Goal: Task Accomplishment & Management: Use online tool/utility

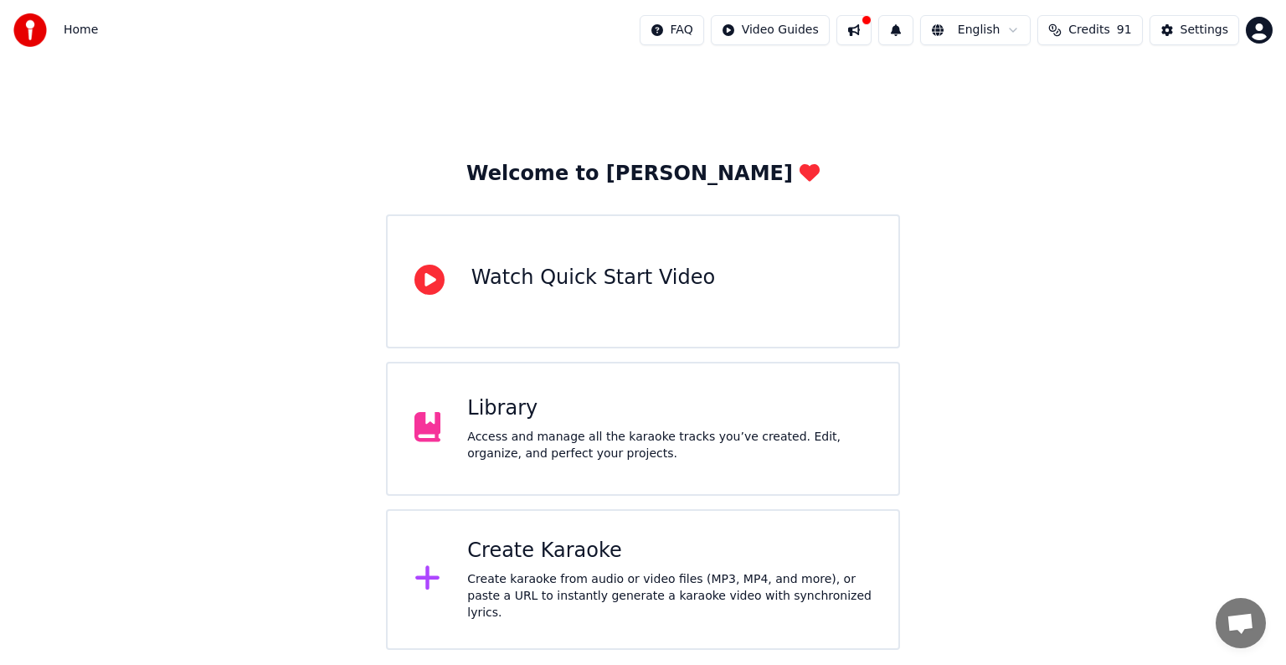
click at [572, 569] on div "Create Karaoke Create karaoke from audio or video files (MP3, MP4, and more), o…" at bounding box center [669, 579] width 404 height 84
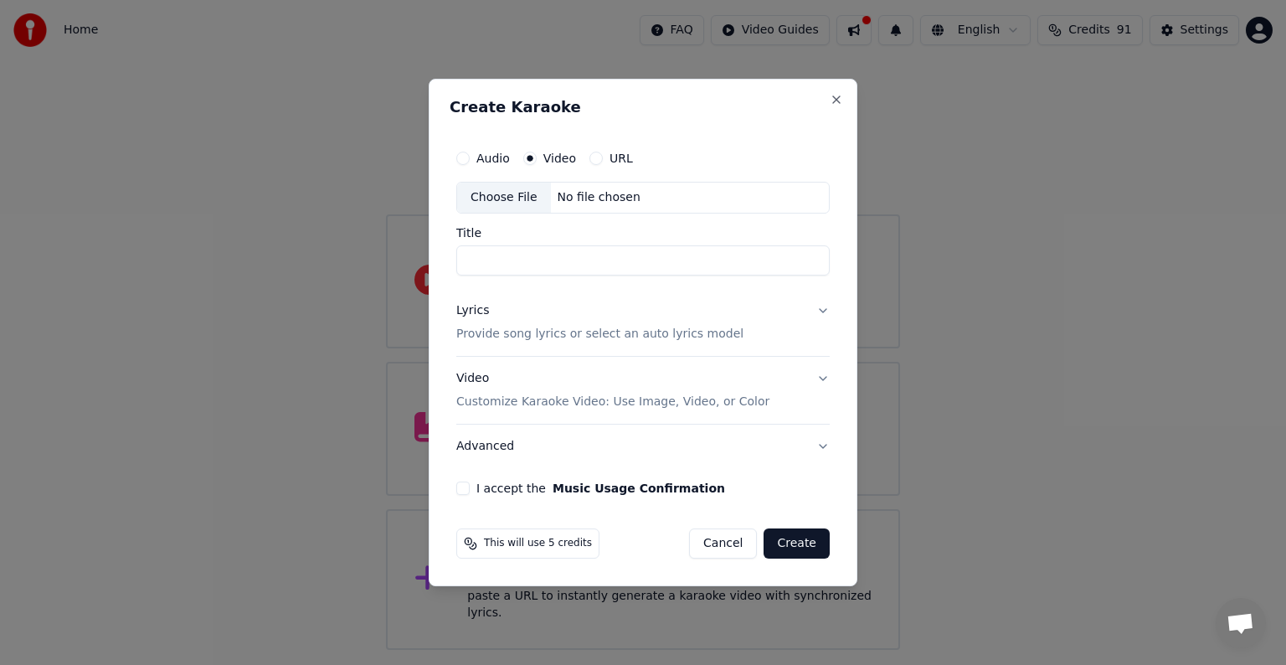
click at [496, 198] on div "Choose File" at bounding box center [504, 197] width 94 height 30
drag, startPoint x: 833, startPoint y: 95, endPoint x: 1073, endPoint y: 74, distance: 241.1
click at [837, 95] on button "Close" at bounding box center [835, 99] width 13 height 13
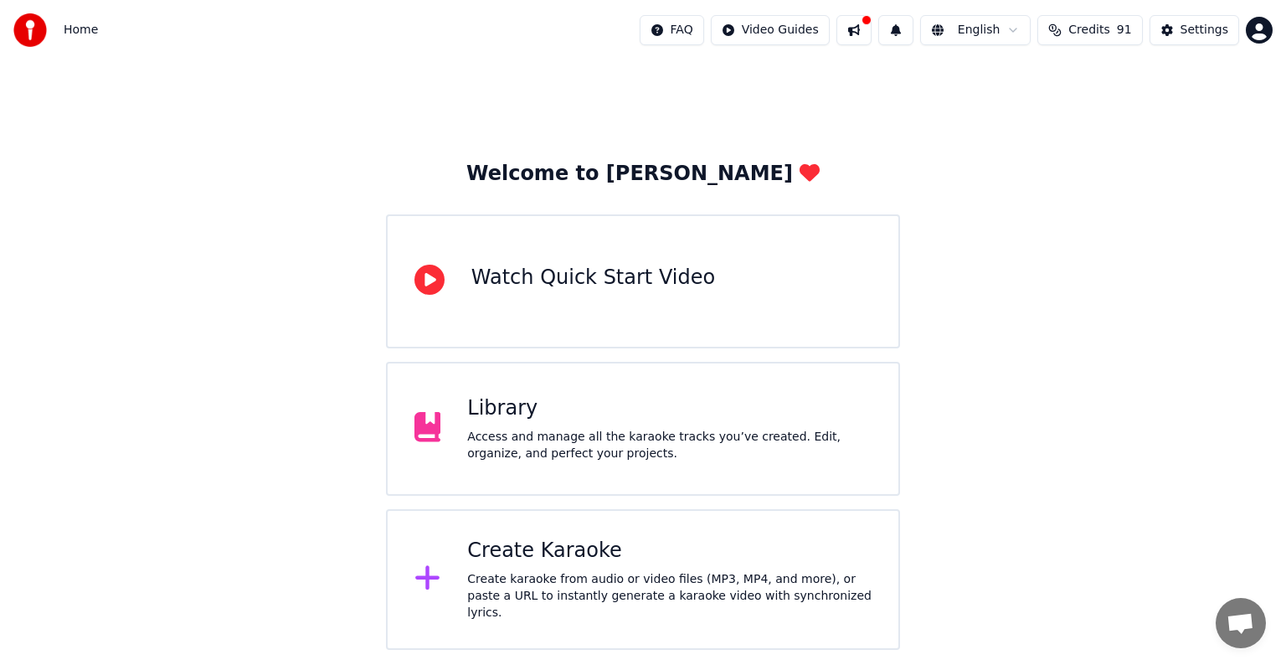
click at [539, 562] on div "Create Karaoke" at bounding box center [669, 550] width 404 height 27
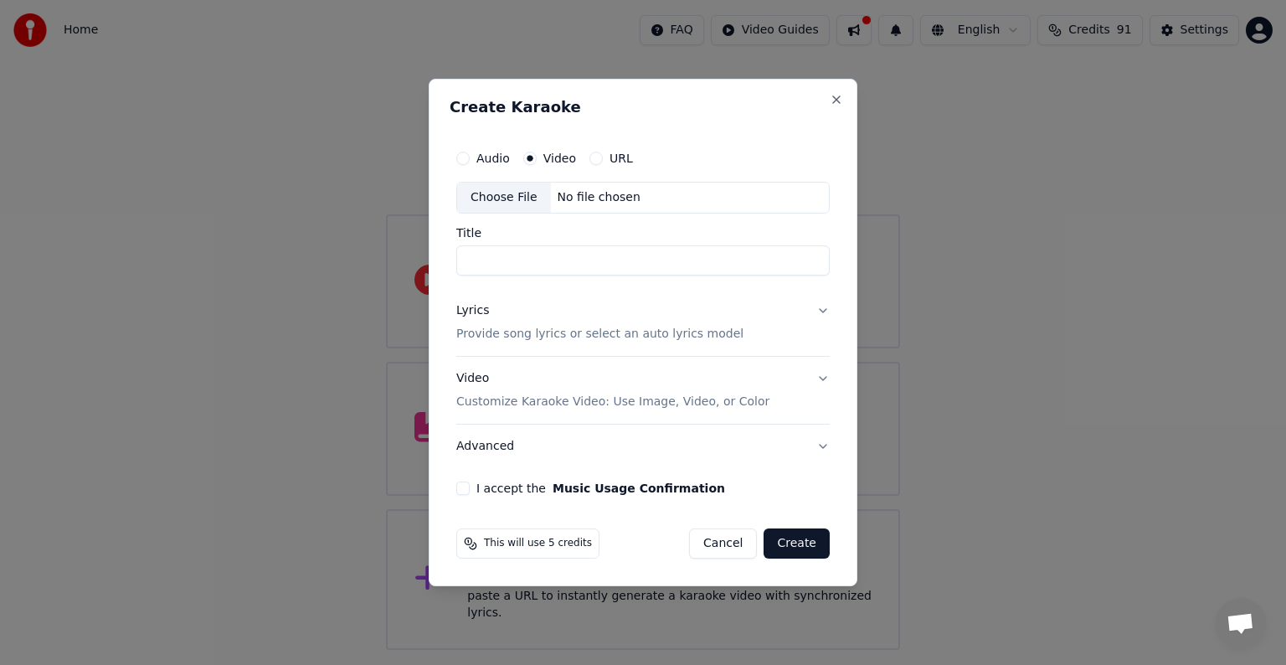
click at [509, 195] on div "Choose File" at bounding box center [504, 197] width 94 height 30
click at [465, 164] on button "Audio" at bounding box center [462, 157] width 13 height 13
click at [506, 203] on div "Choose File" at bounding box center [504, 197] width 94 height 30
drag, startPoint x: 831, startPoint y: 100, endPoint x: 1039, endPoint y: 17, distance: 223.8
click at [832, 100] on button "Close" at bounding box center [835, 99] width 13 height 13
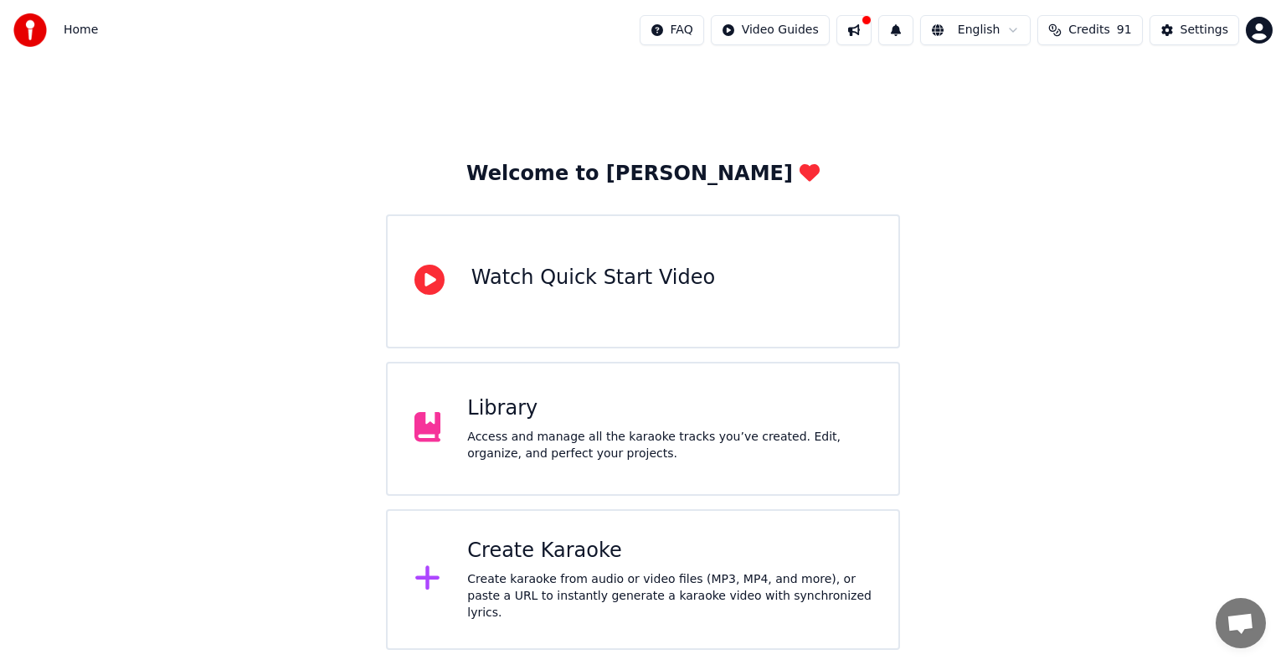
click at [526, 584] on div "Create karaoke from audio or video files (MP3, MP4, and more), or paste a URL t…" at bounding box center [669, 596] width 404 height 50
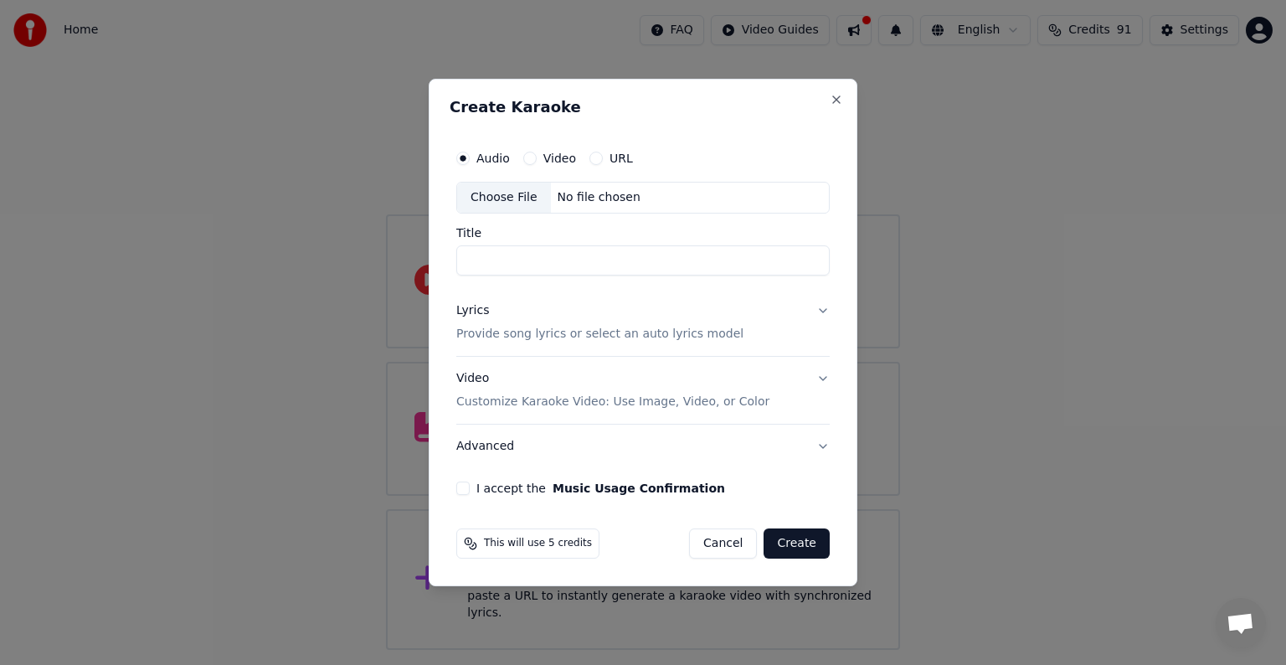
click at [498, 198] on div "Choose File" at bounding box center [504, 197] width 94 height 30
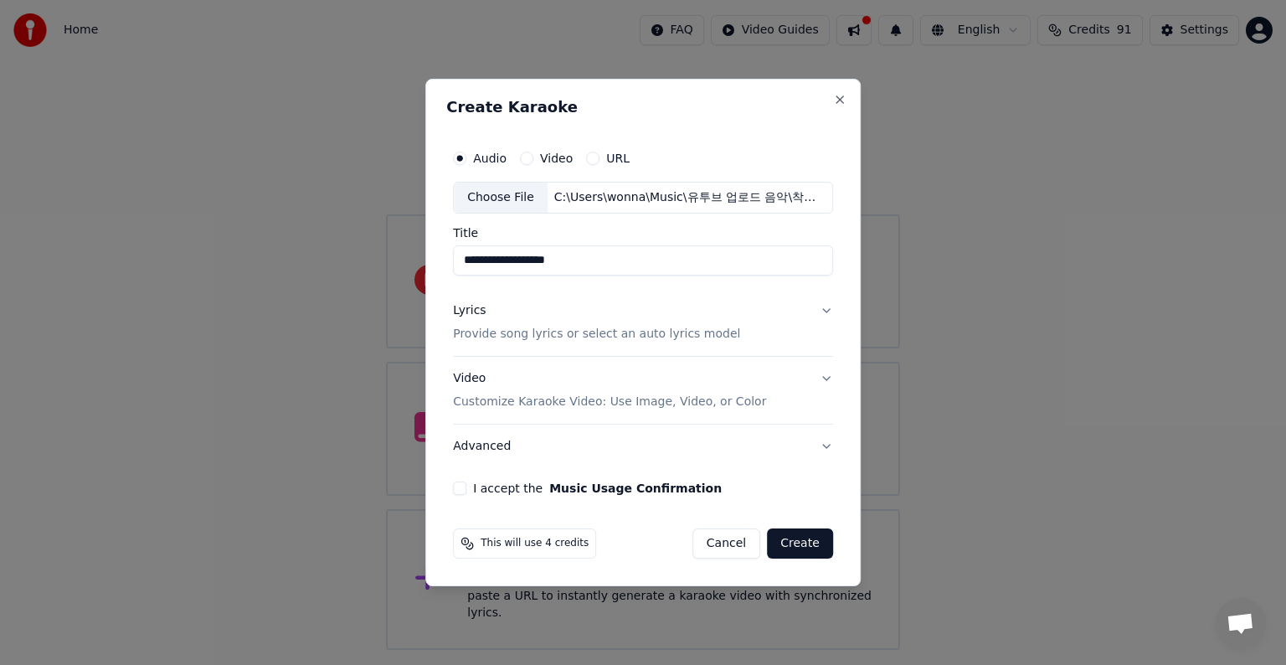
click at [823, 306] on button "Lyrics Provide song lyrics or select an auto lyrics model" at bounding box center [643, 322] width 380 height 67
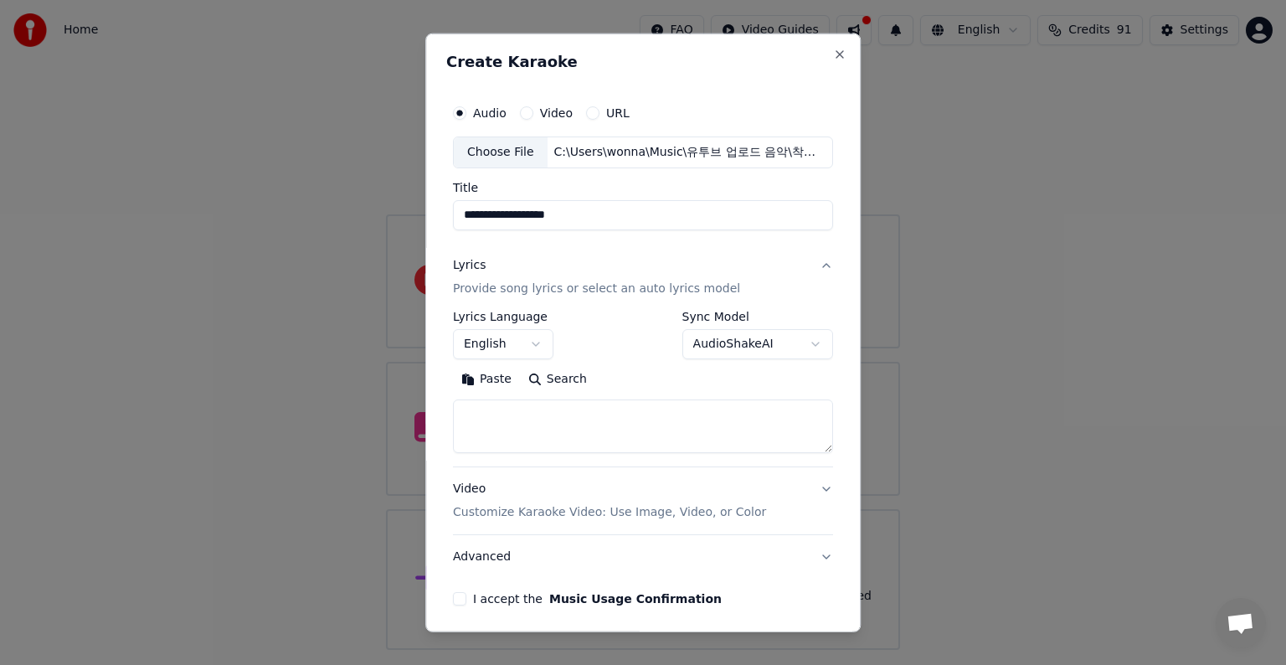
click at [606, 212] on input "**********" at bounding box center [643, 215] width 380 height 30
click at [472, 211] on input "*******" at bounding box center [643, 215] width 380 height 30
type input "*******"
click at [533, 339] on button "English" at bounding box center [503, 344] width 100 height 30
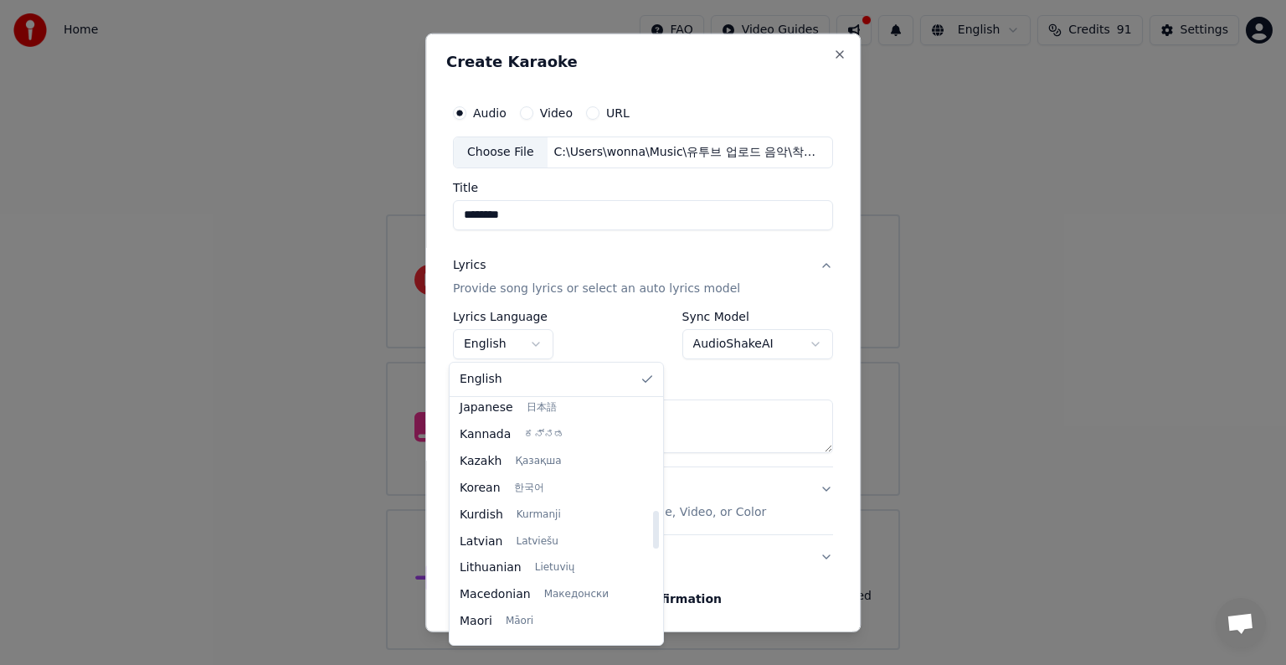
scroll to position [699, 0]
select select "**"
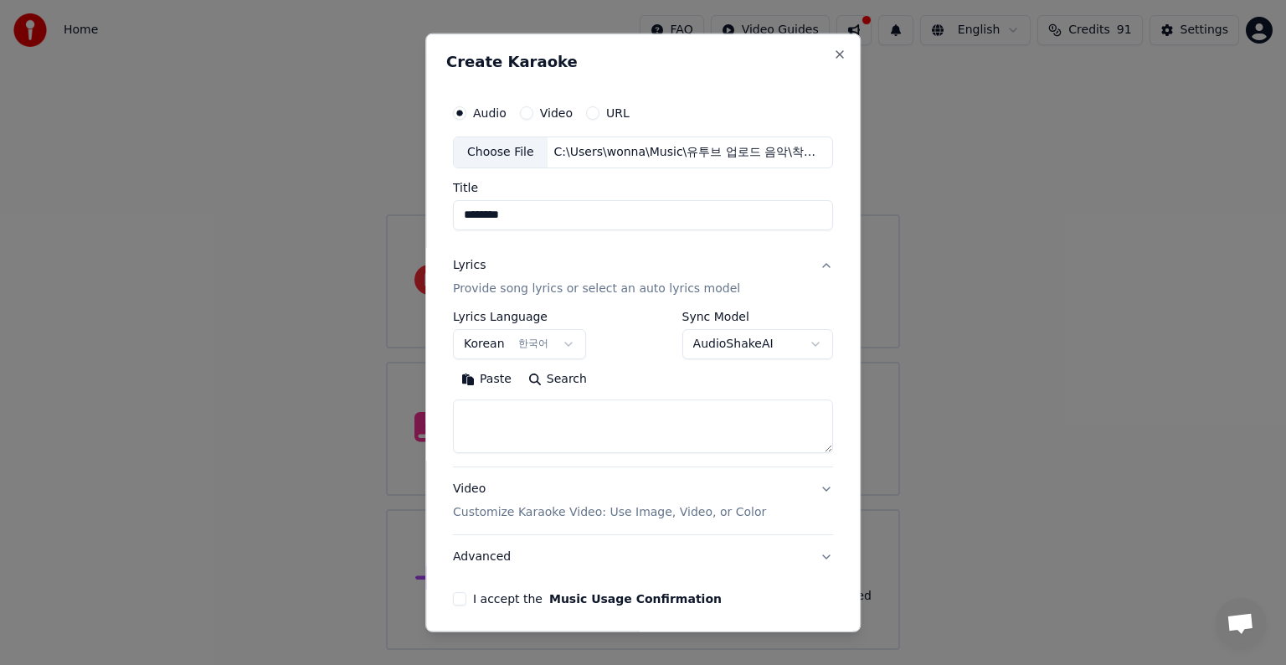
click at [509, 414] on textarea at bounding box center [643, 426] width 380 height 54
click at [475, 378] on button "Paste" at bounding box center [486, 379] width 67 height 27
click at [549, 444] on textarea "**********" at bounding box center [640, 426] width 374 height 54
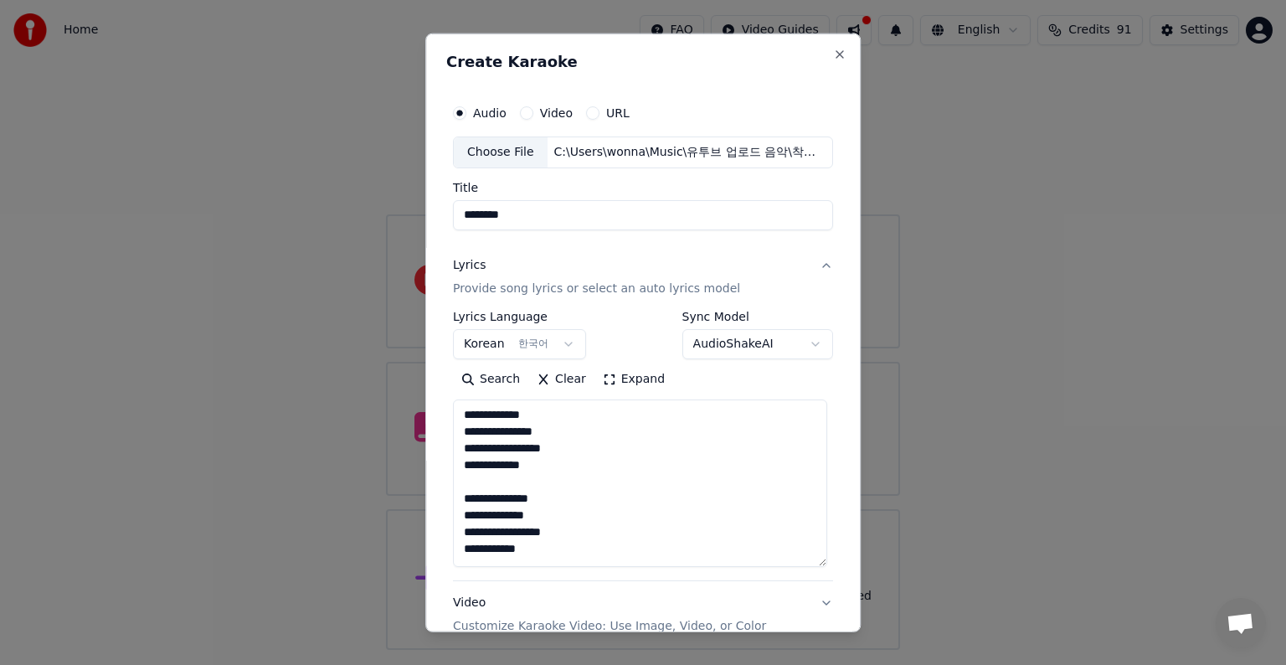
drag, startPoint x: 816, startPoint y: 448, endPoint x: 797, endPoint y: 562, distance: 115.4
click at [797, 562] on textarea "**********" at bounding box center [640, 482] width 374 height 167
click at [611, 496] on textarea "**********" at bounding box center [640, 482] width 374 height 167
click at [585, 446] on textarea "**********" at bounding box center [640, 482] width 374 height 167
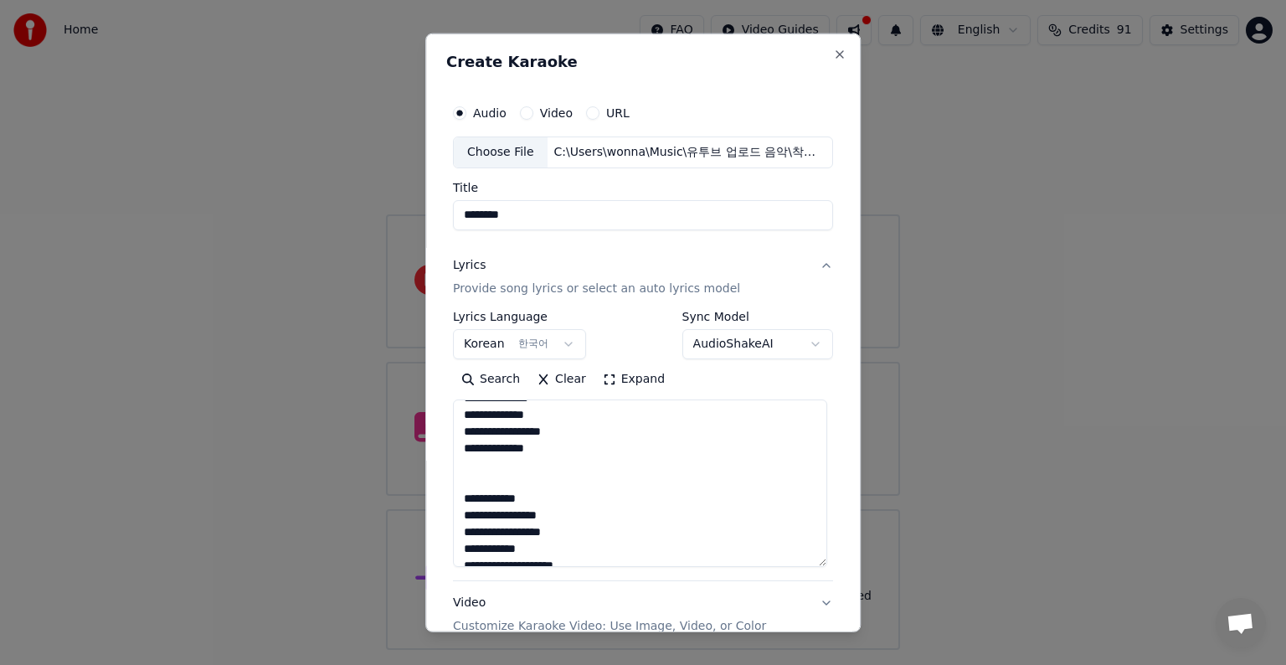
click at [583, 496] on textarea "**********" at bounding box center [640, 482] width 374 height 167
click at [633, 425] on textarea "**********" at bounding box center [640, 482] width 374 height 167
click at [577, 534] on textarea "**********" at bounding box center [640, 482] width 374 height 167
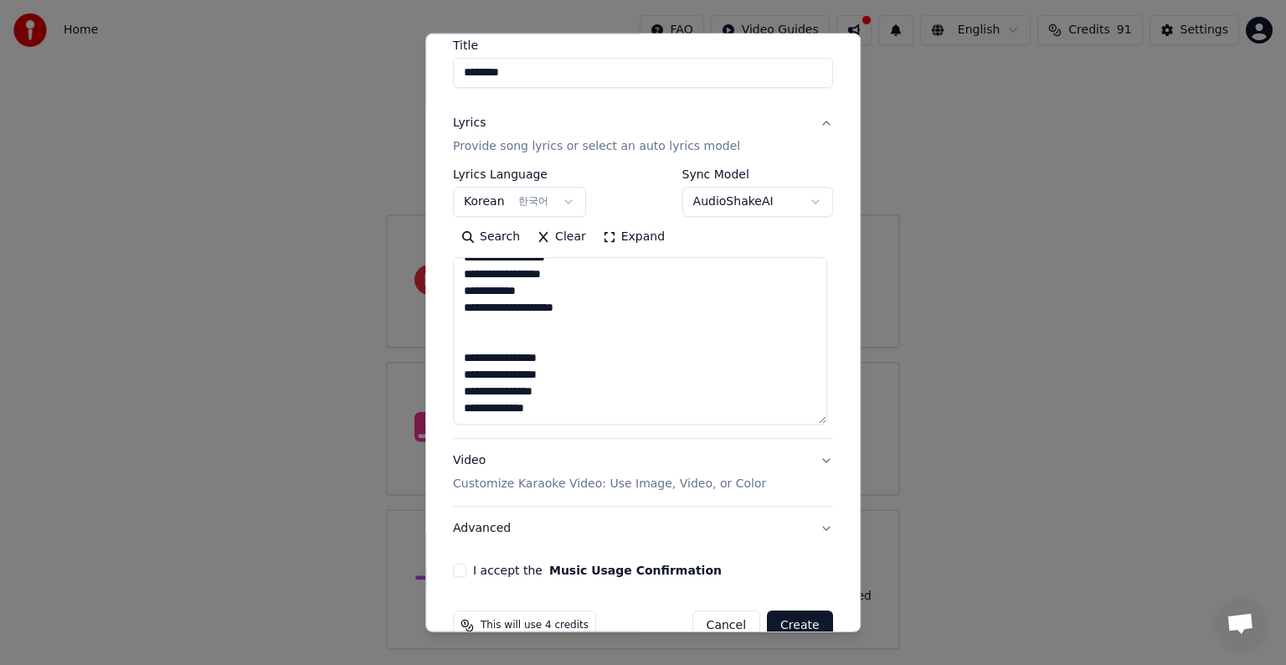
scroll to position [177, 0]
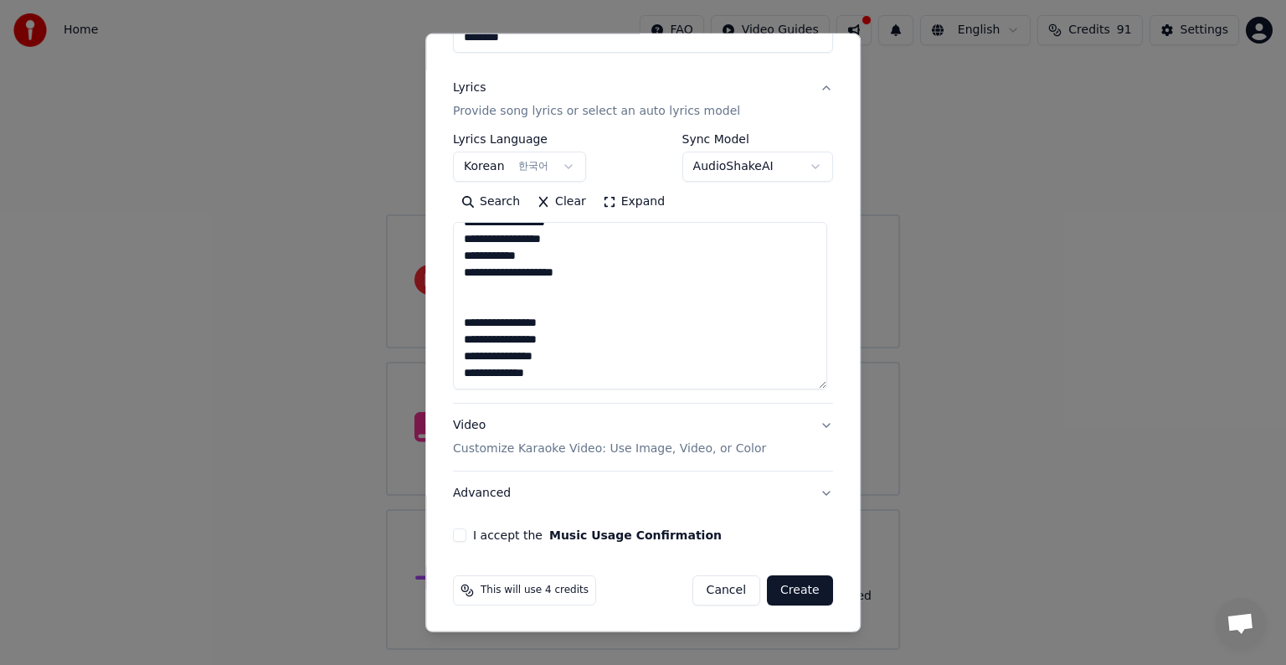
type textarea "**********"
click at [814, 425] on button "Video Customize Karaoke Video: Use Image, Video, or Color" at bounding box center [643, 436] width 380 height 67
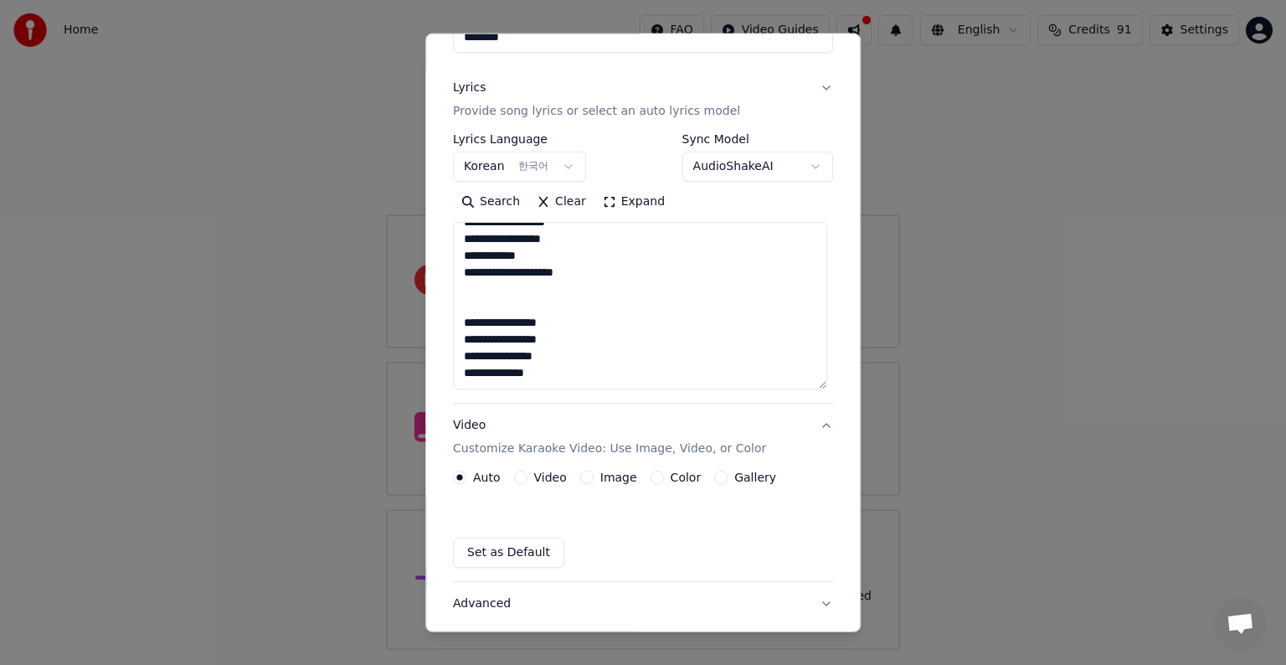
scroll to position [18, 0]
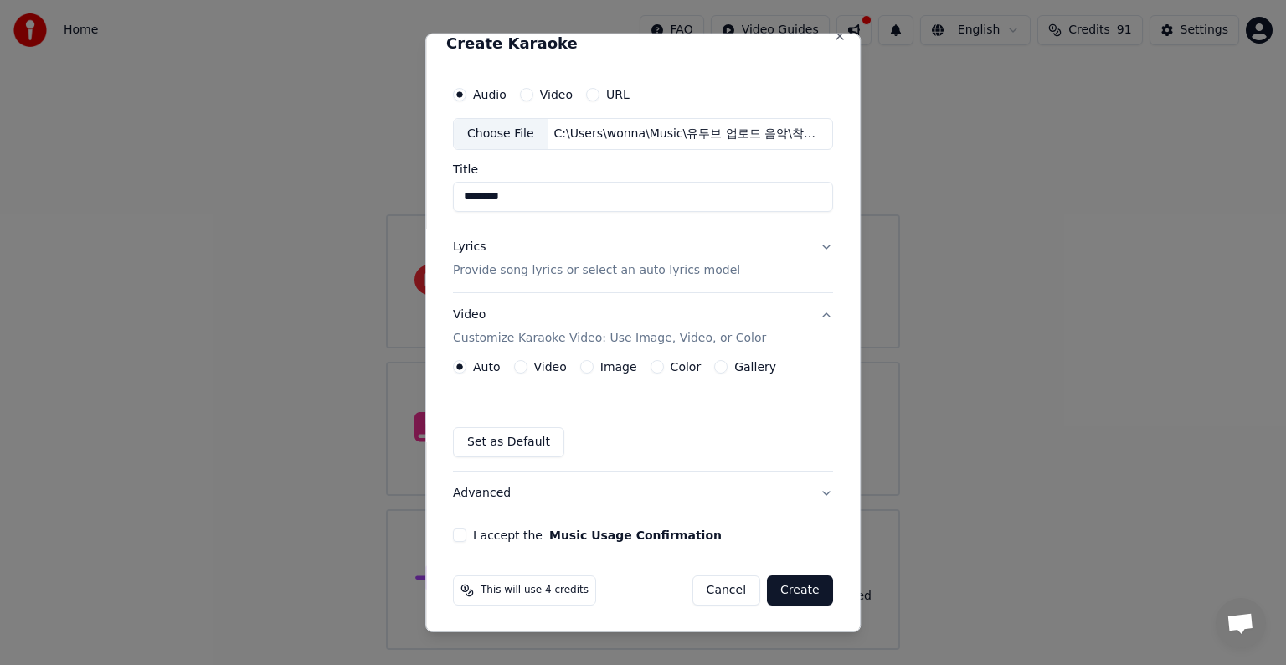
click at [581, 365] on button "Image" at bounding box center [586, 366] width 13 height 13
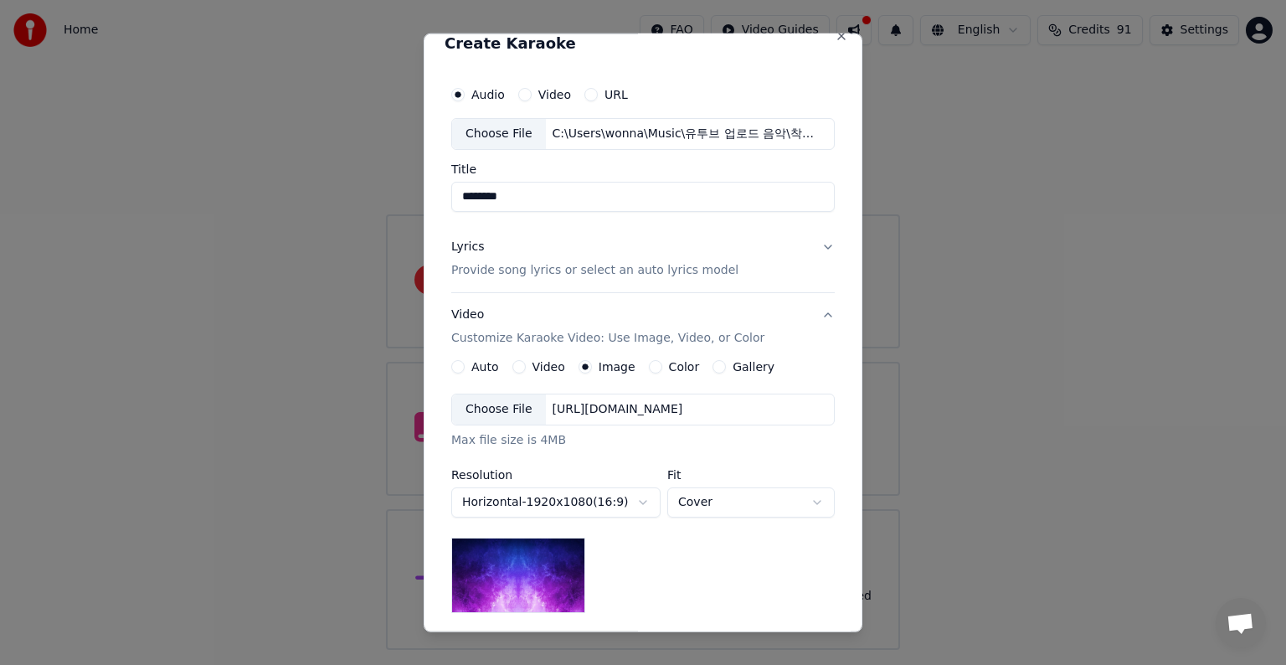
click at [483, 408] on div "Choose File" at bounding box center [499, 409] width 94 height 30
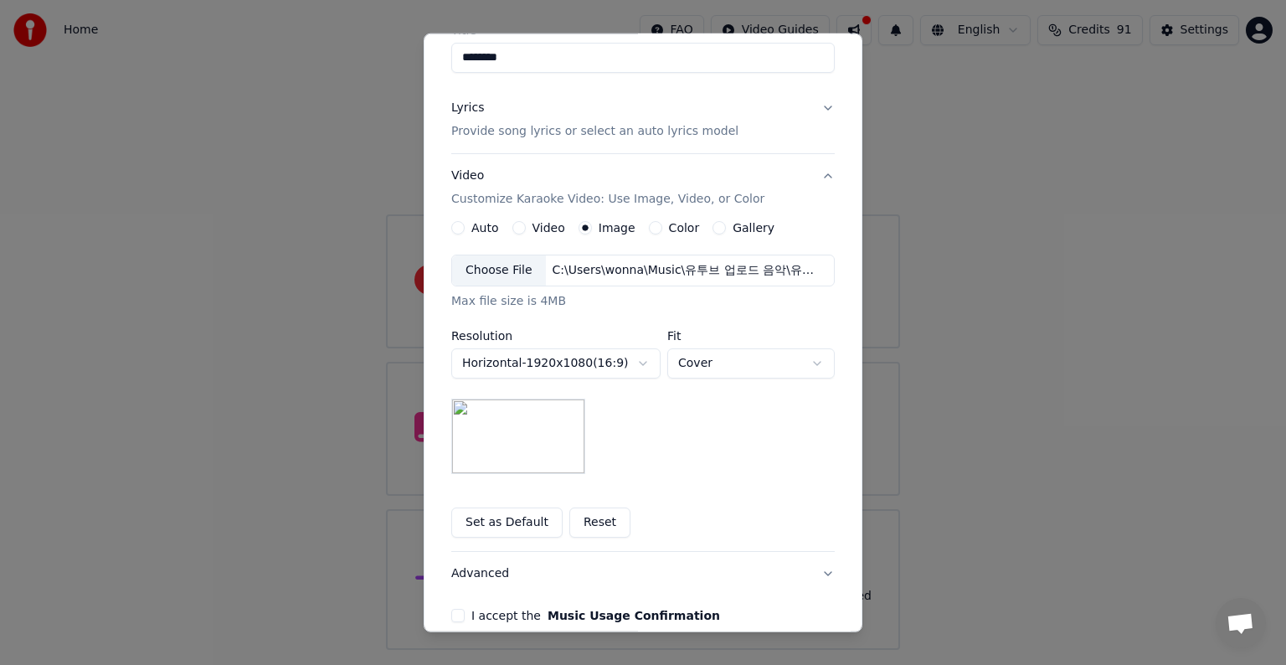
scroll to position [186, 0]
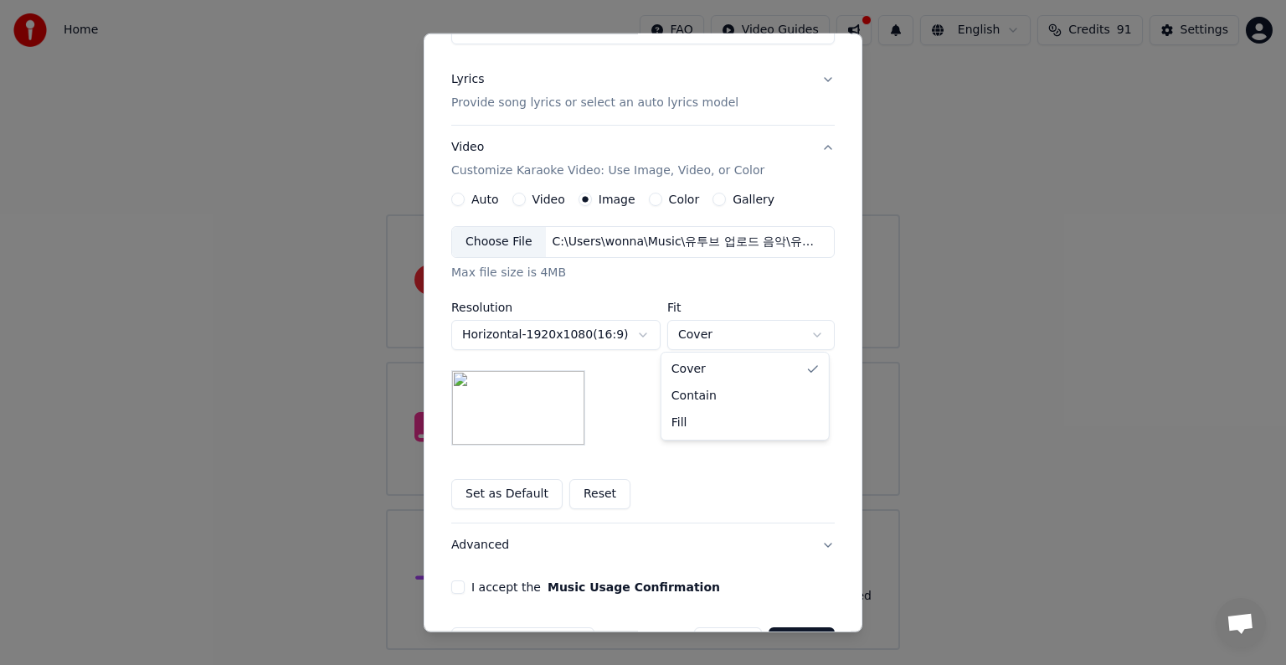
click at [809, 331] on body "**********" at bounding box center [643, 325] width 1286 height 650
click at [585, 493] on button "Reset" at bounding box center [599, 494] width 61 height 30
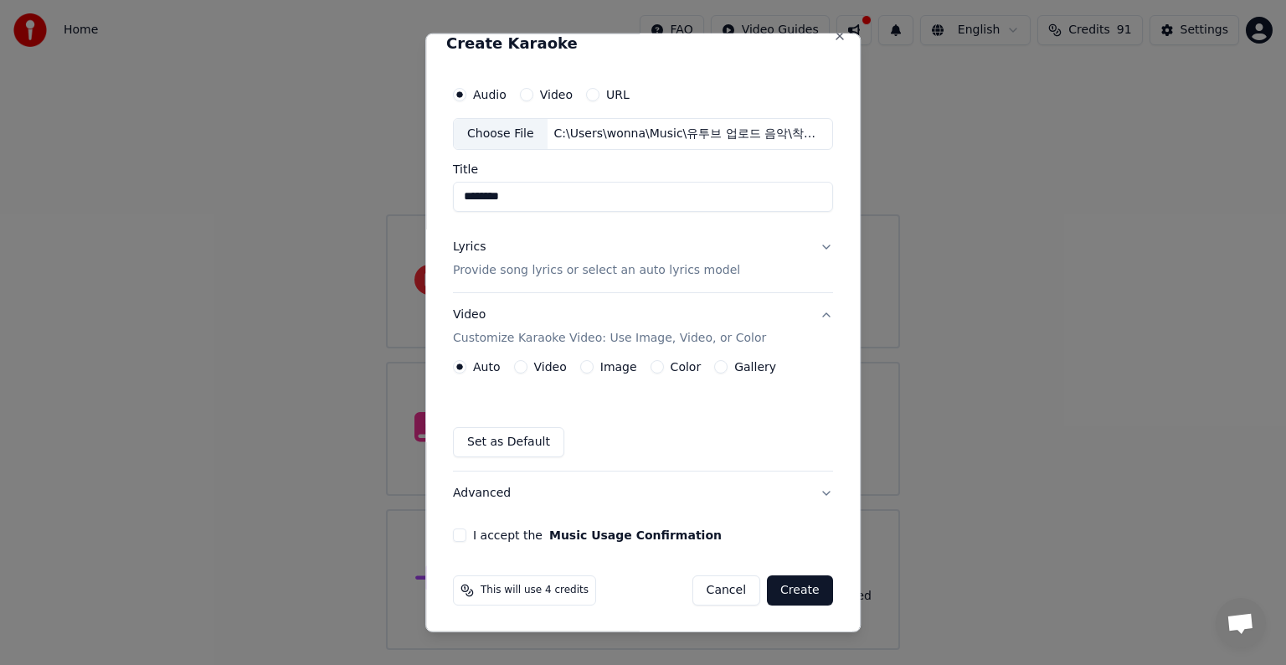
click at [582, 368] on button "Image" at bounding box center [586, 366] width 13 height 13
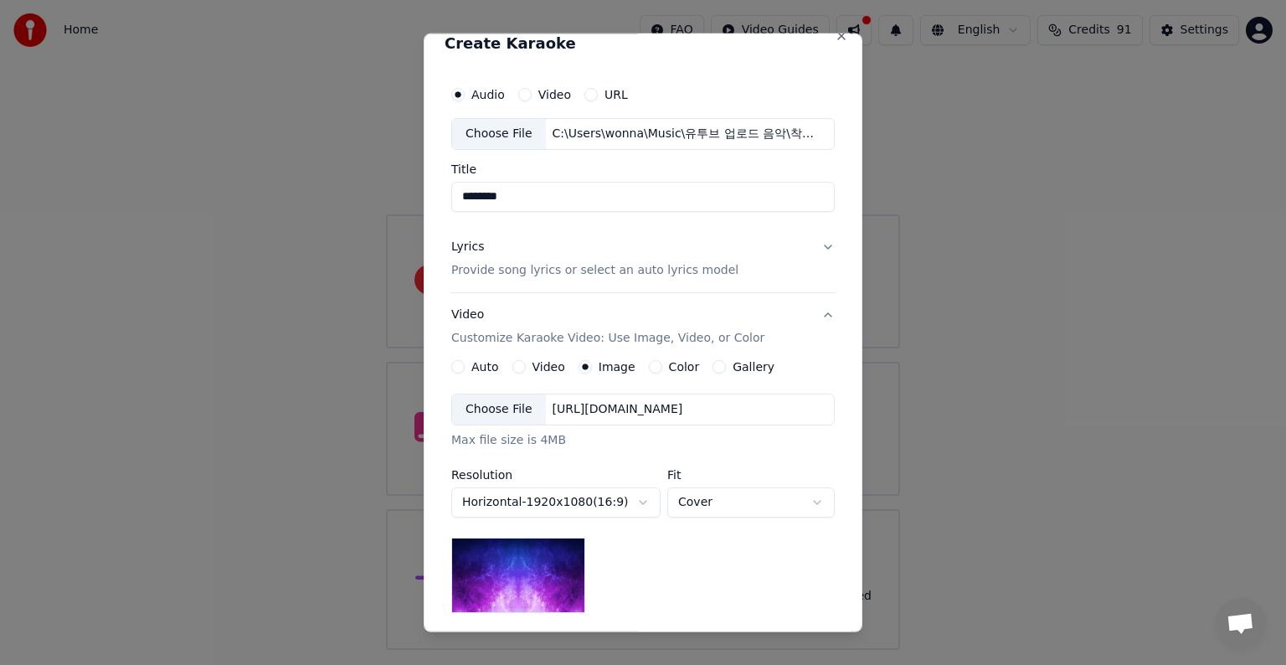
click at [490, 410] on div "Choose File" at bounding box center [499, 409] width 94 height 30
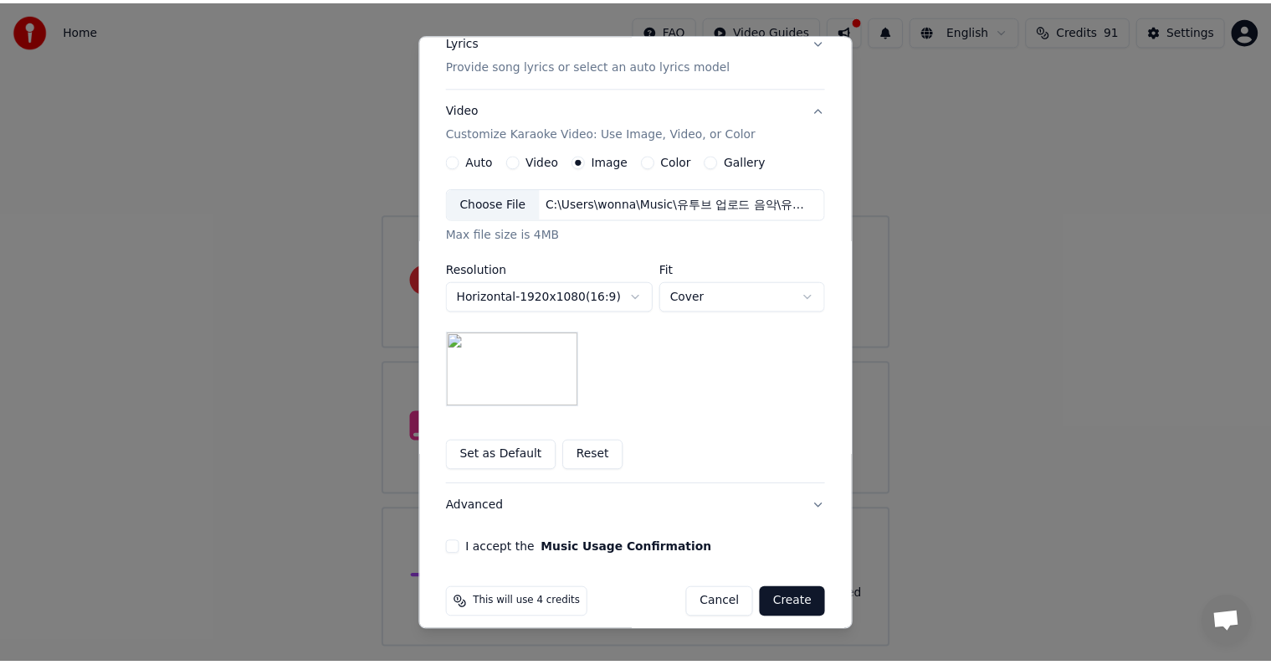
scroll to position [238, 0]
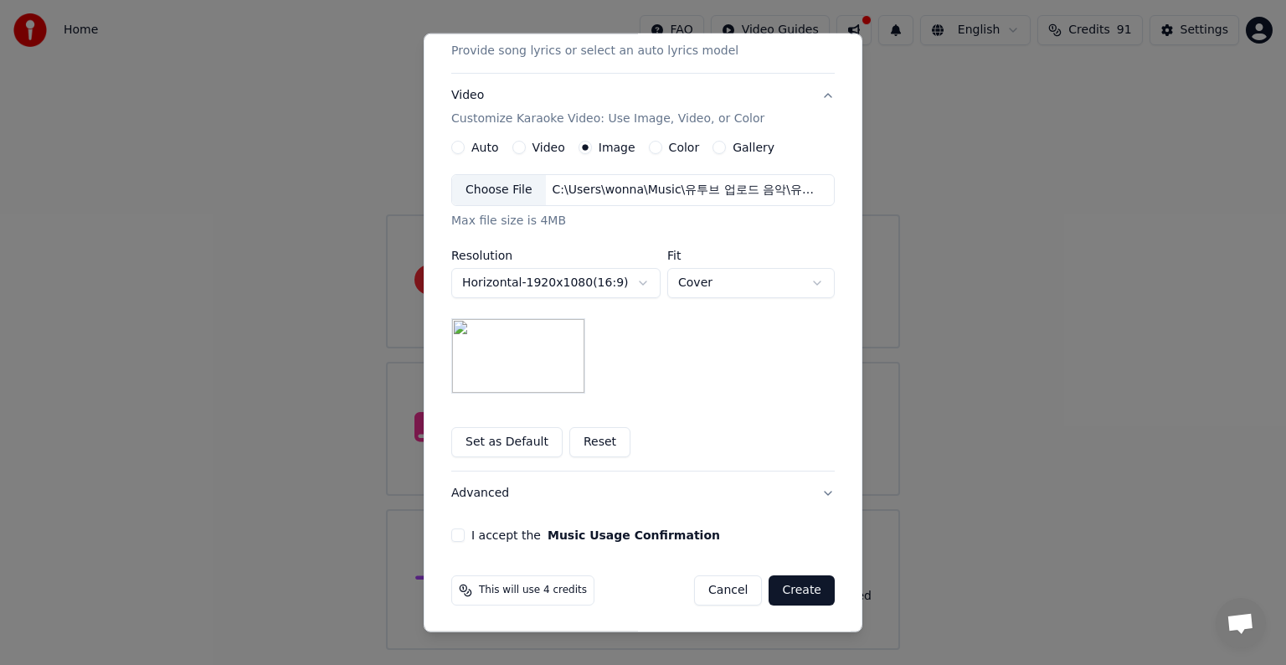
click at [451, 537] on button "I accept the Music Usage Confirmation" at bounding box center [457, 534] width 13 height 13
click at [802, 590] on button "Create" at bounding box center [801, 590] width 66 height 30
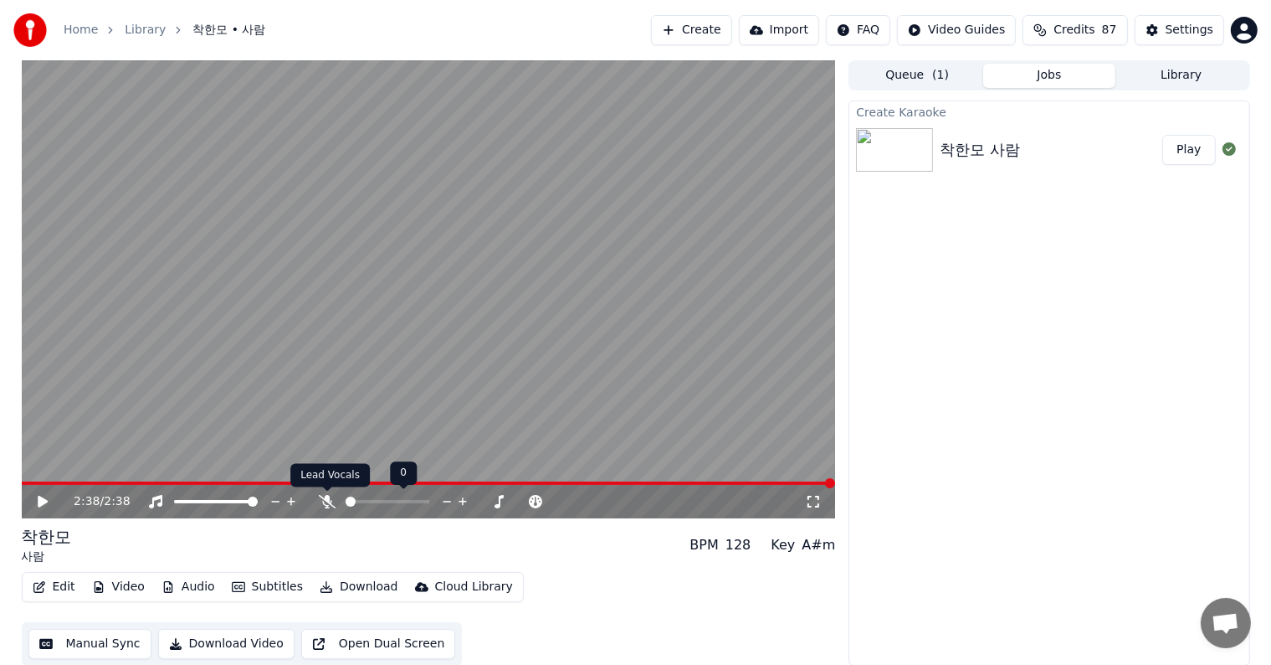
click at [325, 501] on icon at bounding box center [327, 501] width 17 height 13
click at [37, 501] on icon at bounding box center [54, 501] width 39 height 13
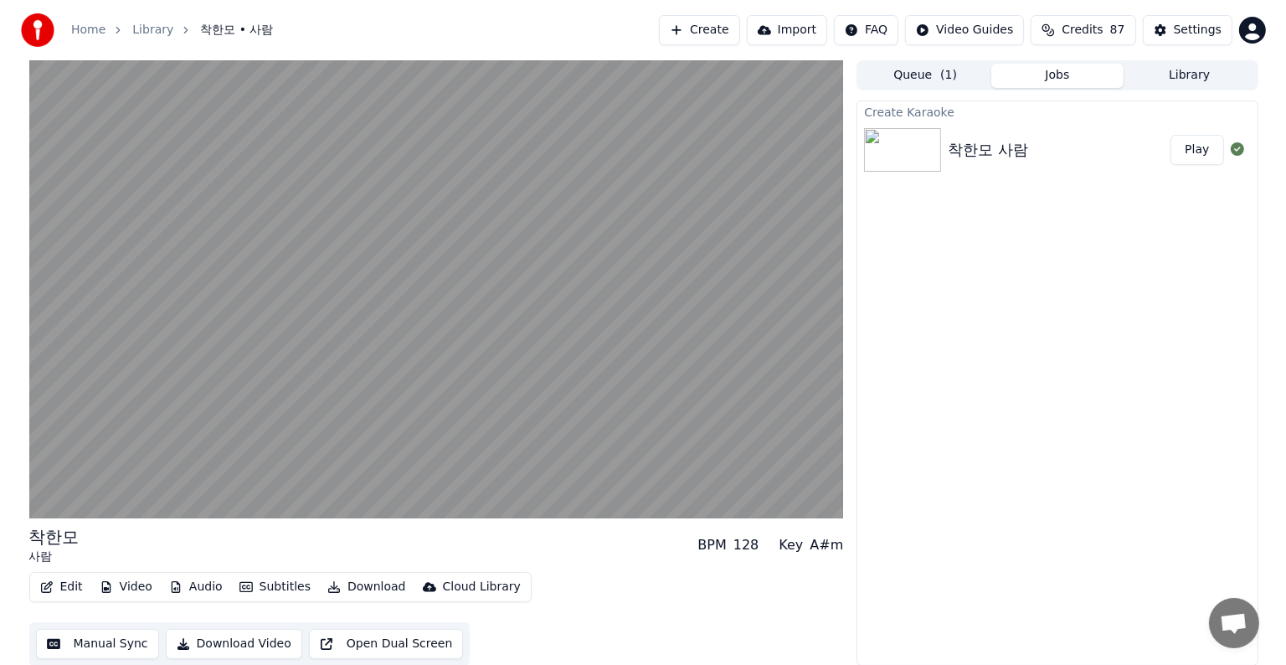
scroll to position [1, 0]
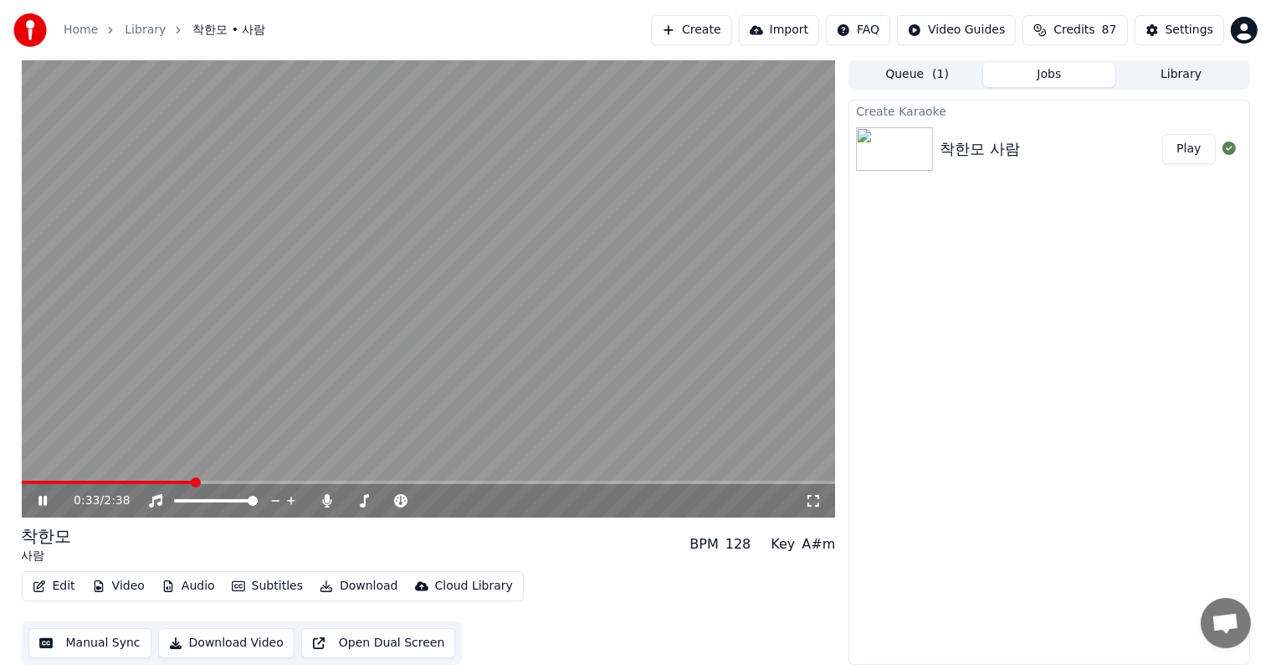
click at [994, 443] on div "Create Karaoke 착한모 사람 Play" at bounding box center [1049, 382] width 401 height 565
click at [959, 349] on div "Create Karaoke 착한모 사람 Play" at bounding box center [1049, 382] width 401 height 565
click at [44, 500] on icon at bounding box center [43, 501] width 8 height 10
click at [43, 499] on icon at bounding box center [43, 501] width 10 height 12
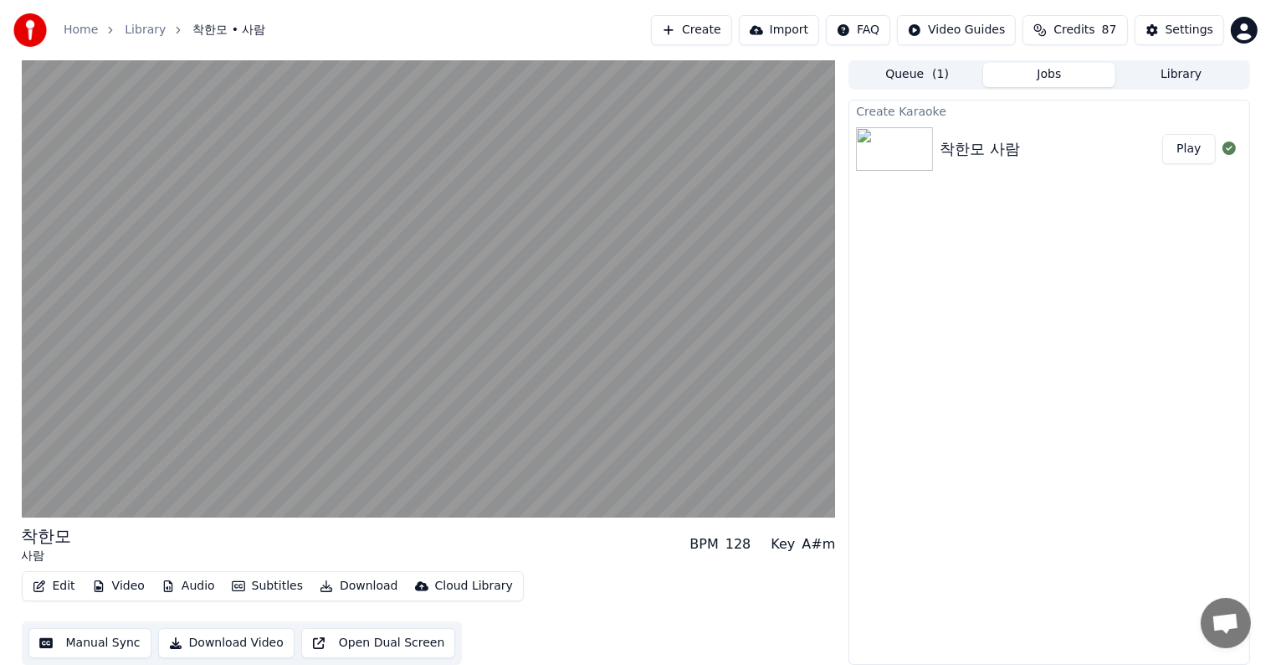
click at [50, 585] on button "Edit" at bounding box center [54, 585] width 56 height 23
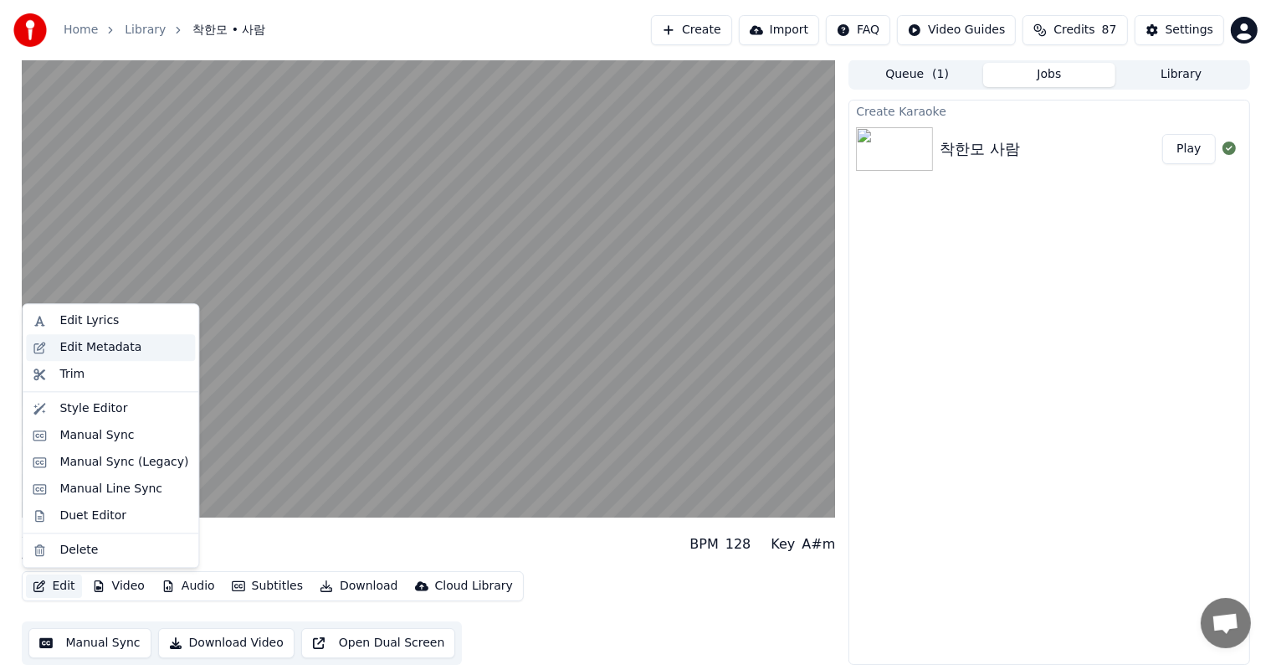
click at [80, 346] on div "Edit Metadata" at bounding box center [100, 347] width 82 height 17
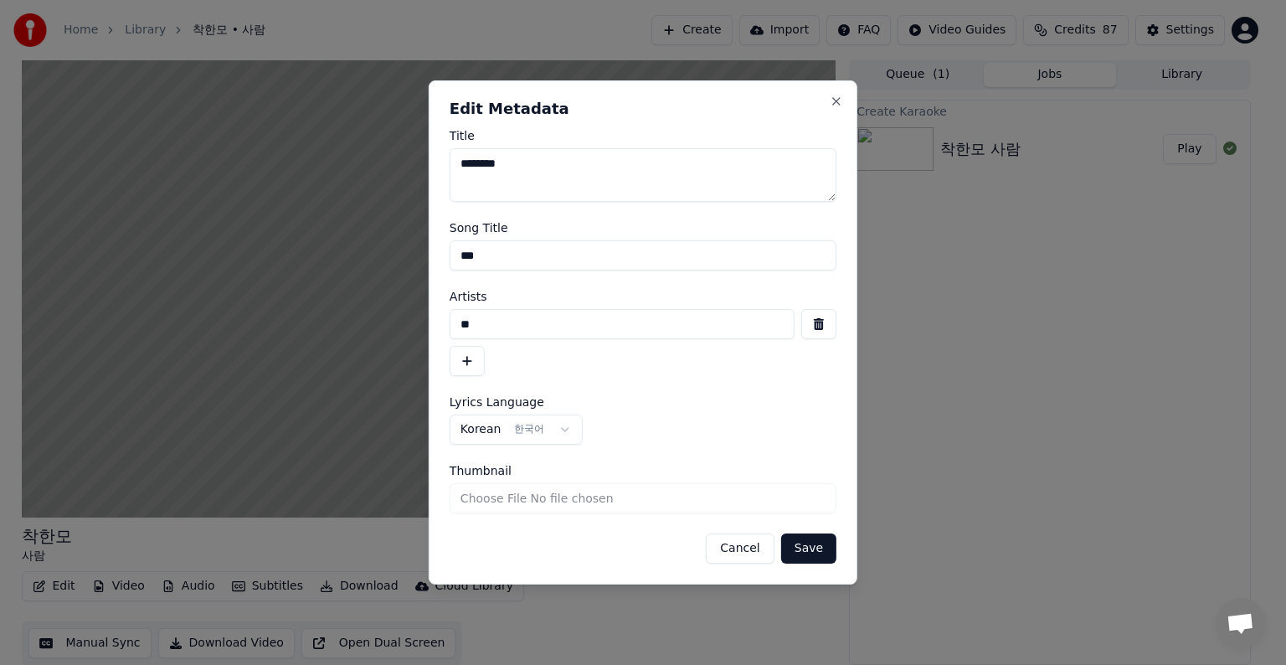
click at [535, 162] on textarea "*******" at bounding box center [642, 175] width 387 height 54
click at [470, 159] on textarea "***" at bounding box center [642, 175] width 387 height 54
click at [488, 158] on textarea "****" at bounding box center [642, 175] width 387 height 54
click at [511, 161] on textarea "*****" at bounding box center [642, 175] width 387 height 54
type textarea "*"
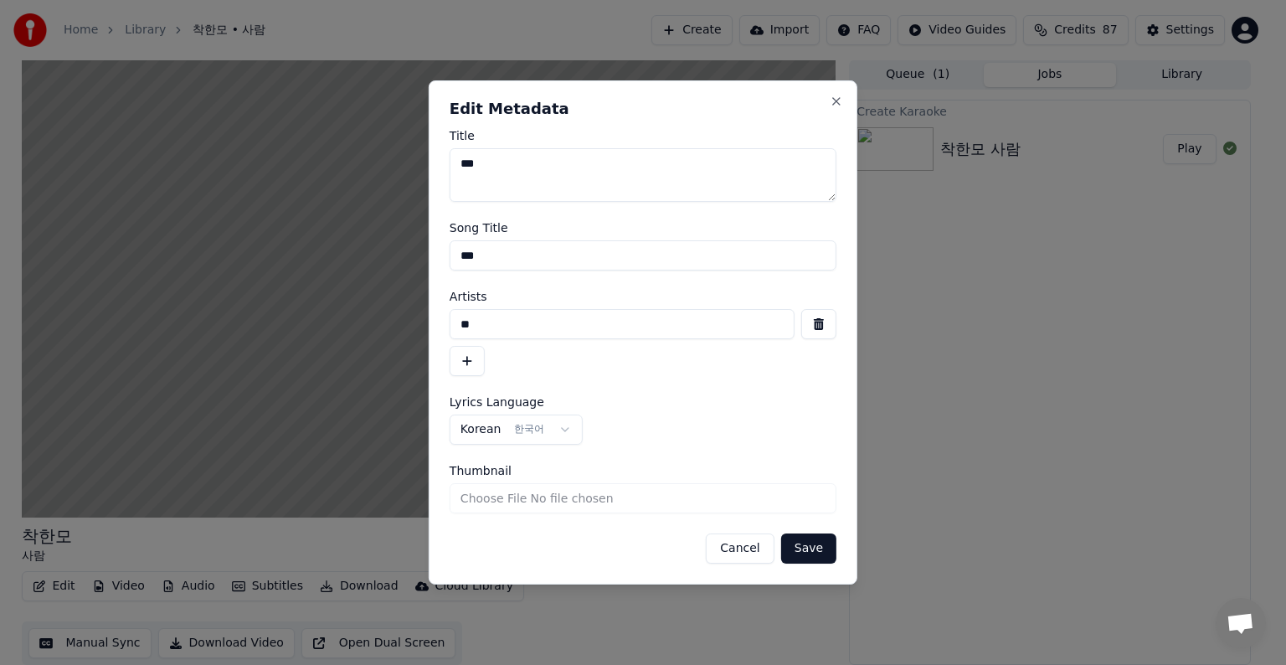
click at [475, 157] on textarea "***" at bounding box center [642, 175] width 387 height 54
click at [489, 162] on textarea "****" at bounding box center [642, 175] width 387 height 54
type textarea "*****"
click at [469, 257] on input "***" at bounding box center [642, 255] width 387 height 30
click at [482, 251] on input "****" at bounding box center [642, 255] width 387 height 30
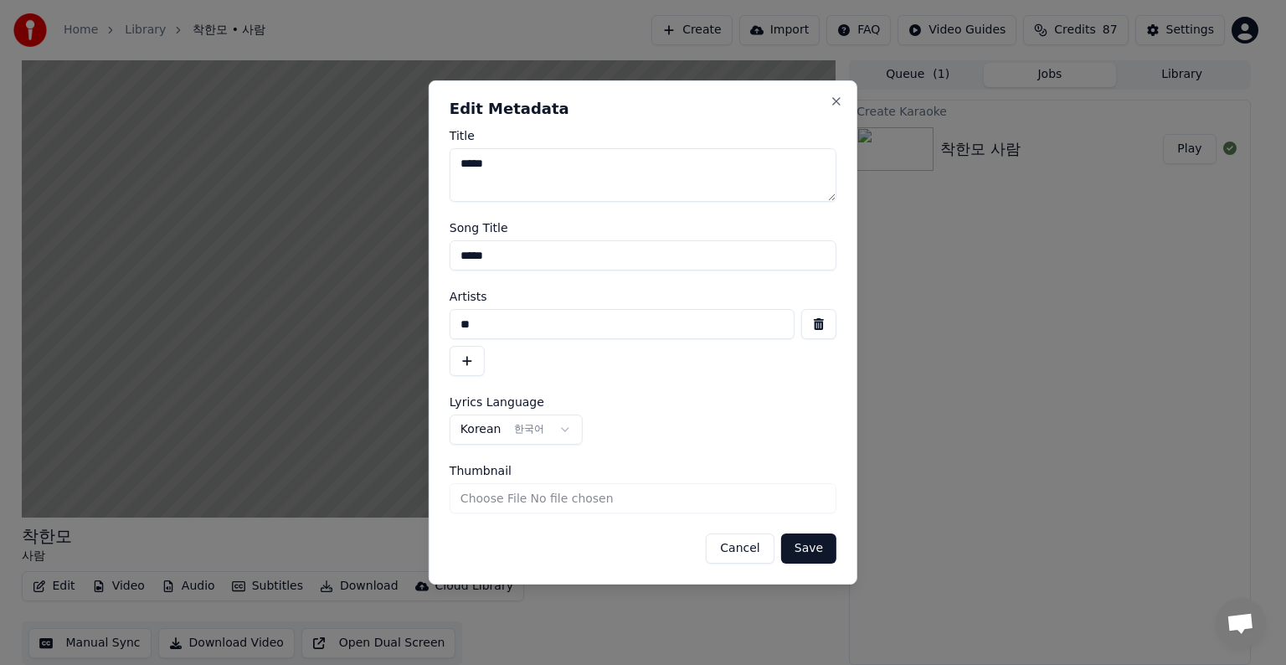
type input "*****"
click at [509, 162] on textarea "*****" at bounding box center [642, 175] width 387 height 54
type textarea "*"
type textarea "*****"
click at [519, 254] on input "*****" at bounding box center [642, 255] width 387 height 30
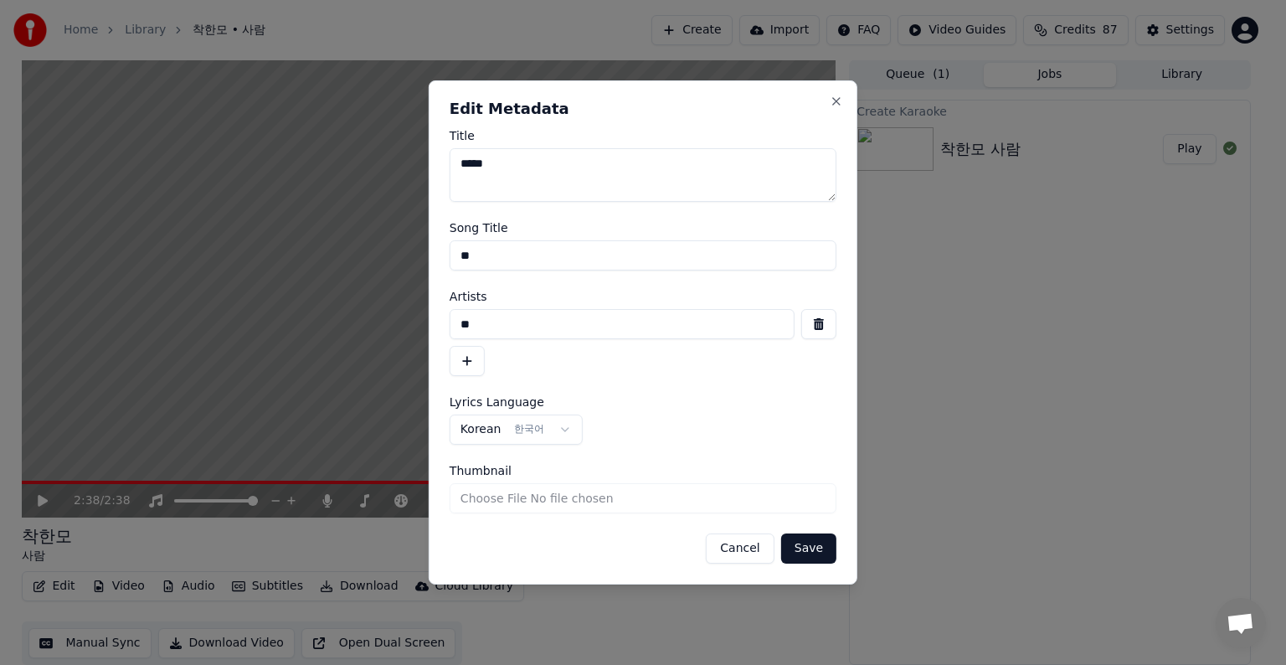
type input "*"
type input "*****"
click at [496, 321] on input "**" at bounding box center [621, 324] width 345 height 30
type input "*"
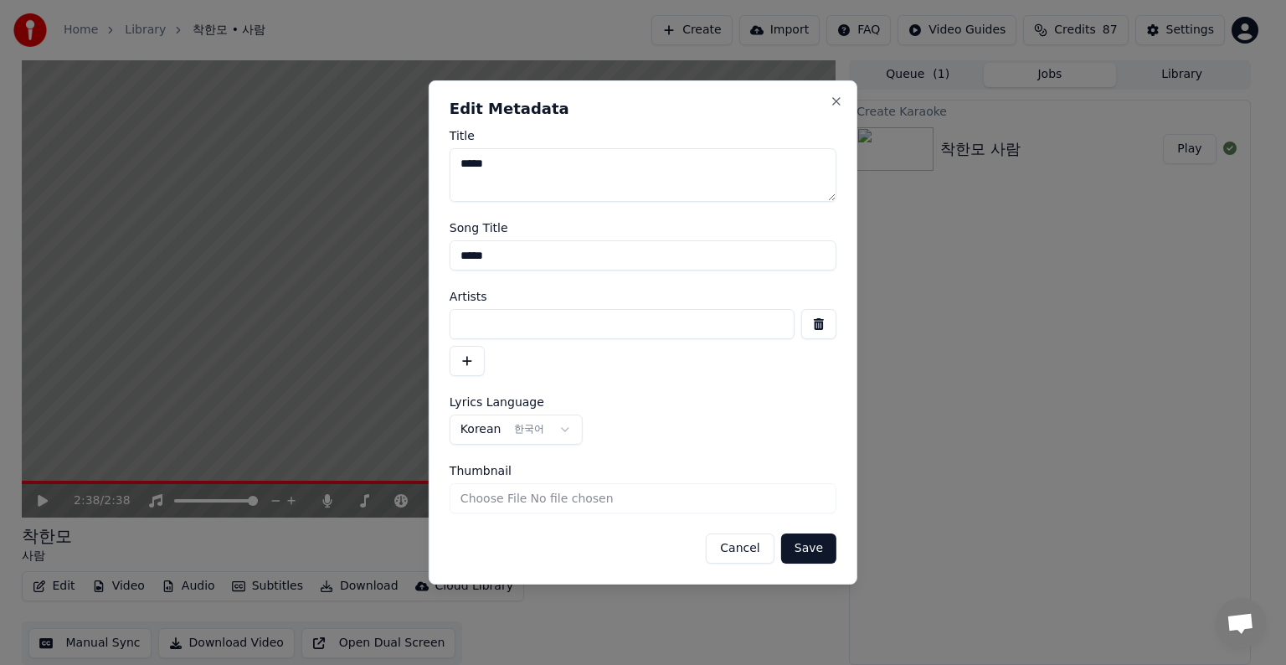
click at [804, 542] on button "Save" at bounding box center [808, 548] width 55 height 30
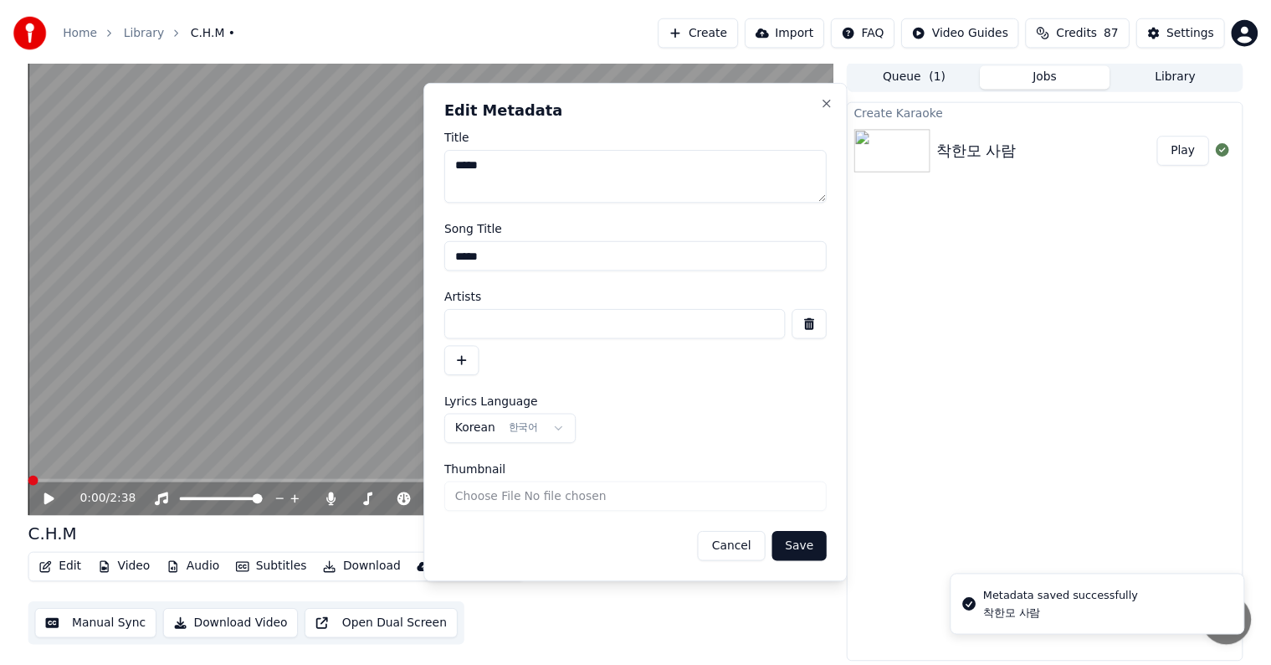
scroll to position [0, 0]
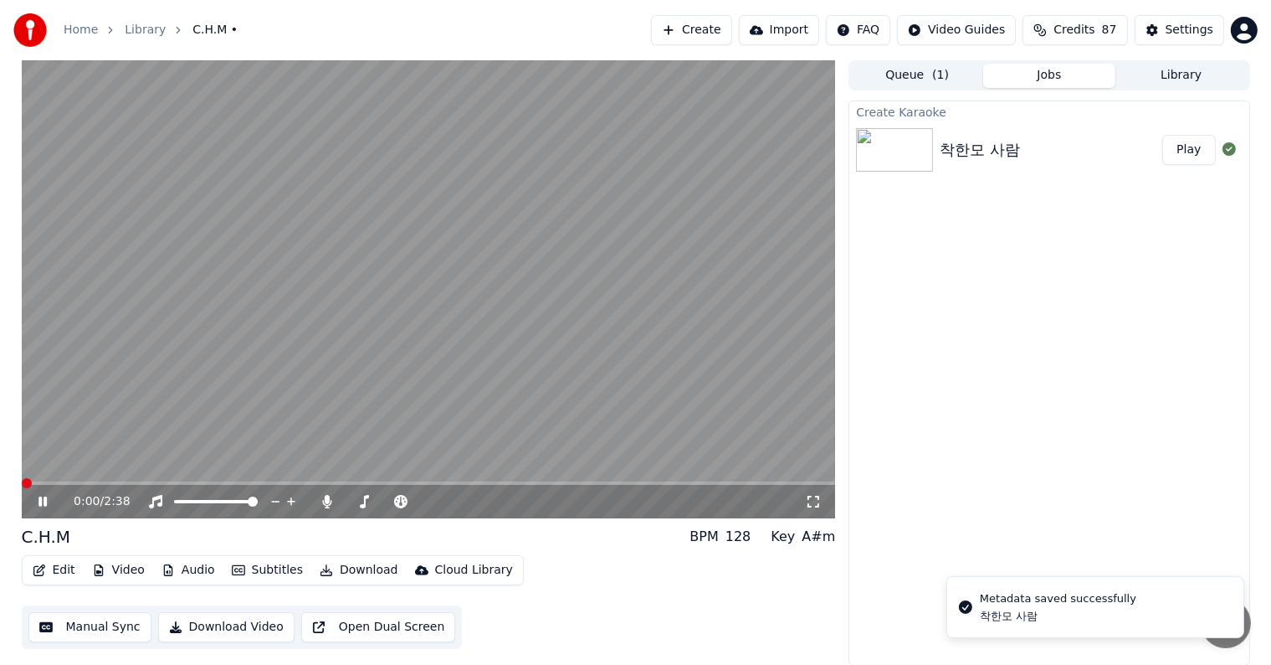
click at [36, 502] on icon at bounding box center [54, 501] width 39 height 13
click at [40, 501] on icon at bounding box center [43, 502] width 10 height 12
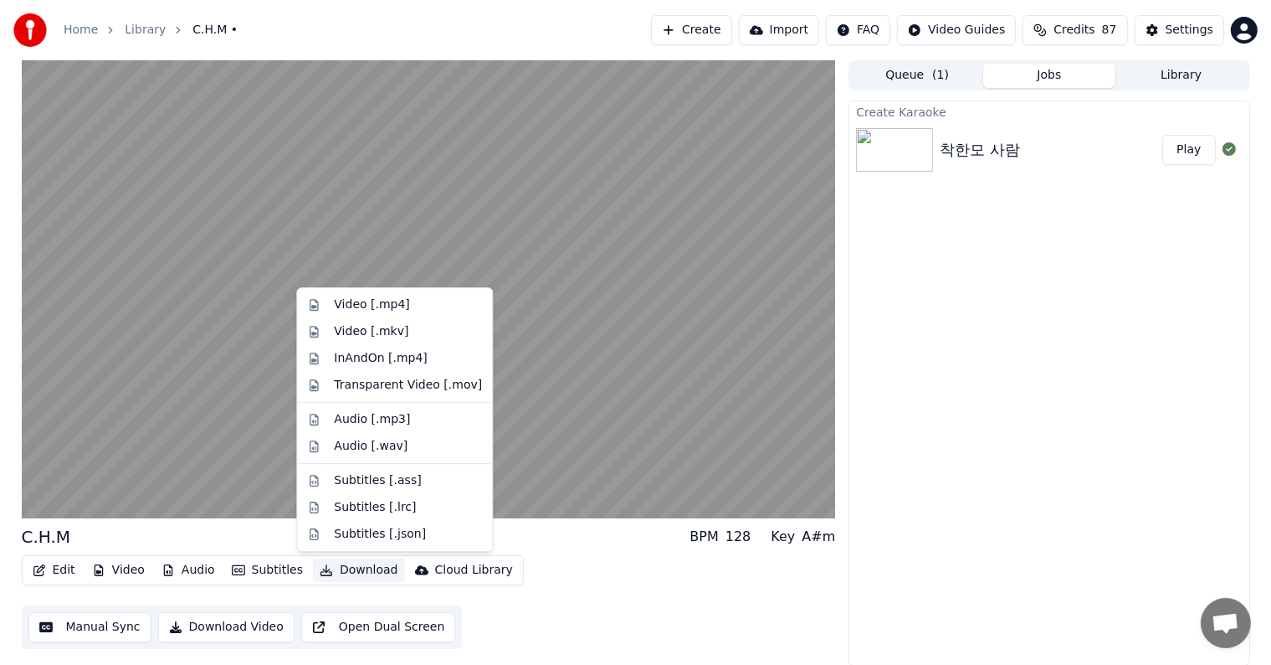
click at [344, 570] on button "Download" at bounding box center [359, 569] width 92 height 23
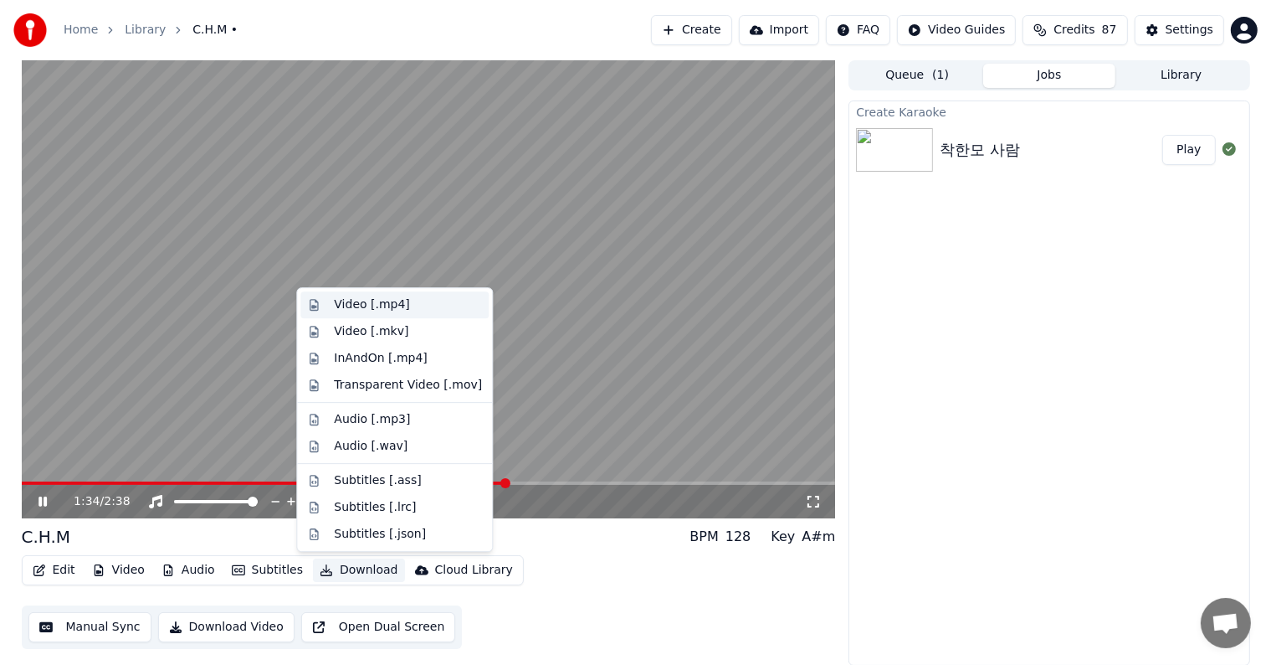
click at [372, 311] on div "Video [.mp4]" at bounding box center [371, 304] width 75 height 17
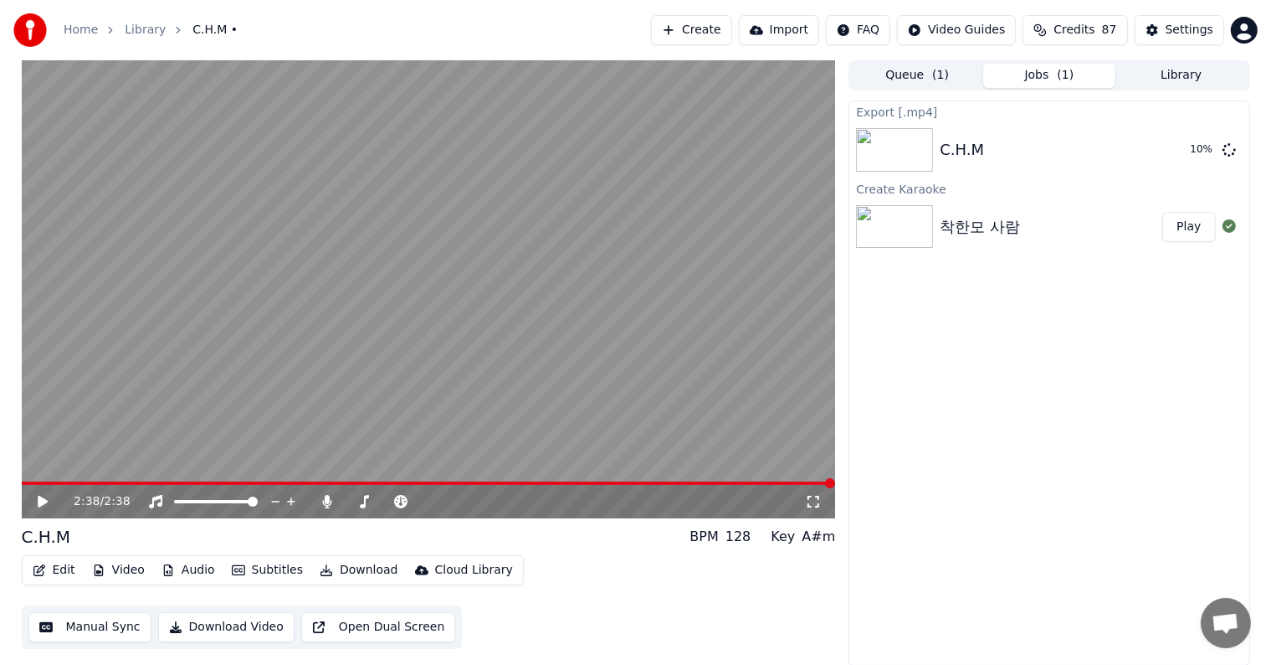
click at [40, 499] on icon at bounding box center [43, 502] width 10 height 12
click at [697, 483] on span at bounding box center [429, 482] width 814 height 3
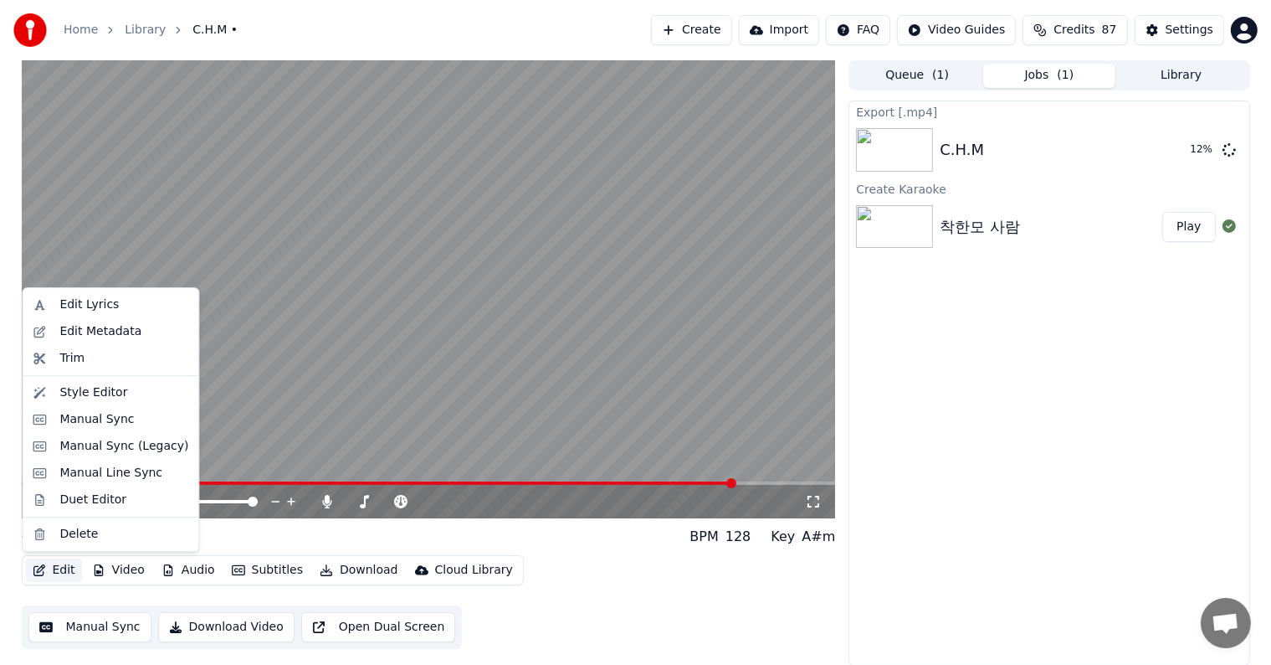
click at [52, 567] on button "Edit" at bounding box center [54, 569] width 56 height 23
click at [106, 331] on div "Edit Metadata" at bounding box center [100, 331] width 82 height 17
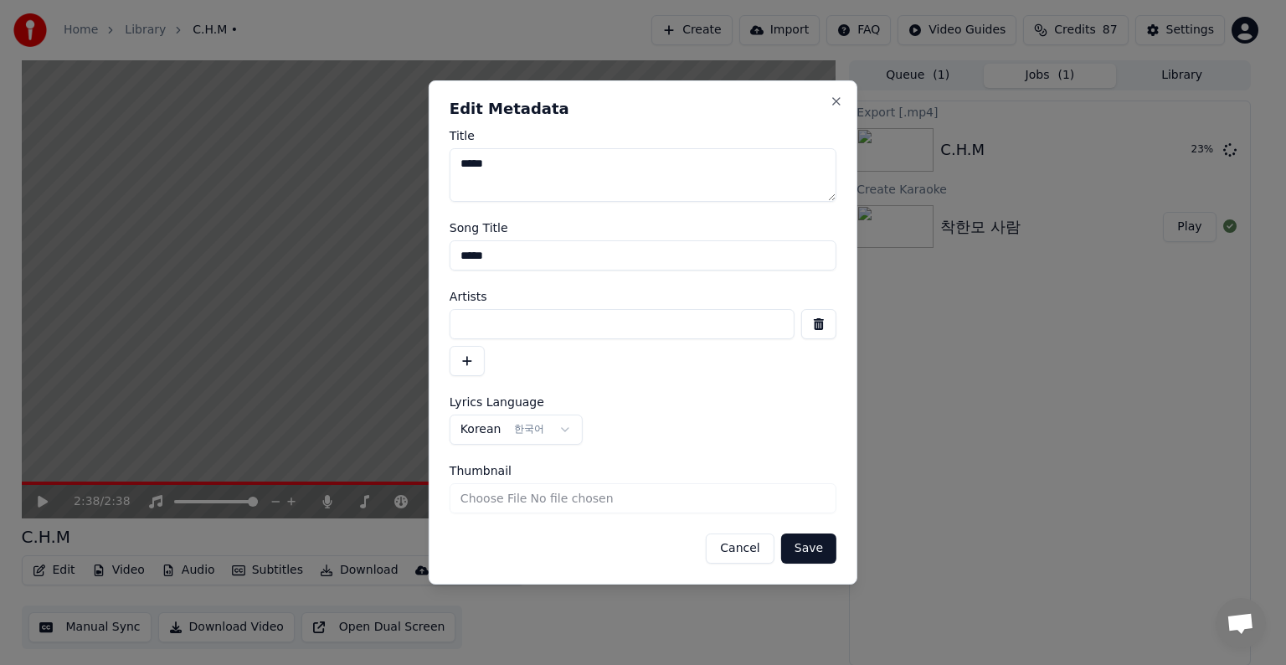
click at [745, 546] on button "Cancel" at bounding box center [740, 548] width 68 height 30
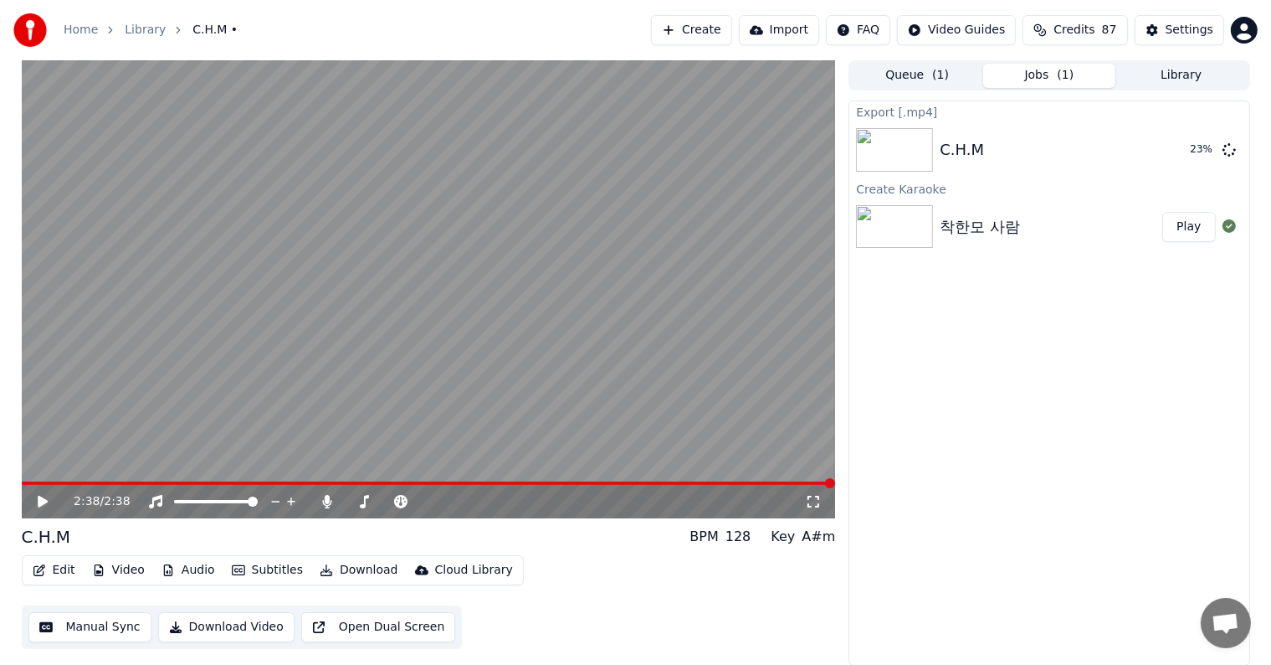
click at [58, 567] on button "Edit" at bounding box center [54, 569] width 56 height 23
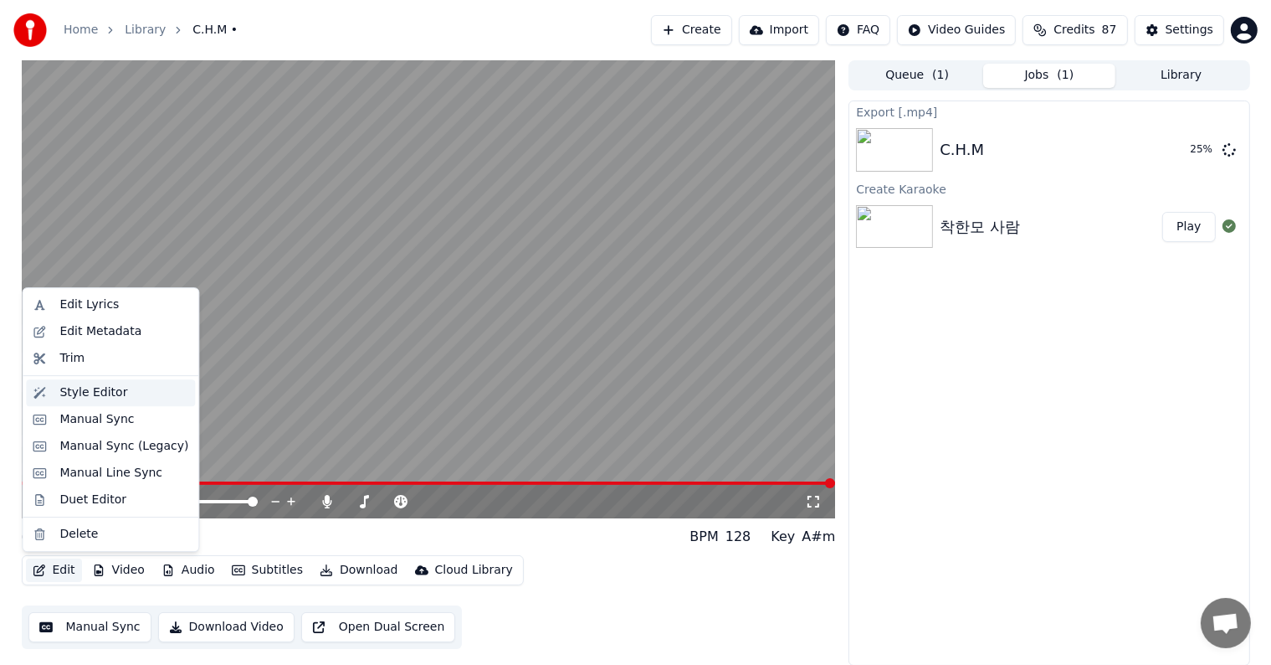
click at [105, 388] on div "Style Editor" at bounding box center [93, 392] width 68 height 17
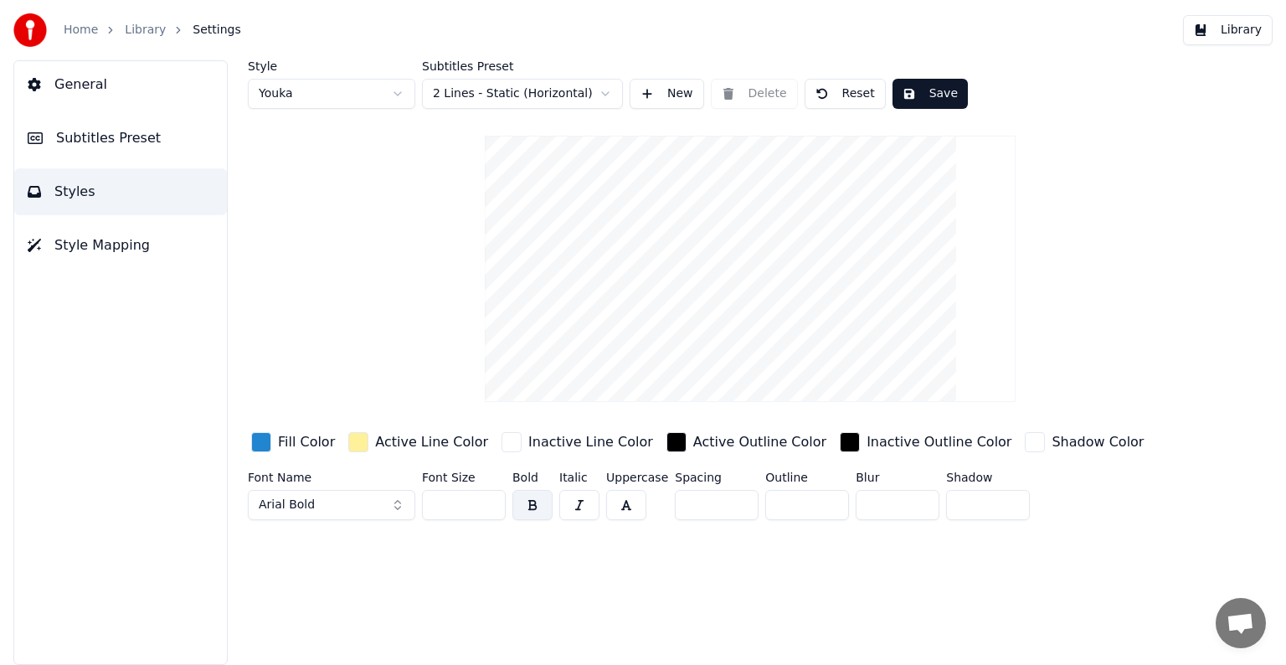
click at [114, 246] on span "Style Mapping" at bounding box center [101, 245] width 95 height 20
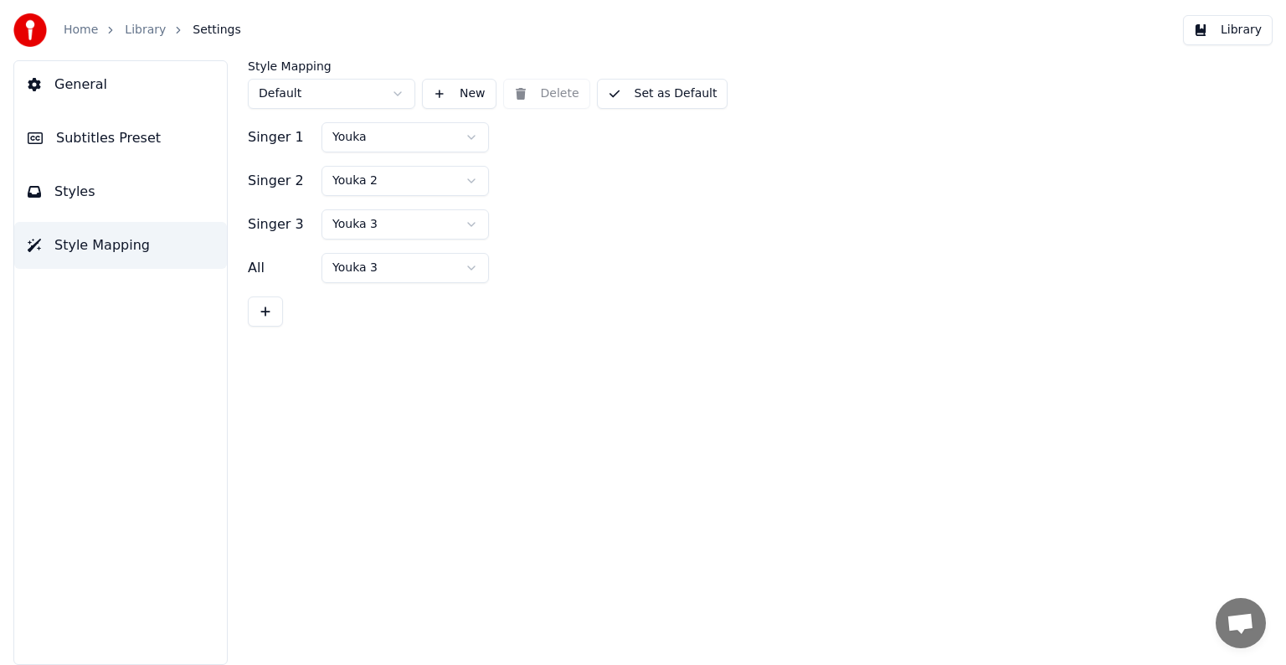
click at [110, 141] on span "Subtitles Preset" at bounding box center [108, 138] width 105 height 20
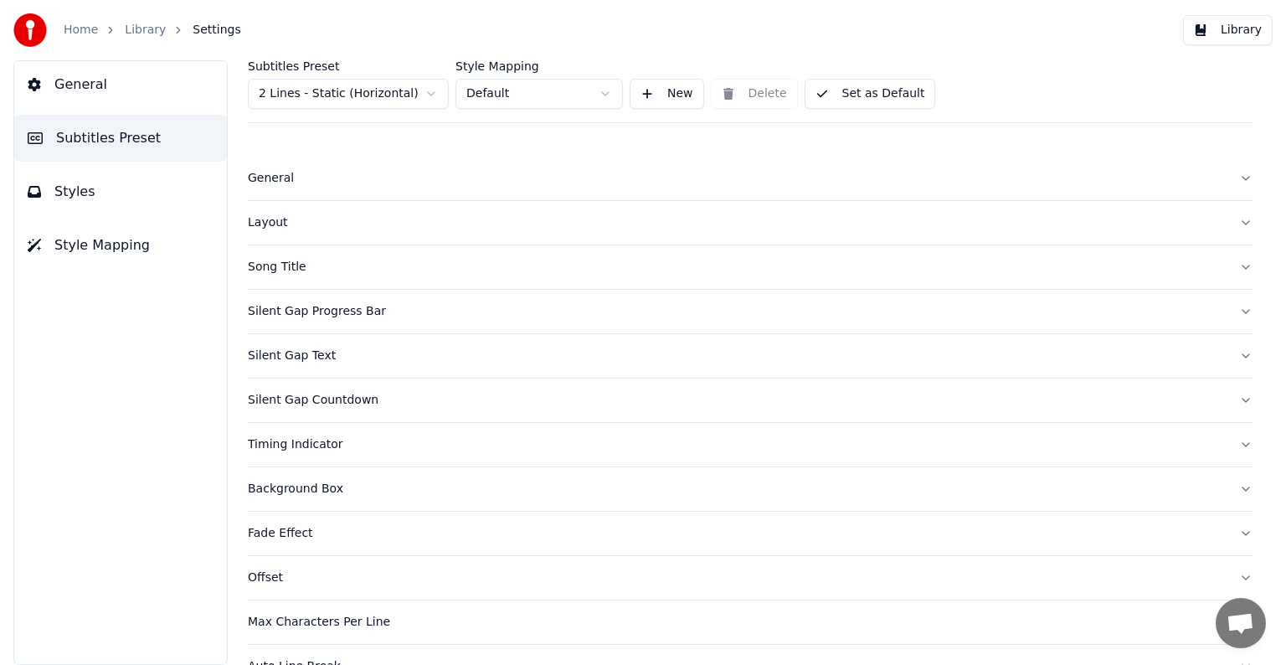
click at [149, 31] on link "Library" at bounding box center [145, 30] width 41 height 17
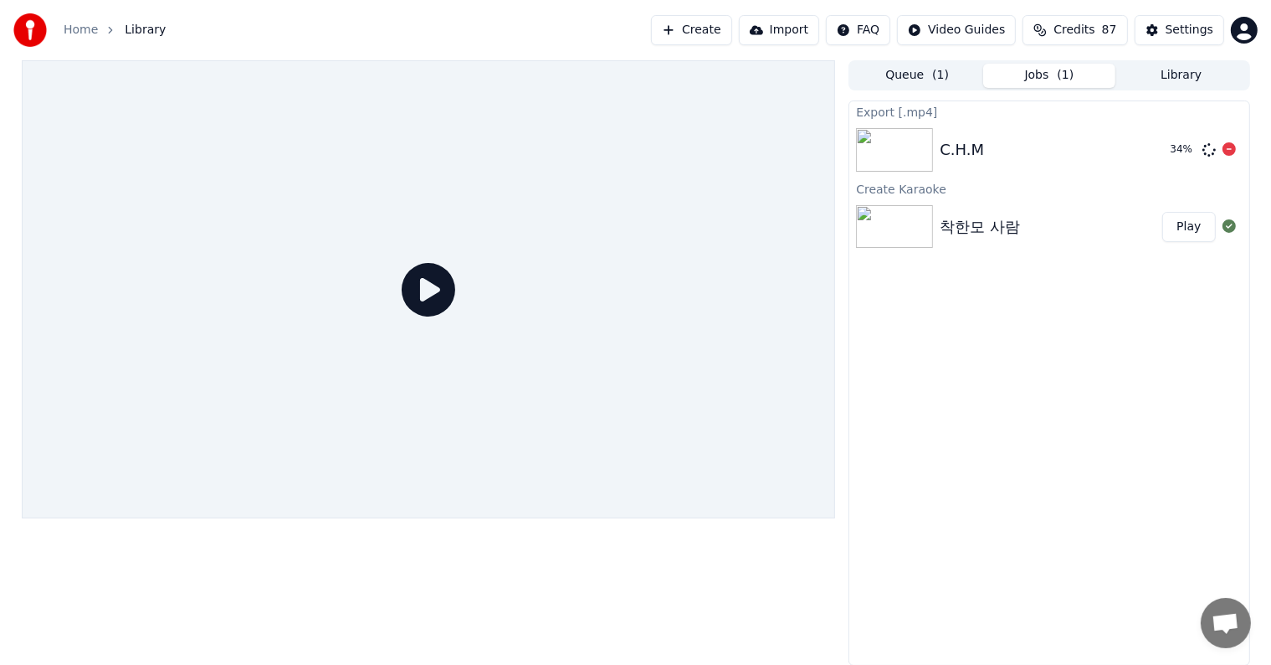
click at [891, 146] on img at bounding box center [894, 150] width 77 height 44
click at [1232, 148] on icon at bounding box center [1229, 148] width 13 height 13
click at [426, 284] on icon at bounding box center [429, 290] width 54 height 54
click at [350, 352] on div at bounding box center [429, 289] width 814 height 458
click at [629, 395] on div at bounding box center [429, 289] width 814 height 458
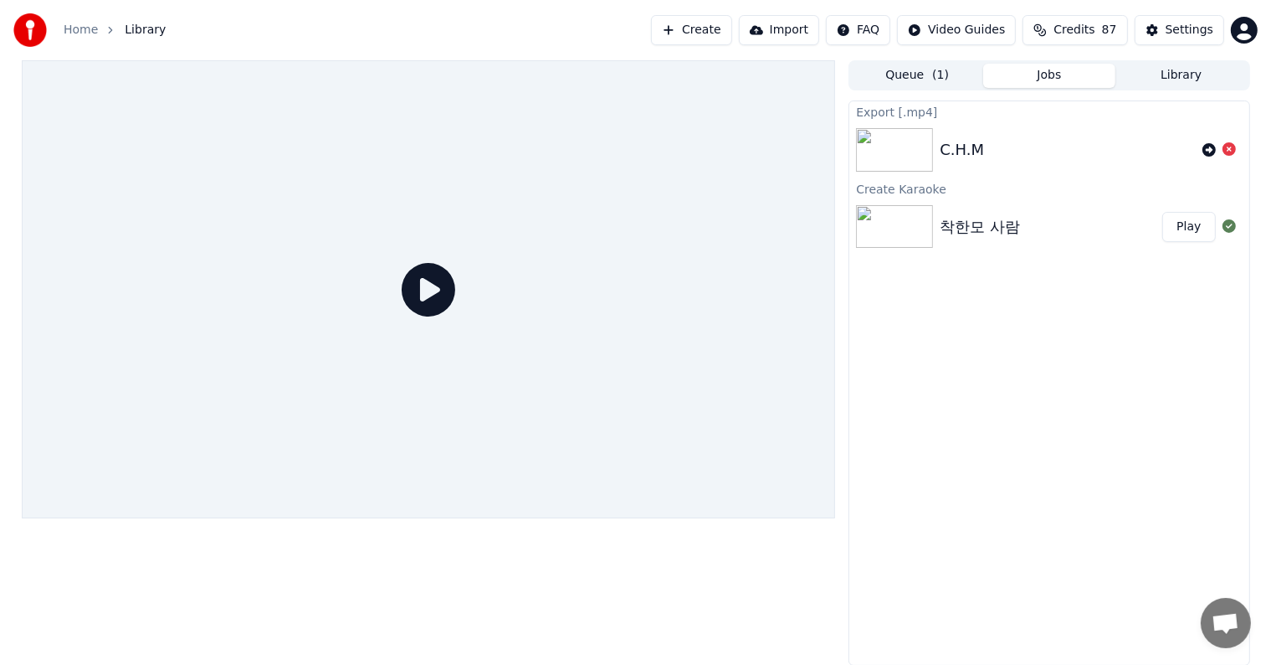
click at [906, 149] on img at bounding box center [894, 150] width 77 height 44
click at [973, 34] on html "Home Library Create Import FAQ Video Guides Credits 87 Settings Queue ( 1 ) Job…" at bounding box center [635, 332] width 1271 height 665
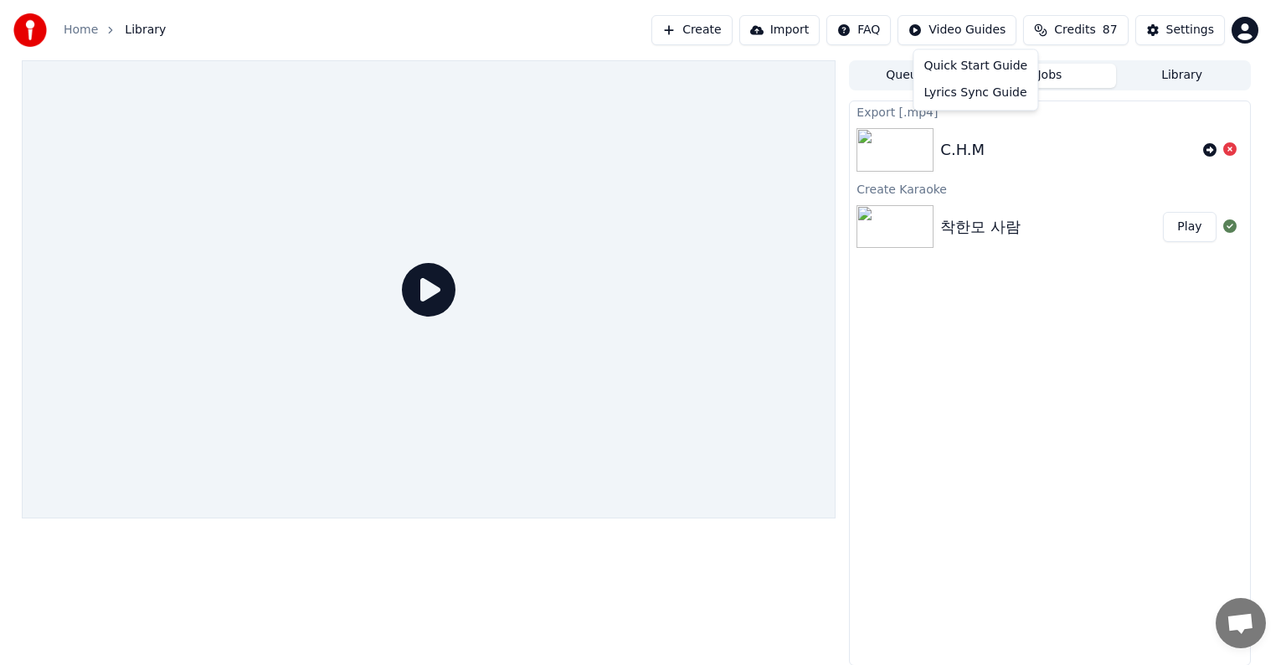
click at [973, 34] on html "Home Library Create Import FAQ Video Guides Credits 87 Settings Queue ( 1 ) Job…" at bounding box center [643, 332] width 1286 height 665
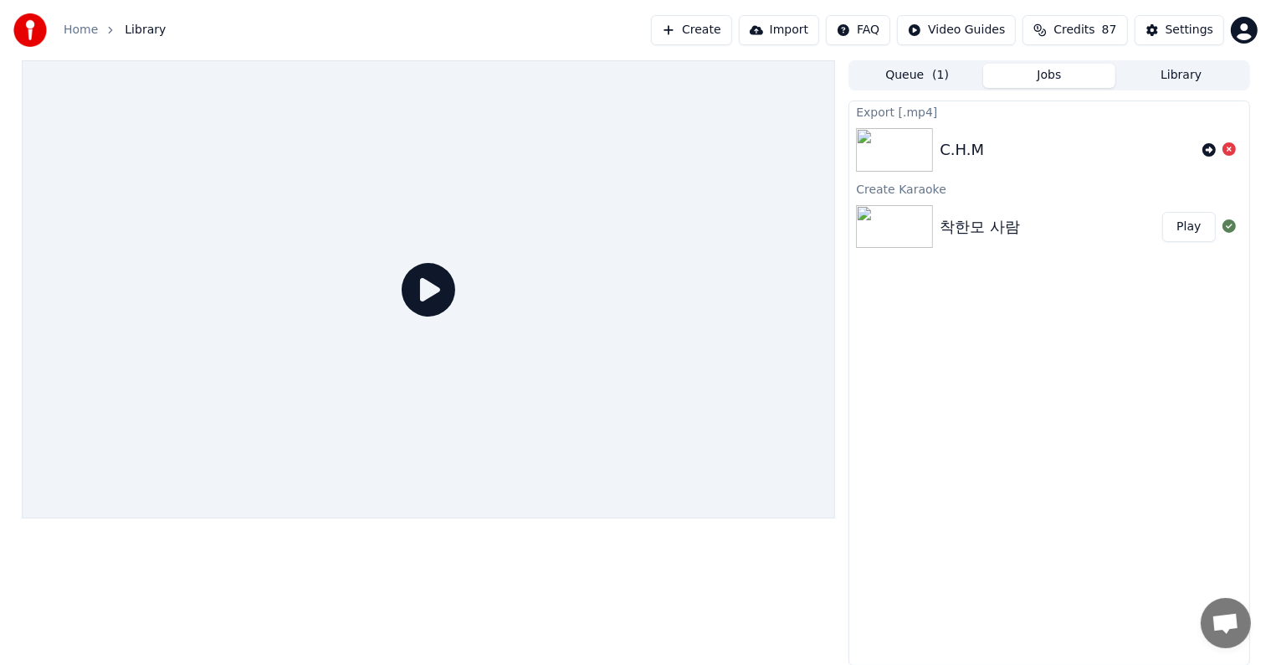
click at [138, 31] on span "Library" at bounding box center [145, 30] width 41 height 17
click at [90, 34] on link "Home" at bounding box center [81, 30] width 34 height 17
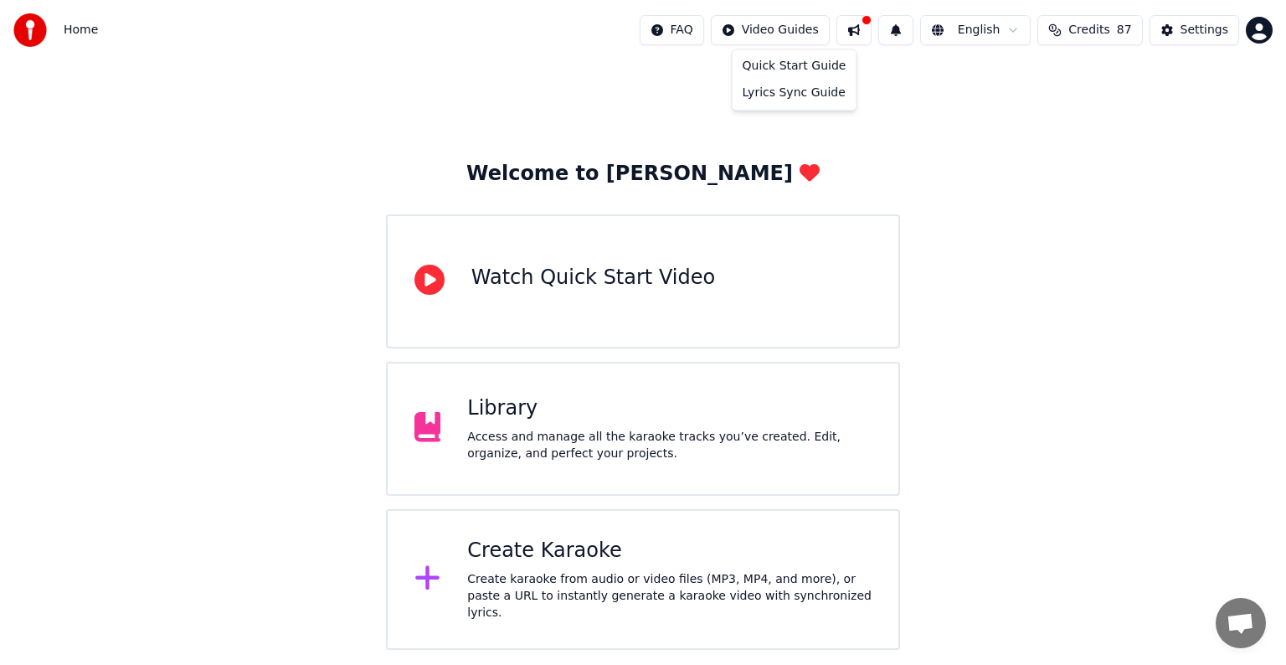
click at [787, 36] on html "Home FAQ Video Guides English Credits 87 Settings Welcome to Youka Watch Quick …" at bounding box center [643, 325] width 1286 height 650
click at [548, 113] on html "Home FAQ Video Guides English Credits 87 Settings Welcome to Youka Watch Quick …" at bounding box center [643, 325] width 1286 height 650
click at [509, 419] on div "Library" at bounding box center [669, 408] width 404 height 27
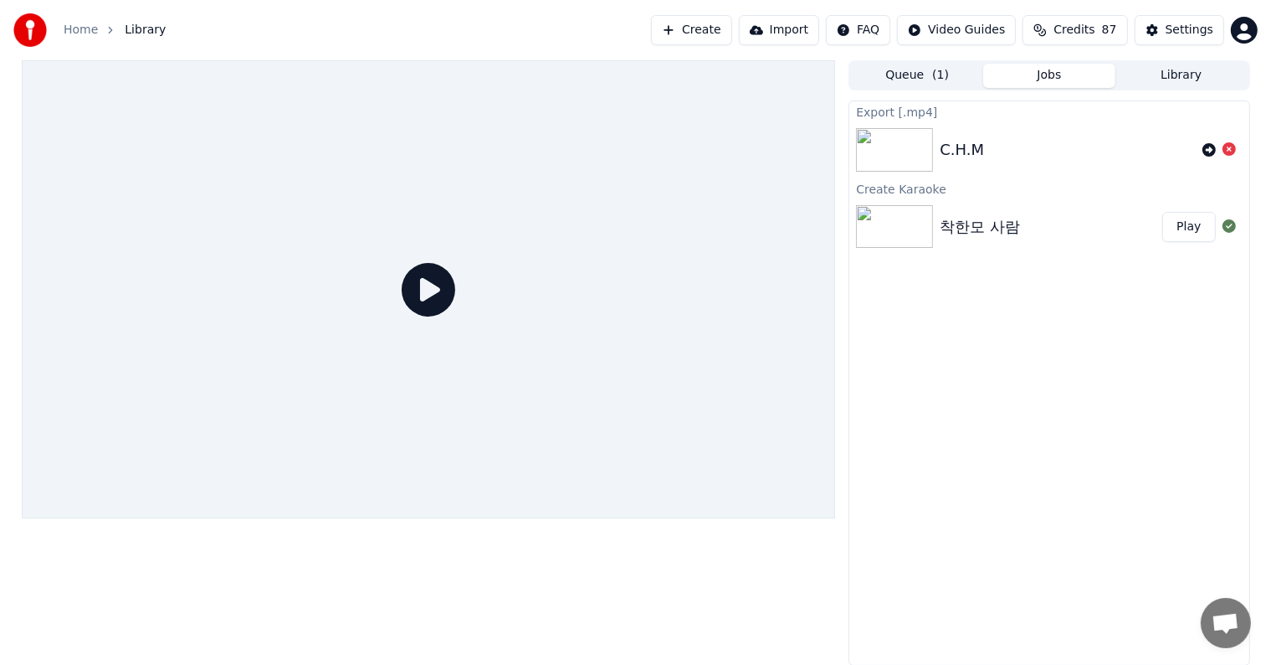
click at [432, 294] on icon at bounding box center [429, 290] width 54 height 54
click at [891, 148] on img at bounding box center [894, 150] width 77 height 44
click at [917, 77] on button "Queue ( 1 )" at bounding box center [917, 76] width 132 height 24
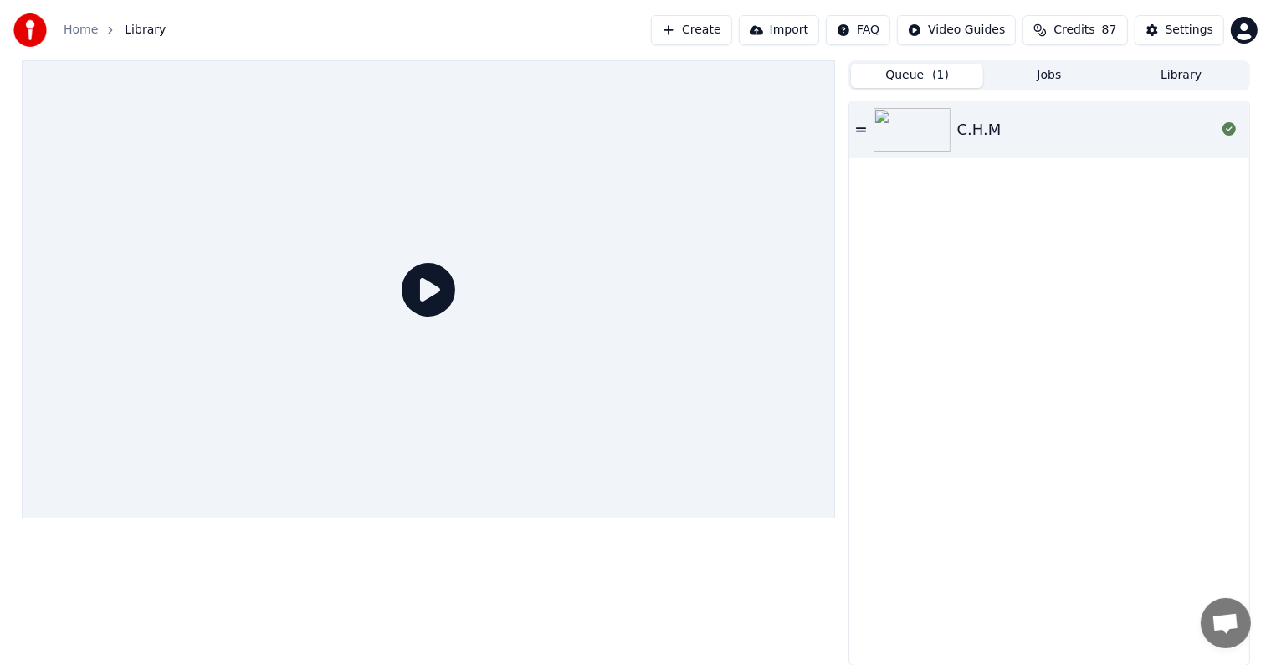
click at [914, 129] on img at bounding box center [912, 130] width 77 height 44
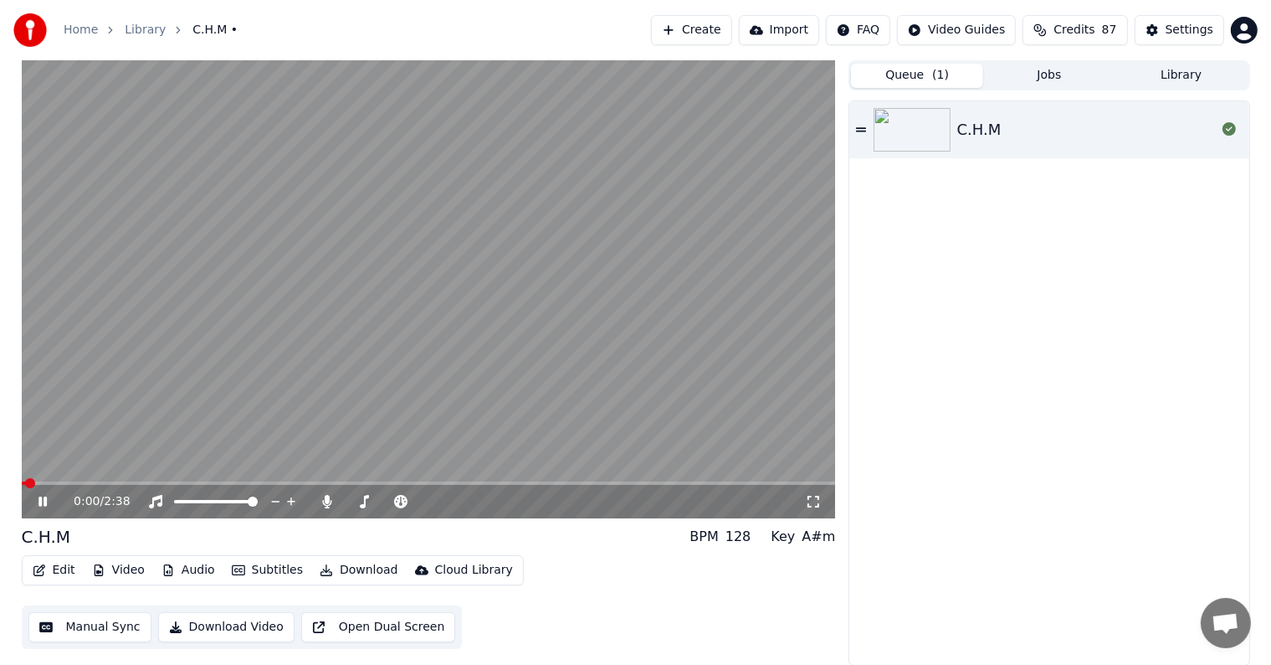
click at [58, 569] on button "Edit" at bounding box center [54, 569] width 56 height 23
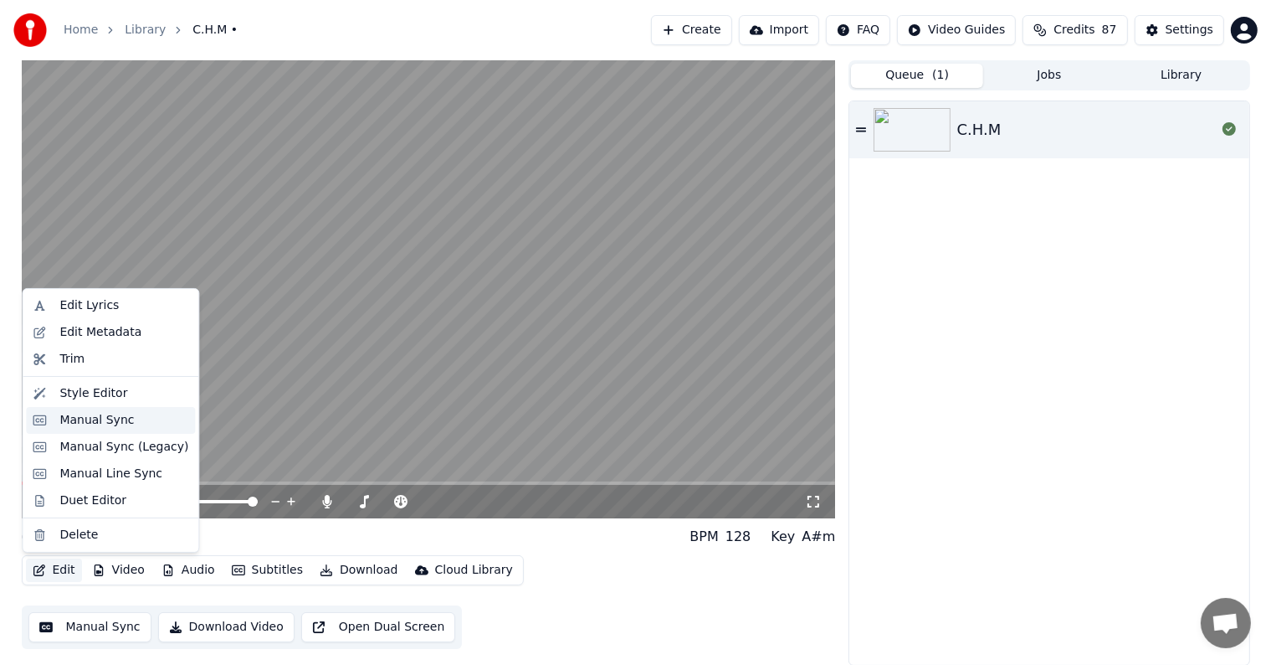
click at [64, 419] on div "Manual Sync" at bounding box center [96, 420] width 74 height 17
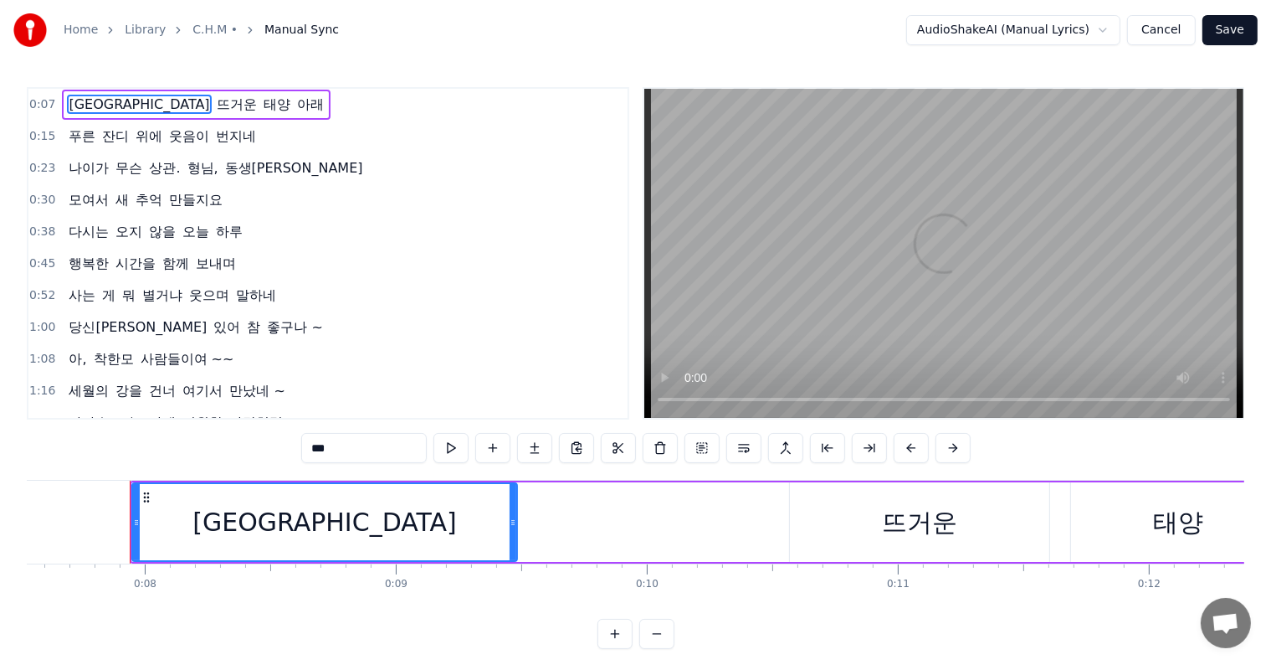
scroll to position [0, 1909]
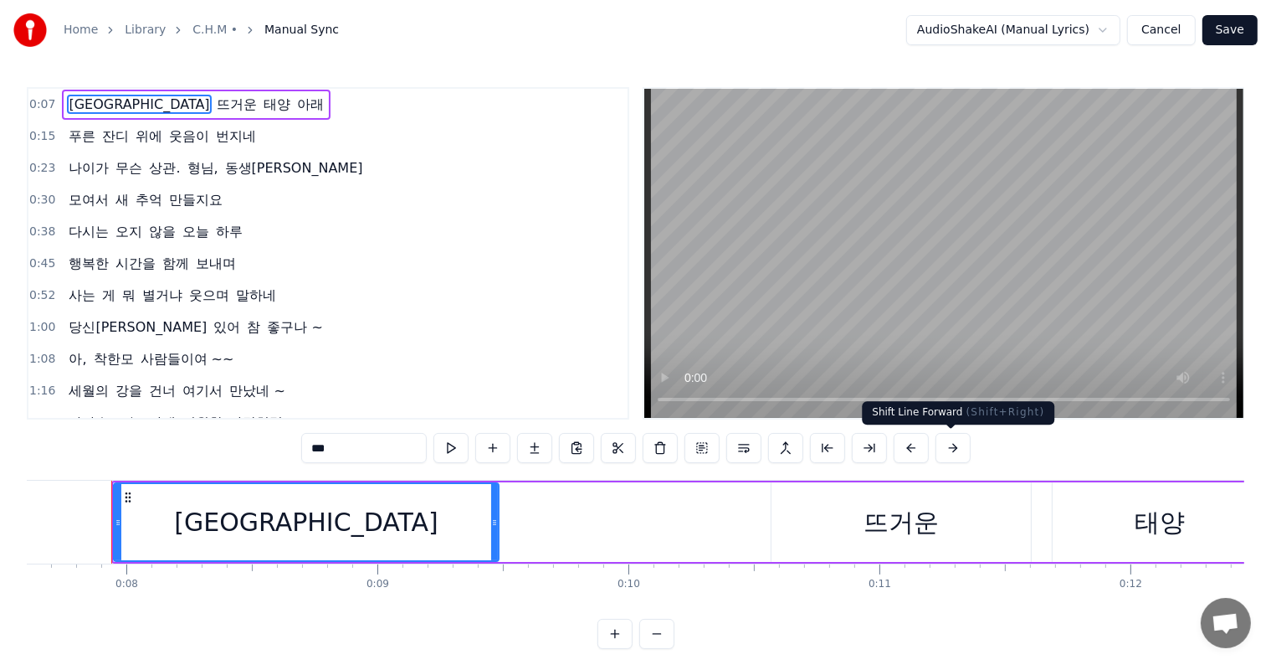
click at [946, 449] on button at bounding box center [953, 448] width 35 height 30
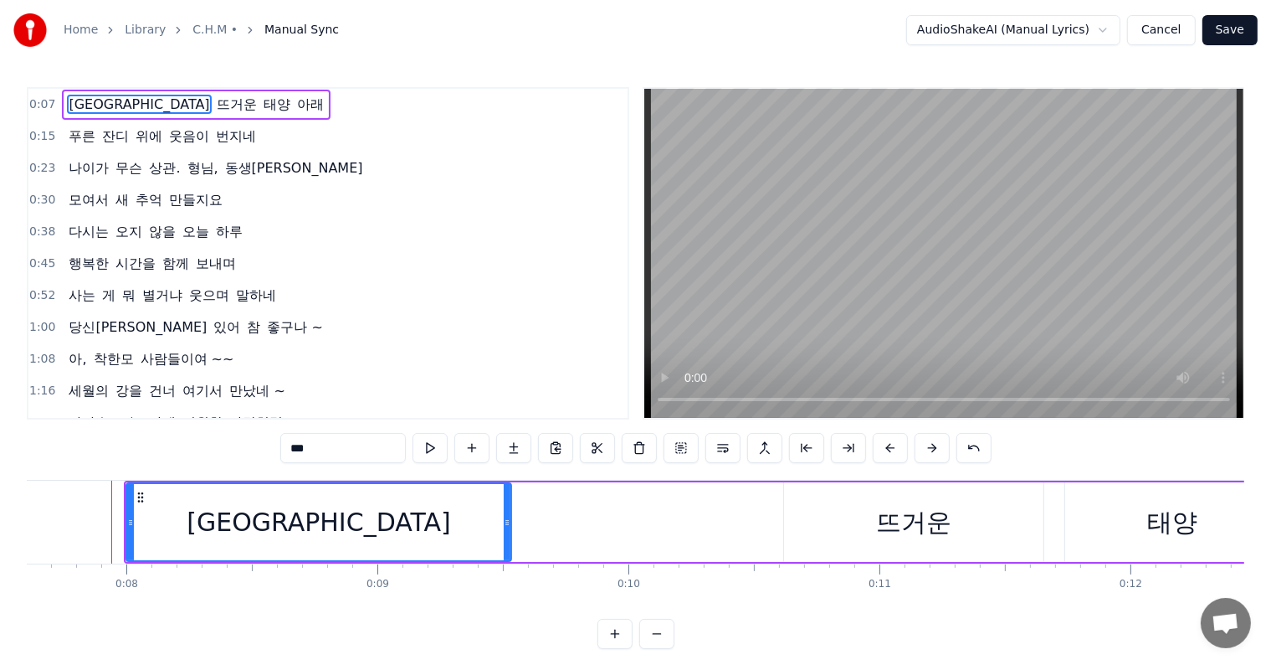
click at [946, 449] on button at bounding box center [932, 448] width 35 height 30
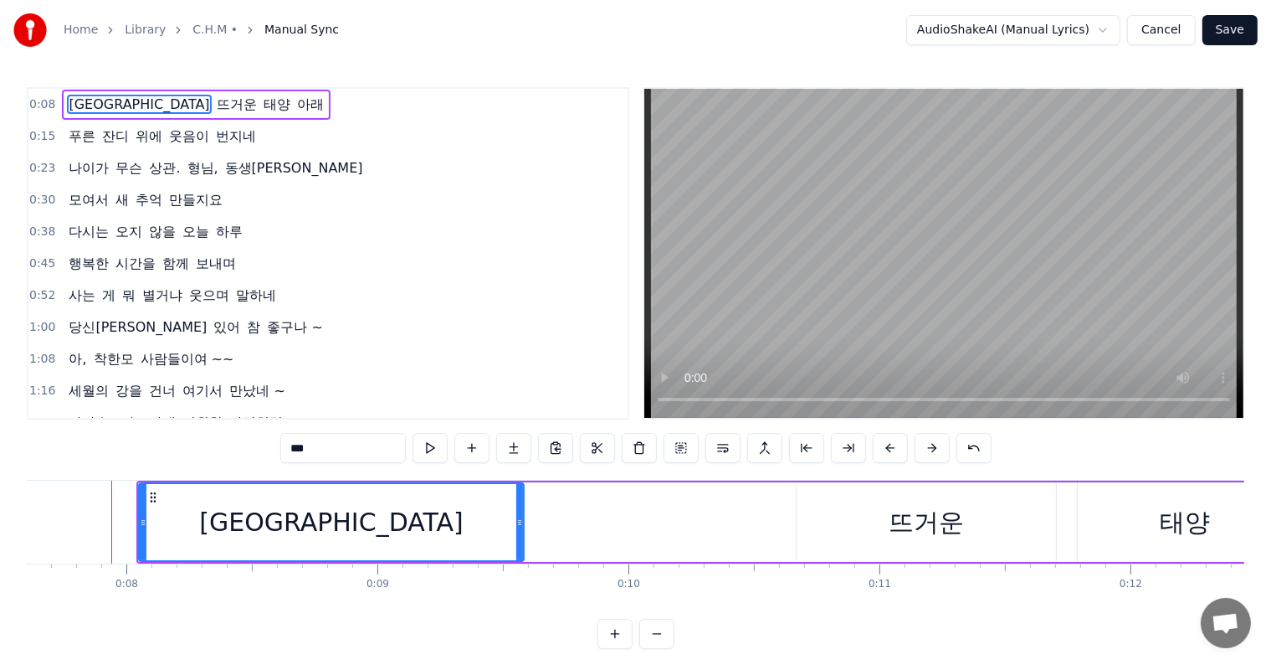
click at [935, 449] on button at bounding box center [932, 448] width 35 height 30
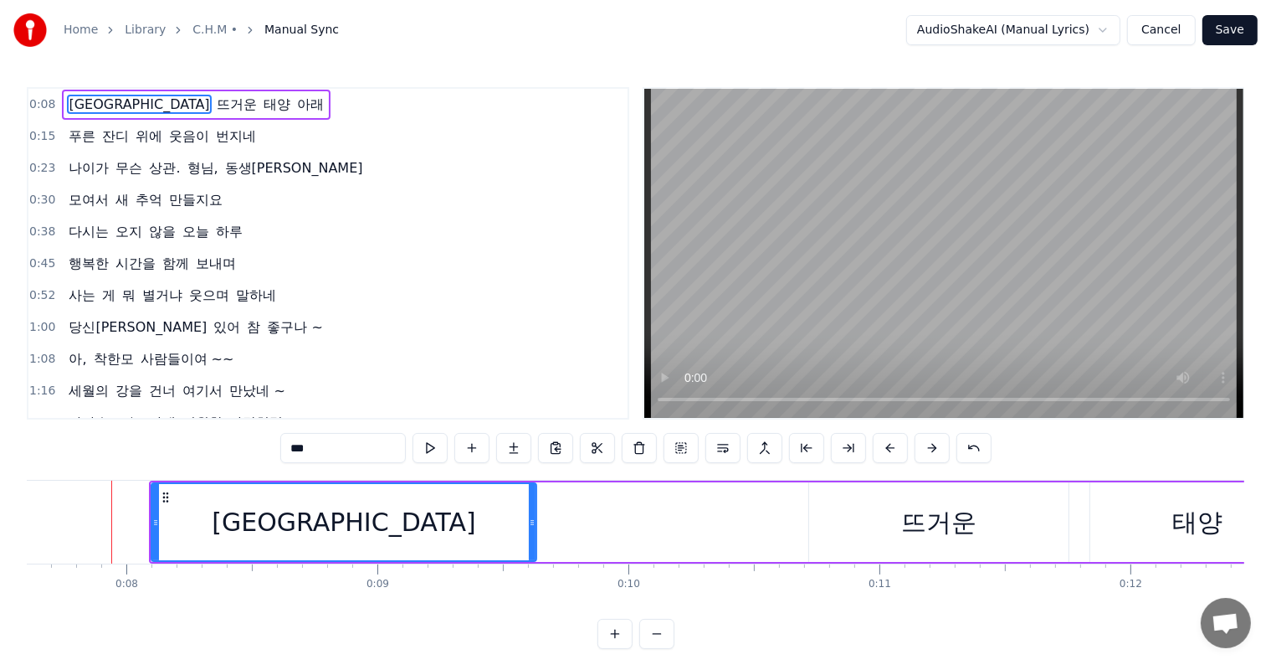
click at [935, 449] on button at bounding box center [932, 448] width 35 height 30
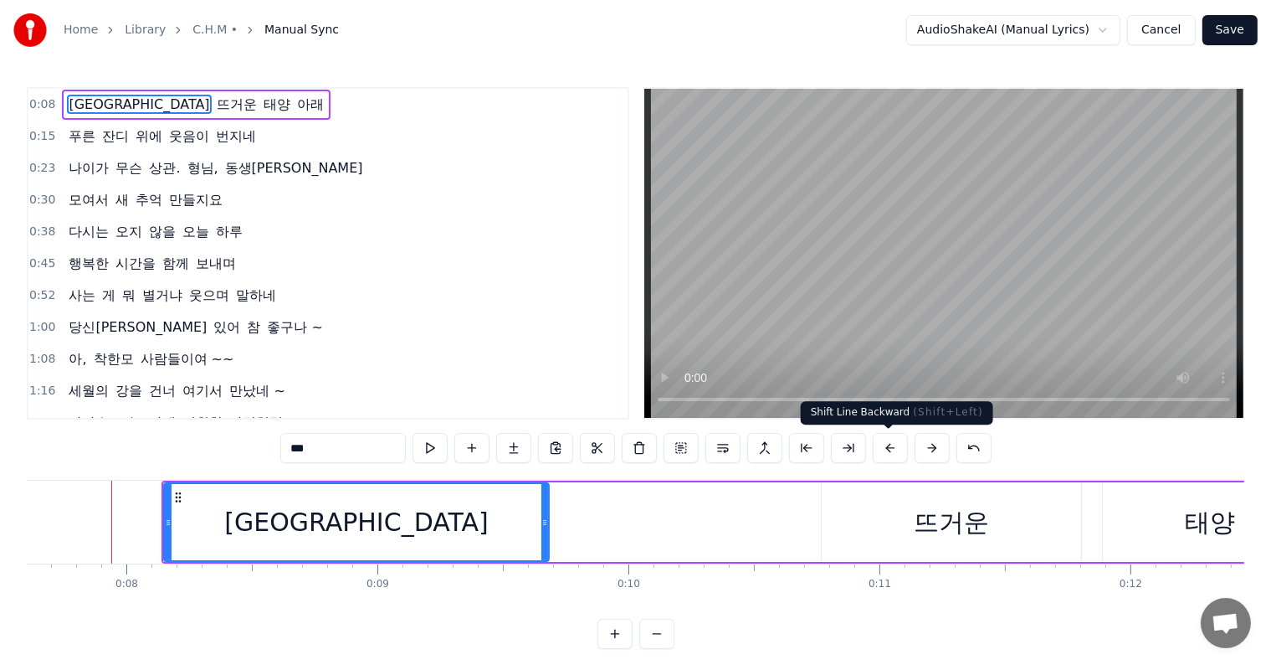
click at [885, 445] on button at bounding box center [890, 448] width 35 height 30
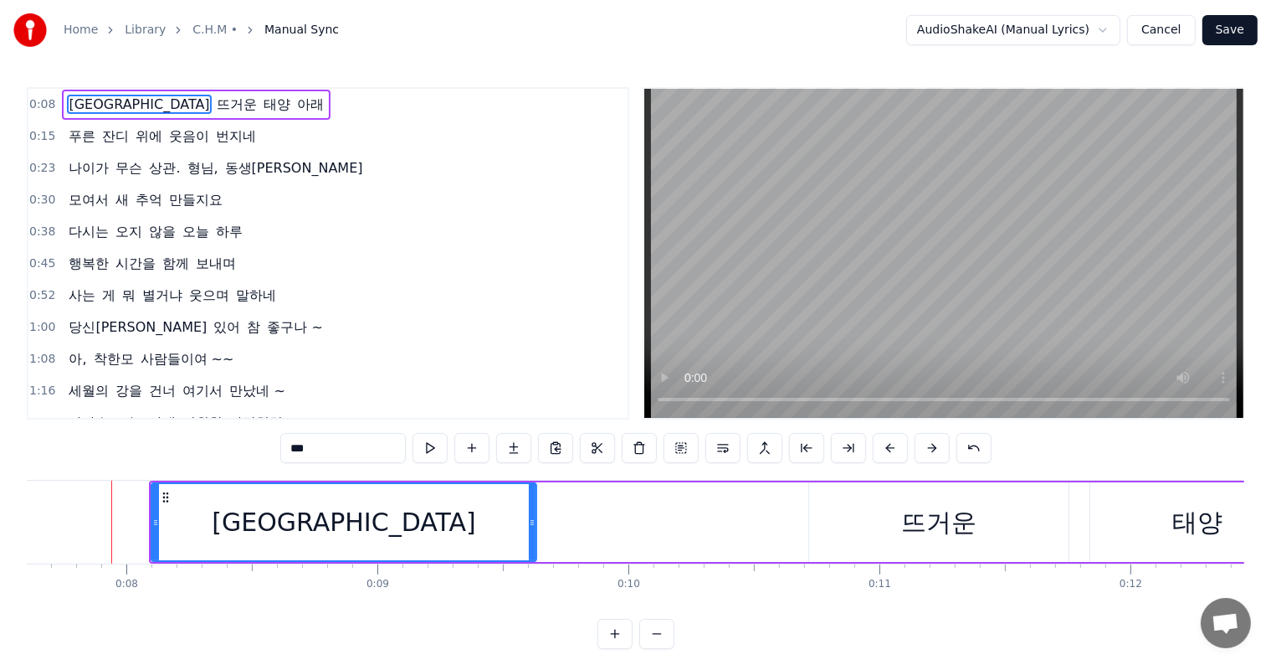
click at [885, 445] on button at bounding box center [890, 448] width 35 height 30
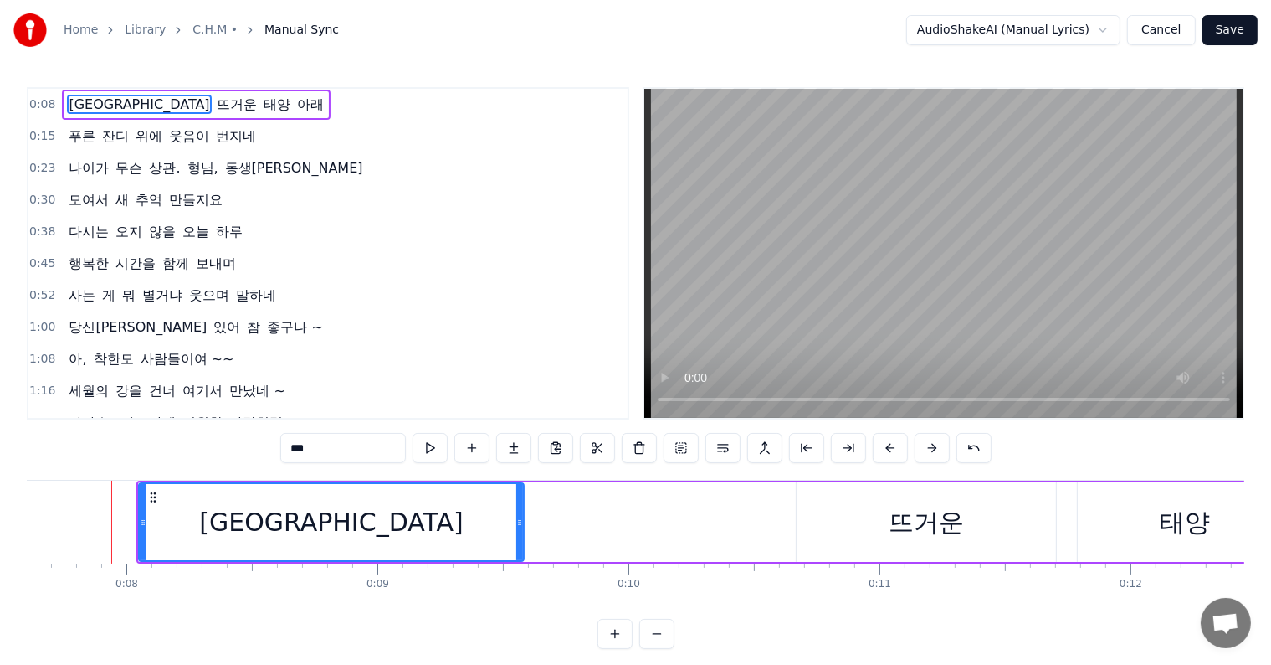
click at [885, 445] on button at bounding box center [890, 448] width 35 height 30
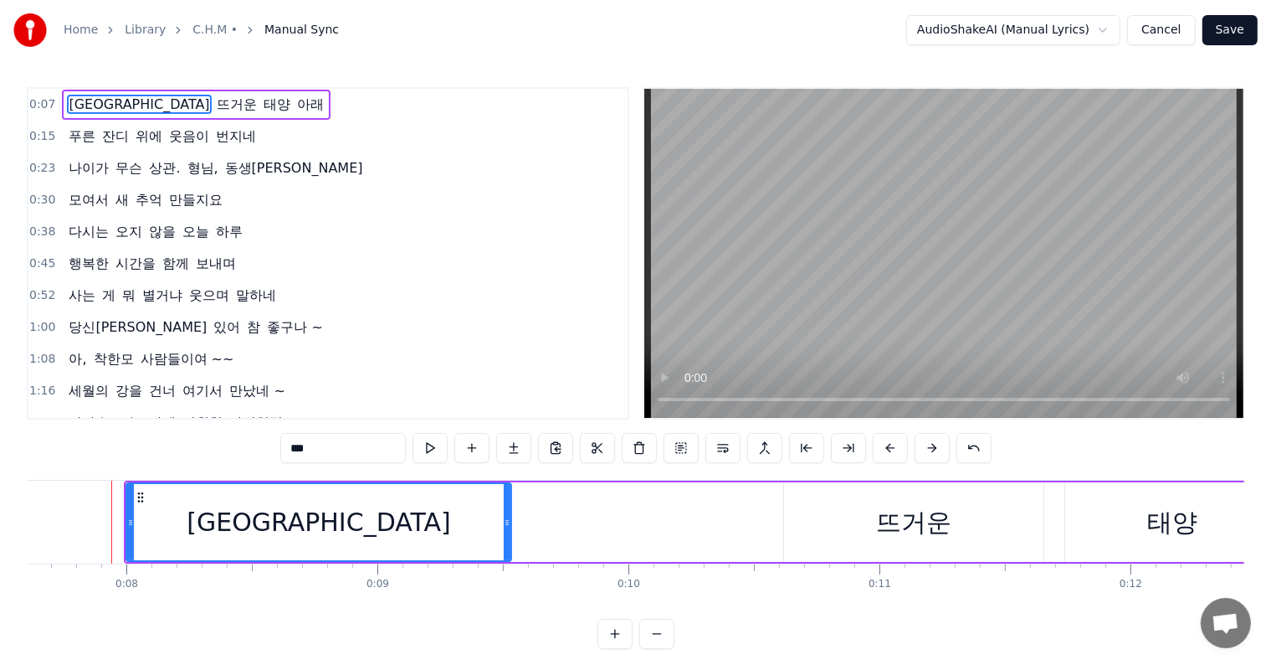
click at [885, 445] on button at bounding box center [890, 448] width 35 height 30
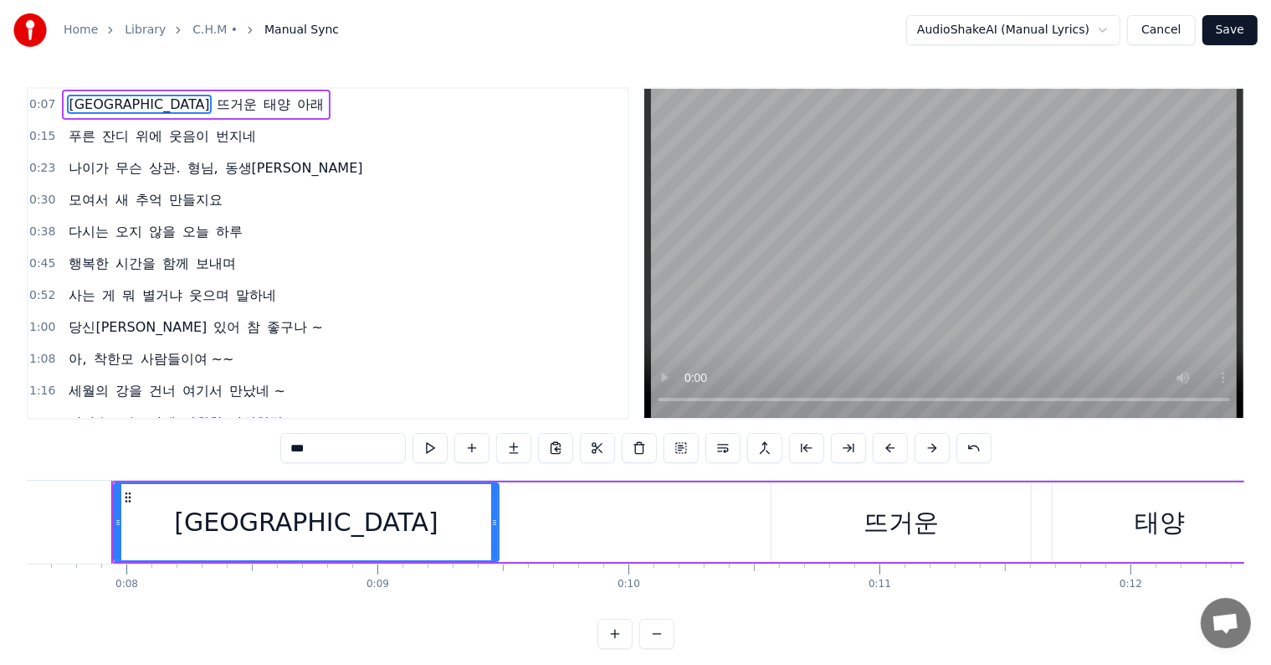
click at [885, 445] on button at bounding box center [890, 448] width 35 height 30
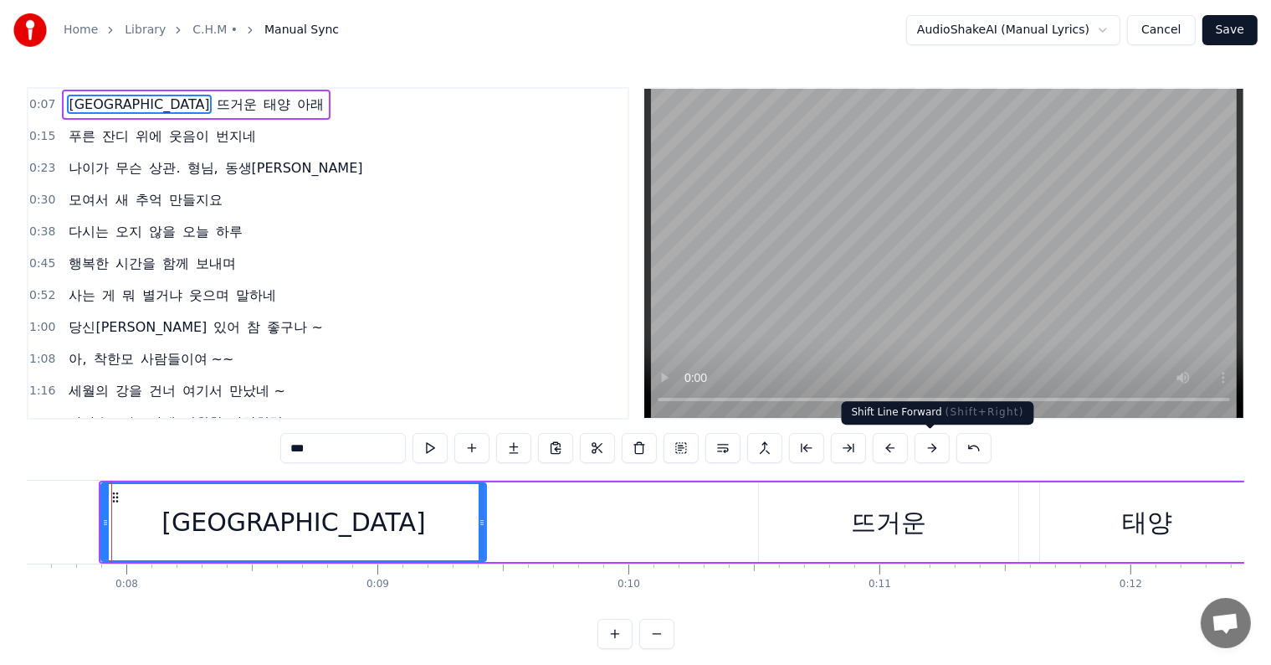
click at [923, 444] on button at bounding box center [932, 448] width 35 height 30
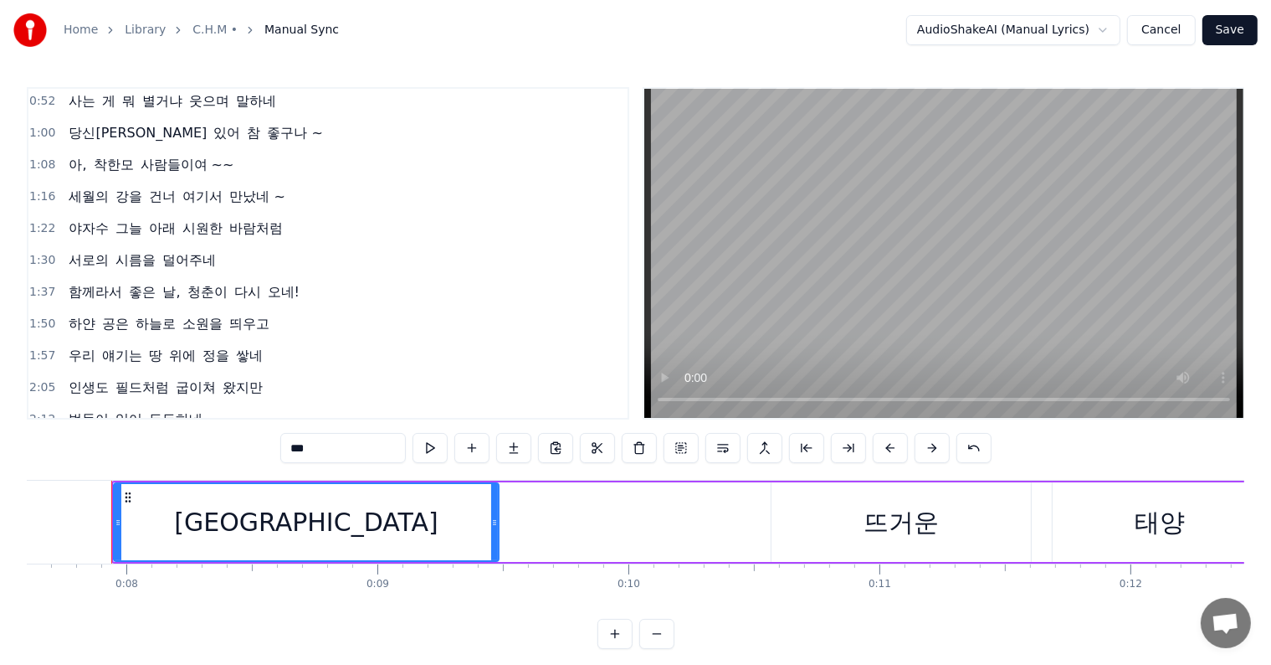
scroll to position [25, 0]
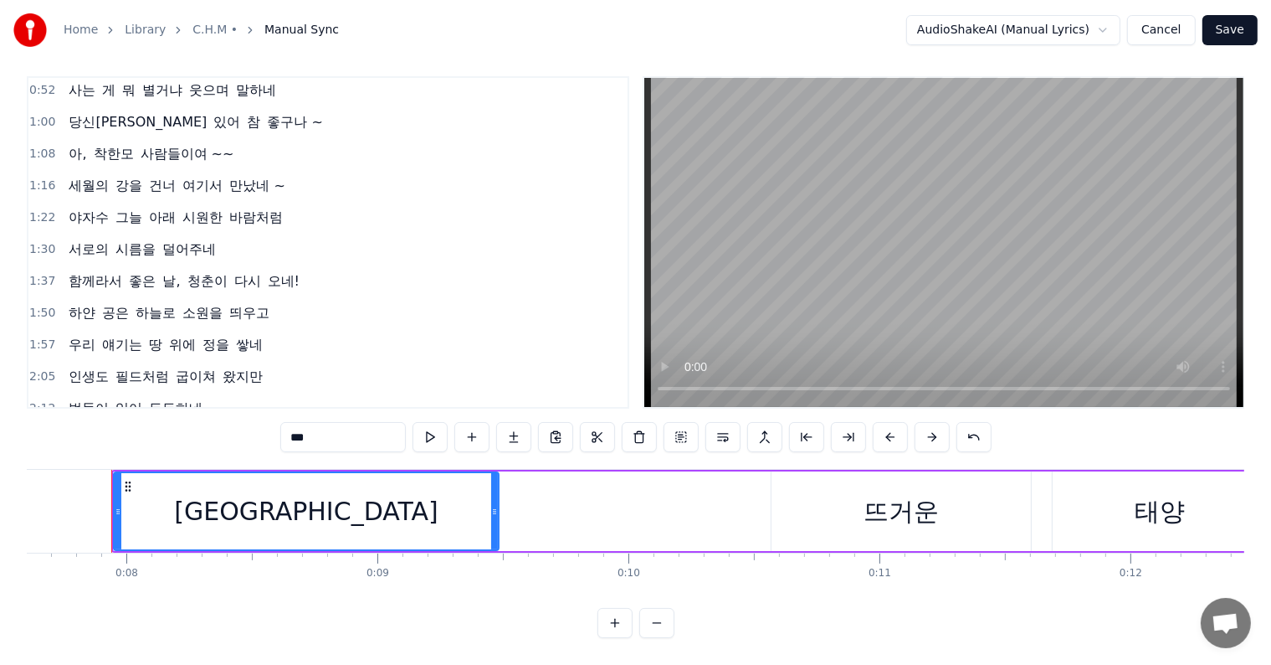
click at [173, 398] on span "든든하네 ~" at bounding box center [183, 407] width 73 height 19
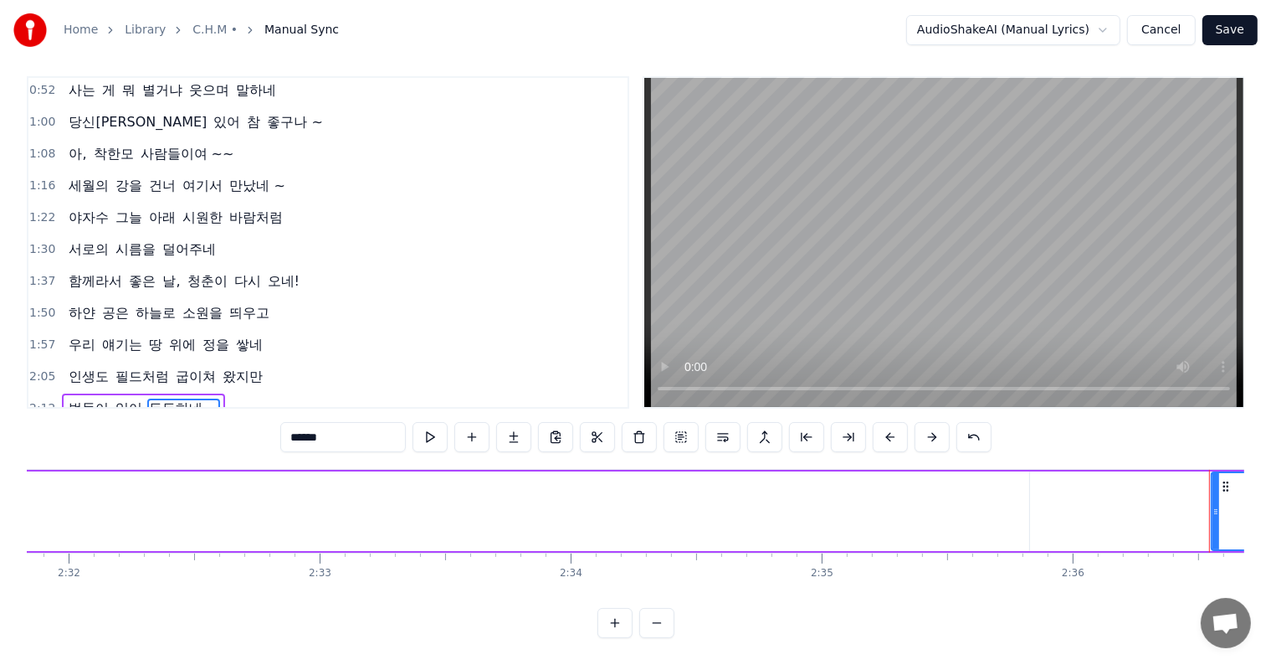
scroll to position [0, 38486]
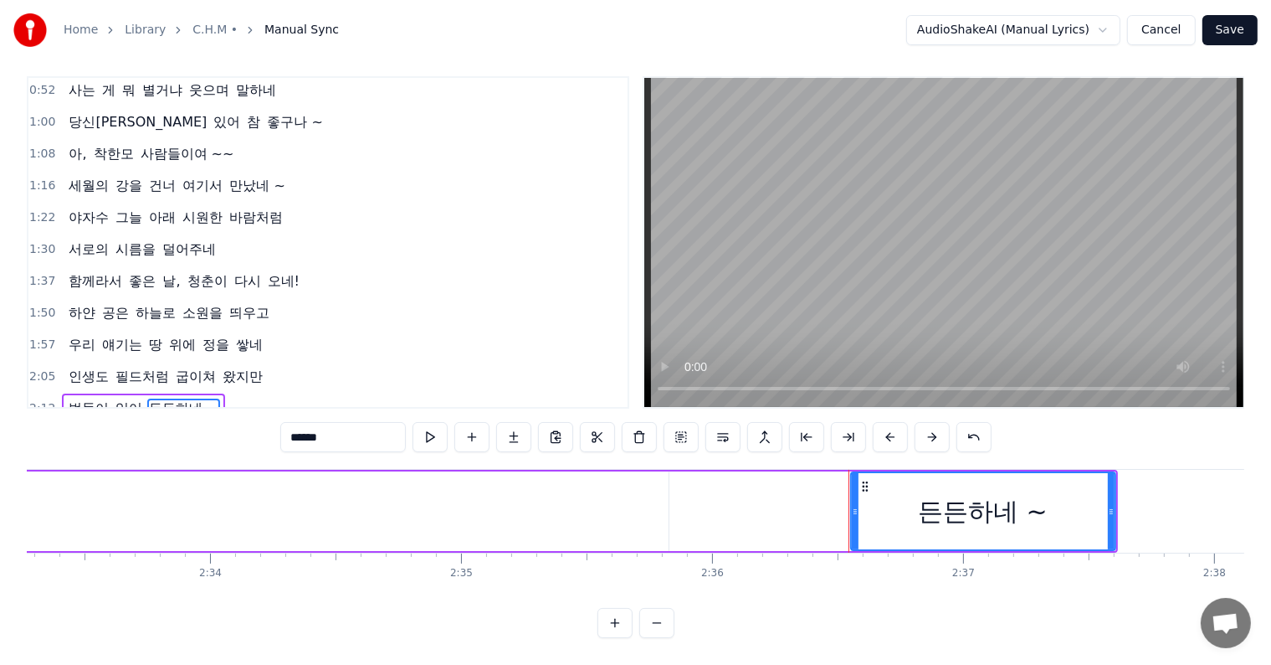
click at [126, 398] on span "있어" at bounding box center [129, 407] width 30 height 19
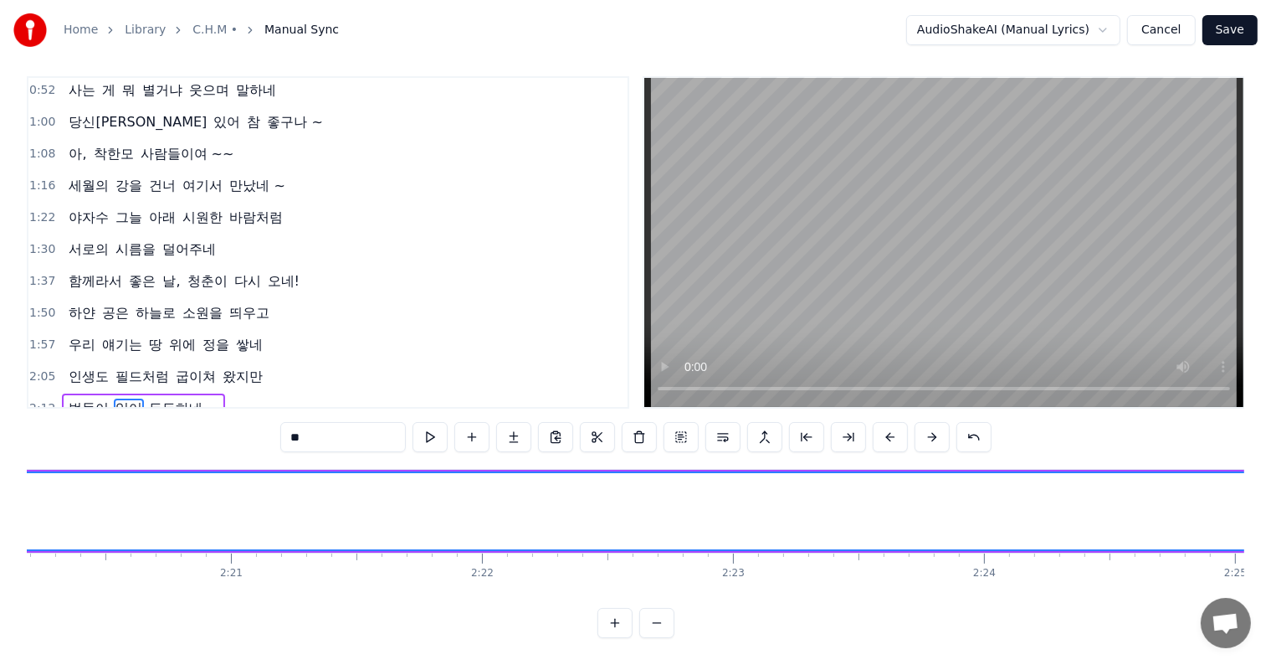
scroll to position [0, 34212]
click at [428, 424] on button at bounding box center [430, 437] width 35 height 30
click at [87, 398] on span "벗들이" at bounding box center [89, 407] width 44 height 19
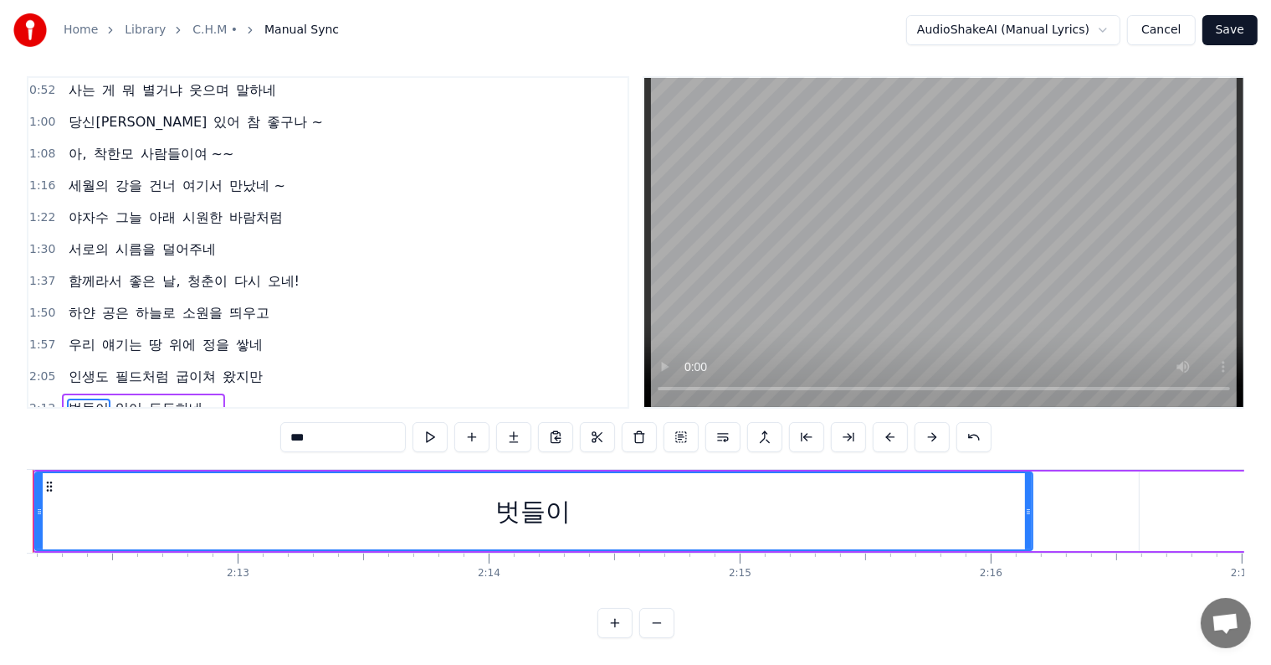
scroll to position [0, 33107]
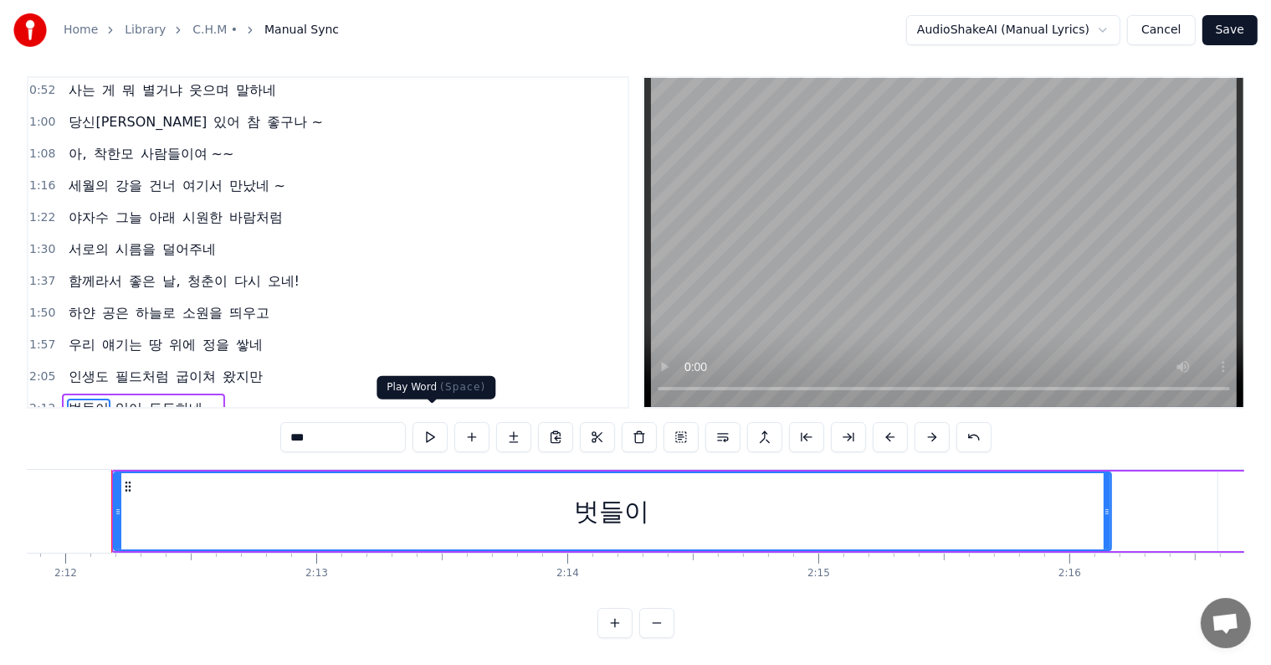
click at [434, 427] on button at bounding box center [430, 437] width 35 height 30
click at [434, 425] on button at bounding box center [430, 437] width 35 height 30
click at [433, 424] on button at bounding box center [430, 437] width 35 height 30
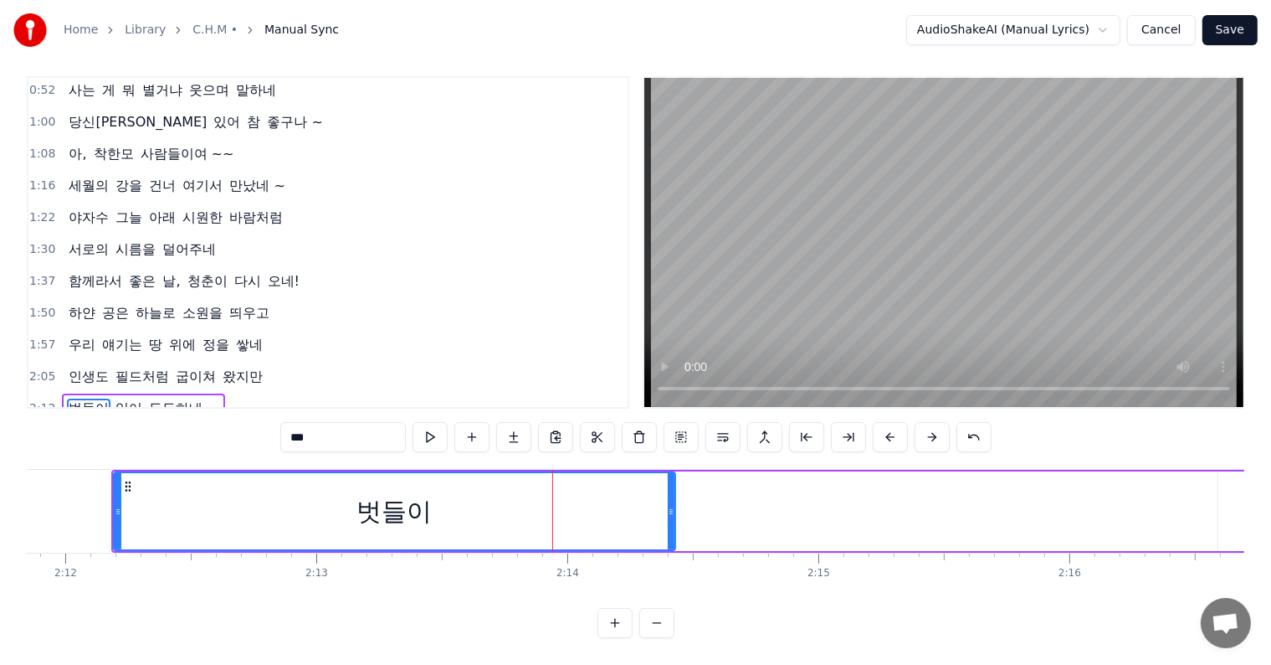
drag, startPoint x: 1108, startPoint y: 498, endPoint x: 672, endPoint y: 504, distance: 436.1
click at [672, 504] on div at bounding box center [671, 511] width 7 height 76
click at [429, 422] on button at bounding box center [430, 437] width 35 height 30
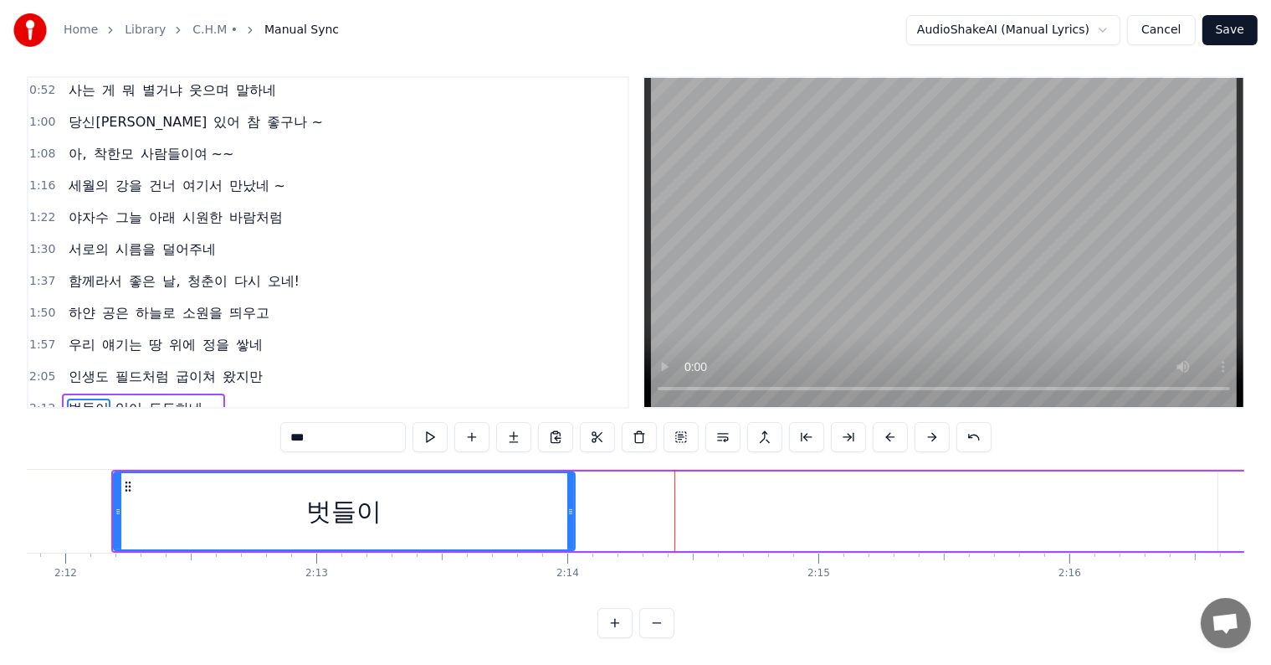
drag, startPoint x: 670, startPoint y: 495, endPoint x: 569, endPoint y: 495, distance: 100.4
click at [569, 505] on icon at bounding box center [570, 511] width 7 height 13
click at [434, 425] on button at bounding box center [430, 437] width 35 height 30
click at [127, 398] on span "있어" at bounding box center [129, 407] width 30 height 19
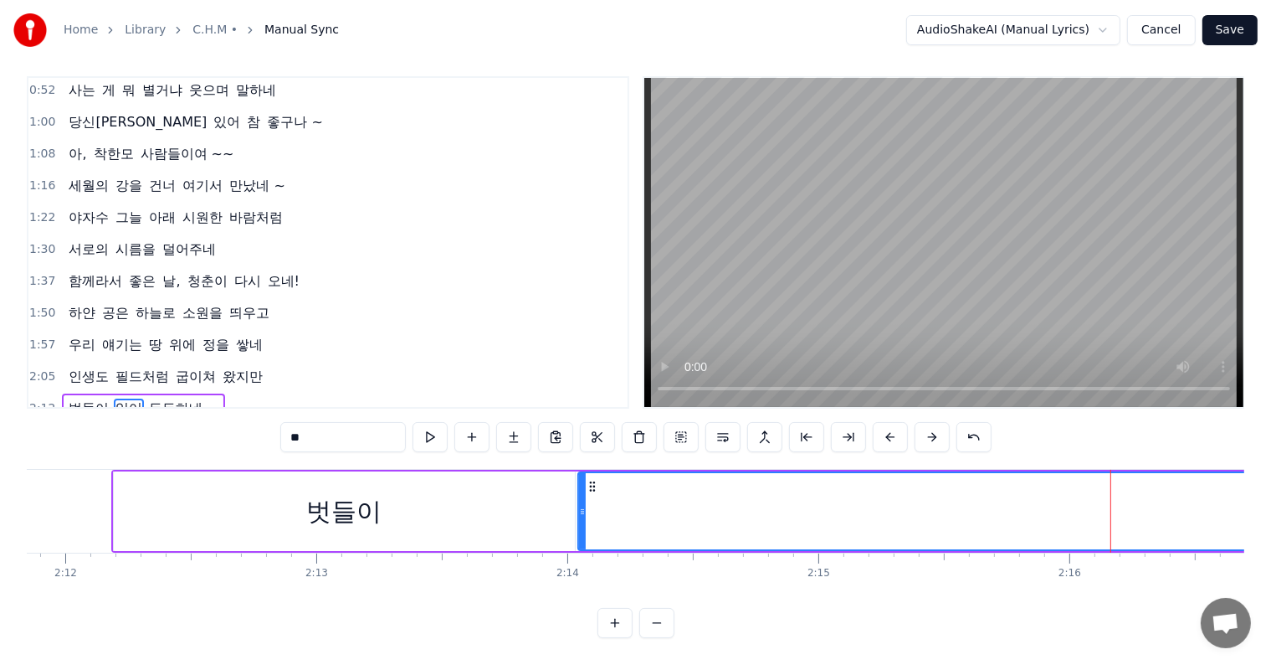
drag, startPoint x: 1219, startPoint y: 493, endPoint x: 578, endPoint y: 486, distance: 640.3
click at [579, 486] on div at bounding box center [582, 511] width 7 height 76
click at [94, 398] on span "벗들이" at bounding box center [89, 407] width 44 height 19
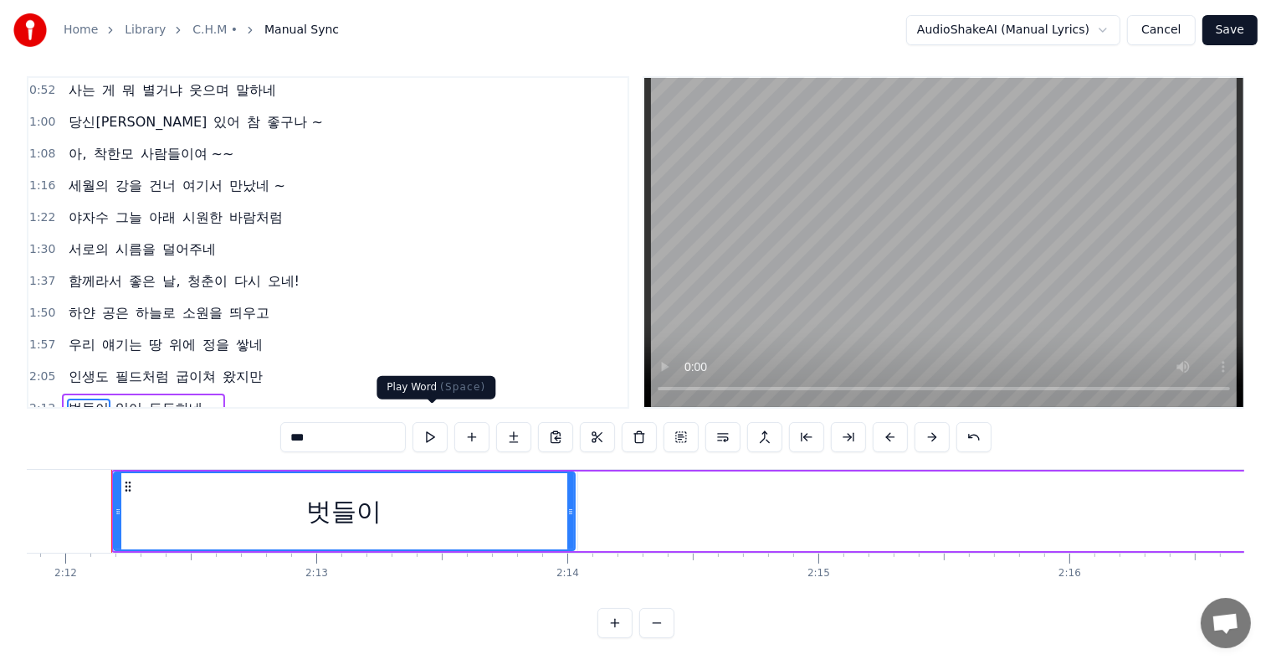
click at [431, 422] on button at bounding box center [430, 437] width 35 height 30
click at [127, 398] on span "있어" at bounding box center [129, 407] width 30 height 19
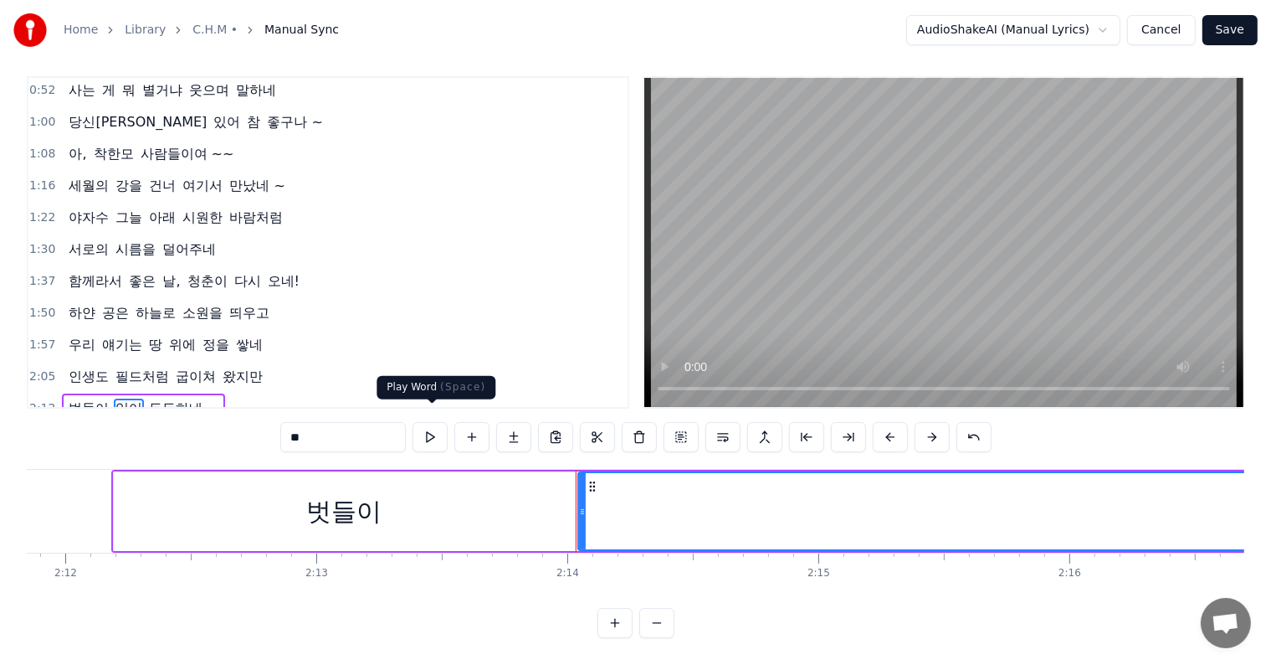
click at [431, 428] on button at bounding box center [430, 437] width 35 height 30
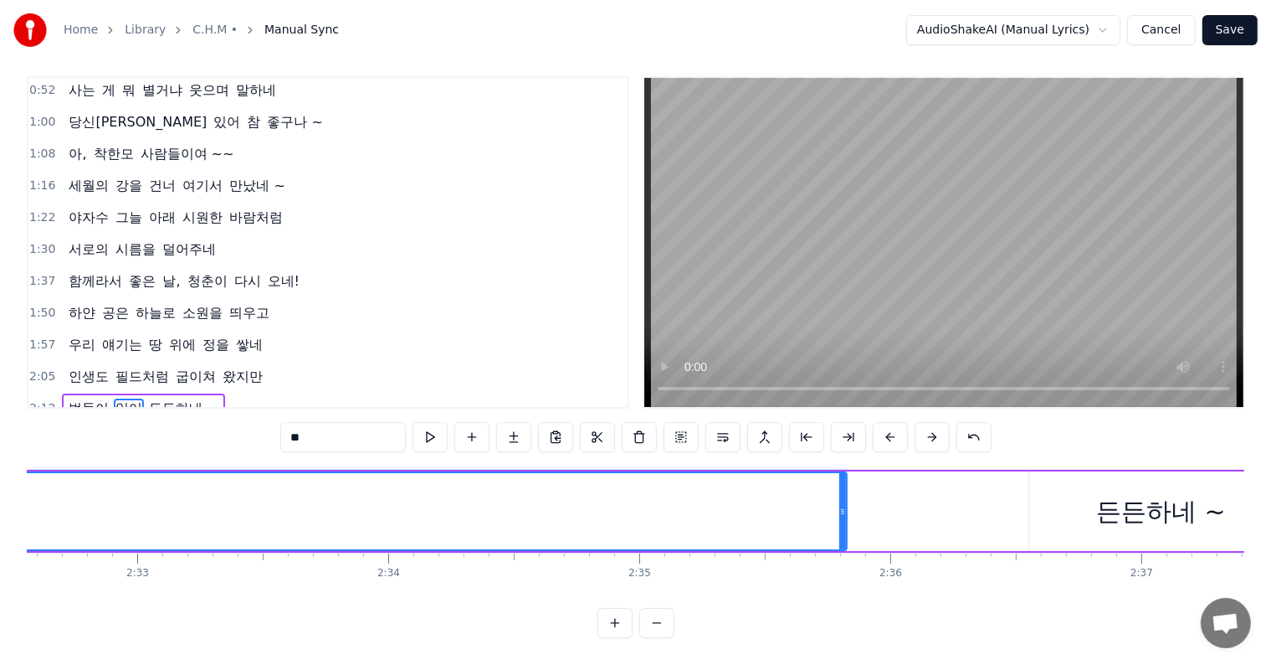
scroll to position [0, 38331]
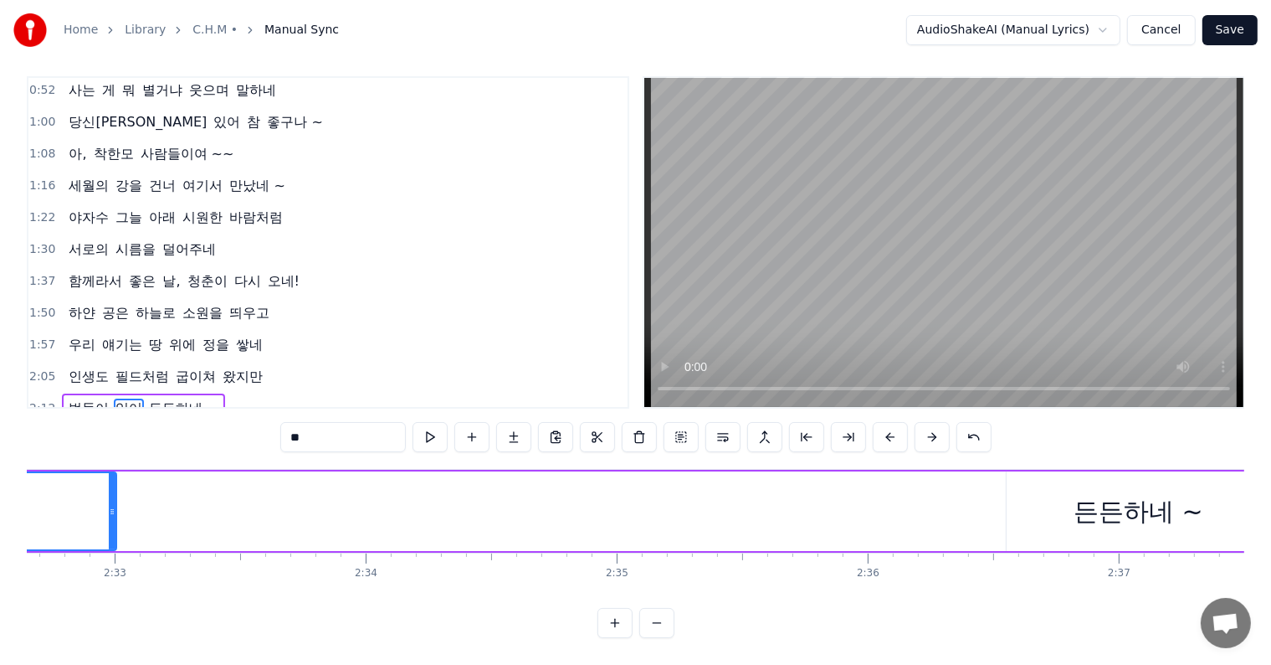
drag, startPoint x: 822, startPoint y: 497, endPoint x: 101, endPoint y: 491, distance: 720.7
click at [109, 505] on icon at bounding box center [112, 511] width 7 height 13
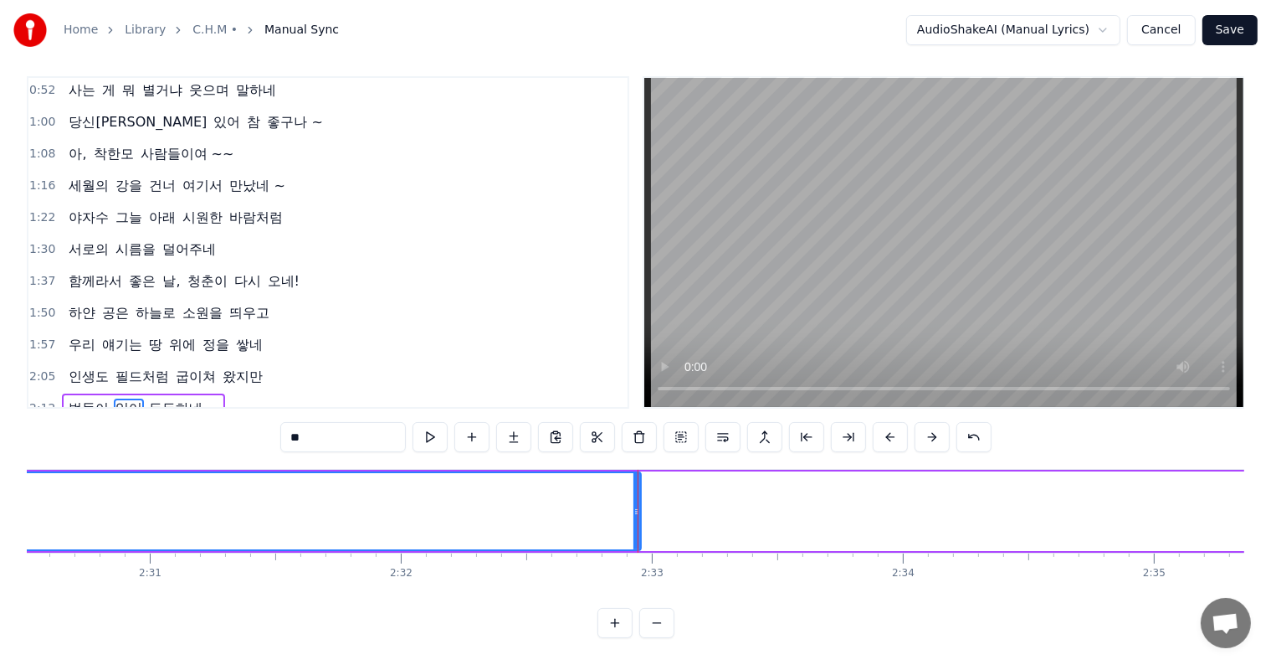
scroll to position [0, 37347]
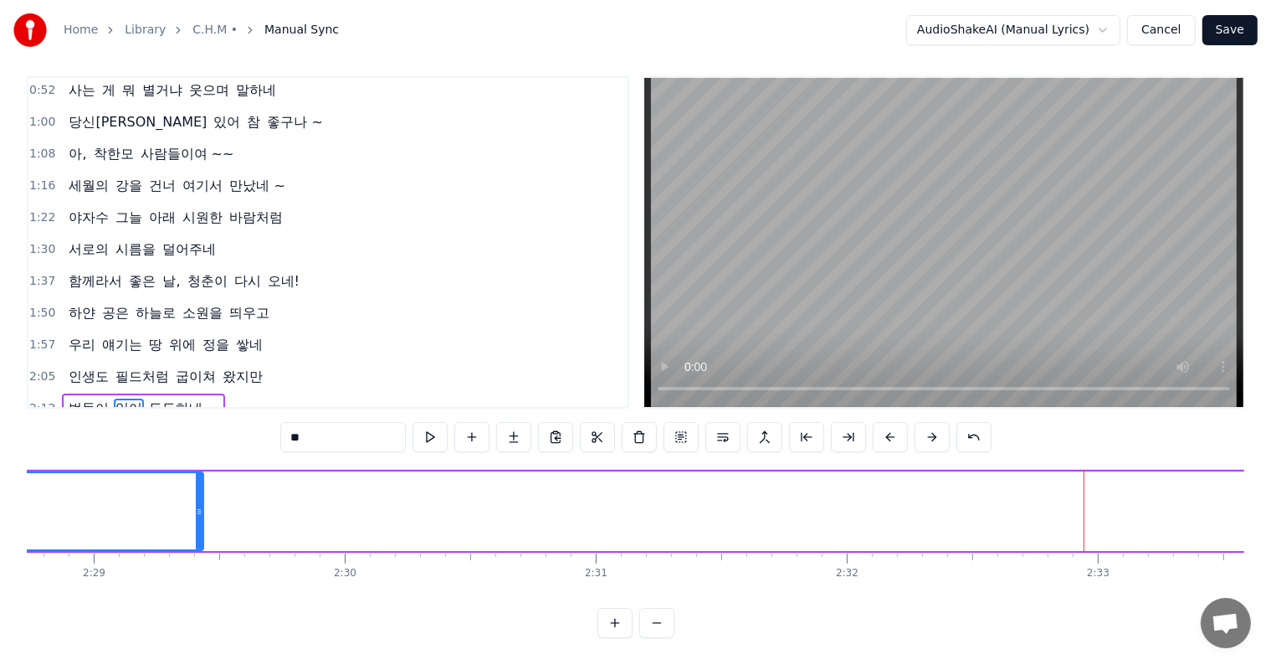
drag, startPoint x: 1079, startPoint y: 498, endPoint x: 222, endPoint y: 492, distance: 857.1
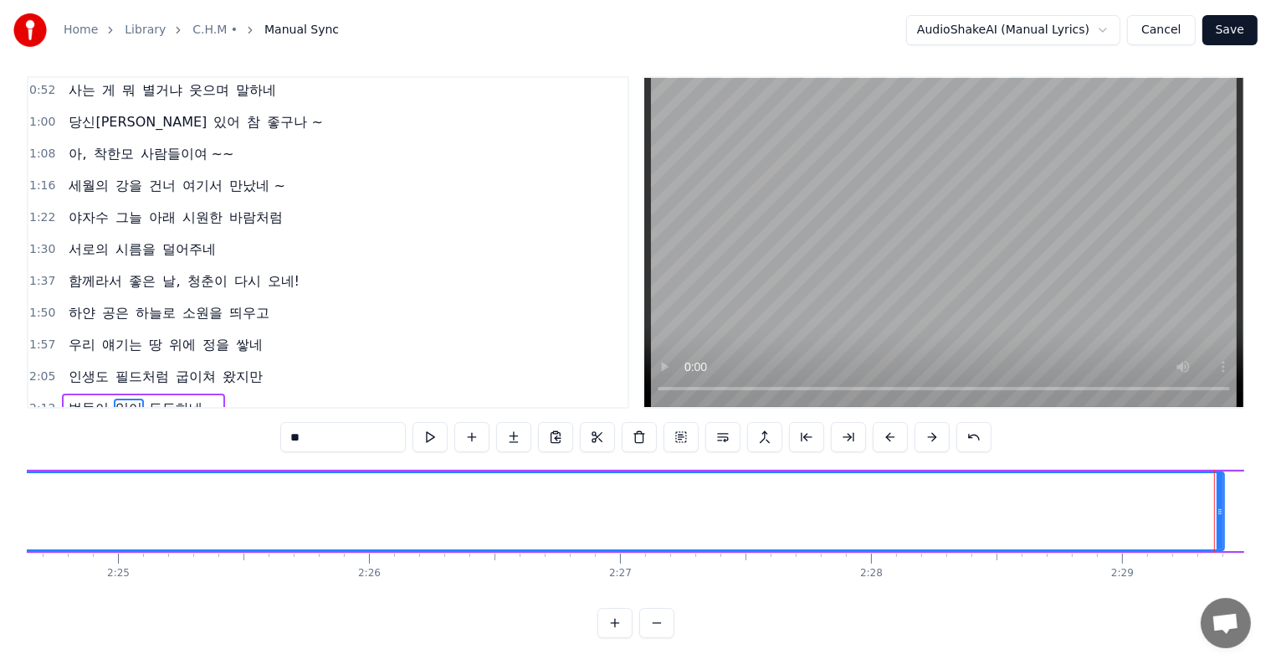
scroll to position [0, 36386]
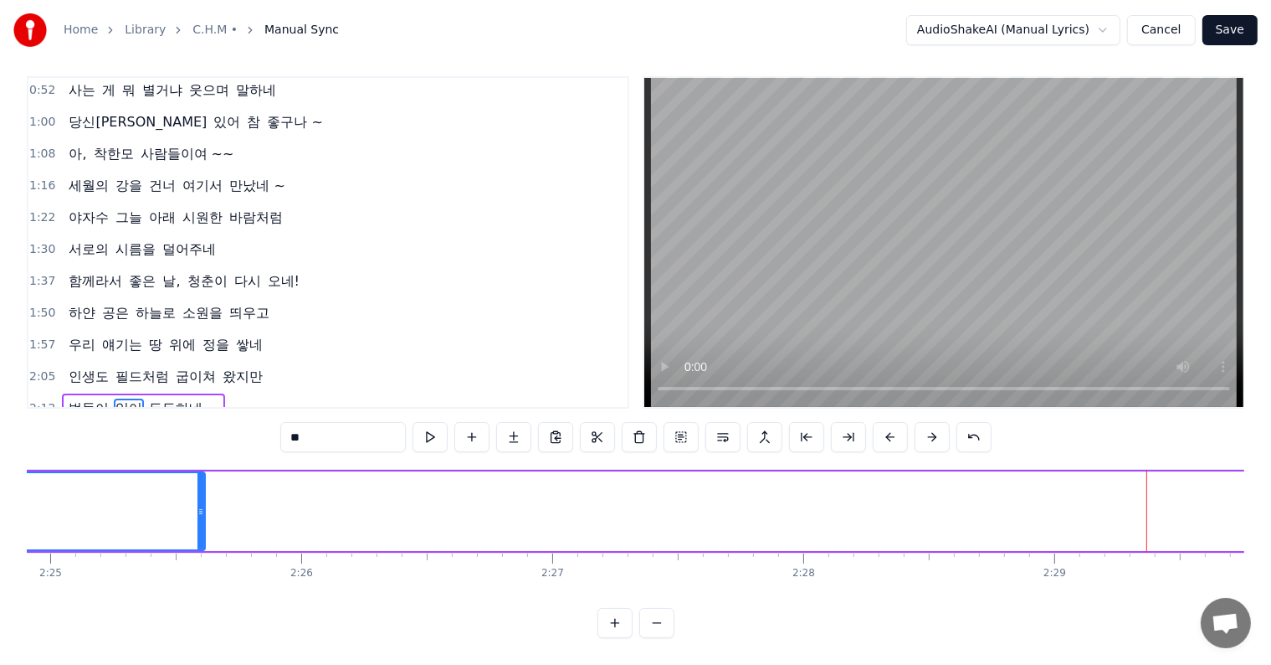
drag, startPoint x: 1152, startPoint y: 493, endPoint x: 187, endPoint y: 496, distance: 964.2
click at [198, 505] on icon at bounding box center [201, 511] width 7 height 13
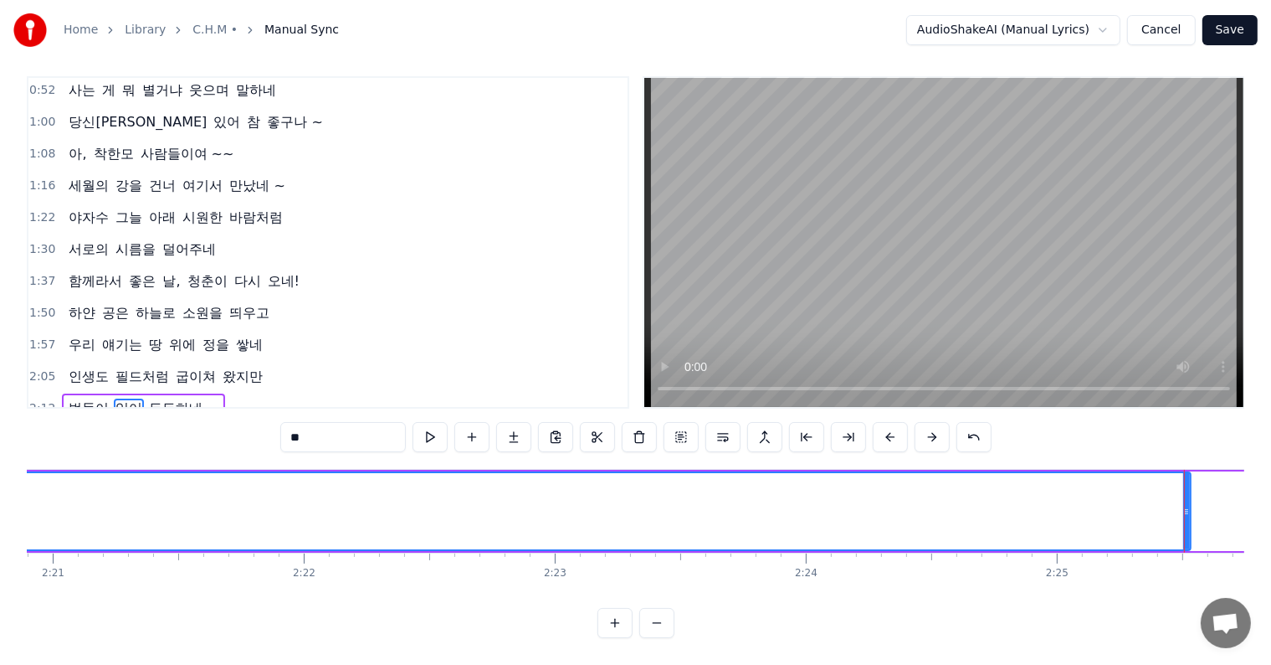
scroll to position [0, 35447]
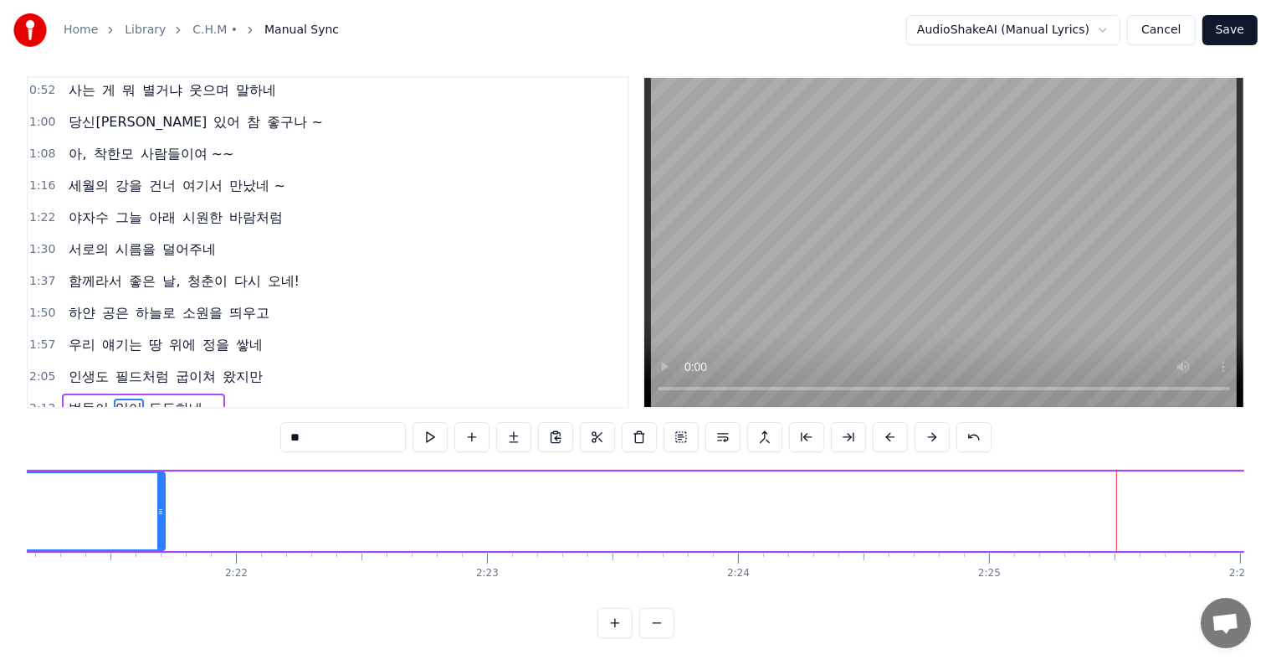
drag, startPoint x: 1121, startPoint y: 499, endPoint x: 162, endPoint y: 509, distance: 958.4
click at [162, 509] on div at bounding box center [160, 511] width 7 height 76
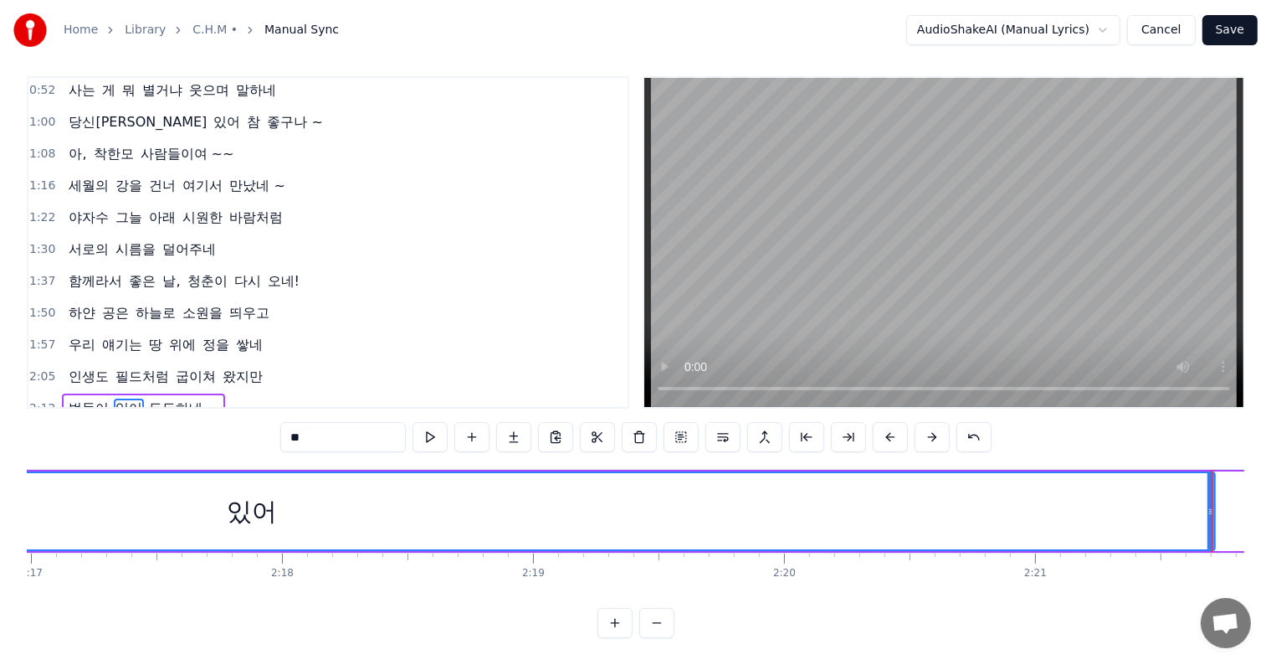
scroll to position [0, 34441]
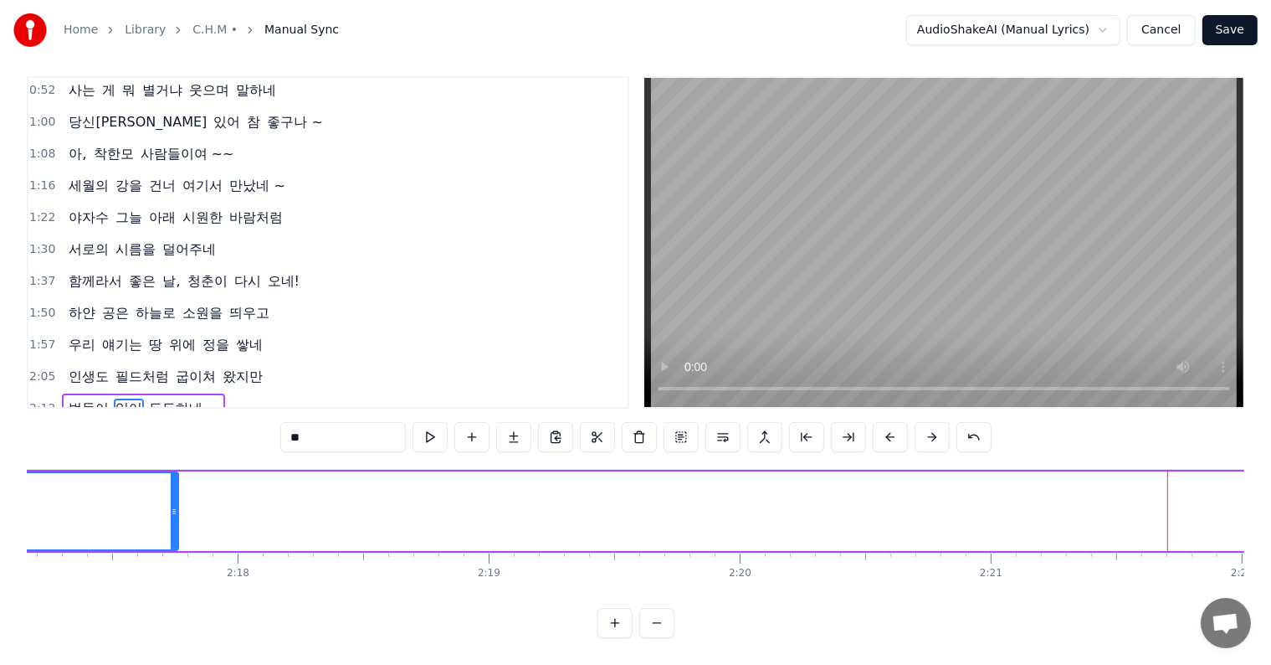
drag, startPoint x: 1163, startPoint y: 494, endPoint x: 207, endPoint y: 496, distance: 956.7
click at [171, 505] on icon at bounding box center [174, 511] width 7 height 13
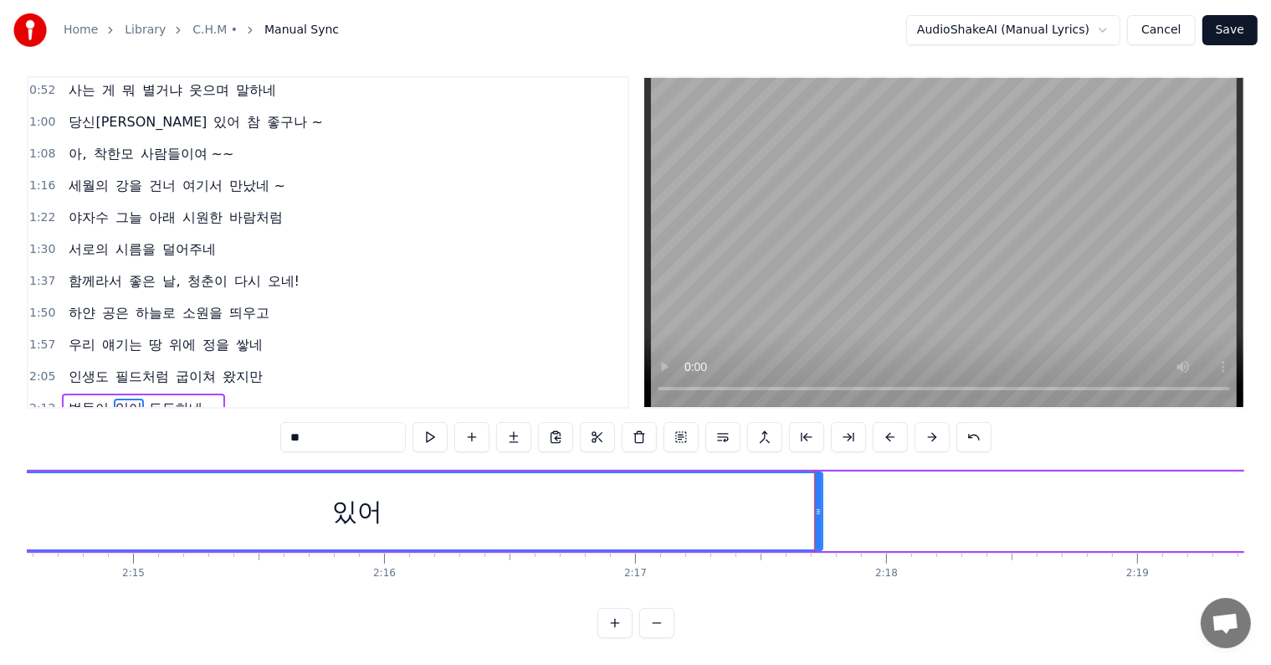
scroll to position [0, 33637]
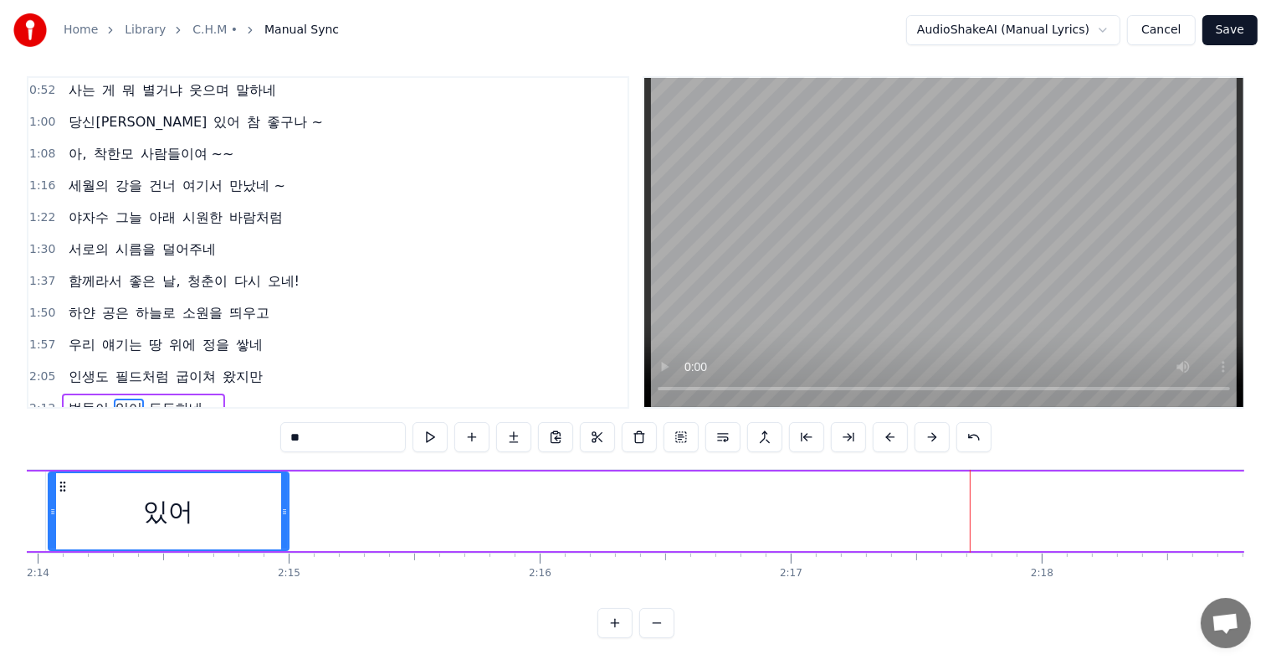
drag, startPoint x: 974, startPoint y: 496, endPoint x: 285, endPoint y: 500, distance: 689.7
click at [285, 505] on icon at bounding box center [284, 511] width 7 height 13
click at [74, 398] on span "벗들이" at bounding box center [89, 407] width 44 height 19
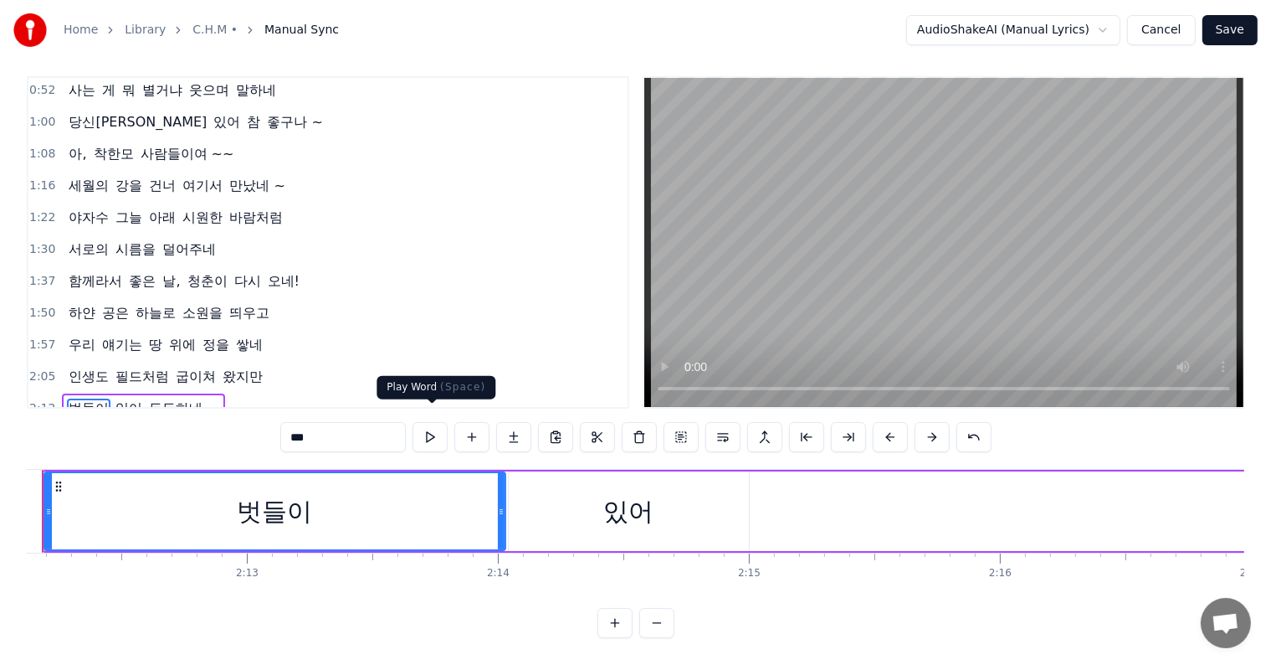
scroll to position [0, 33107]
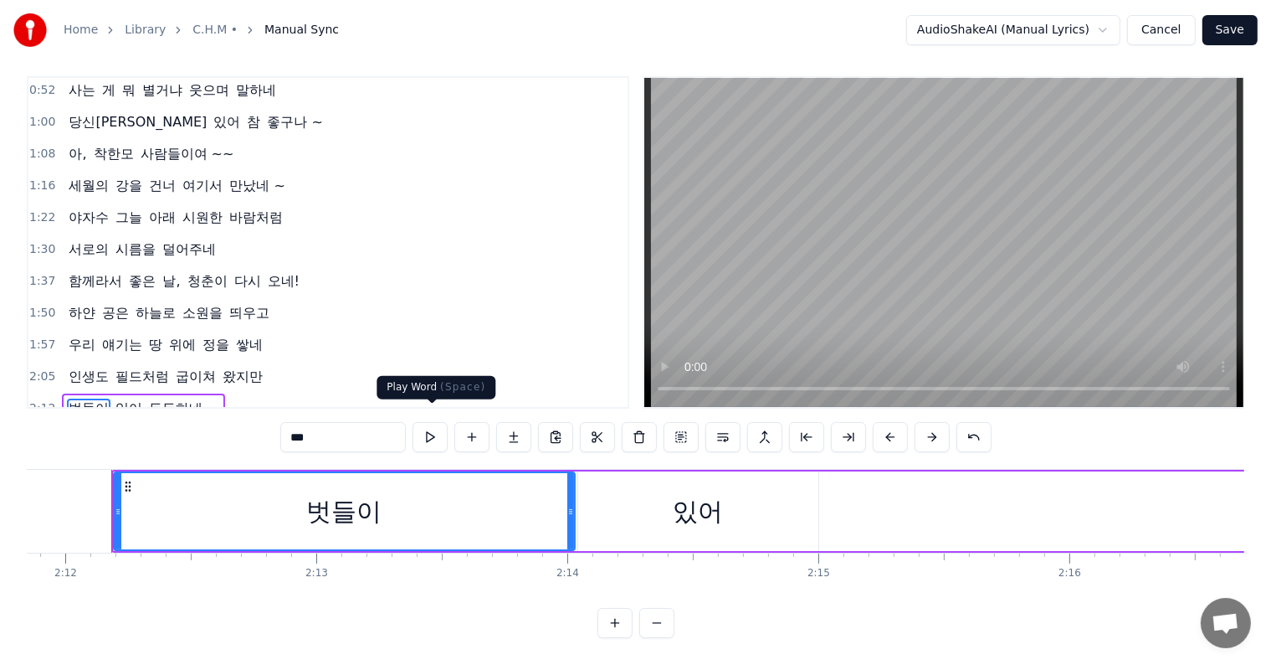
click at [430, 422] on button at bounding box center [430, 437] width 35 height 30
click at [121, 398] on span "있어" at bounding box center [129, 407] width 30 height 19
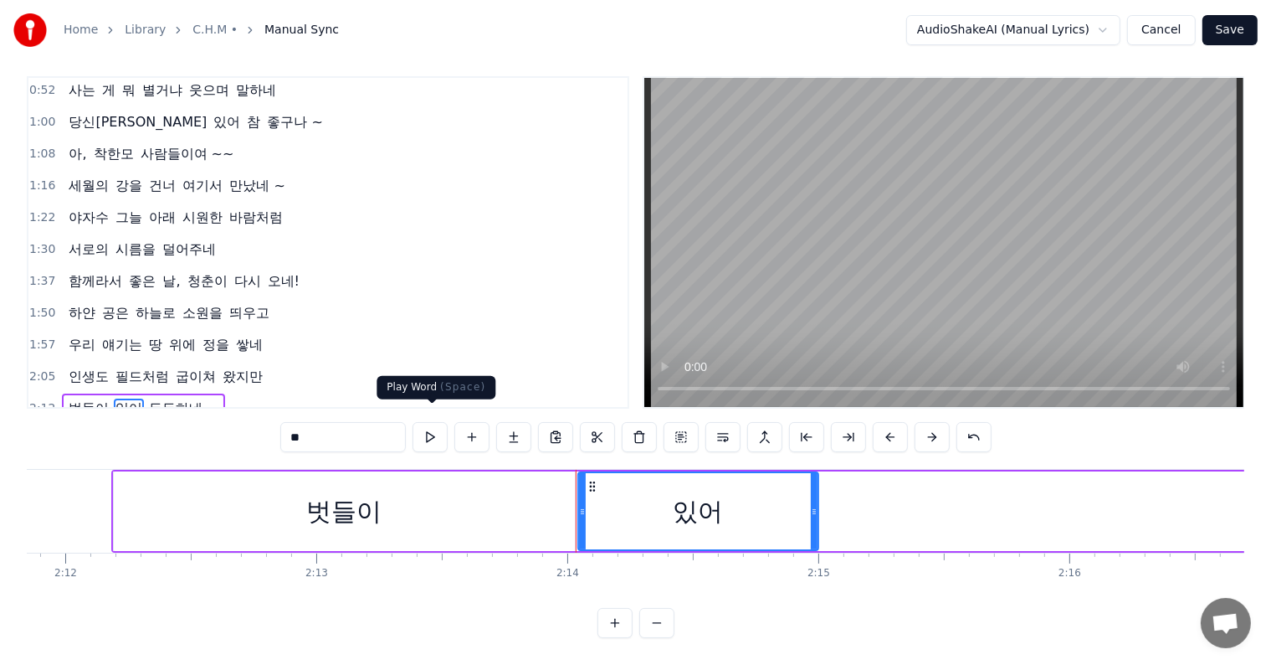
click at [434, 429] on button at bounding box center [430, 437] width 35 height 30
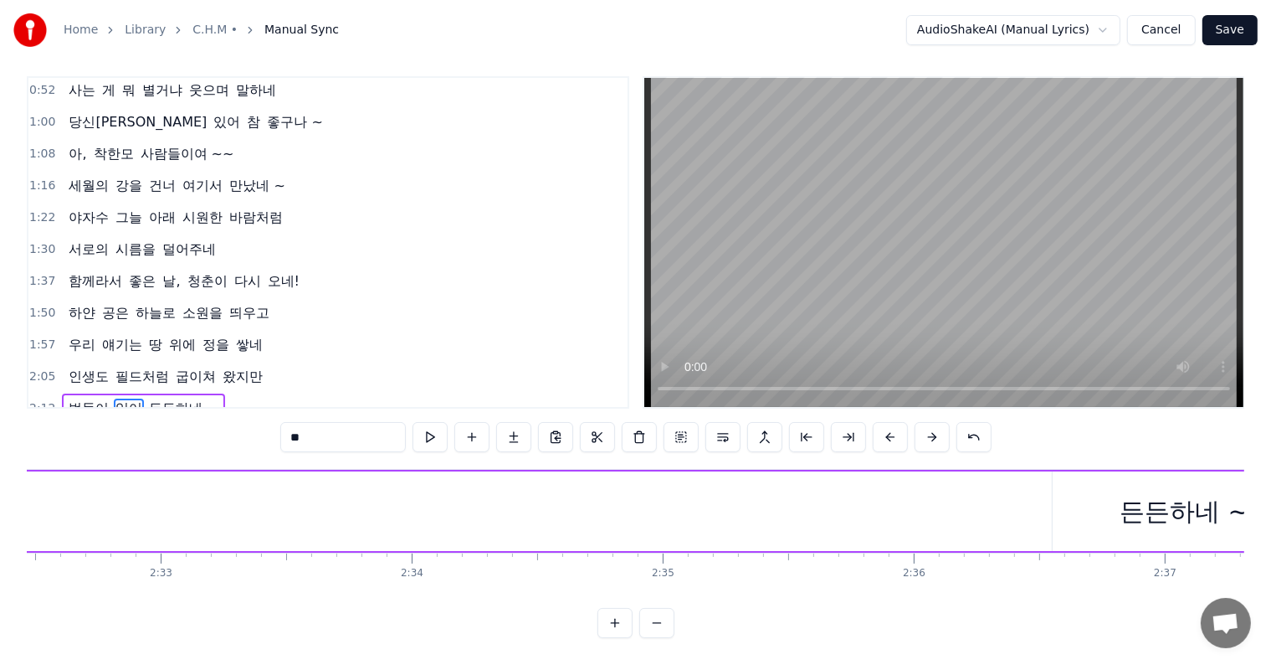
scroll to position [0, 38486]
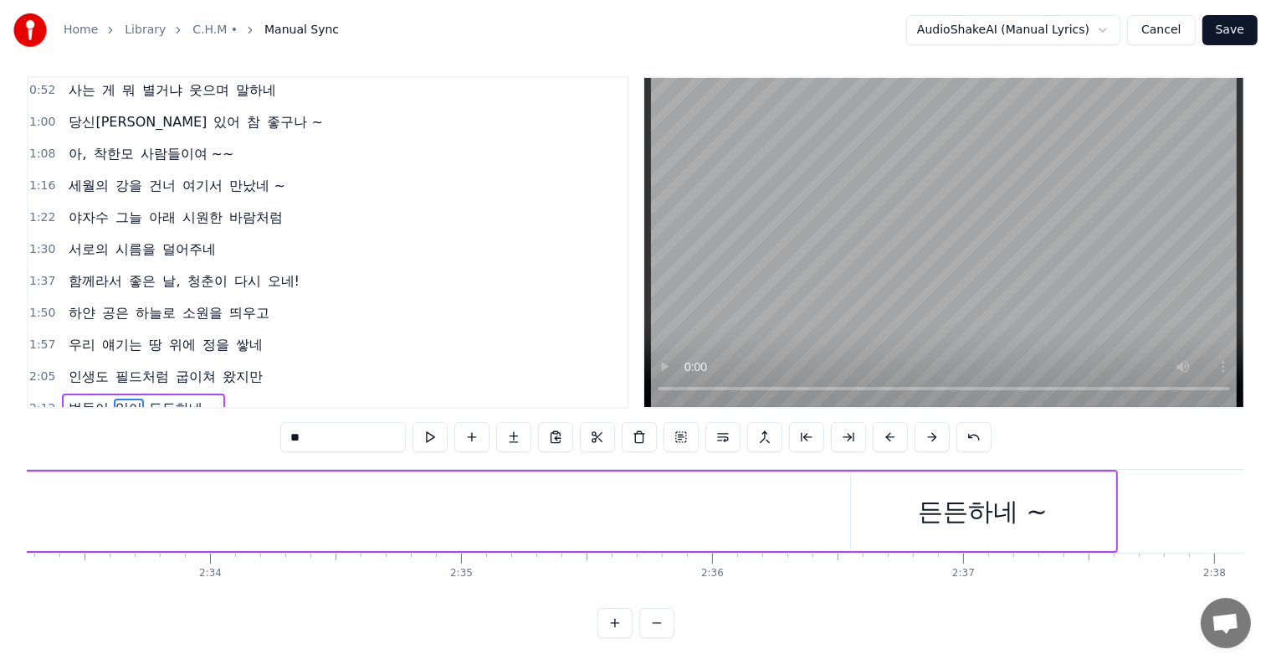
drag, startPoint x: 999, startPoint y: 486, endPoint x: 850, endPoint y: 488, distance: 149.0
click at [851, 488] on div "든든하네 ~" at bounding box center [983, 511] width 264 height 80
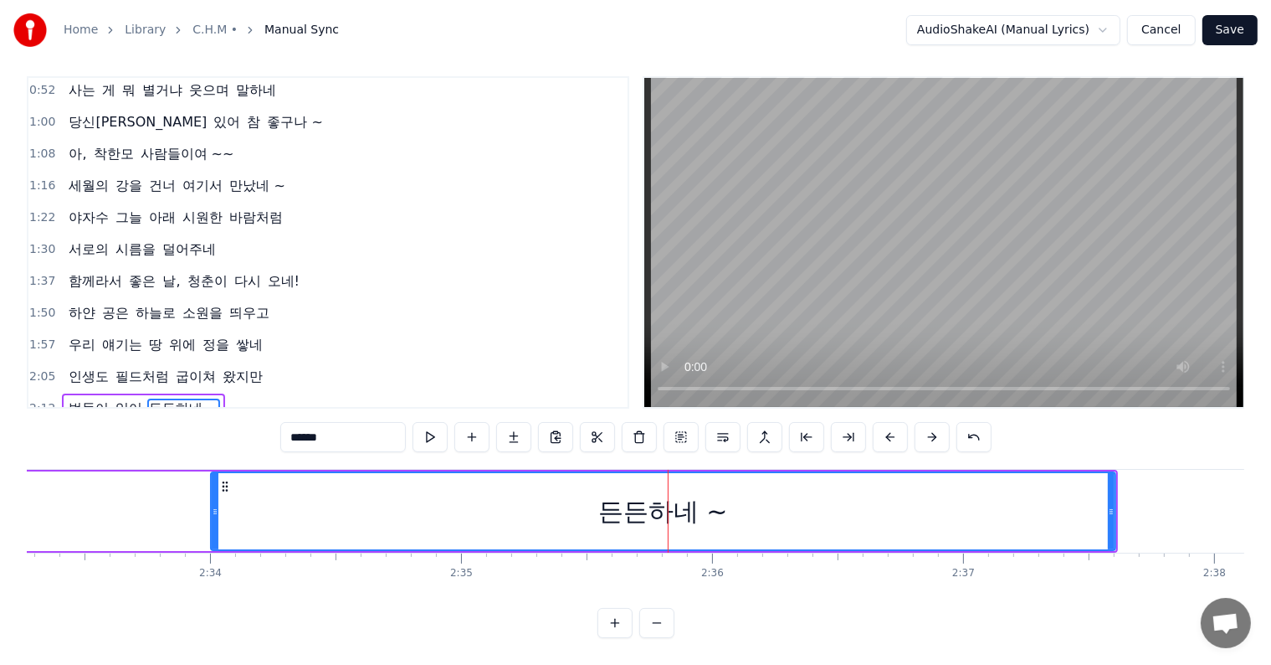
drag, startPoint x: 855, startPoint y: 492, endPoint x: 272, endPoint y: 482, distance: 582.6
click at [227, 483] on div "든든하네 ~" at bounding box center [663, 511] width 903 height 76
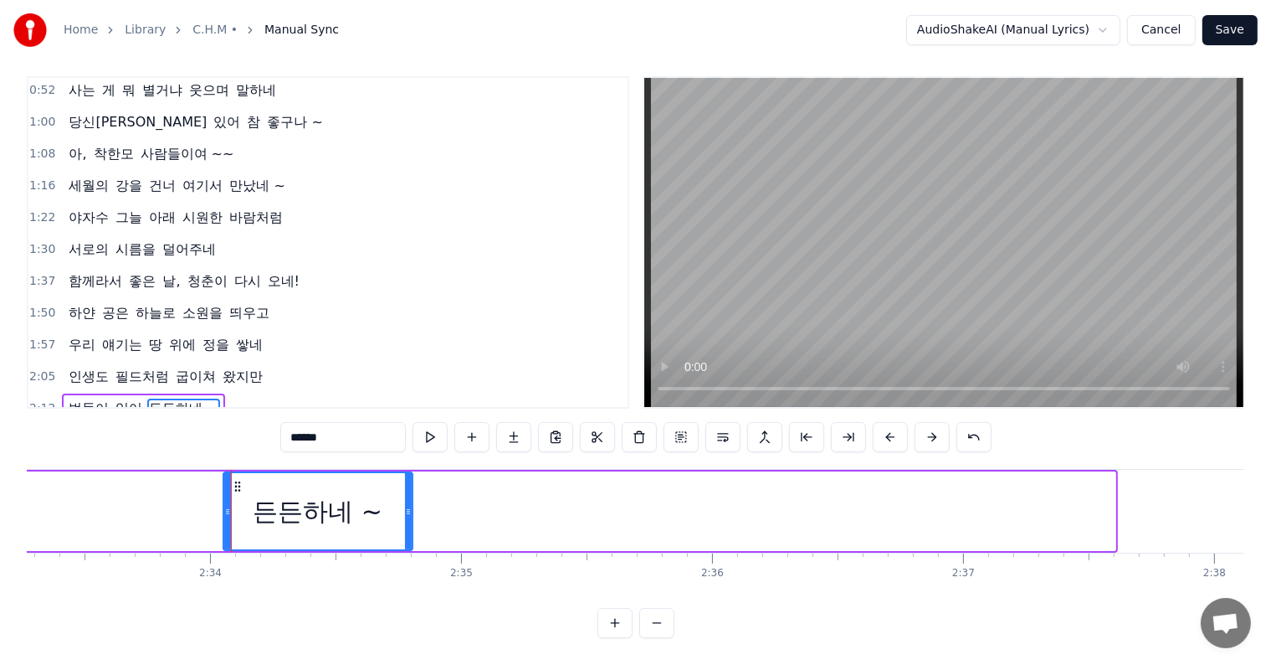
drag, startPoint x: 1112, startPoint y: 493, endPoint x: 404, endPoint y: 500, distance: 707.3
click at [405, 505] on icon at bounding box center [408, 511] width 7 height 13
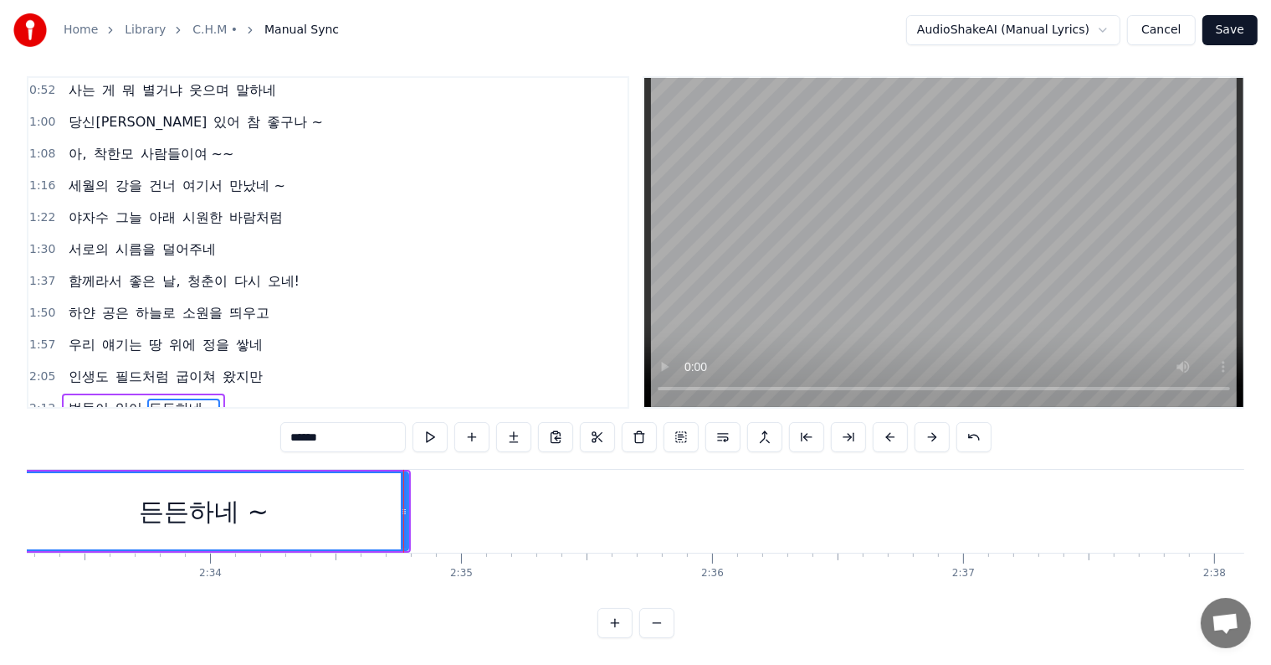
drag, startPoint x: 184, startPoint y: 496, endPoint x: 57, endPoint y: 490, distance: 127.4
click at [2, 492] on div "Home Library C.H.M • Manual Sync AudioShakeAI (Manual Lyrics) Cancel Save 0:07 …" at bounding box center [635, 313] width 1271 height 649
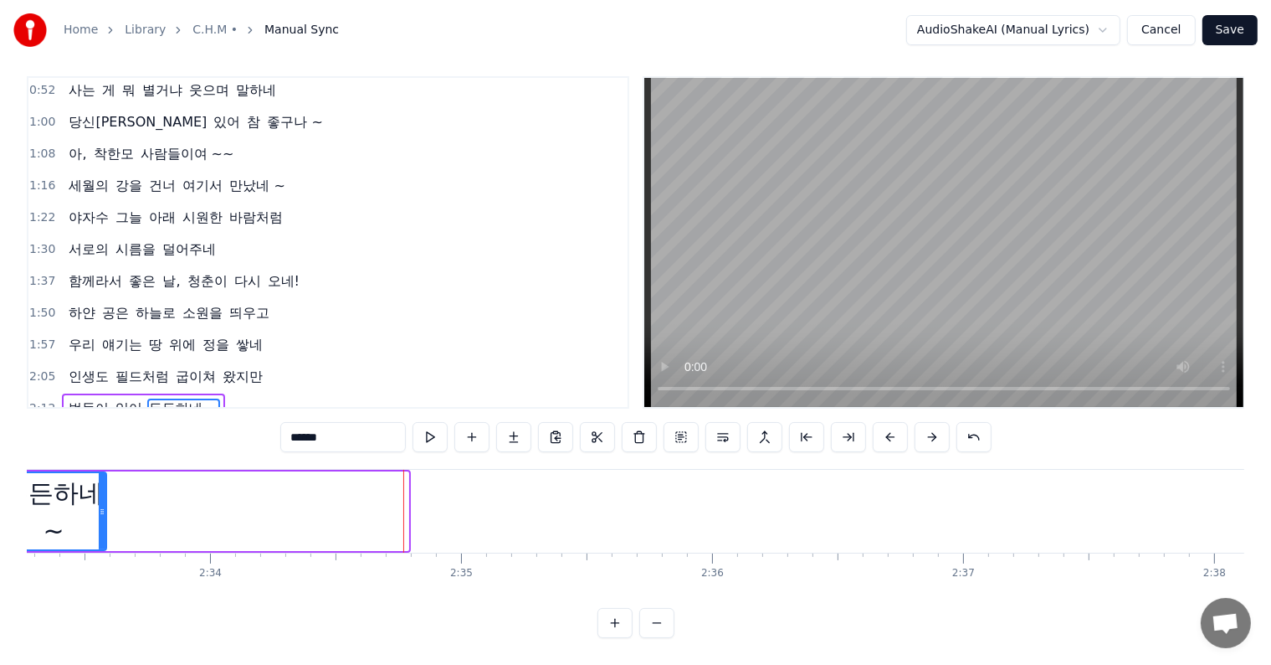
drag, startPoint x: 401, startPoint y: 495, endPoint x: 99, endPoint y: 488, distance: 302.2
click at [99, 488] on div at bounding box center [102, 511] width 7 height 76
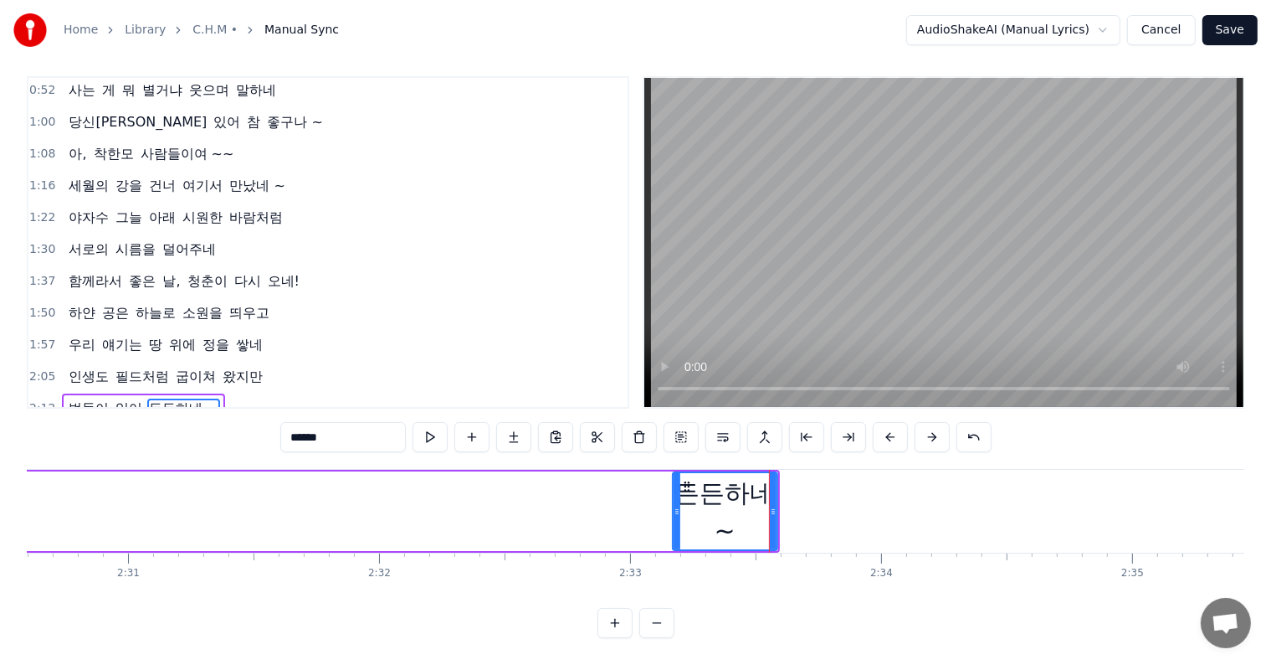
scroll to position [0, 37803]
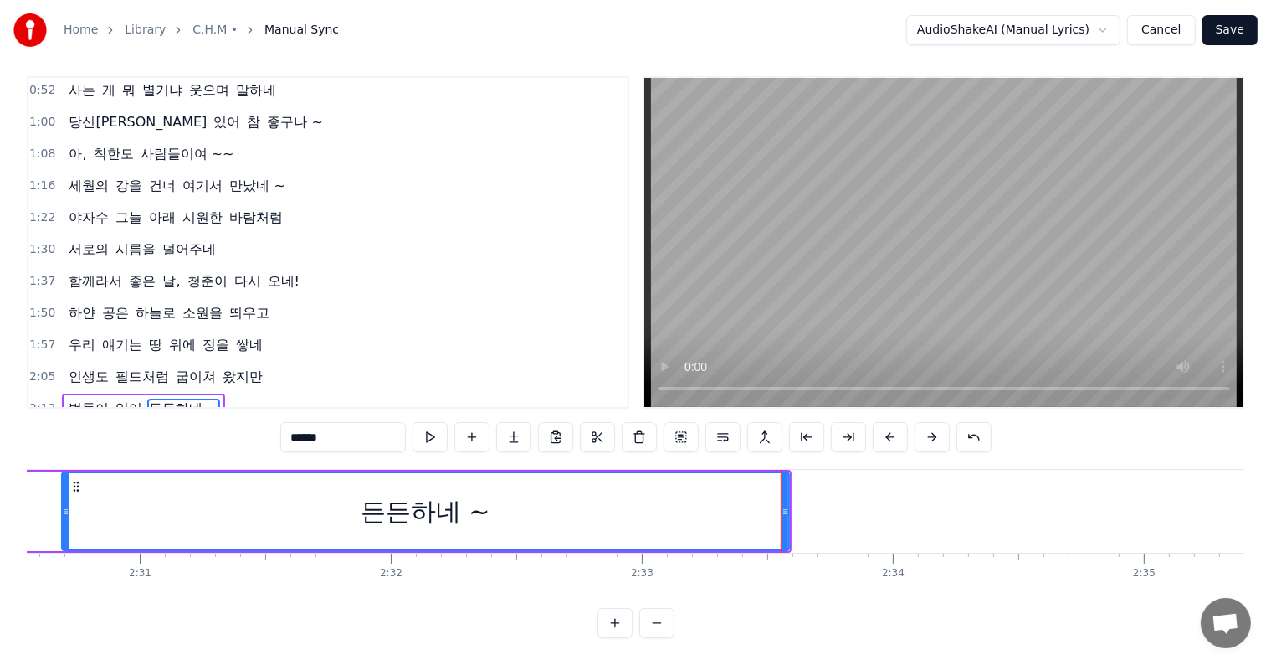
drag, startPoint x: 684, startPoint y: 501, endPoint x: 61, endPoint y: 485, distance: 623.0
click at [63, 485] on div at bounding box center [66, 511] width 7 height 76
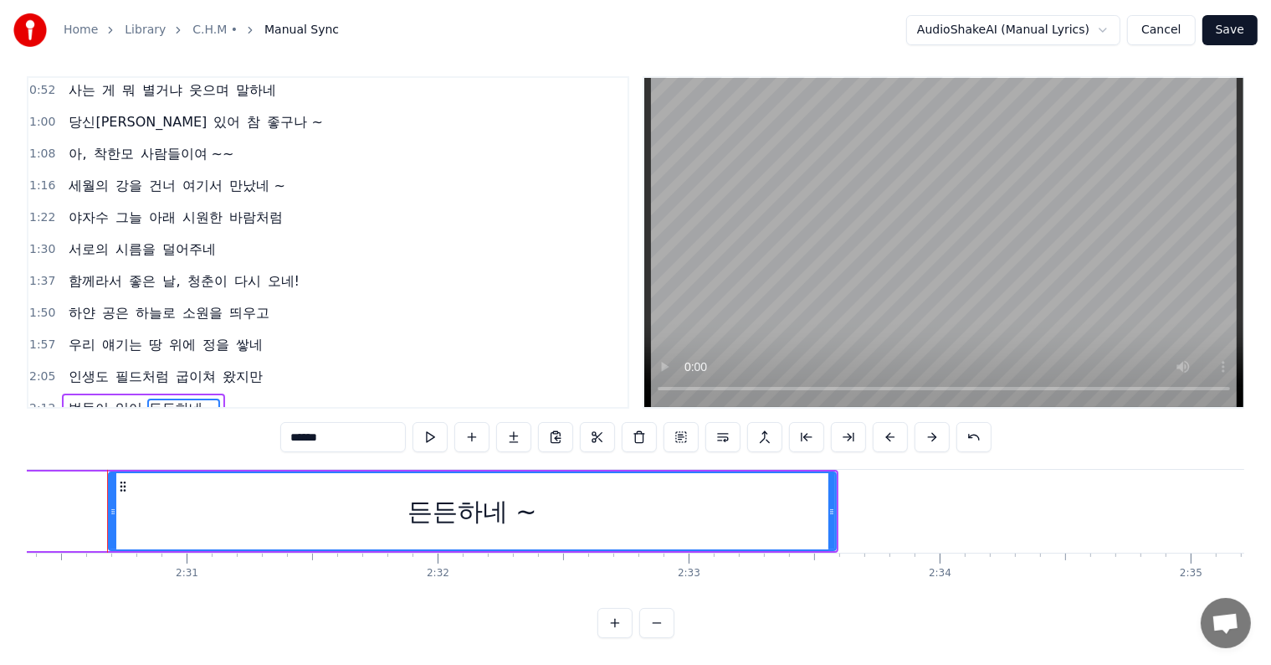
scroll to position [0, 37752]
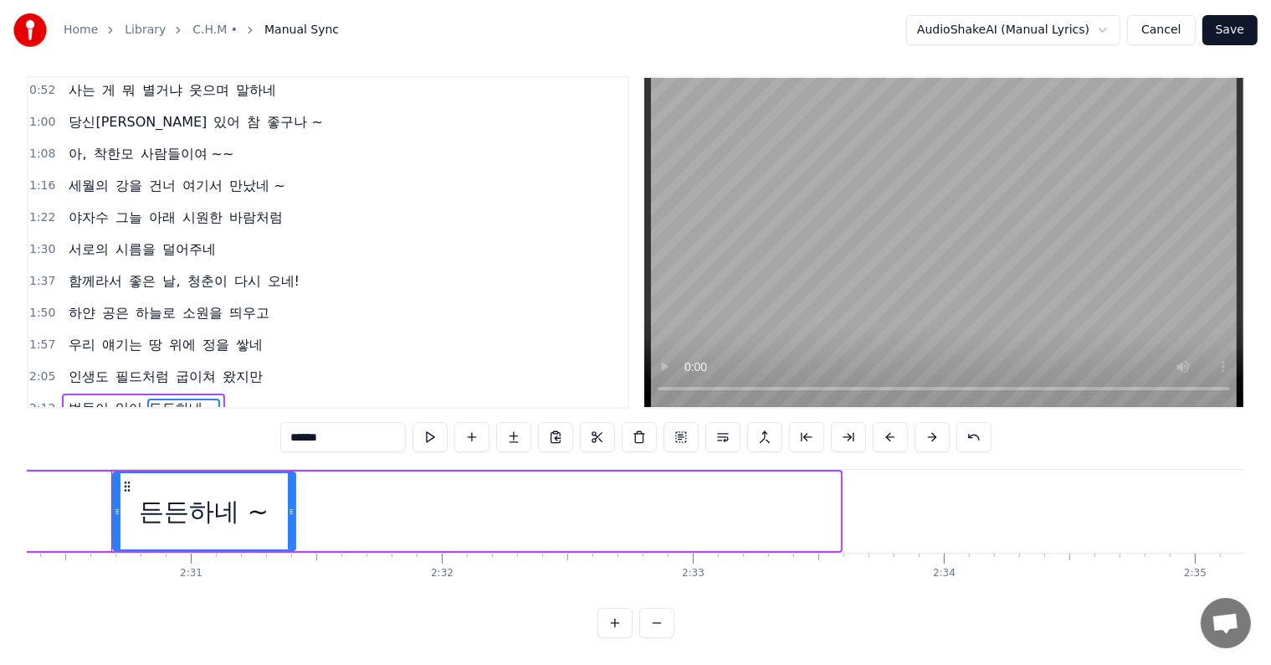
drag, startPoint x: 838, startPoint y: 496, endPoint x: 288, endPoint y: 490, distance: 549.9
click at [290, 505] on icon at bounding box center [291, 511] width 7 height 13
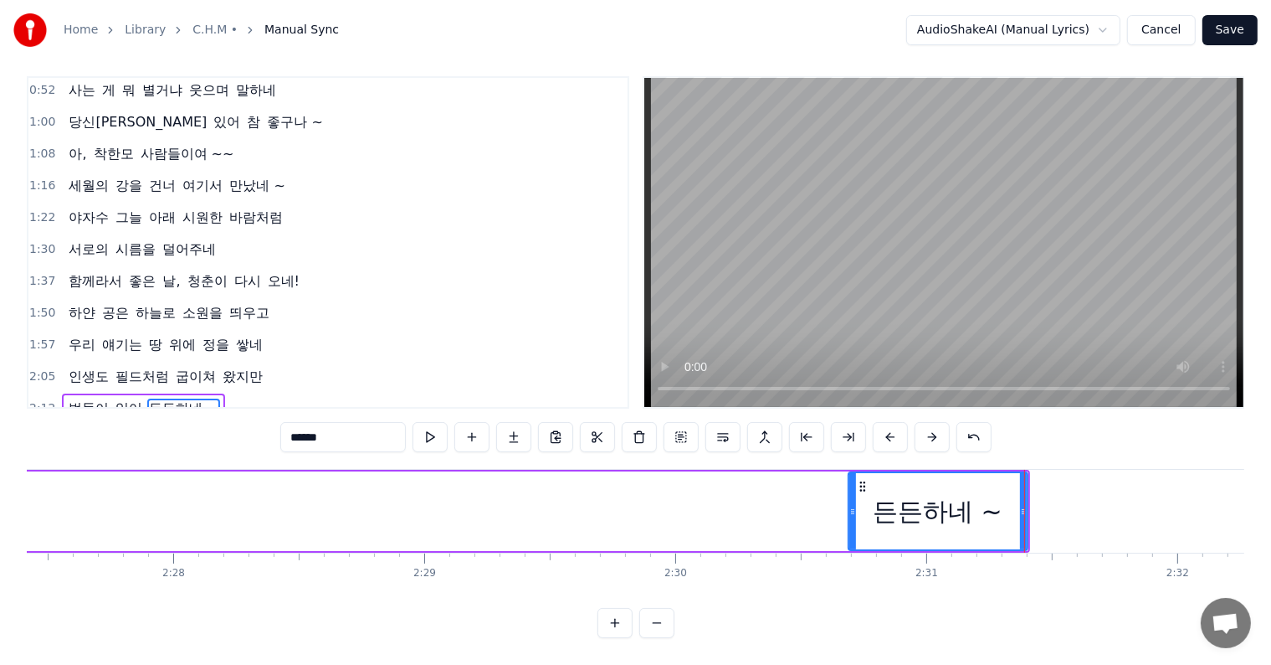
scroll to position [0, 37016]
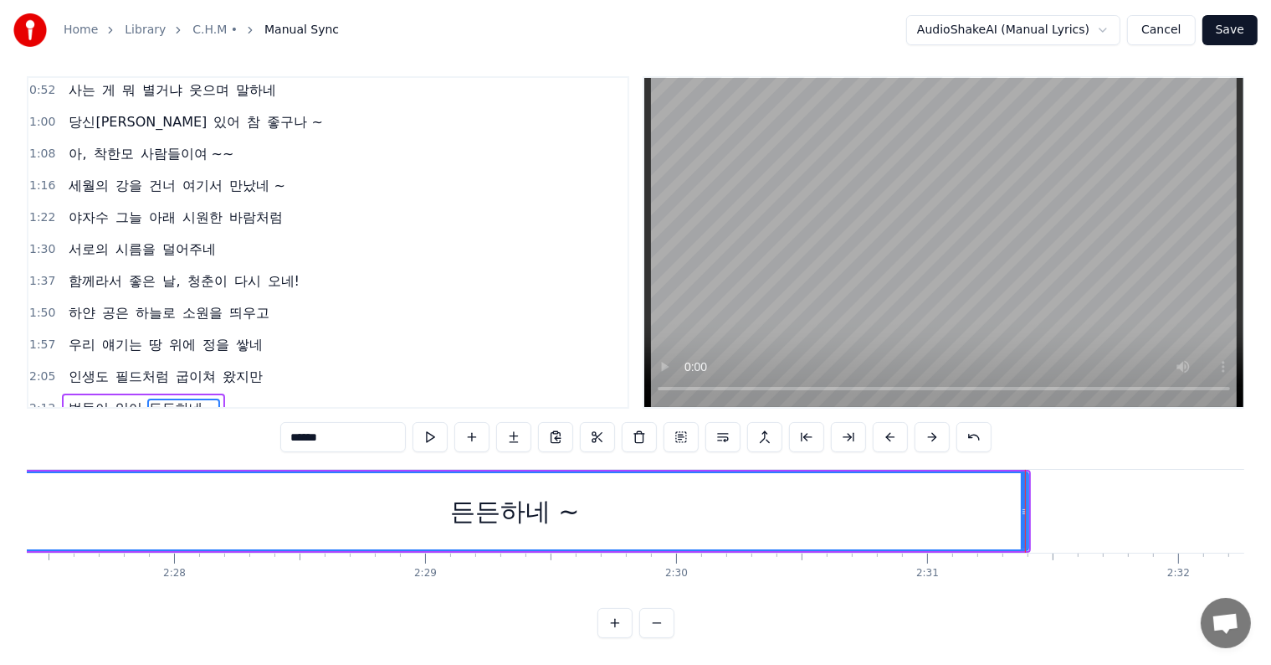
drag, startPoint x: 848, startPoint y: 499, endPoint x: 64, endPoint y: 464, distance: 785.1
click at [3, 464] on div "Home Library C.H.M • Manual Sync AudioShakeAI (Manual Lyrics) Cancel Save 0:07 …" at bounding box center [635, 313] width 1271 height 649
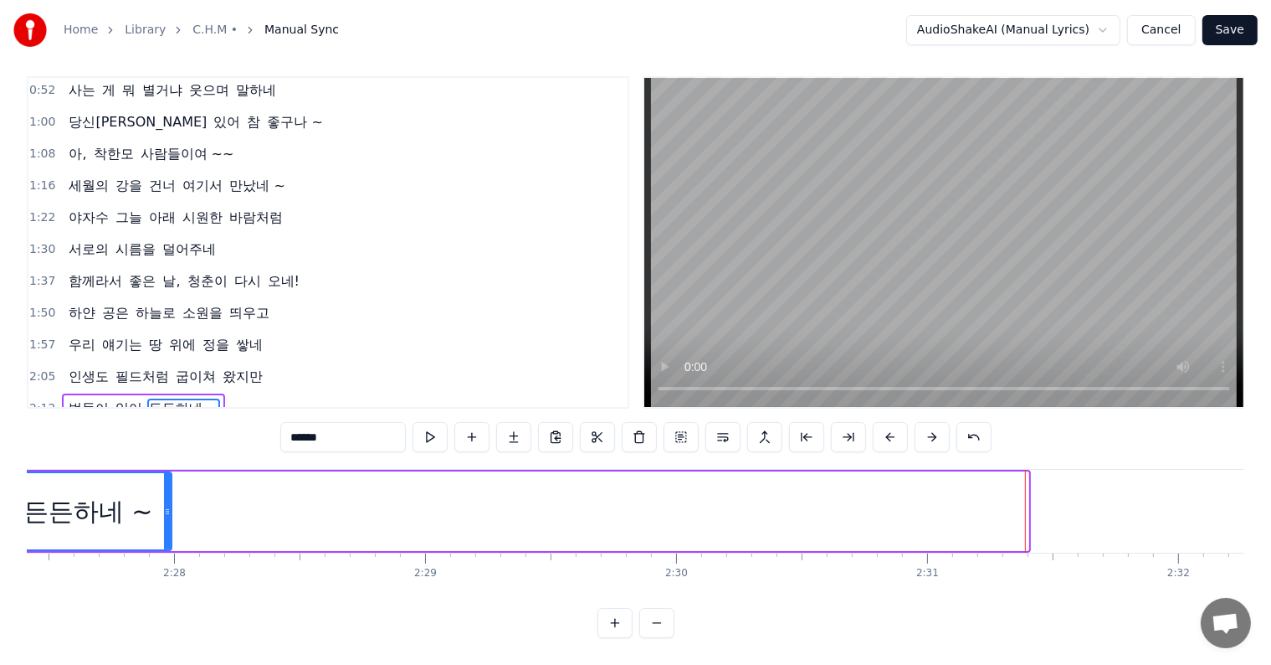
drag, startPoint x: 1023, startPoint y: 496, endPoint x: 166, endPoint y: 475, distance: 857.3
click at [166, 475] on div at bounding box center [167, 511] width 7 height 76
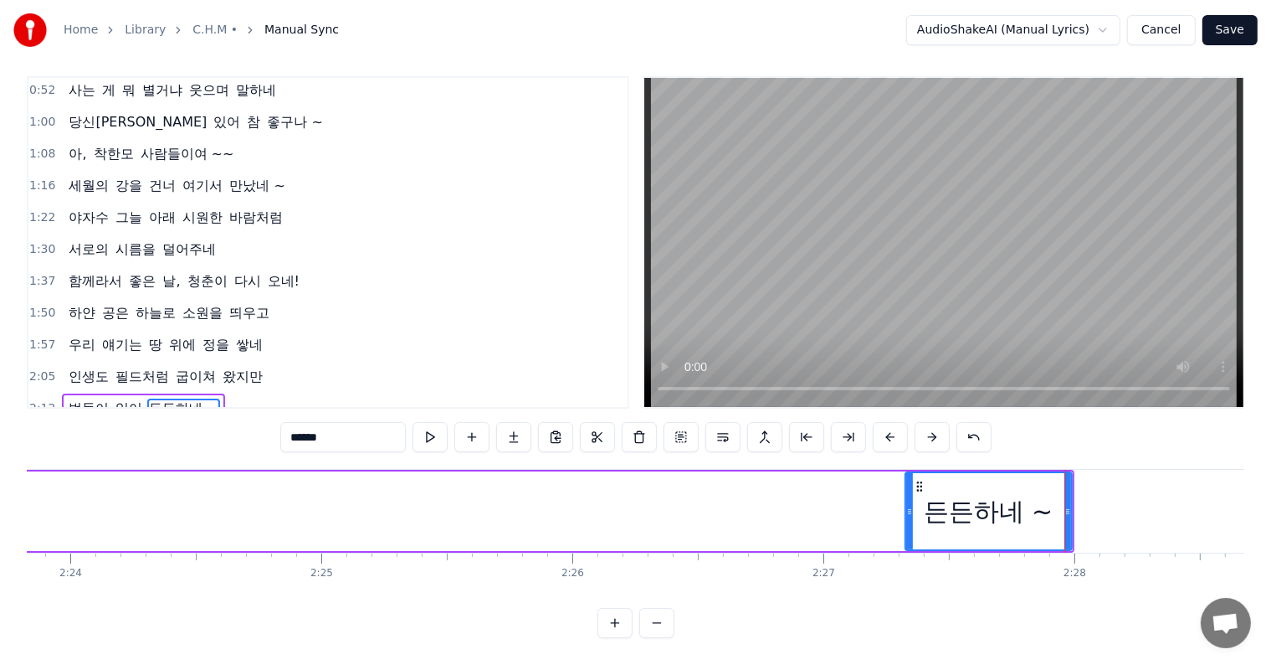
scroll to position [0, 36112]
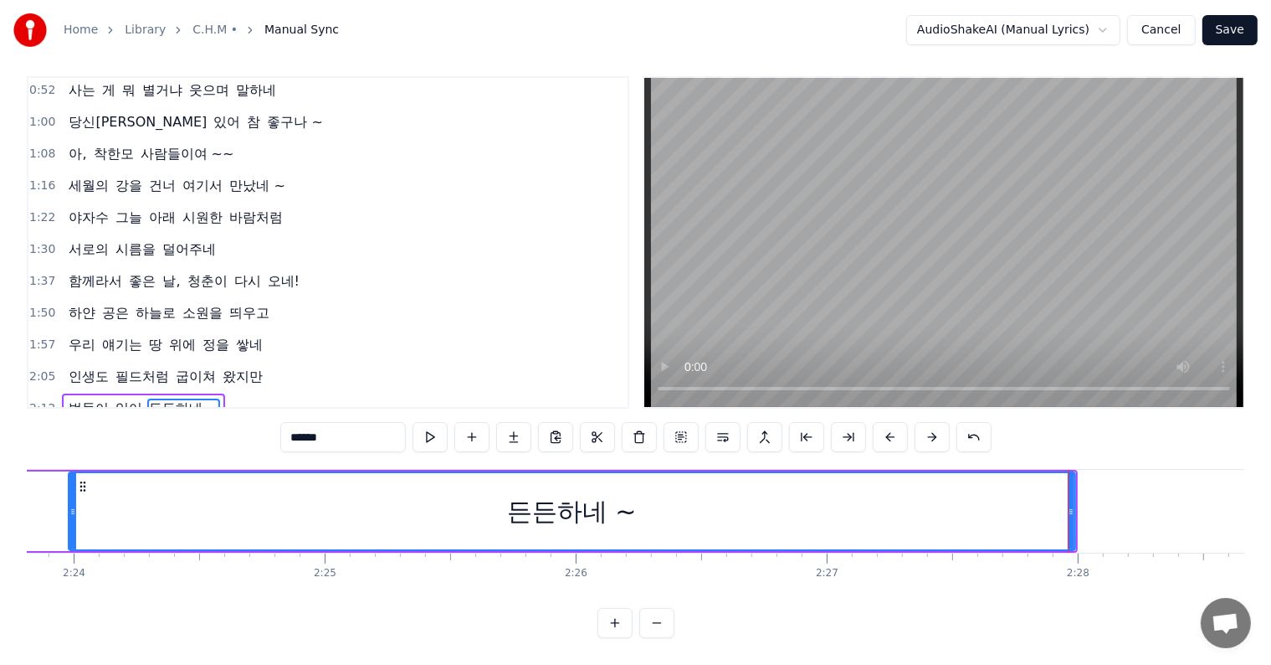
drag, startPoint x: 911, startPoint y: 492, endPoint x: 70, endPoint y: 481, distance: 840.4
click at [70, 481] on div at bounding box center [72, 511] width 7 height 76
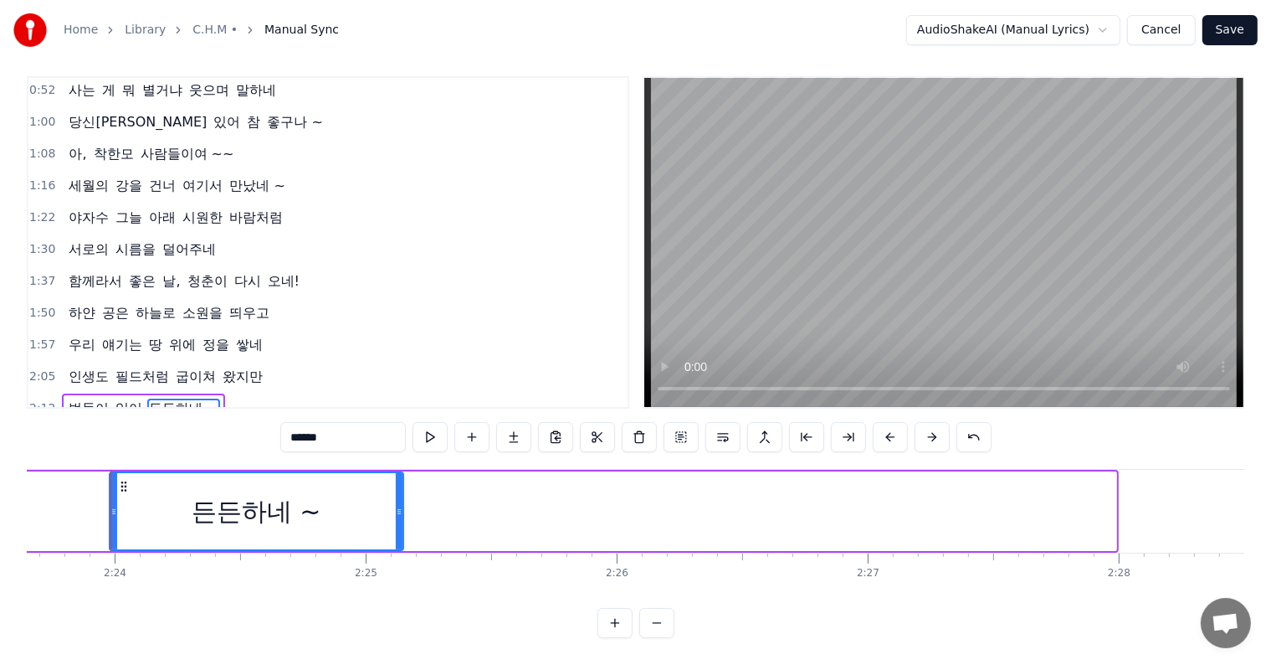
drag, startPoint x: 1112, startPoint y: 501, endPoint x: 398, endPoint y: 513, distance: 713.2
click at [398, 513] on div at bounding box center [399, 511] width 7 height 76
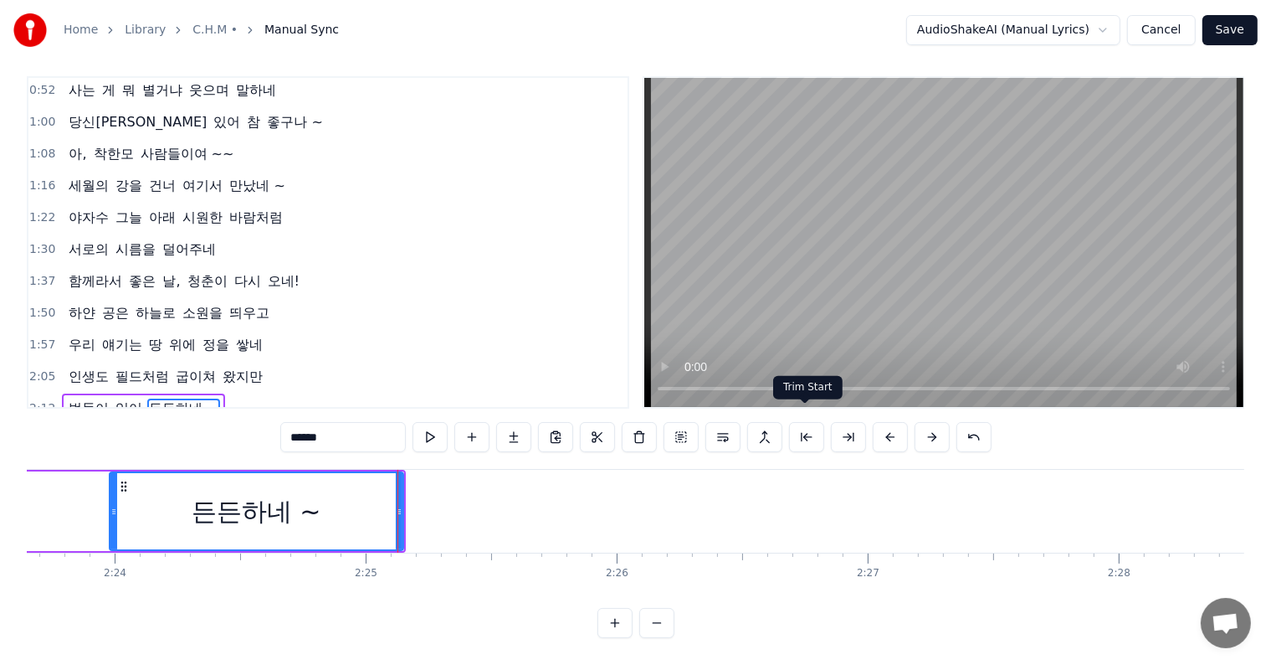
click at [803, 422] on button at bounding box center [806, 437] width 35 height 30
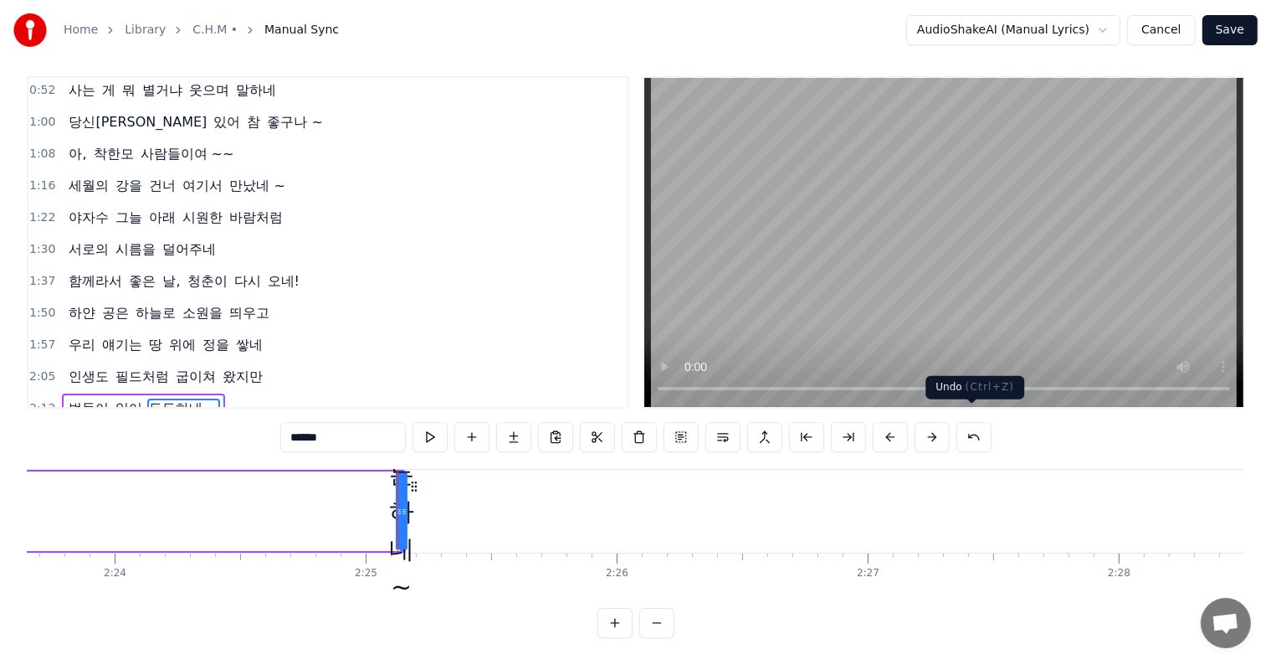
click at [969, 425] on button at bounding box center [974, 437] width 35 height 30
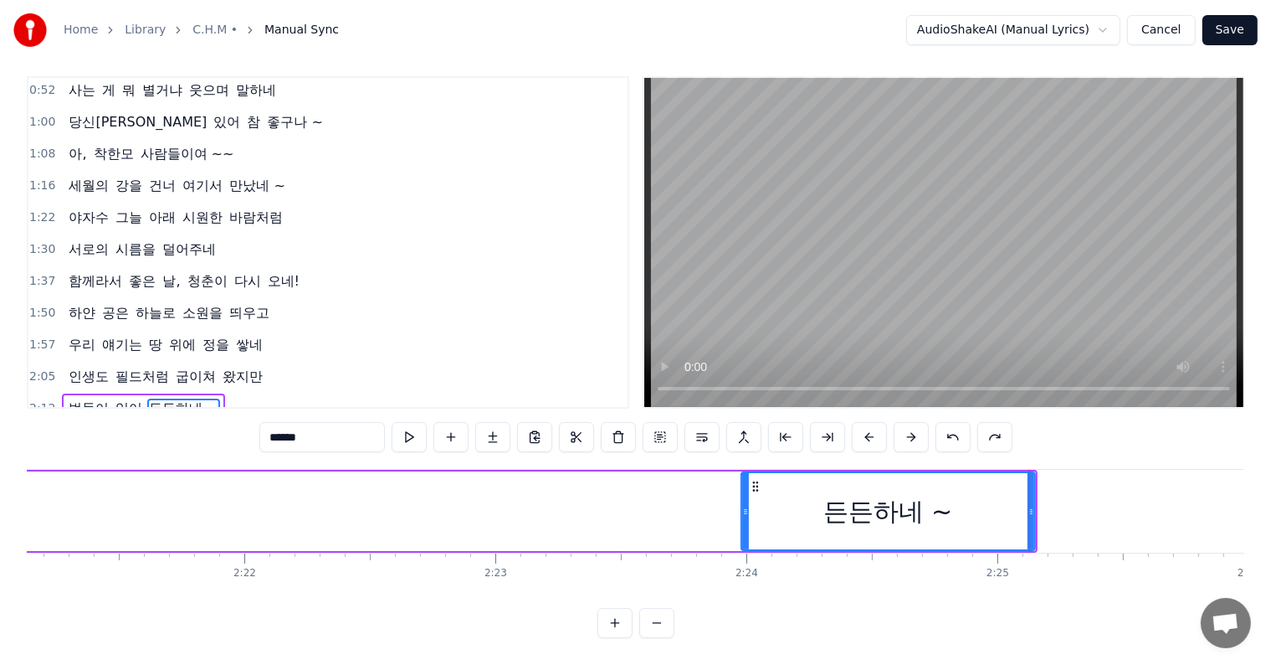
scroll to position [0, 35435]
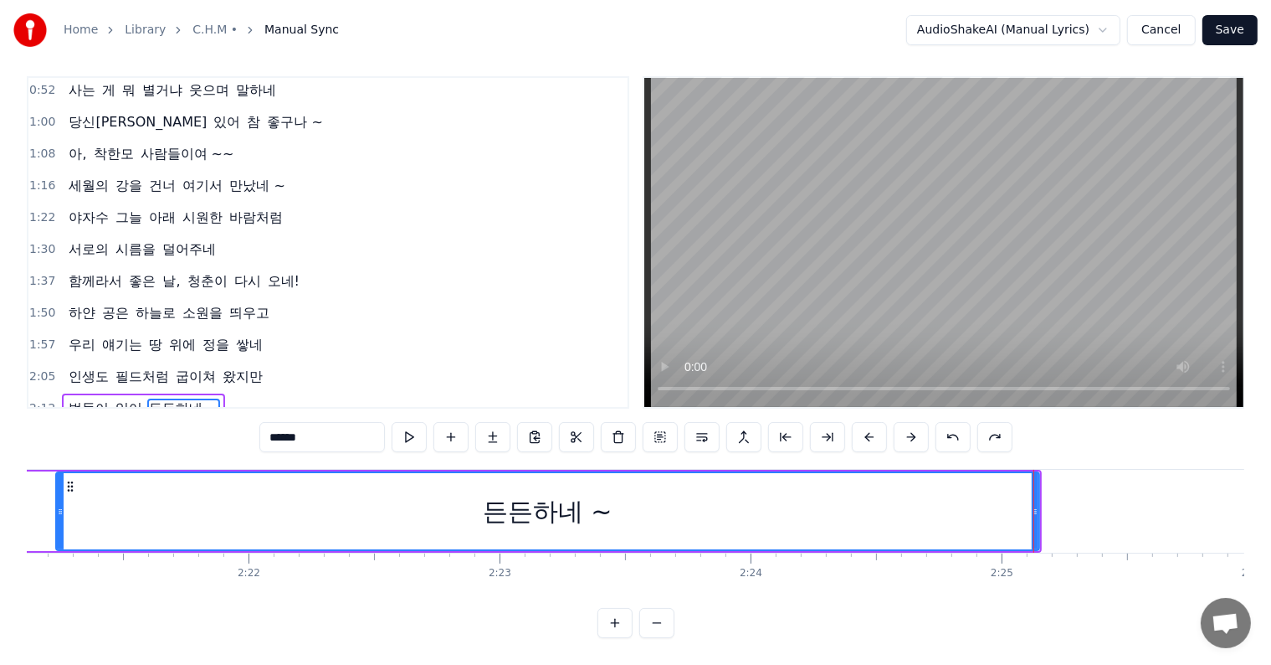
drag, startPoint x: 747, startPoint y: 494, endPoint x: 57, endPoint y: 486, distance: 689.7
click at [57, 486] on div at bounding box center [60, 511] width 7 height 76
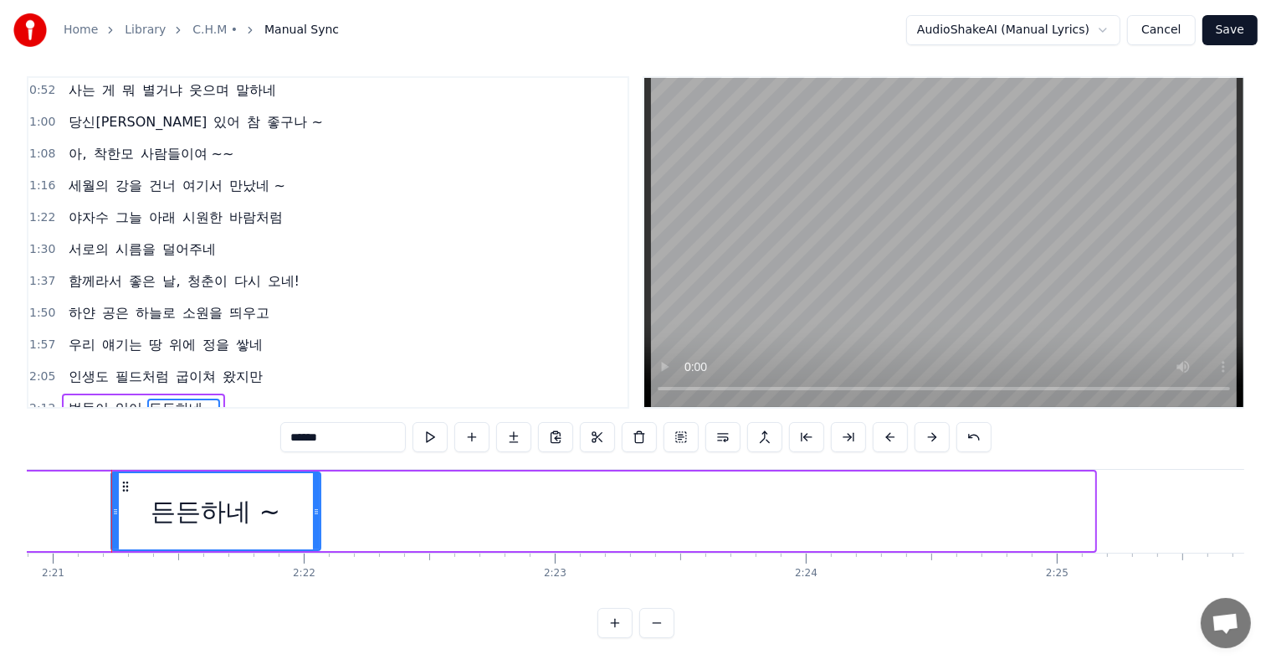
drag, startPoint x: 1092, startPoint y: 493, endPoint x: 318, endPoint y: 481, distance: 774.3
click at [318, 481] on div at bounding box center [316, 511] width 7 height 76
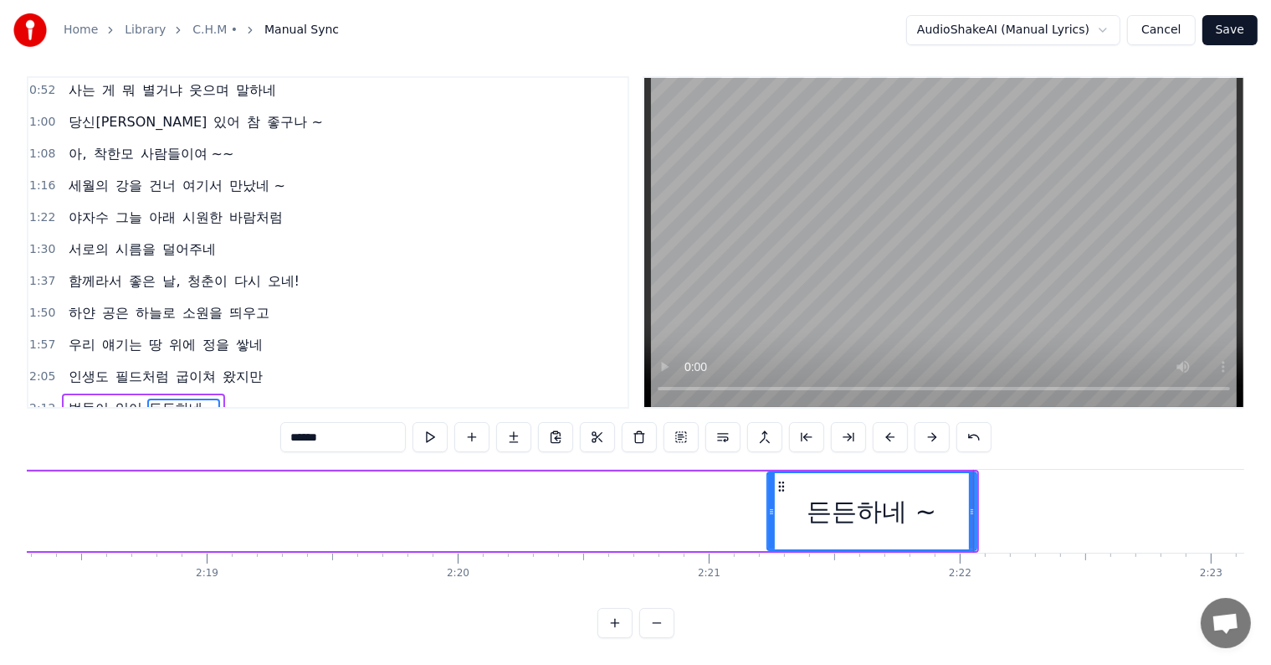
scroll to position [0, 34710]
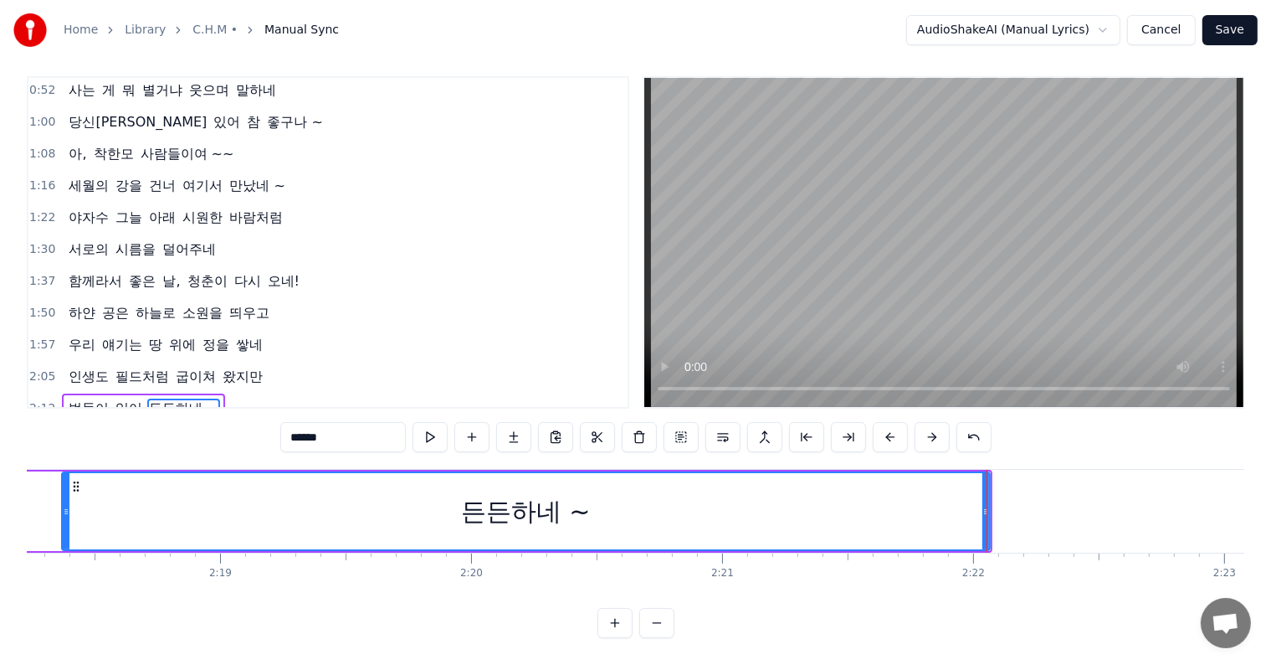
drag, startPoint x: 783, startPoint y: 501, endPoint x: 64, endPoint y: 520, distance: 719.2
click at [64, 520] on div at bounding box center [66, 511] width 7 height 76
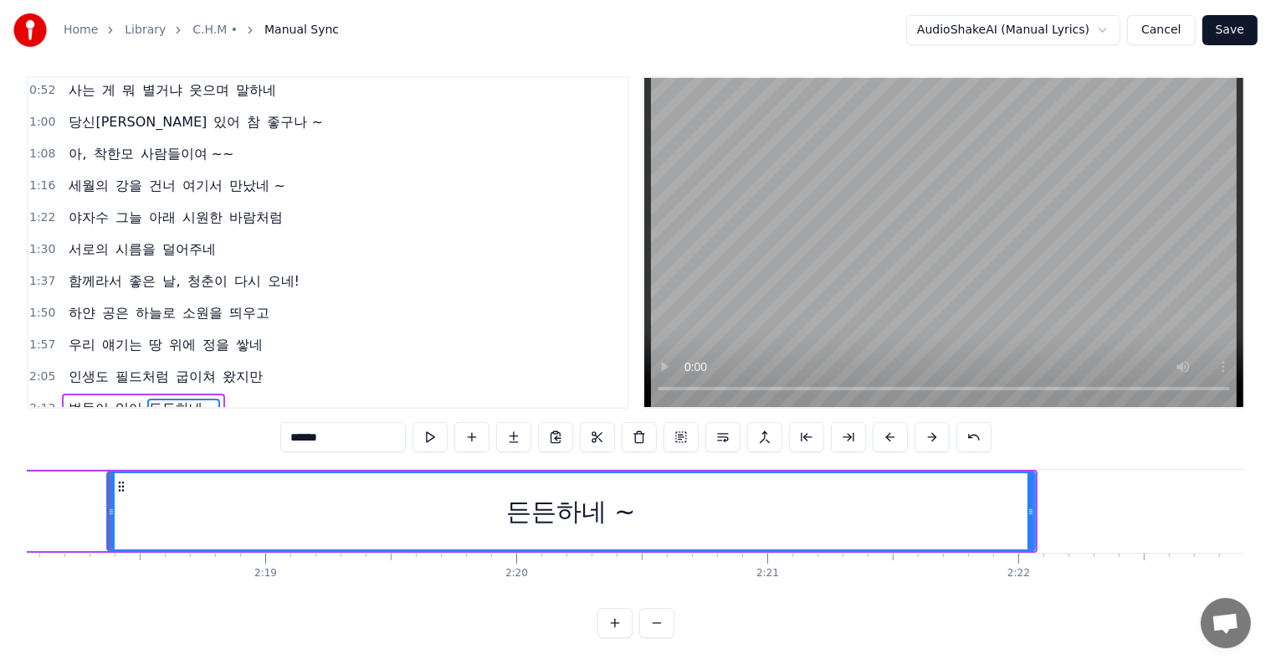
scroll to position [0, 34662]
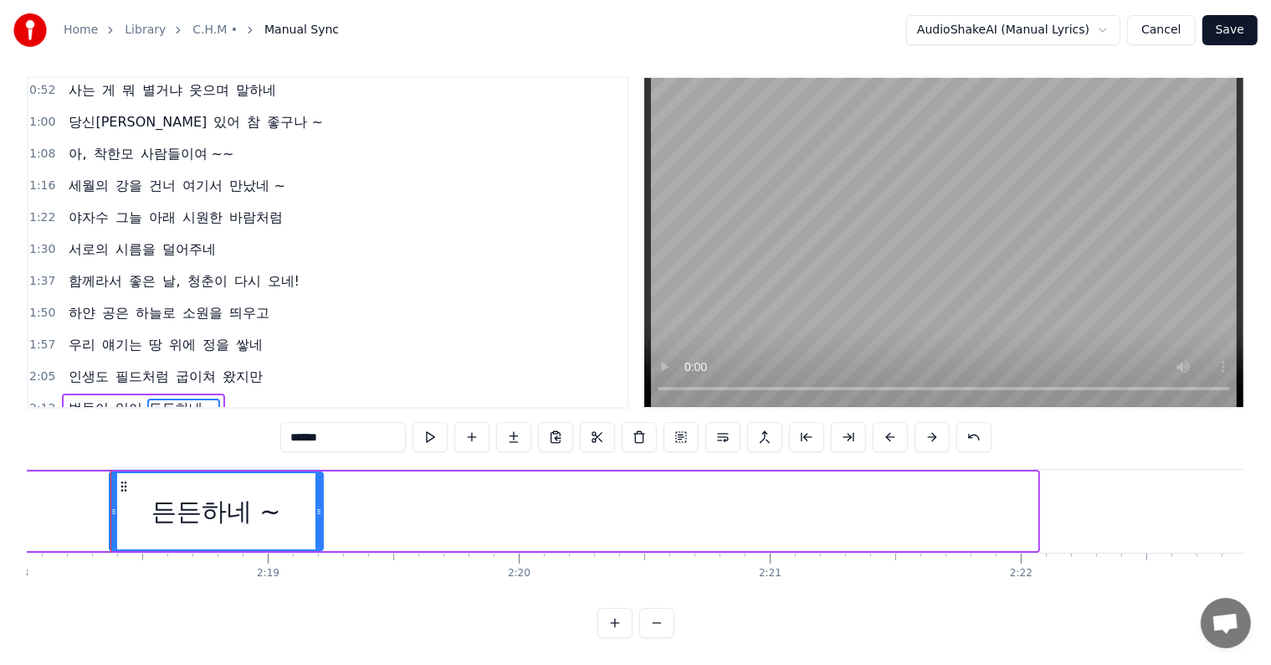
drag, startPoint x: 1033, startPoint y: 496, endPoint x: 298, endPoint y: 513, distance: 735.1
click at [316, 513] on div at bounding box center [319, 511] width 7 height 76
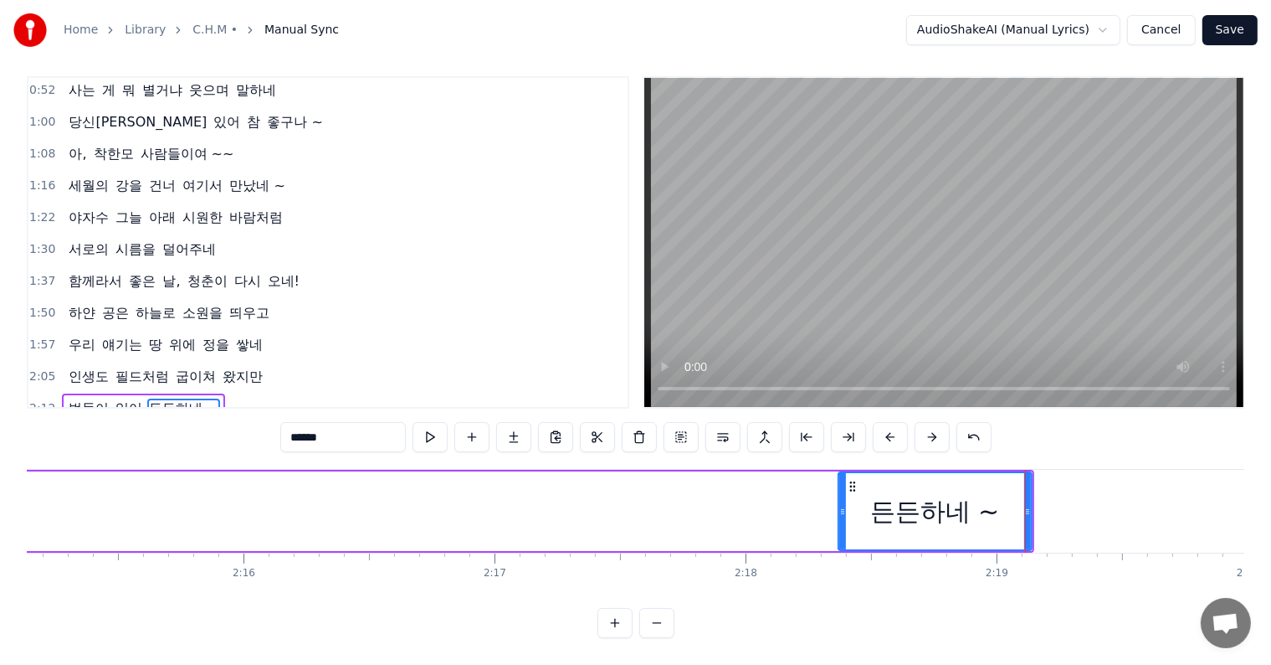
scroll to position [0, 33925]
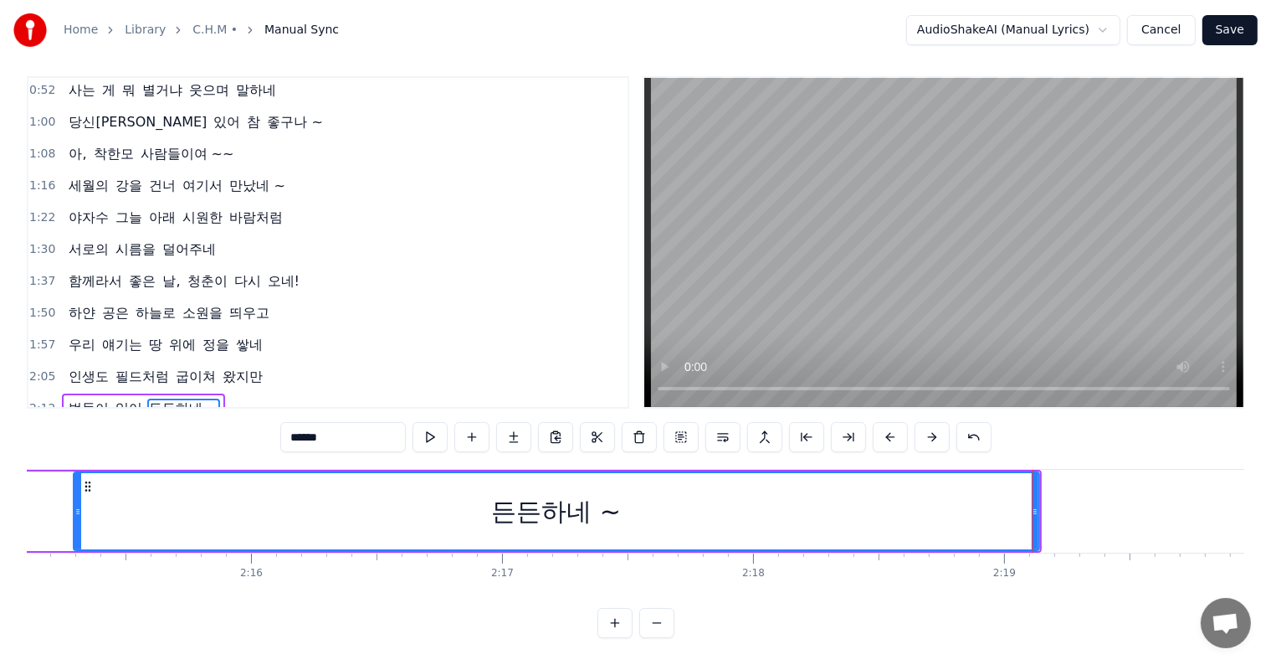
drag, startPoint x: 849, startPoint y: 495, endPoint x: 135, endPoint y: 516, distance: 714.3
click at [74, 518] on div at bounding box center [77, 511] width 7 height 76
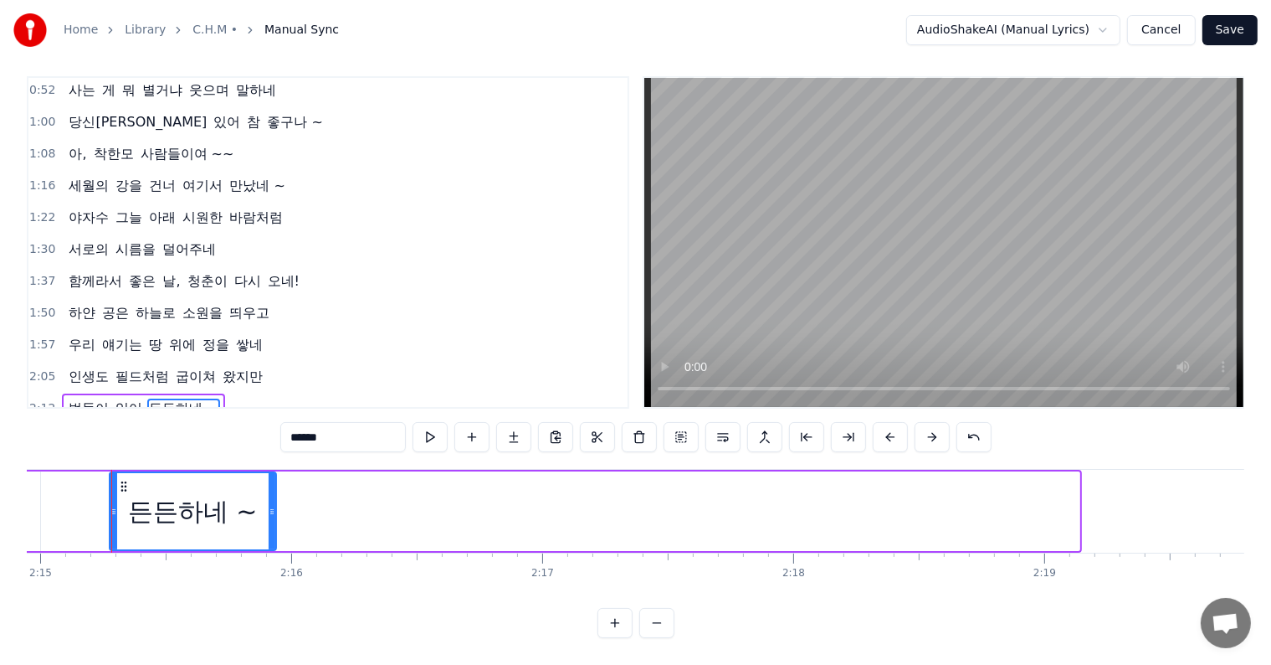
drag, startPoint x: 1075, startPoint y: 495, endPoint x: 268, endPoint y: 510, distance: 807.0
click at [271, 508] on div at bounding box center [272, 511] width 7 height 76
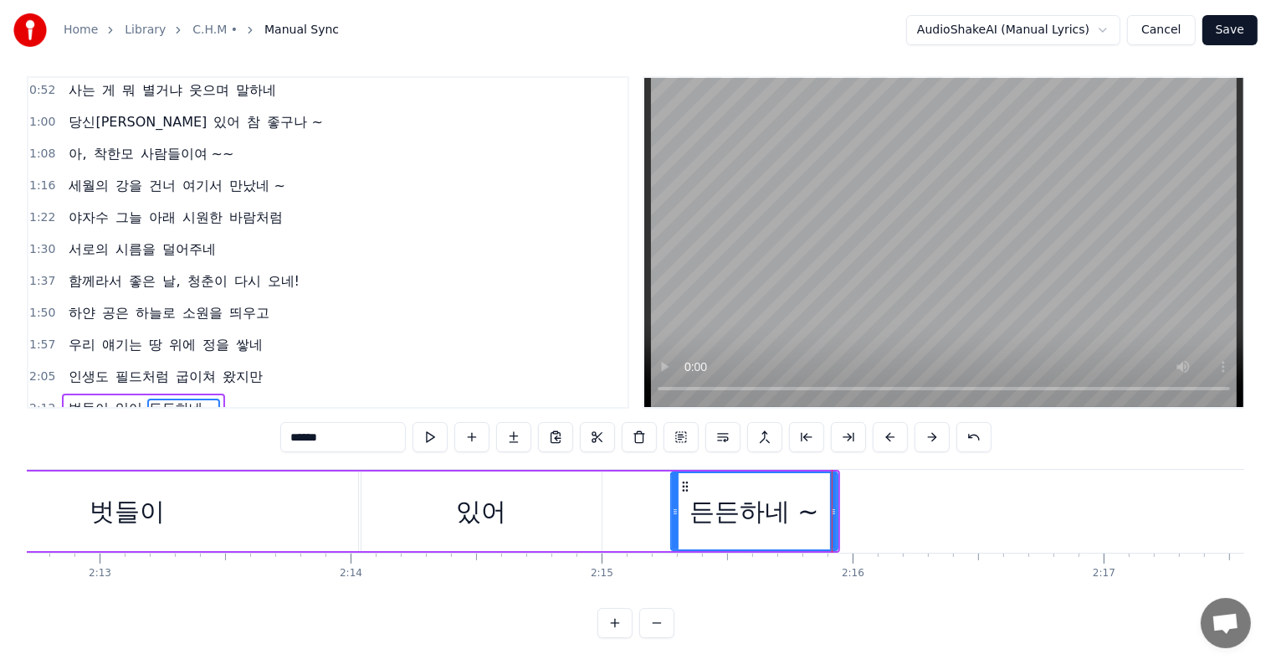
scroll to position [0, 33316]
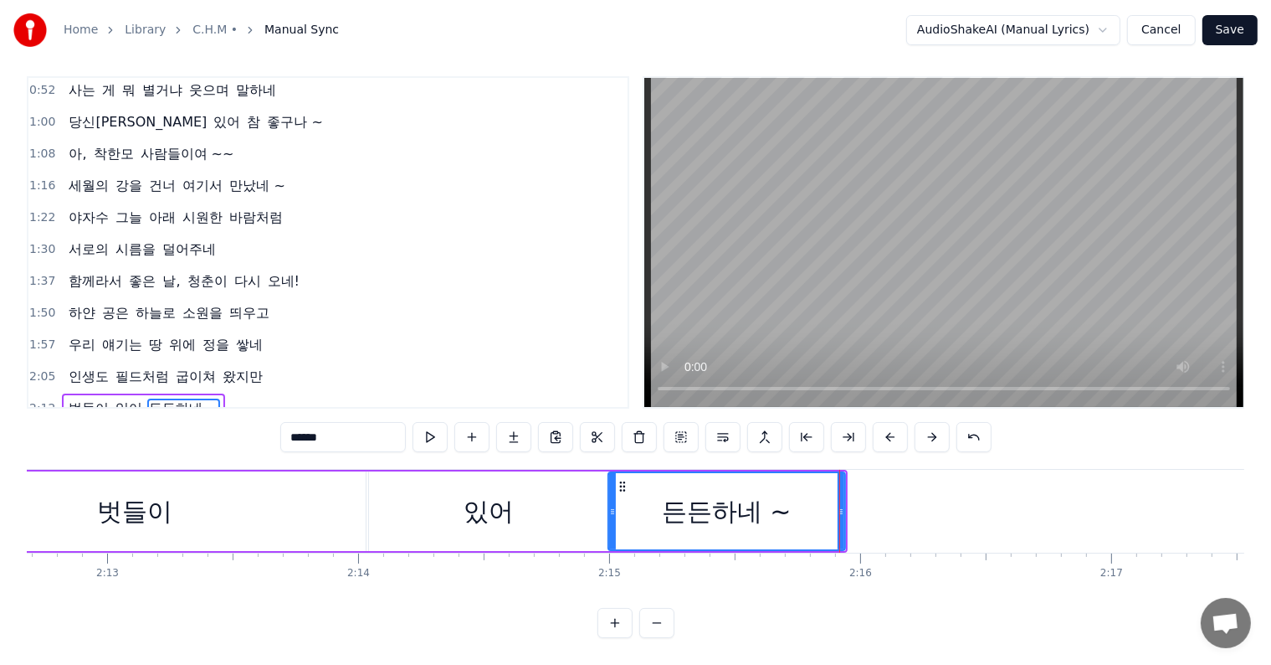
drag, startPoint x: 680, startPoint y: 496, endPoint x: 591, endPoint y: 506, distance: 89.3
click at [609, 506] on div at bounding box center [612, 511] width 7 height 76
click at [156, 496] on div "벗들이" at bounding box center [134, 511] width 75 height 38
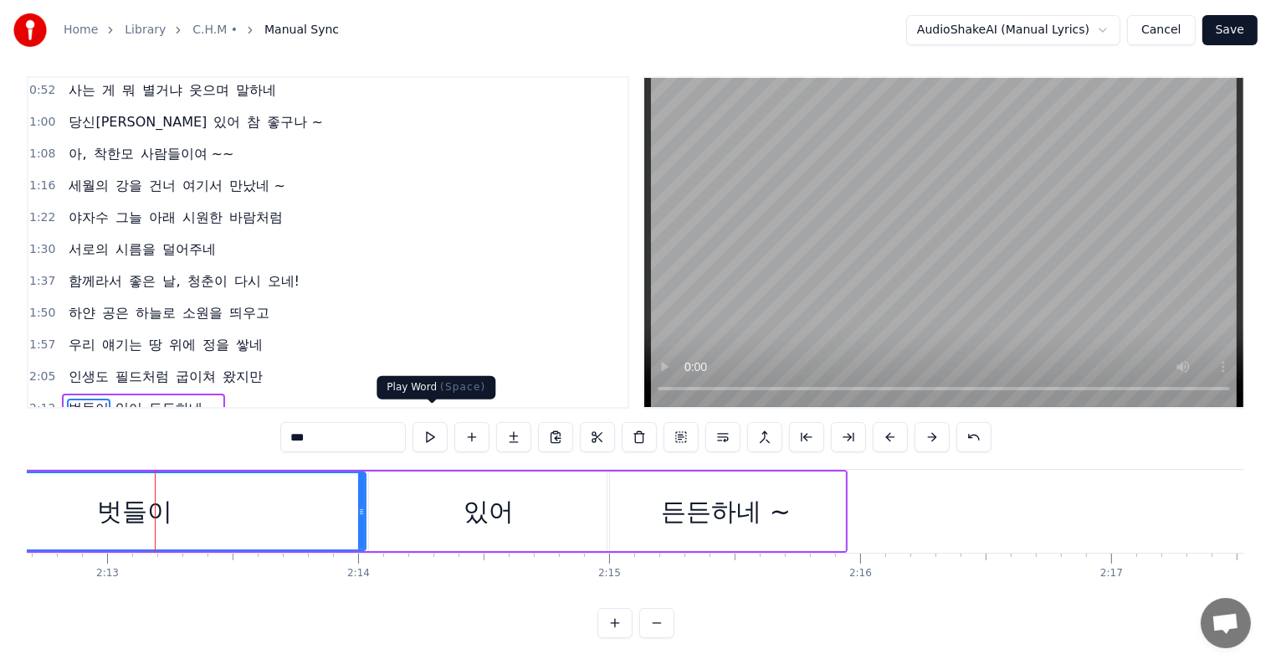
click at [429, 423] on button at bounding box center [430, 437] width 35 height 30
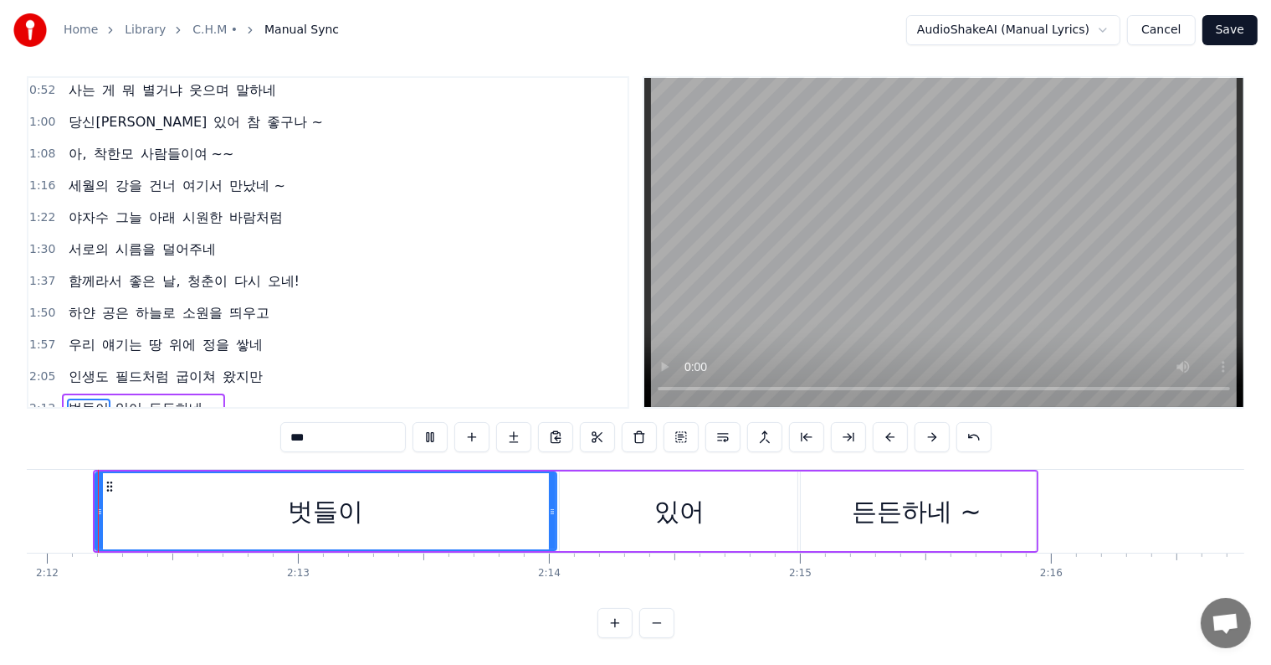
scroll to position [0, 33112]
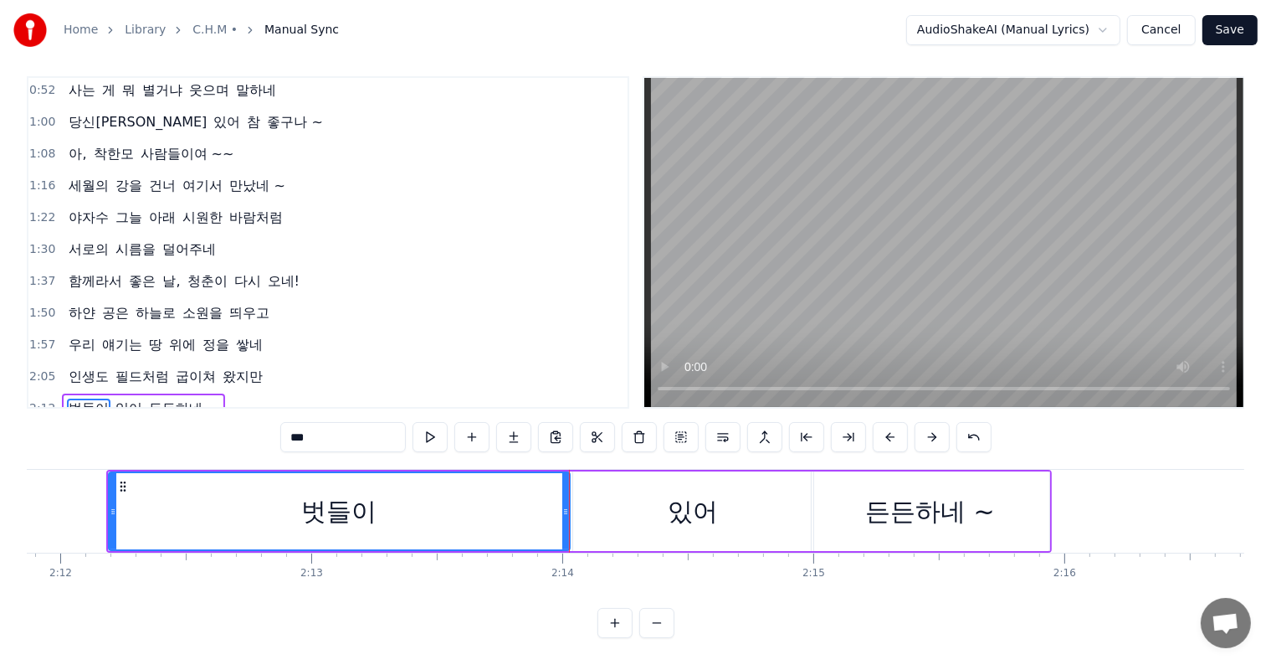
click at [122, 398] on span "있어" at bounding box center [129, 407] width 30 height 19
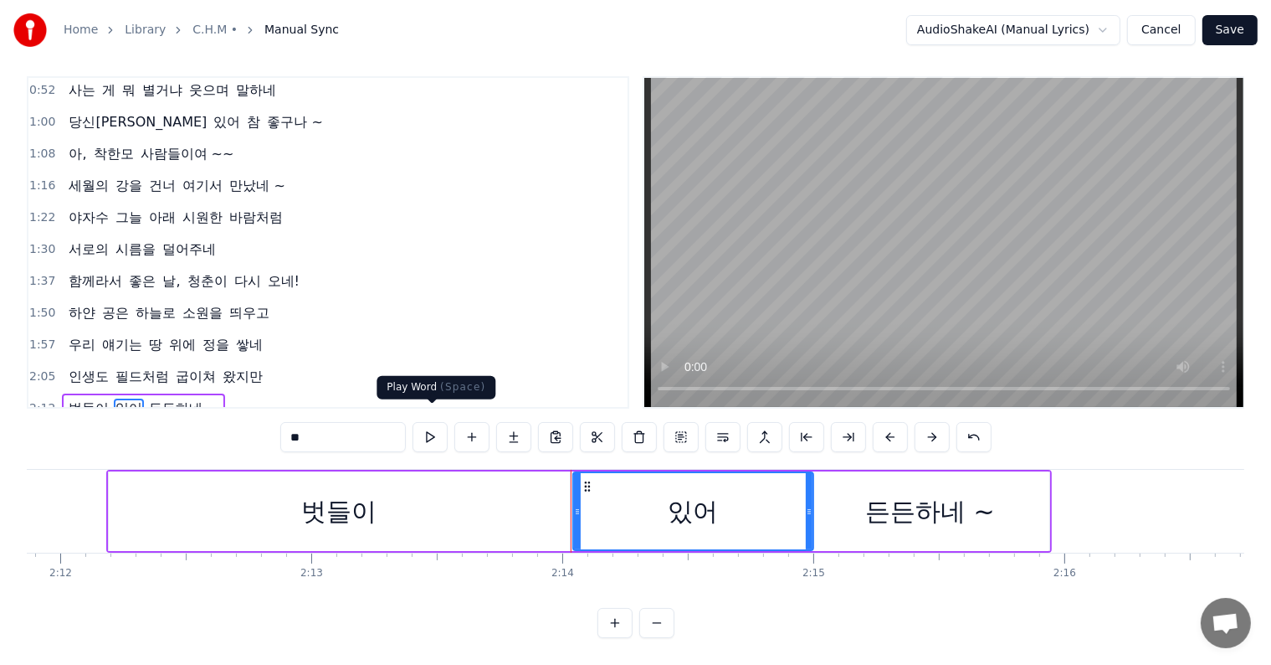
click at [429, 422] on button at bounding box center [430, 437] width 35 height 30
click at [177, 398] on span "든든하네 ~" at bounding box center [183, 407] width 73 height 19
type input "******"
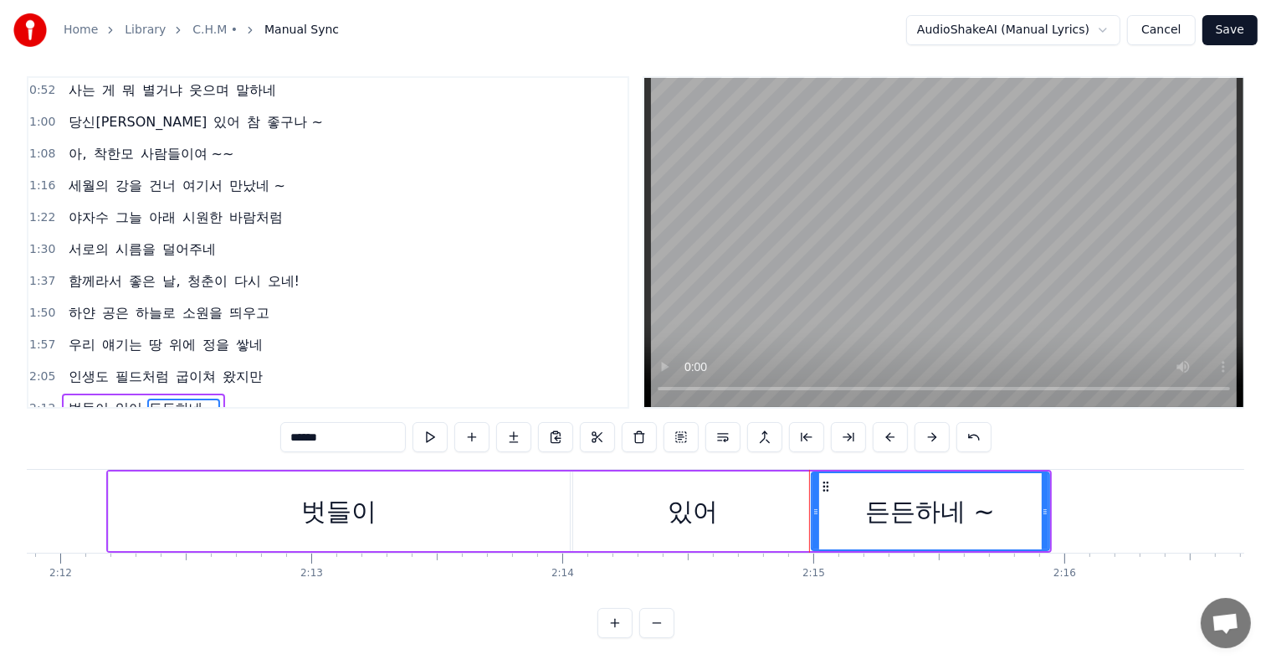
click at [440, 422] on button at bounding box center [430, 437] width 35 height 30
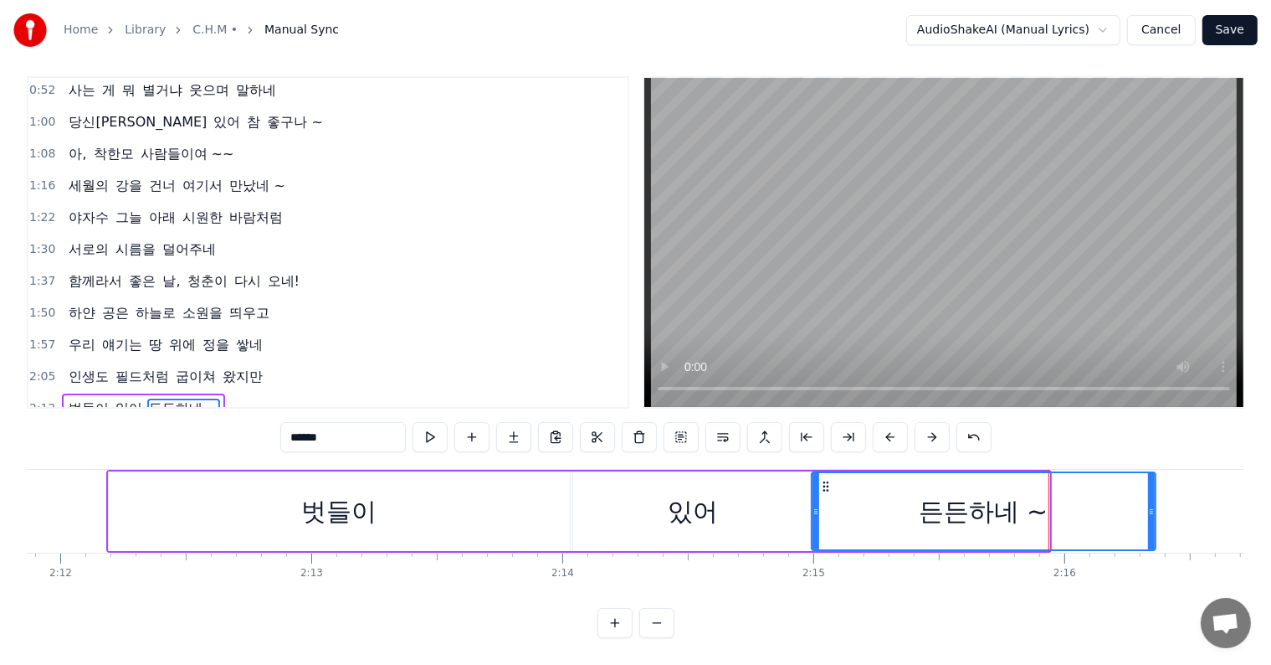
drag, startPoint x: 1045, startPoint y: 499, endPoint x: 1151, endPoint y: 512, distance: 107.1
click at [1151, 512] on div at bounding box center [1151, 511] width 7 height 76
click at [435, 428] on button at bounding box center [430, 437] width 35 height 30
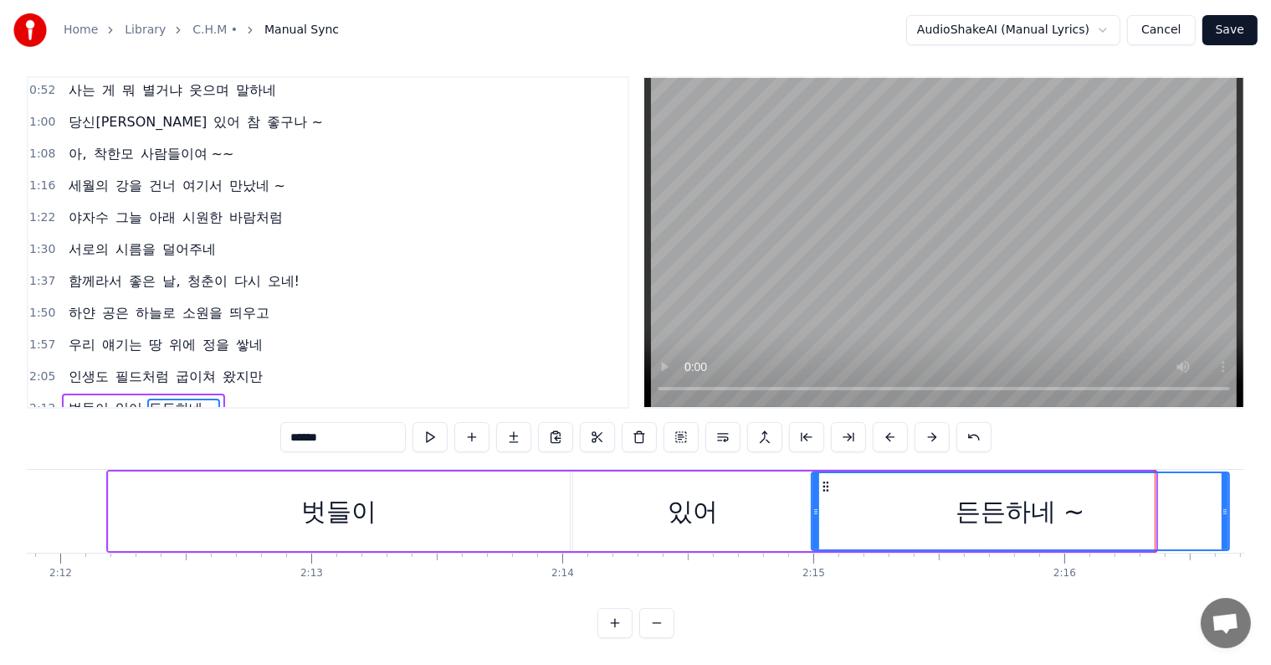
drag, startPoint x: 1152, startPoint y: 498, endPoint x: 1225, endPoint y: 502, distance: 73.8
click at [1225, 502] on div at bounding box center [1225, 511] width 7 height 76
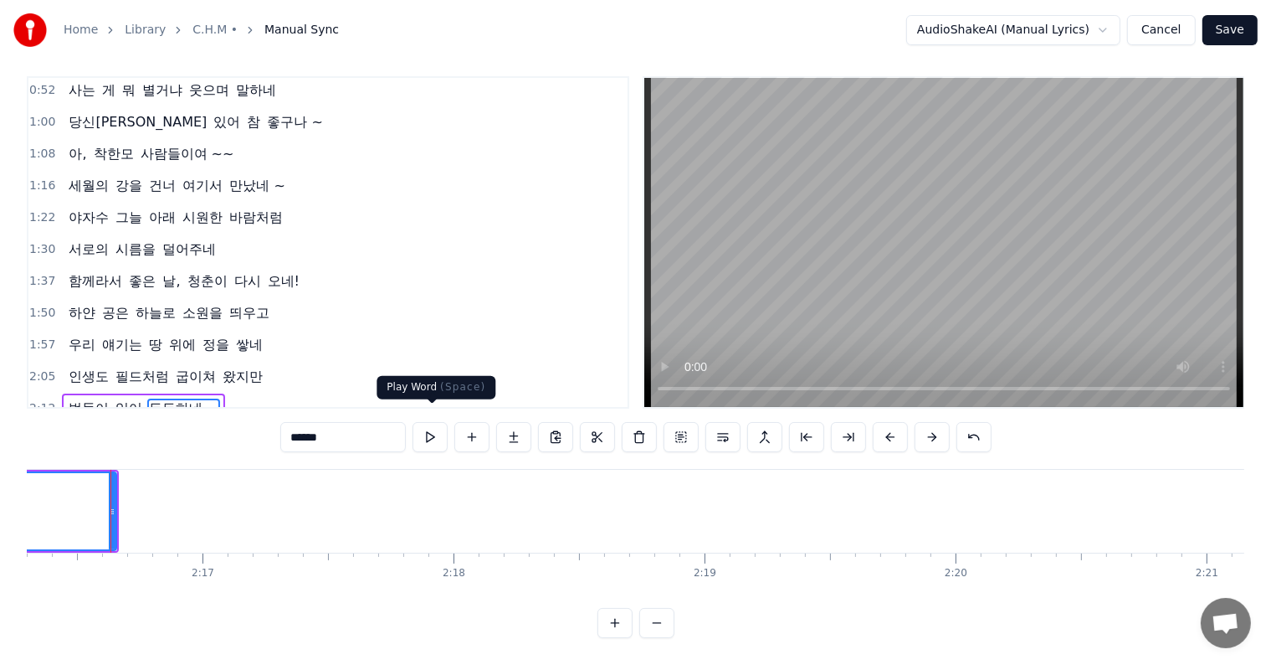
click at [433, 422] on button at bounding box center [430, 437] width 35 height 30
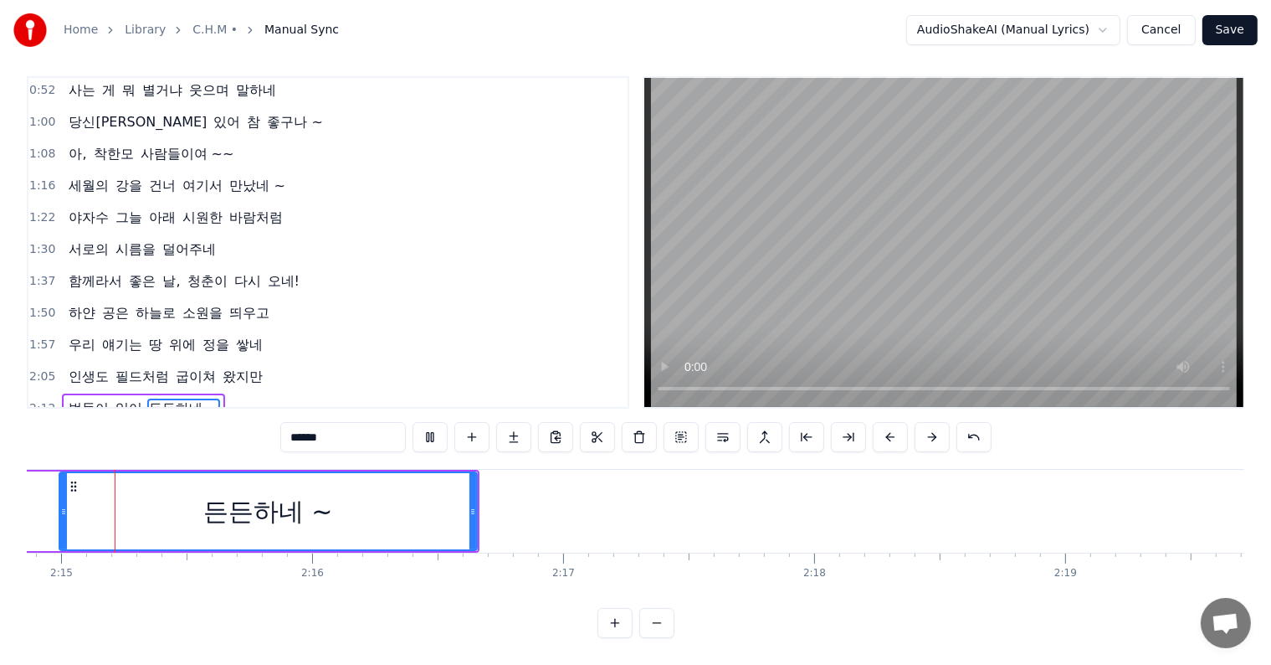
scroll to position [0, 33815]
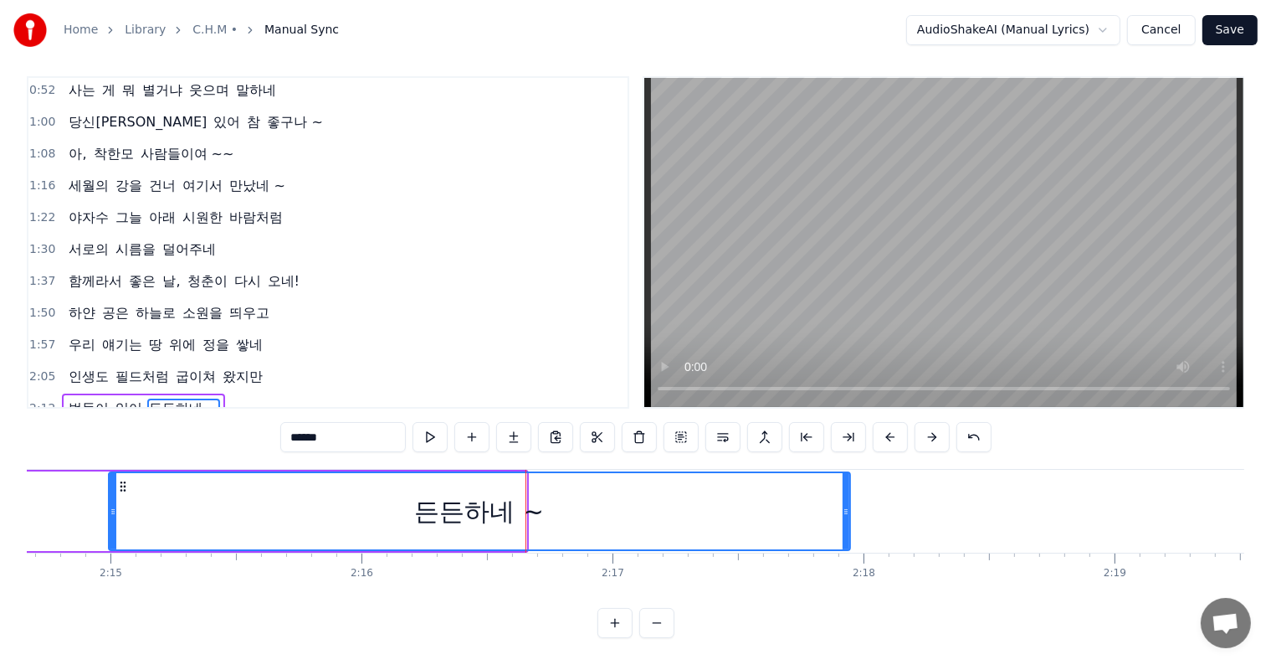
drag, startPoint x: 520, startPoint y: 500, endPoint x: 756, endPoint y: 514, distance: 236.5
click at [843, 515] on div at bounding box center [846, 511] width 7 height 76
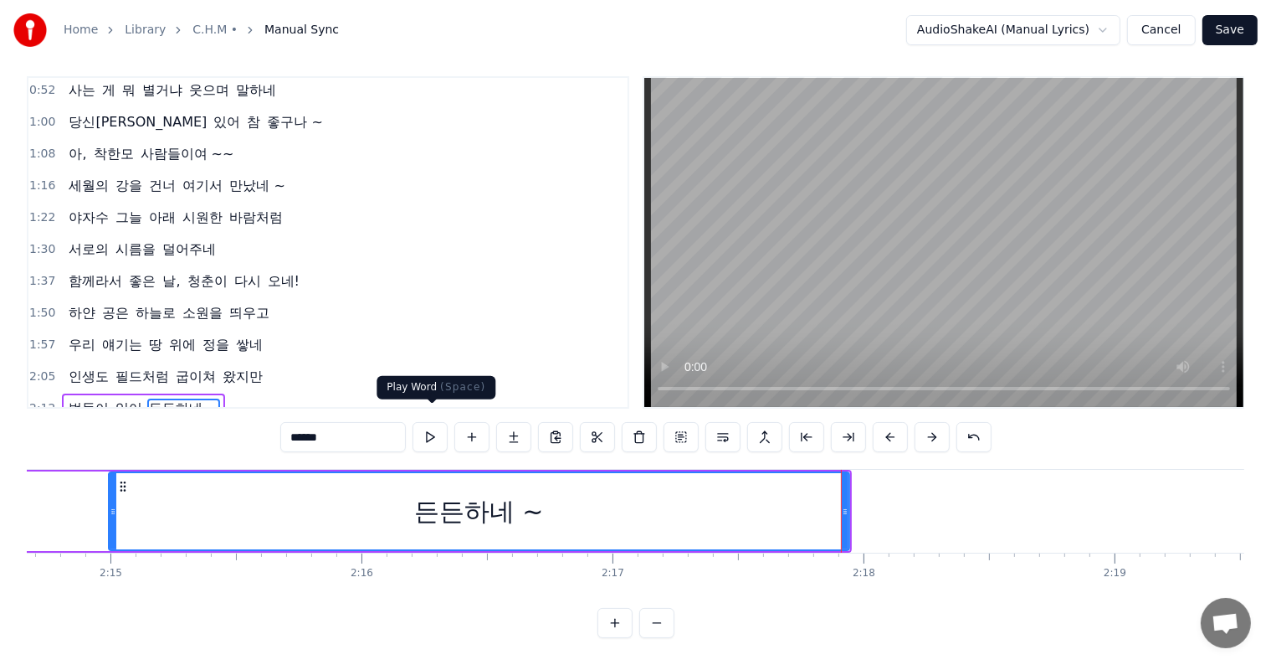
click at [429, 422] on button at bounding box center [430, 437] width 35 height 30
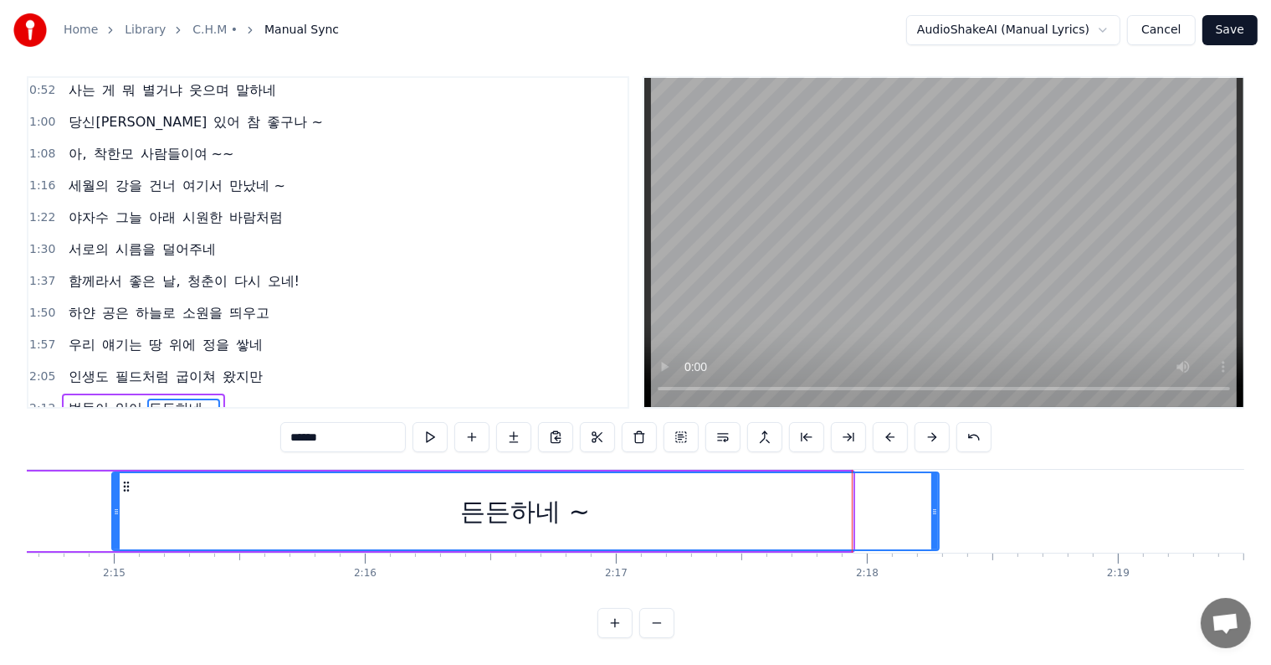
drag, startPoint x: 850, startPoint y: 496, endPoint x: 936, endPoint y: 506, distance: 86.8
click at [936, 506] on div at bounding box center [935, 511] width 7 height 76
click at [432, 424] on button at bounding box center [430, 437] width 35 height 30
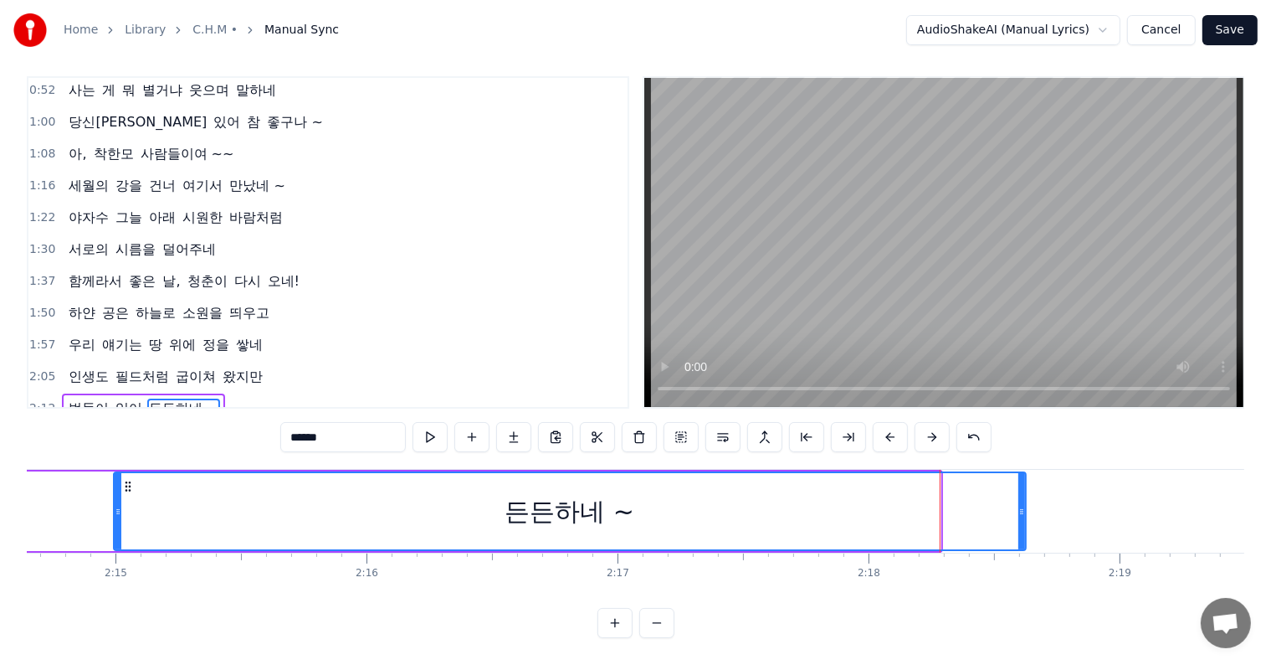
drag, startPoint x: 941, startPoint y: 497, endPoint x: 1022, endPoint y: 500, distance: 81.2
click at [1022, 505] on icon at bounding box center [1022, 511] width 7 height 13
click at [432, 425] on button at bounding box center [430, 437] width 35 height 30
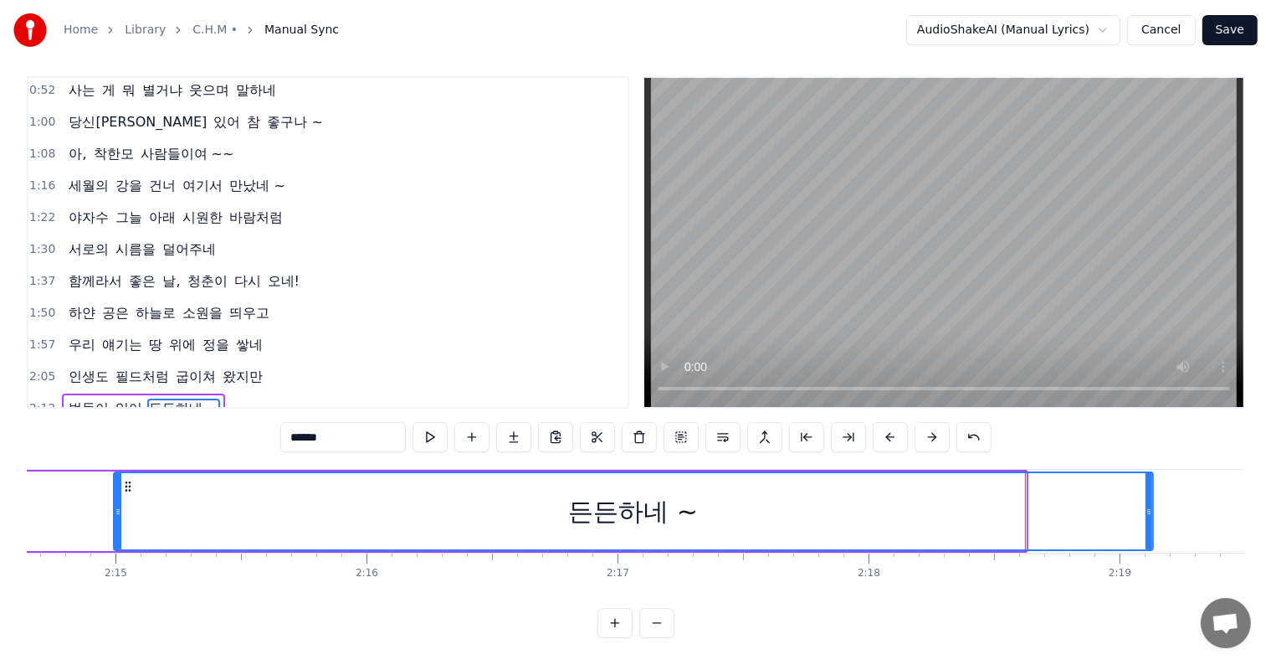
drag, startPoint x: 1019, startPoint y: 494, endPoint x: 1146, endPoint y: 492, distance: 127.2
click at [1146, 505] on icon at bounding box center [1149, 511] width 7 height 13
click at [582, 501] on div "든든하네 ~" at bounding box center [633, 511] width 130 height 38
click at [570, 496] on div "든든하네 ~" at bounding box center [633, 511] width 130 height 38
click at [535, 496] on div "든든하네 ~" at bounding box center [634, 511] width 1038 height 76
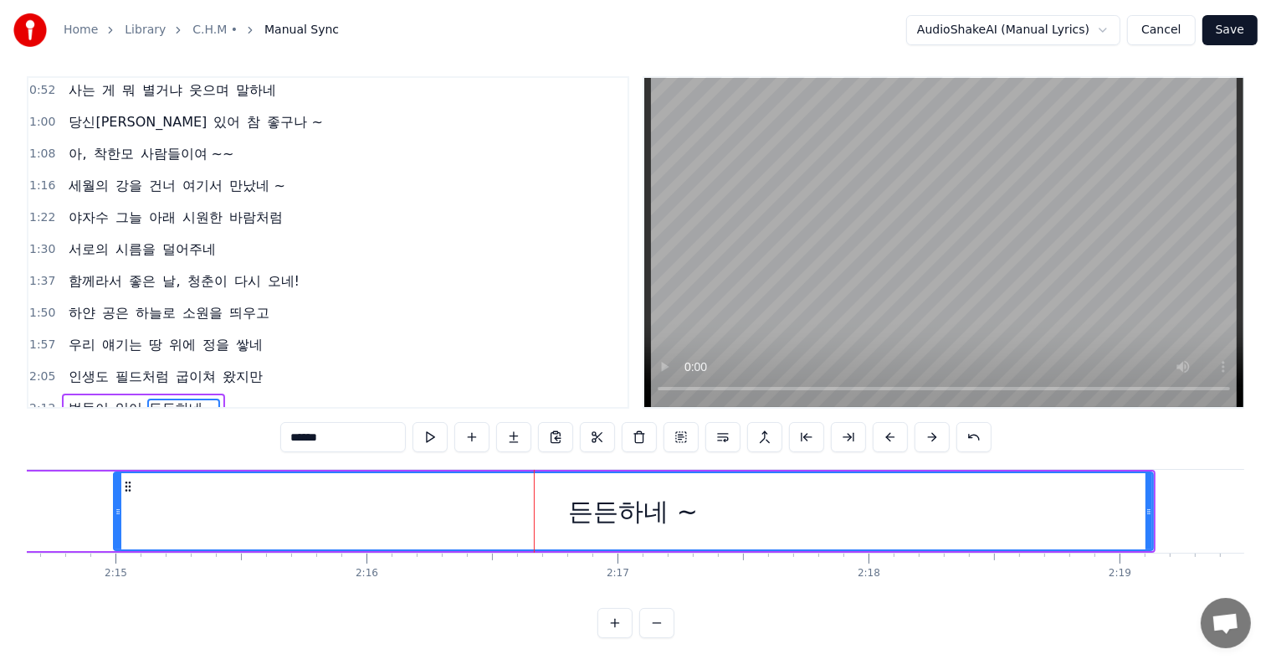
click at [569, 495] on div "든든하네 ~" at bounding box center [633, 511] width 130 height 38
click at [475, 425] on button at bounding box center [471, 437] width 35 height 30
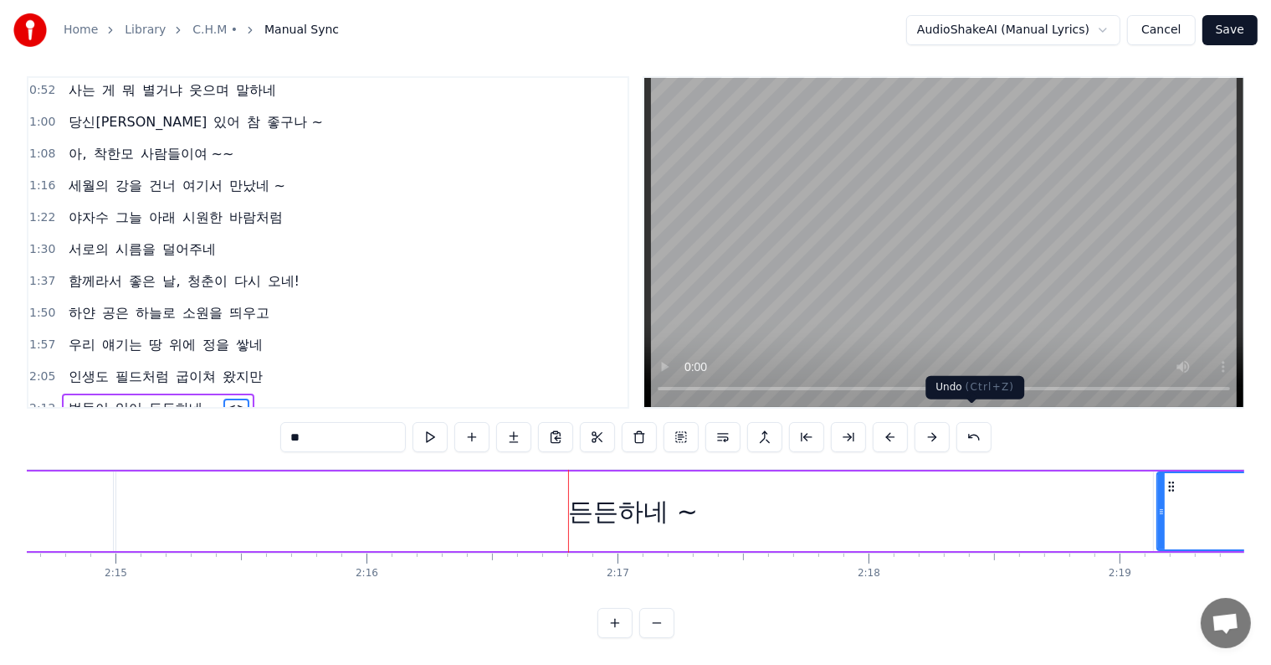
click at [968, 425] on button at bounding box center [974, 437] width 35 height 30
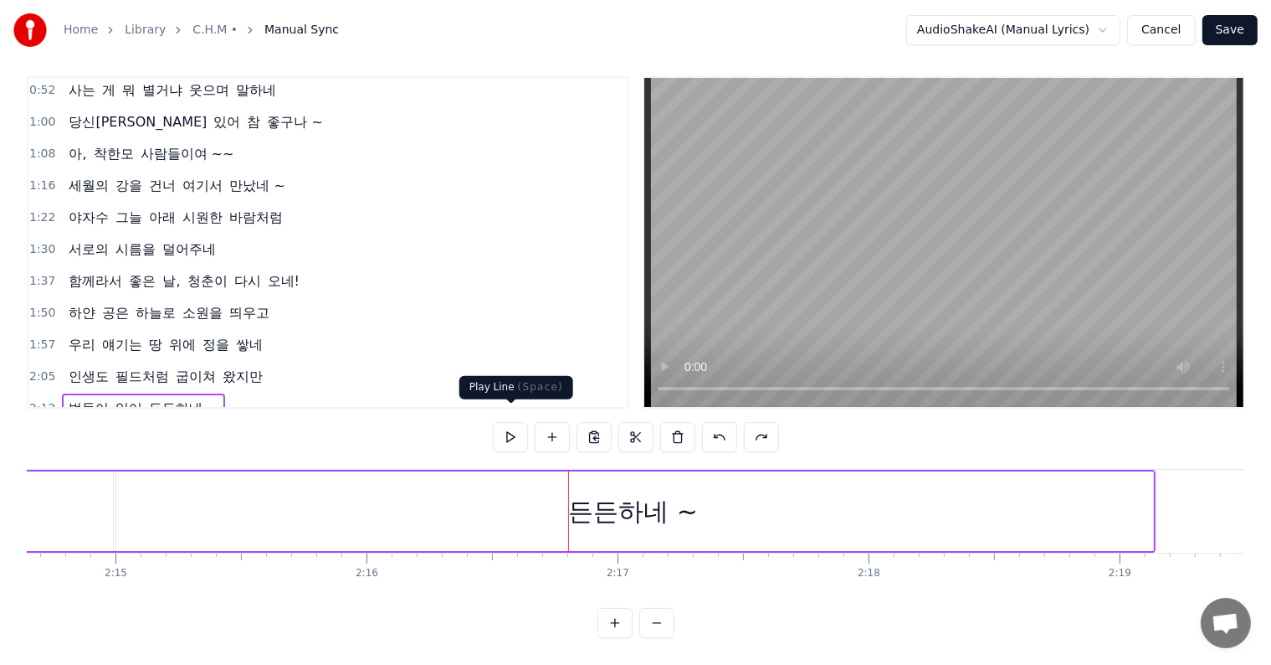
click at [506, 424] on button at bounding box center [510, 437] width 35 height 30
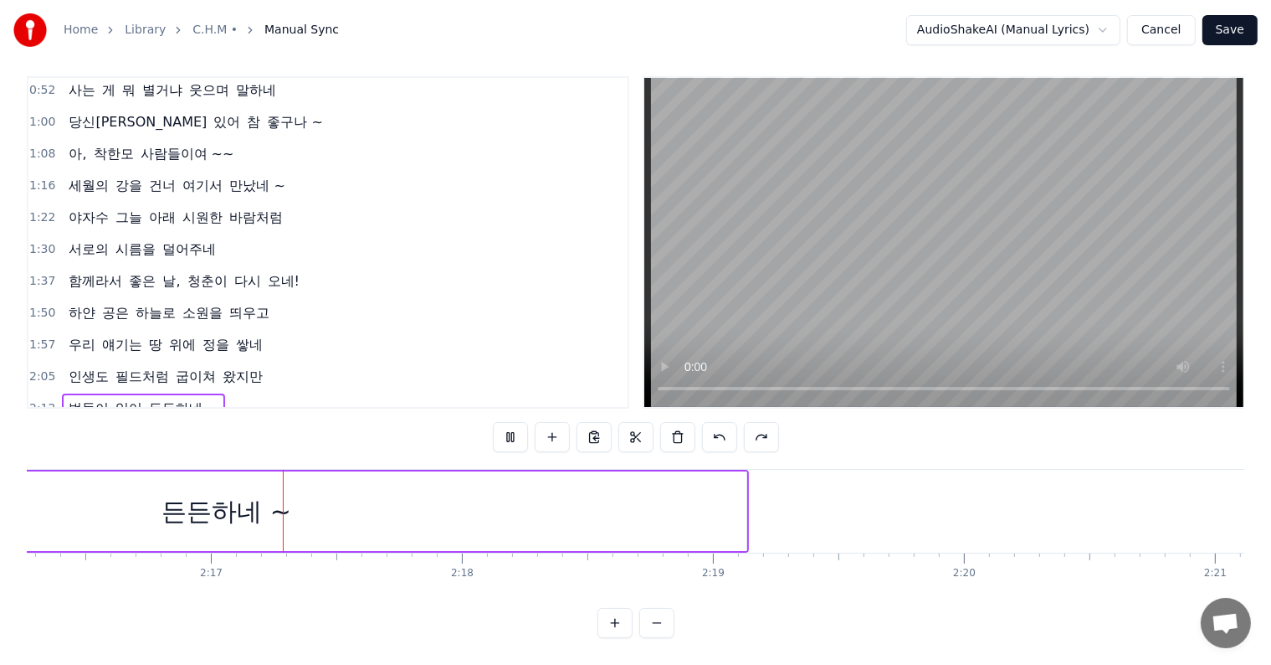
scroll to position [0, 34217]
click at [512, 424] on button at bounding box center [510, 437] width 35 height 30
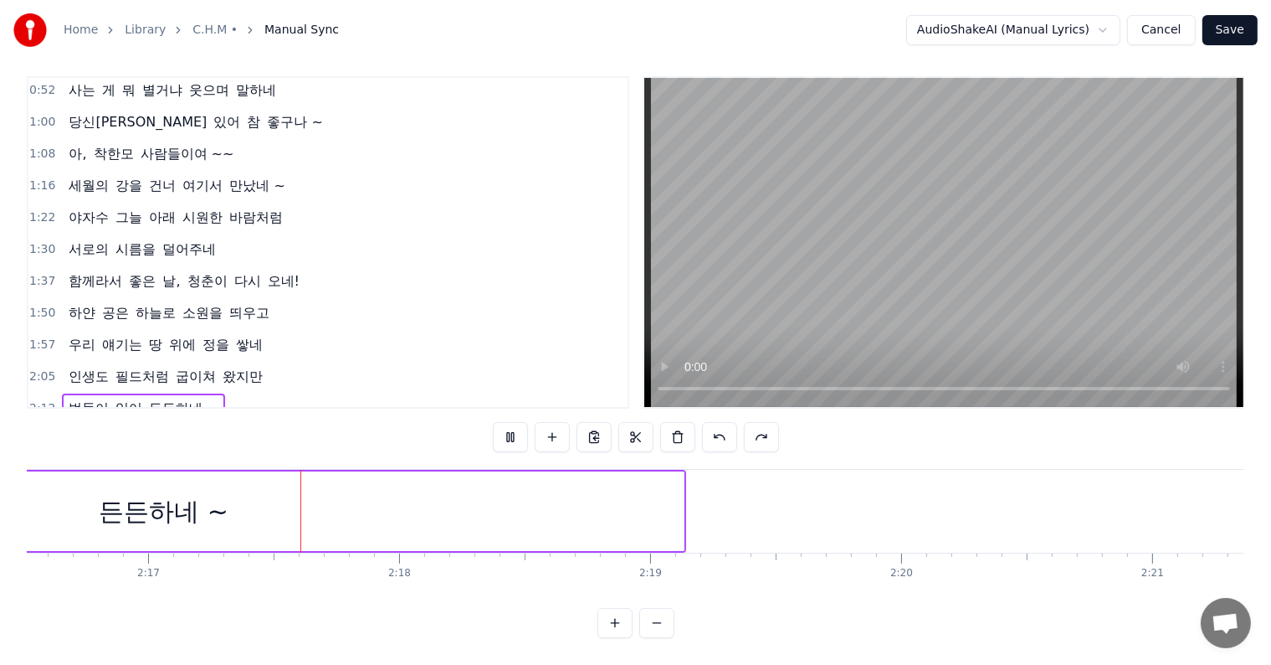
scroll to position [0, 34312]
click at [162, 398] on span "든든하네 ~" at bounding box center [183, 407] width 73 height 19
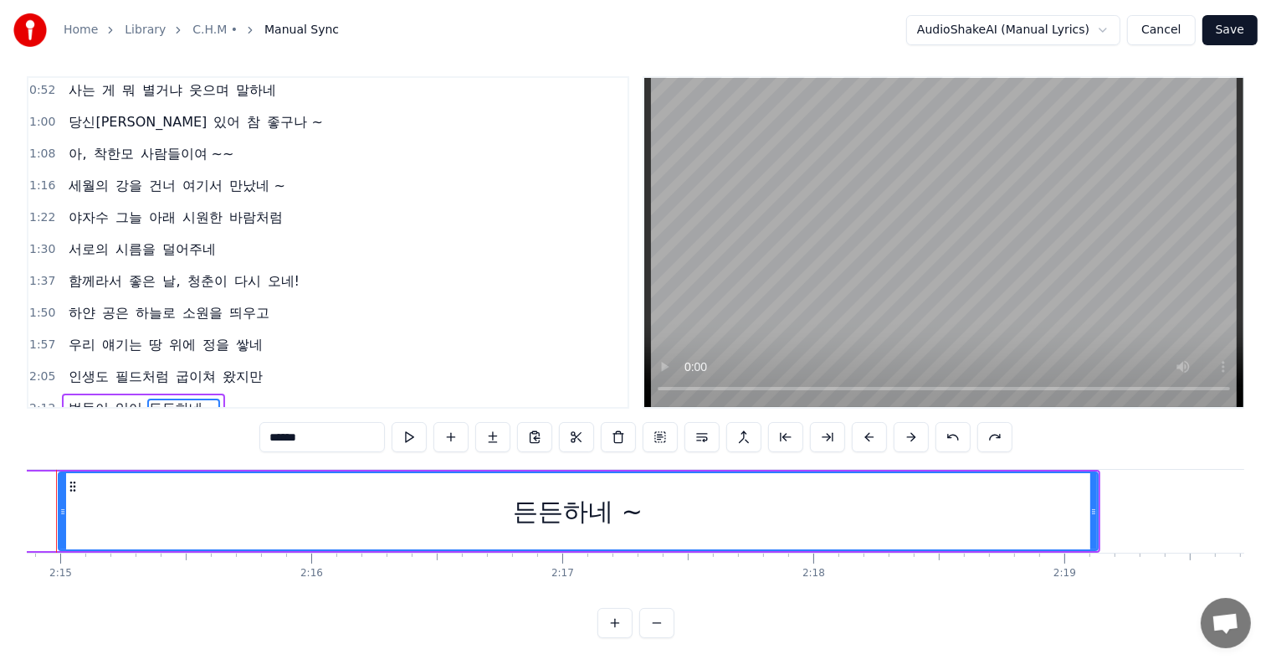
scroll to position [0, 33810]
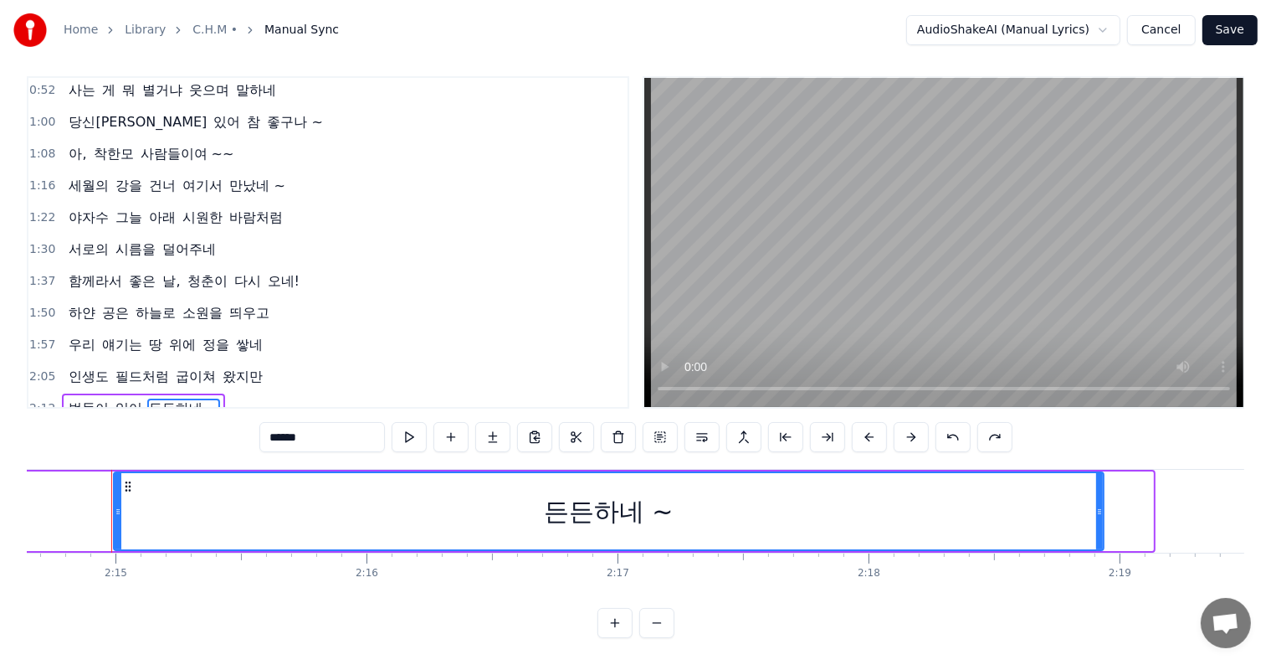
drag, startPoint x: 1148, startPoint y: 493, endPoint x: 1098, endPoint y: 500, distance: 49.8
click at [1098, 505] on icon at bounding box center [1099, 511] width 7 height 13
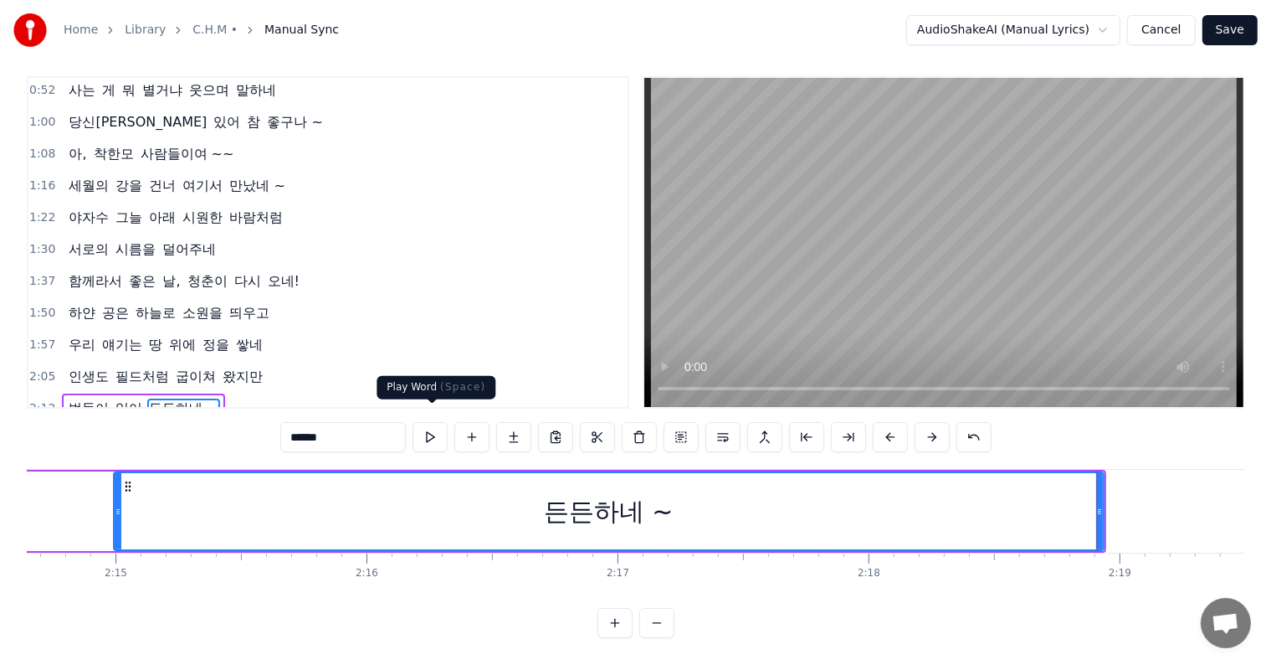
click at [441, 426] on button at bounding box center [430, 437] width 35 height 30
drag, startPoint x: 1096, startPoint y: 493, endPoint x: 1081, endPoint y: 496, distance: 16.1
click at [1081, 505] on icon at bounding box center [1084, 511] width 7 height 13
click at [429, 422] on button at bounding box center [430, 437] width 35 height 30
drag, startPoint x: 1083, startPoint y: 494, endPoint x: 1068, endPoint y: 498, distance: 15.6
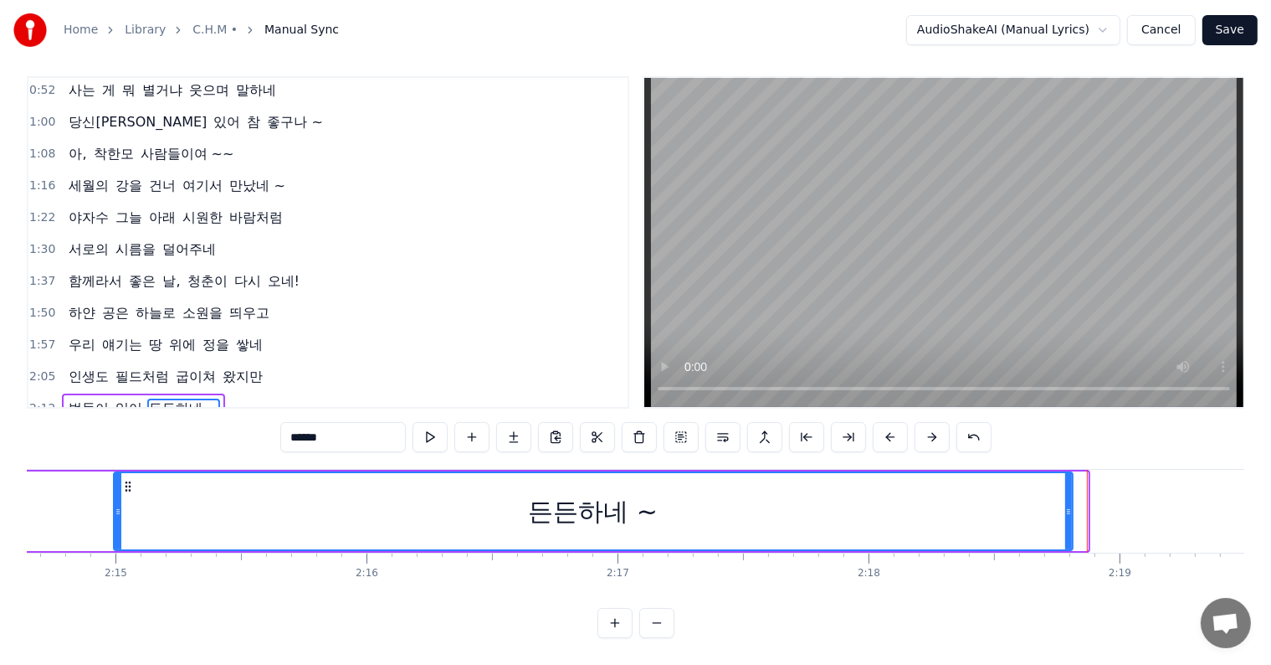
click at [1068, 505] on icon at bounding box center [1069, 511] width 7 height 13
click at [430, 425] on button at bounding box center [430, 437] width 35 height 30
drag, startPoint x: 1065, startPoint y: 496, endPoint x: 1051, endPoint y: 499, distance: 13.8
click at [1056, 505] on icon at bounding box center [1059, 511] width 7 height 13
click at [439, 422] on button at bounding box center [430, 437] width 35 height 30
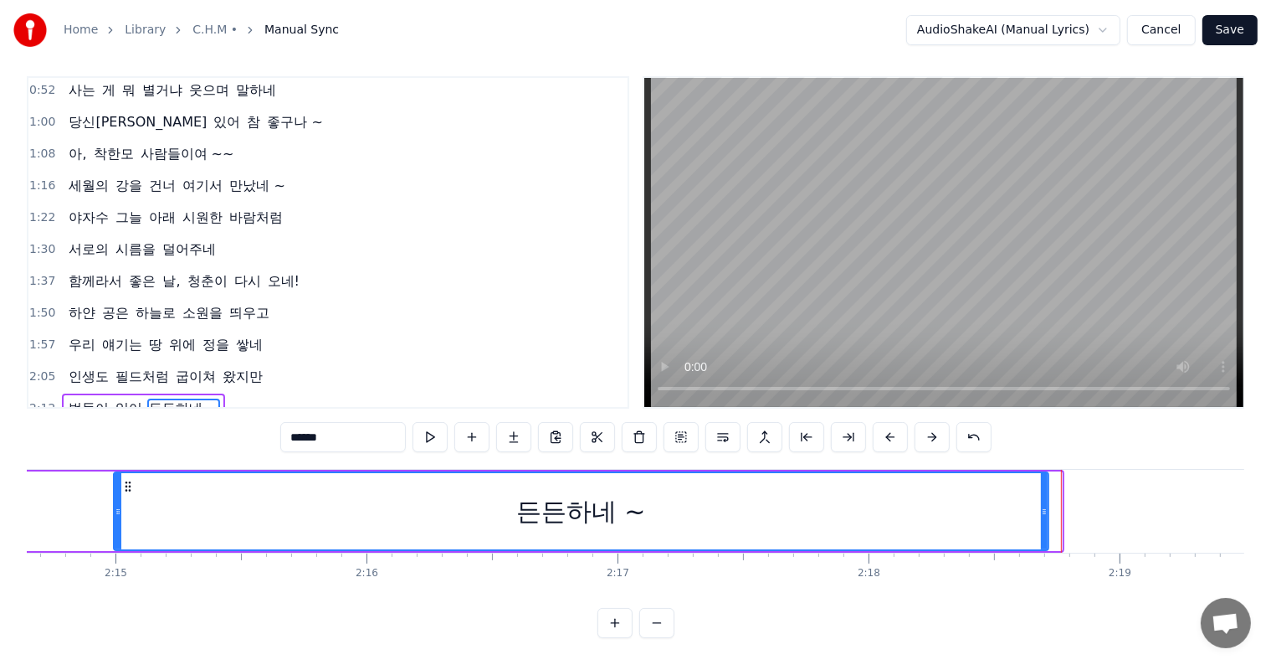
drag, startPoint x: 1058, startPoint y: 496, endPoint x: 1039, endPoint y: 500, distance: 19.5
click at [1041, 505] on icon at bounding box center [1044, 511] width 7 height 13
click at [424, 422] on button at bounding box center [430, 437] width 35 height 30
click at [1031, 505] on icon at bounding box center [1032, 511] width 7 height 13
click at [432, 425] on button at bounding box center [430, 437] width 35 height 30
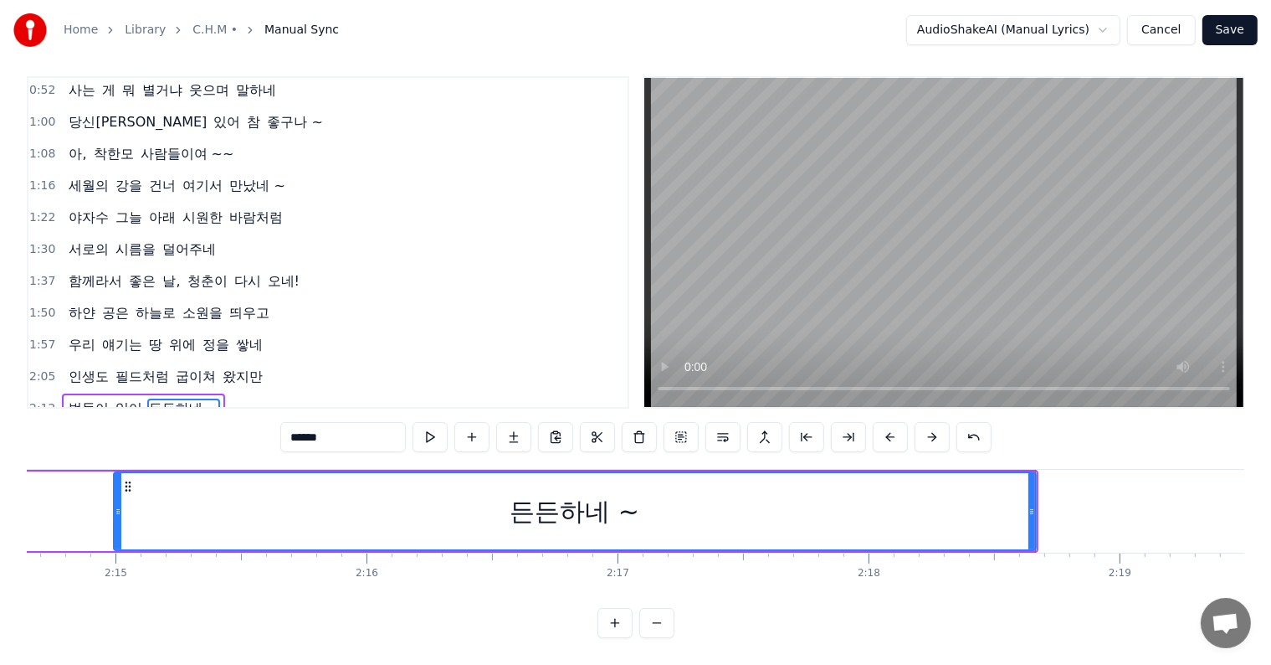
click at [499, 297] on div "1:50 하얀 공은 하늘로 소원을 띄우고" at bounding box center [327, 313] width 599 height 32
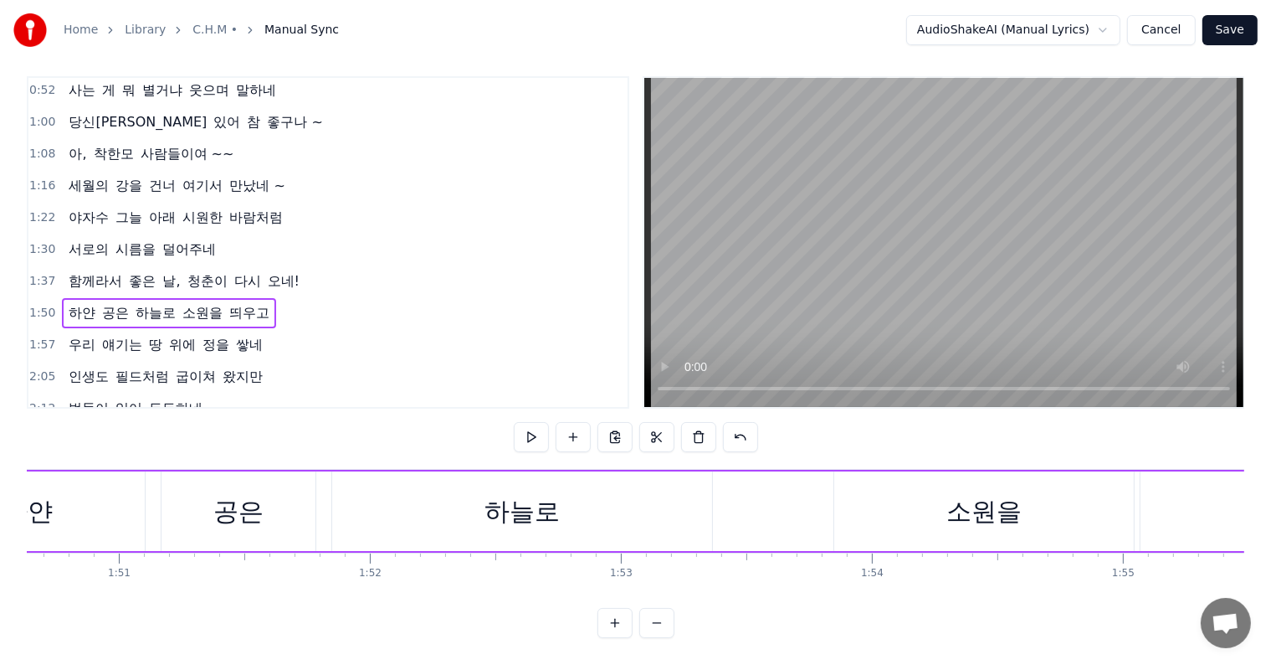
scroll to position [0, 27578]
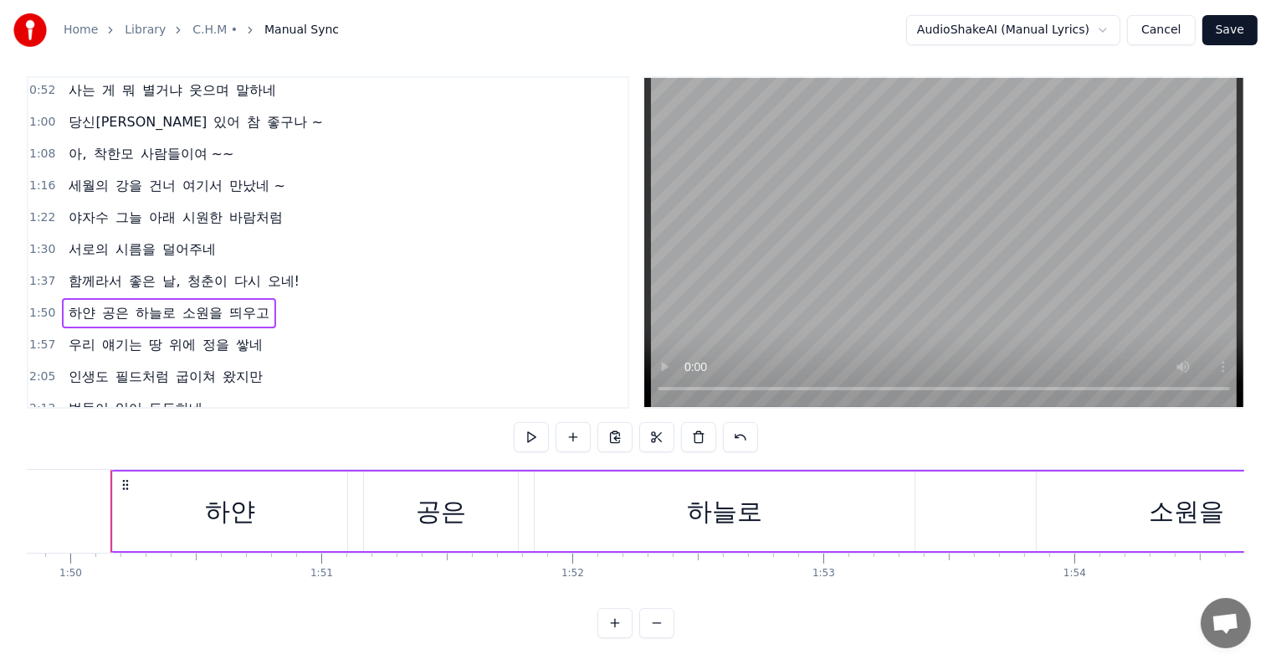
click at [36, 400] on span "2:12" at bounding box center [42, 408] width 26 height 17
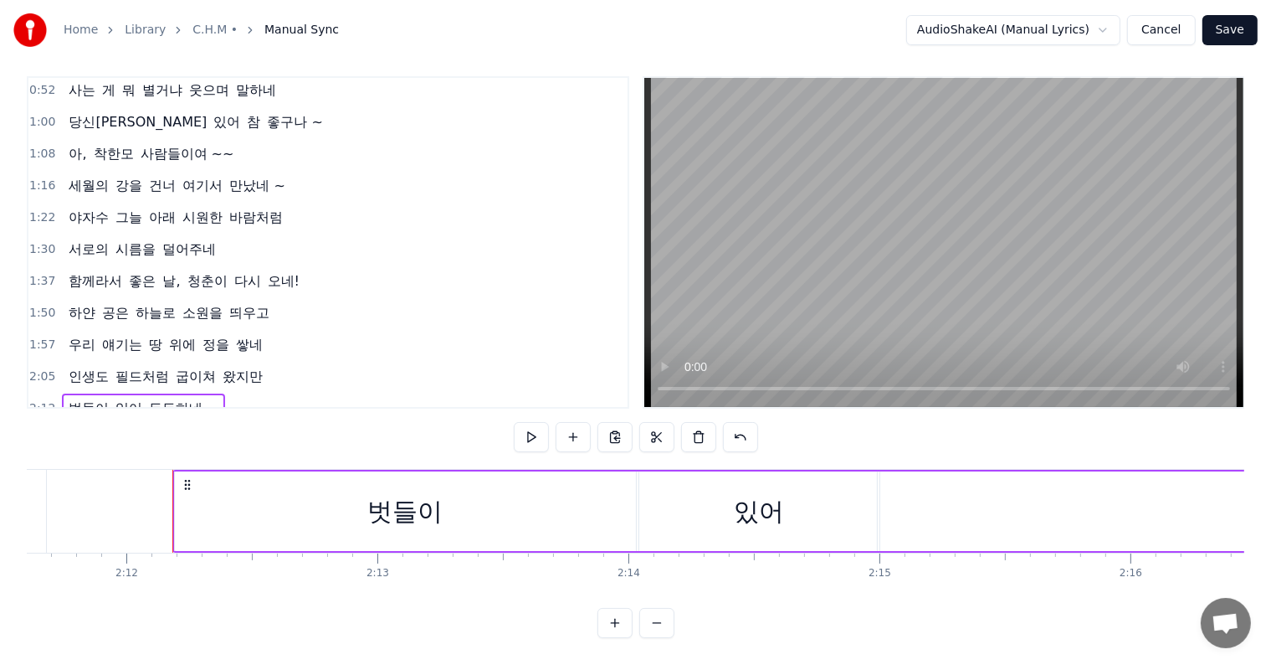
scroll to position [0, 33107]
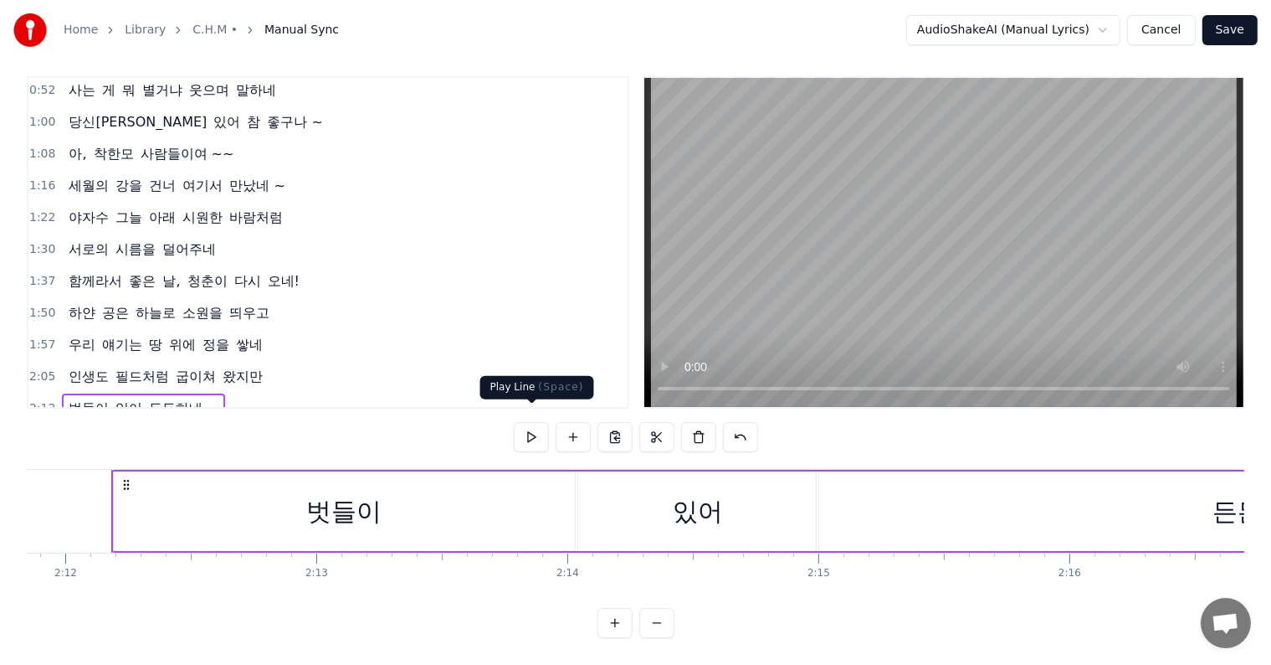
click at [536, 423] on button at bounding box center [531, 437] width 35 height 30
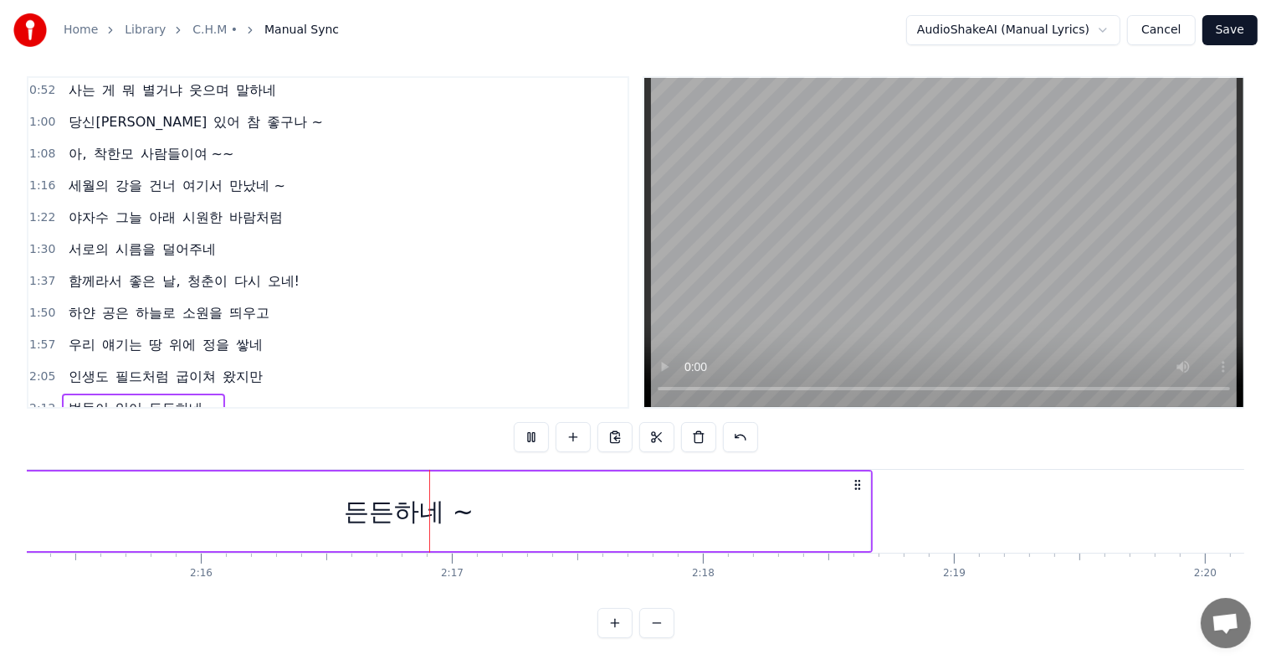
scroll to position [0, 34173]
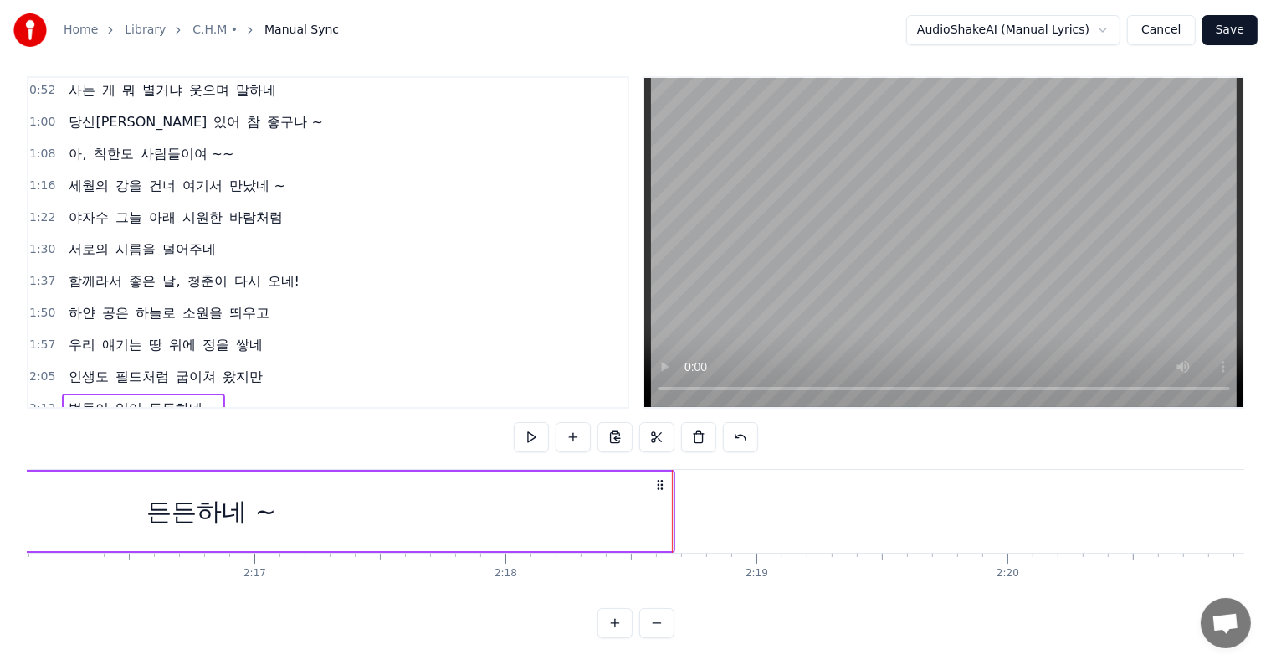
click at [33, 368] on span "2:05" at bounding box center [42, 376] width 26 height 17
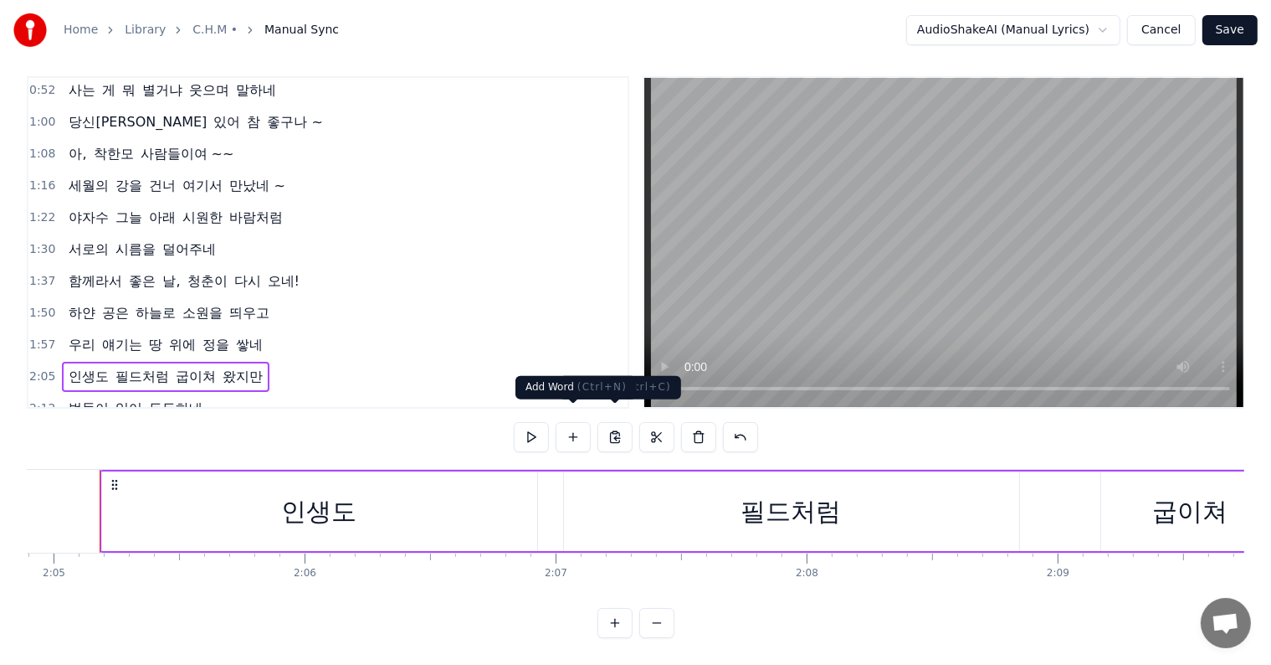
scroll to position [0, 31349]
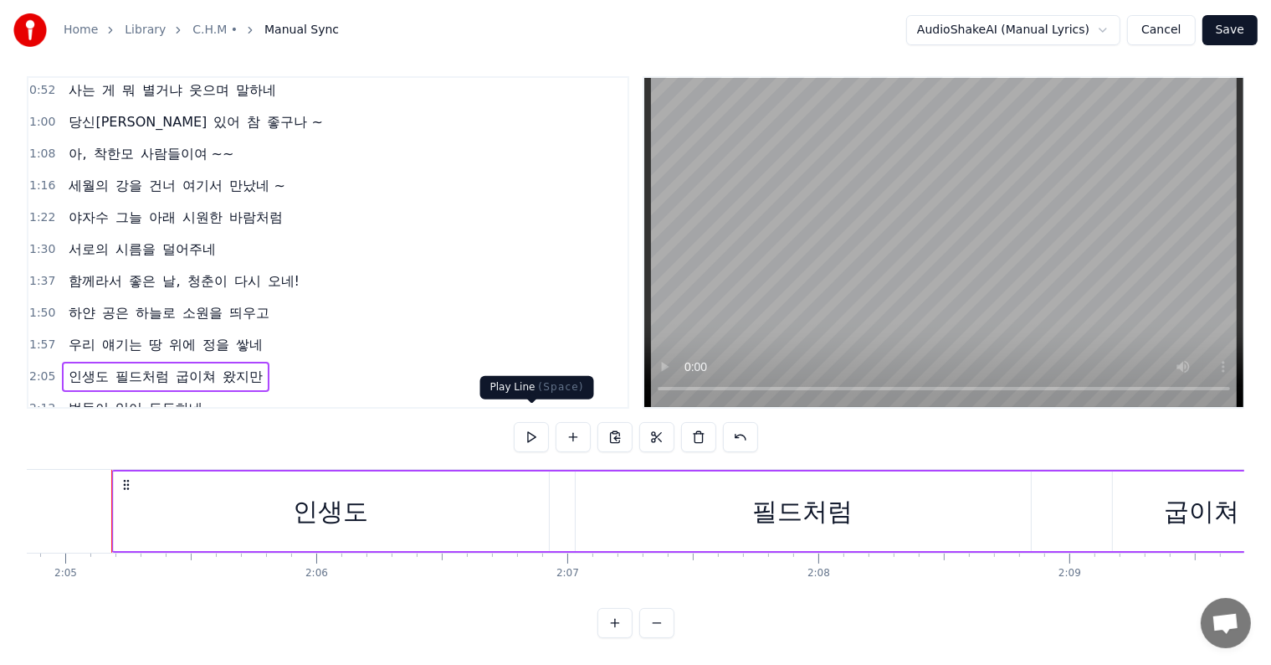
click at [537, 427] on button at bounding box center [531, 437] width 35 height 30
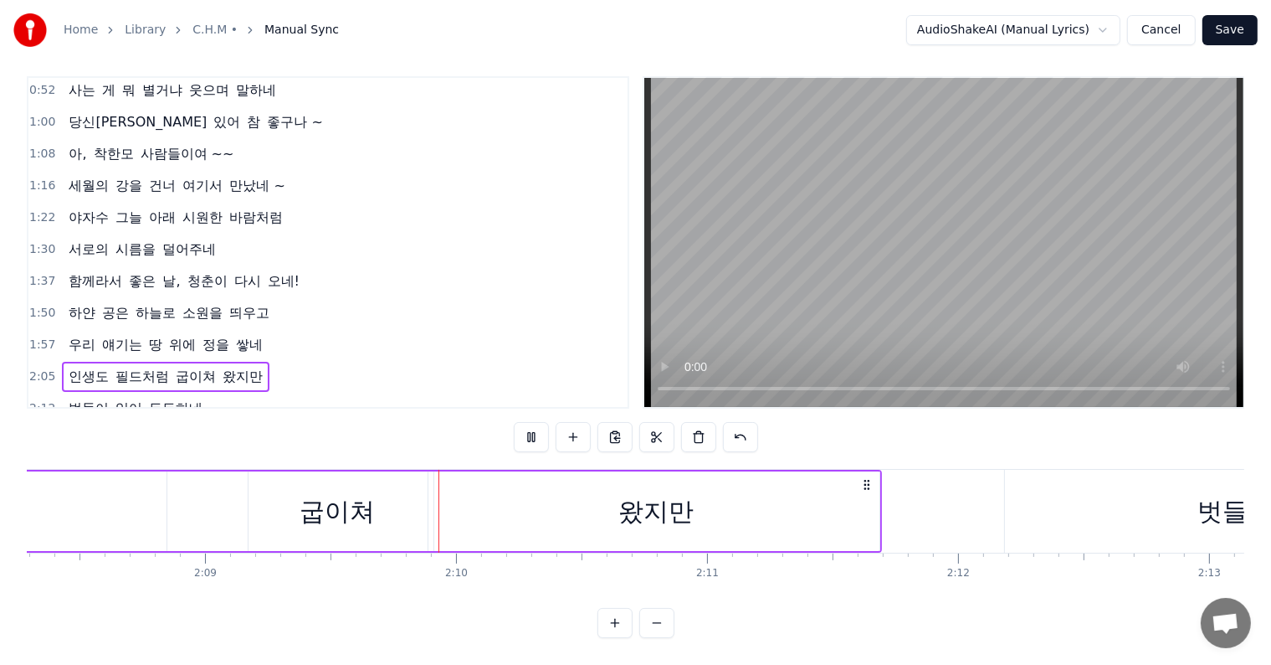
scroll to position [0, 32404]
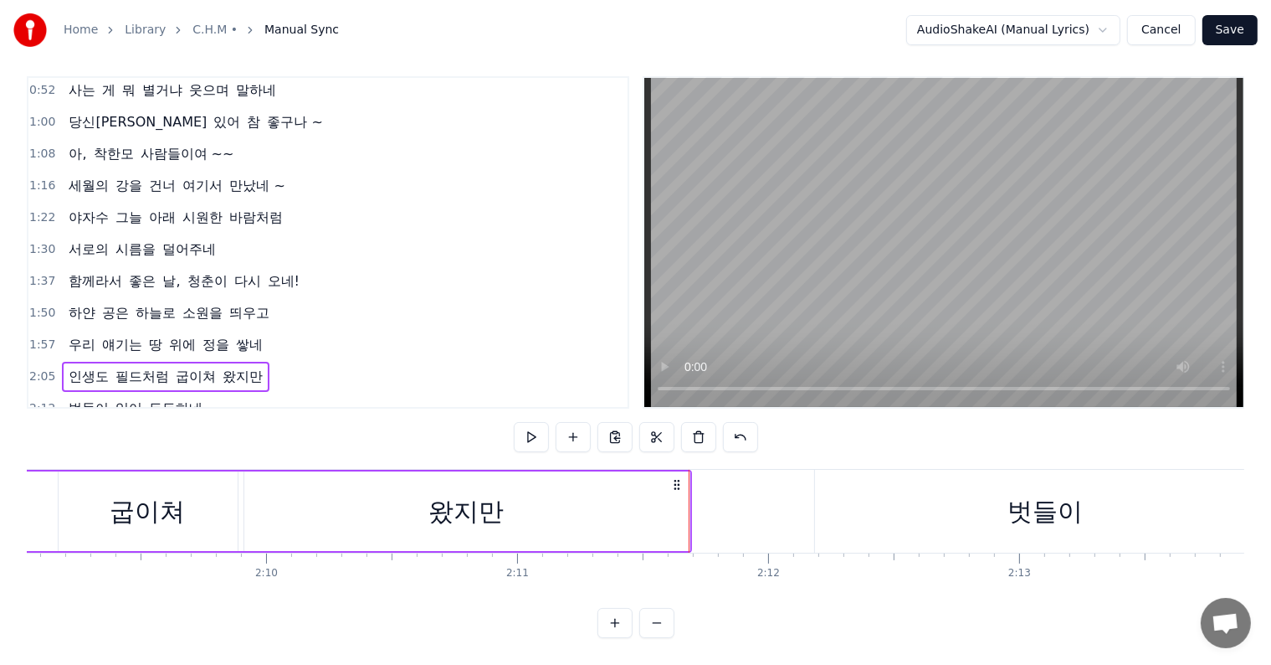
click at [34, 400] on span "2:12" at bounding box center [42, 408] width 26 height 17
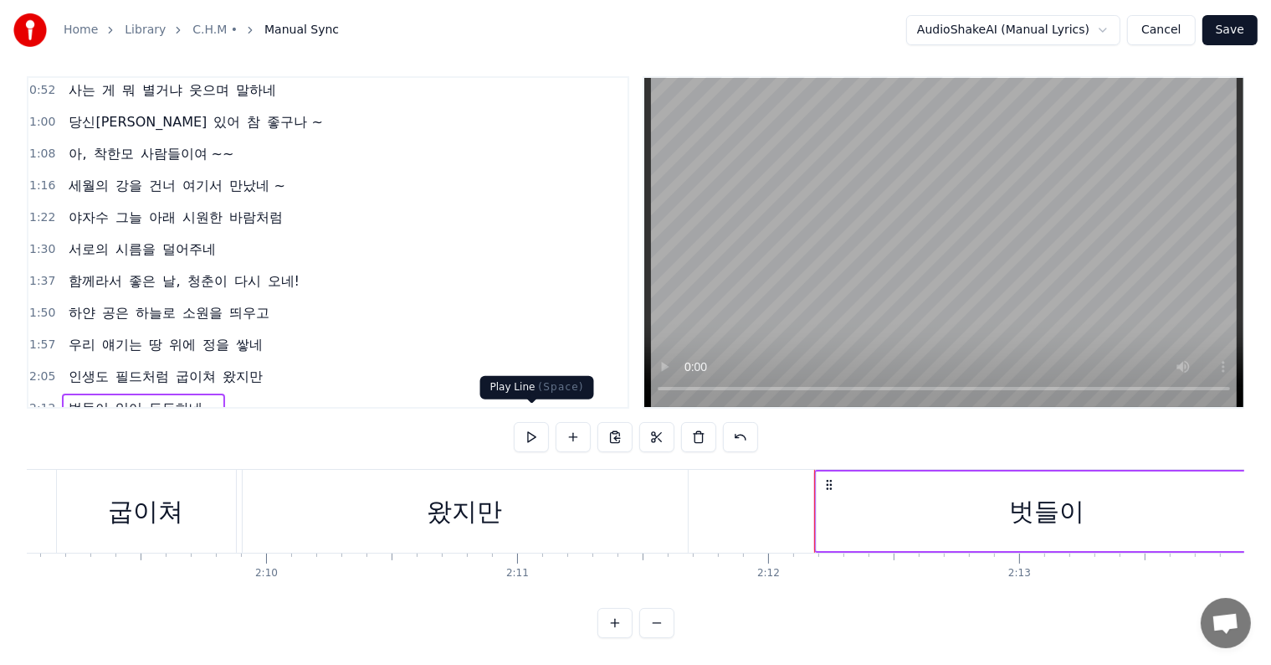
click at [532, 425] on button at bounding box center [531, 437] width 35 height 30
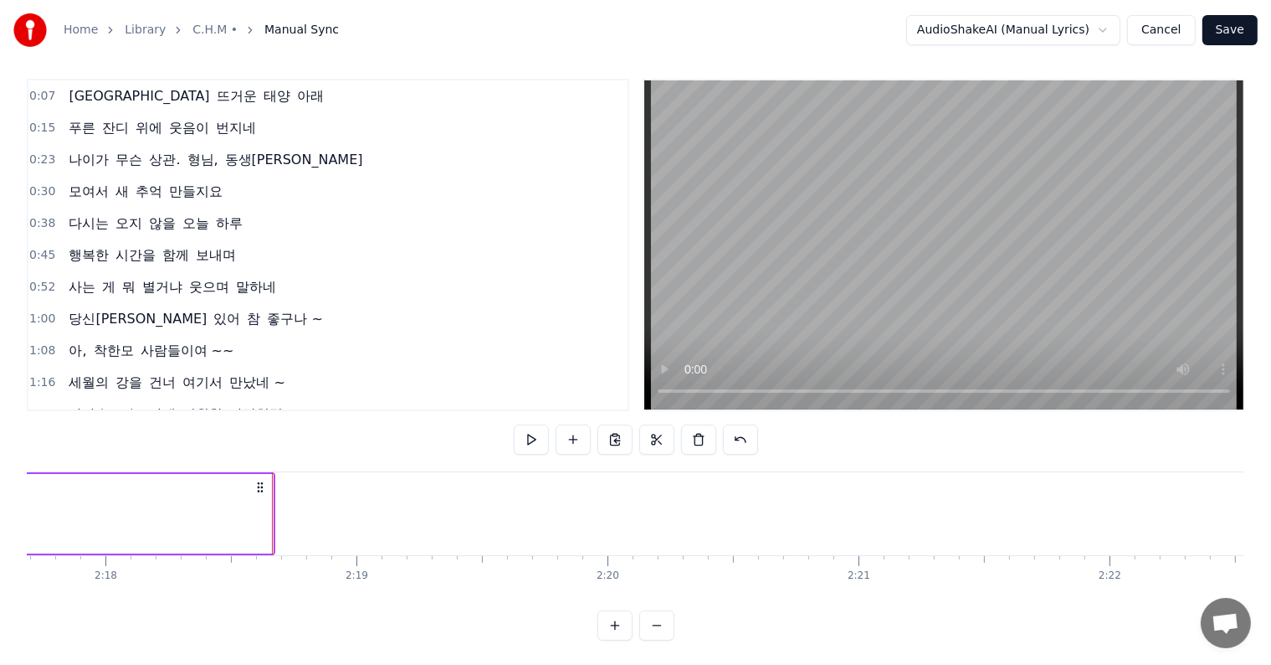
scroll to position [0, 0]
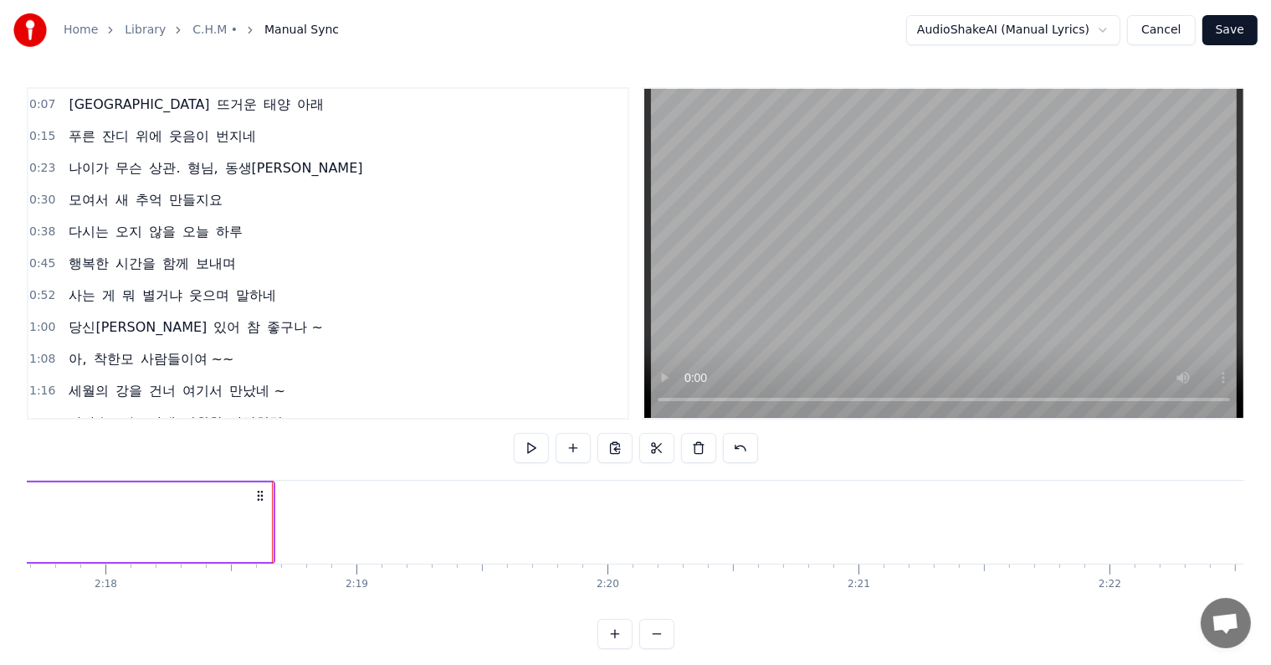
click at [1241, 30] on button "Save" at bounding box center [1230, 30] width 55 height 30
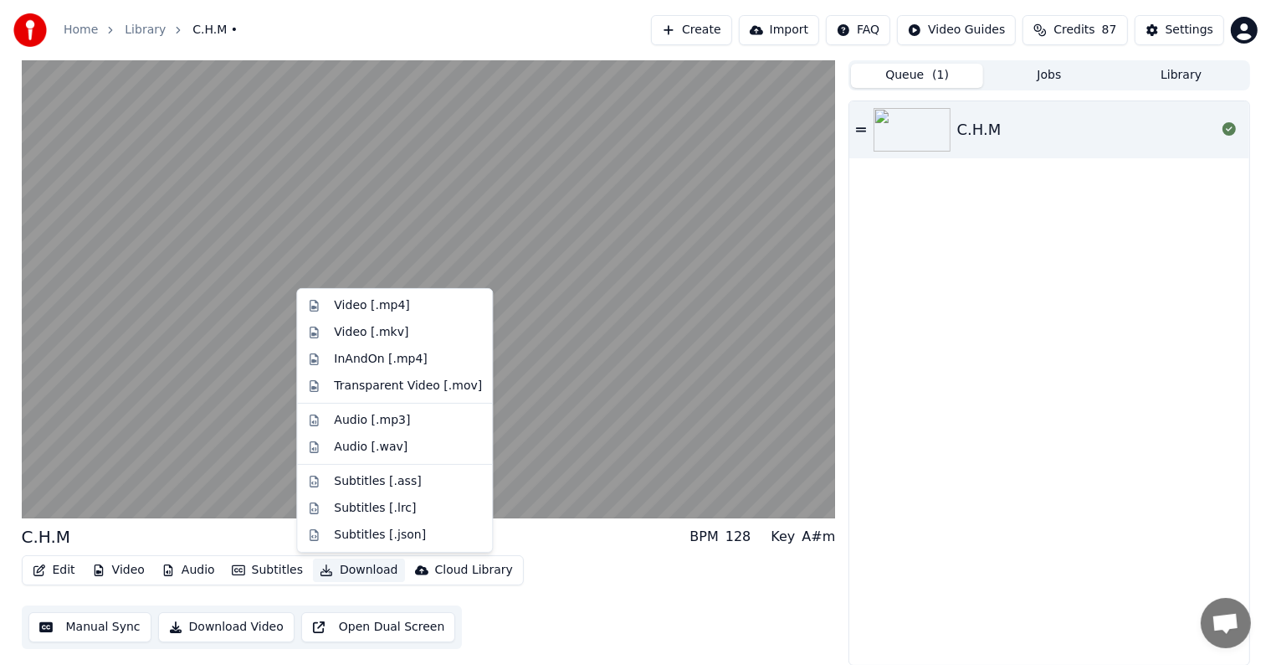
click at [355, 570] on button "Download" at bounding box center [359, 569] width 92 height 23
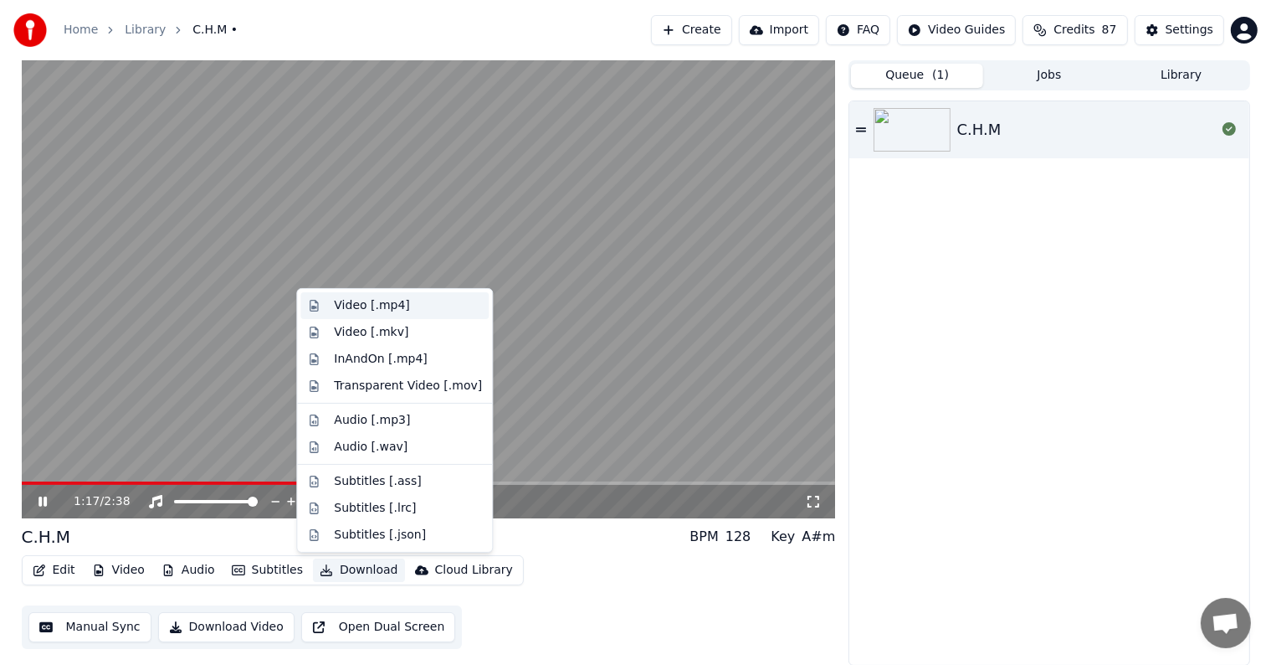
click at [353, 306] on div "Video [.mp4]" at bounding box center [371, 305] width 75 height 17
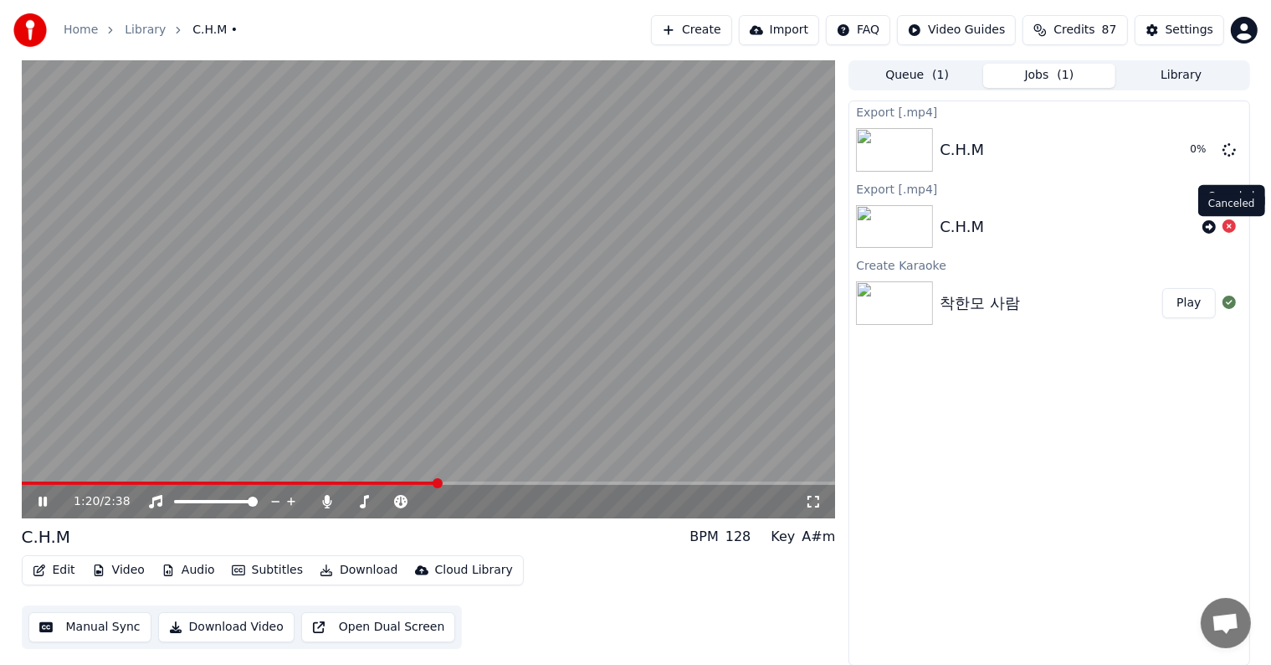
click at [1230, 228] on icon at bounding box center [1229, 225] width 13 height 13
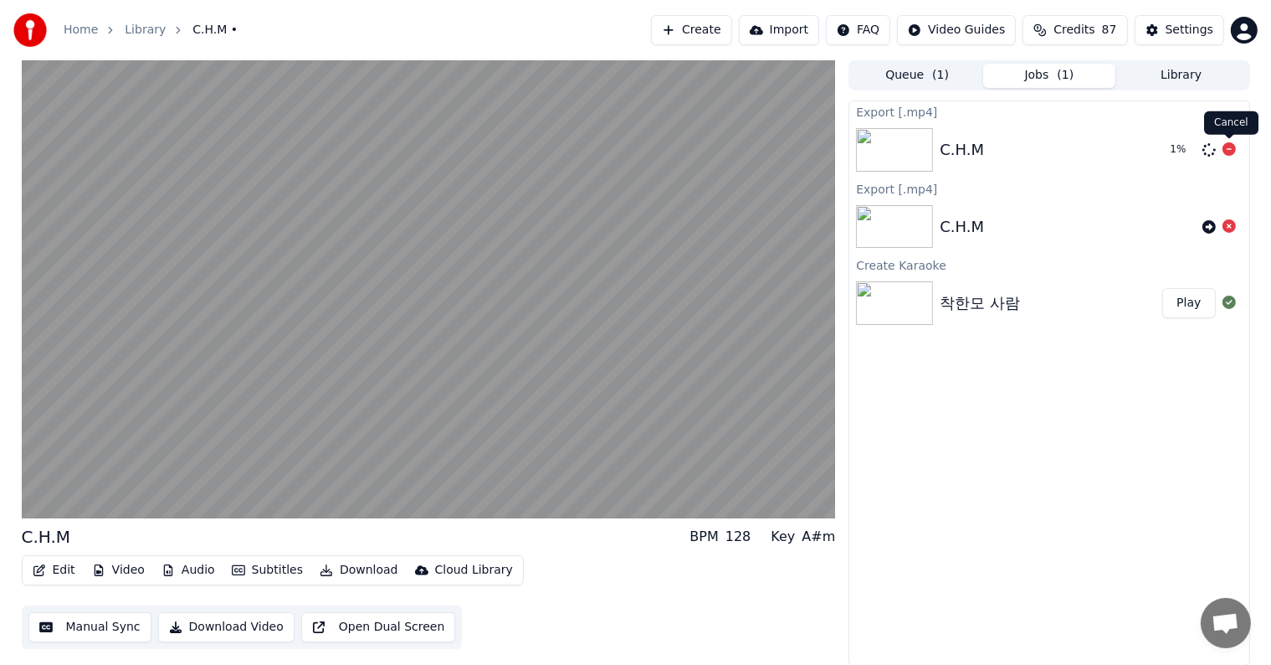
click at [1229, 151] on icon at bounding box center [1229, 148] width 13 height 13
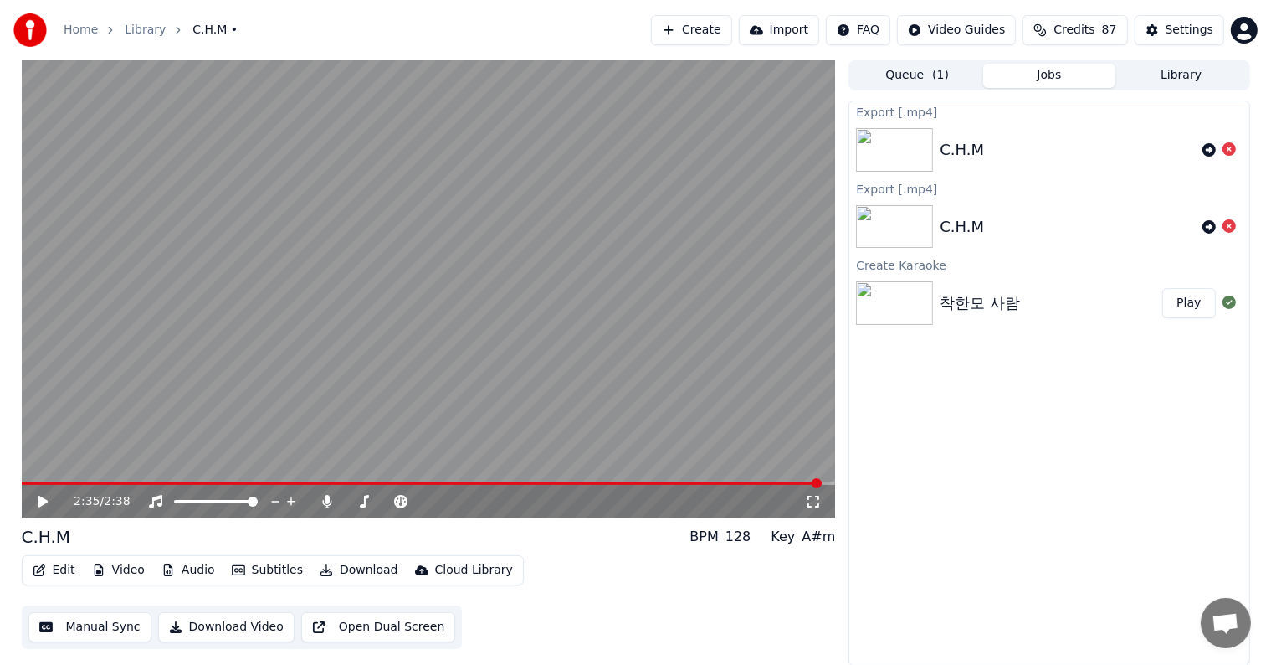
click at [28, 483] on span at bounding box center [422, 482] width 801 height 3
click at [40, 497] on icon at bounding box center [43, 502] width 10 height 12
click at [39, 502] on icon at bounding box center [43, 501] width 8 height 10
click at [60, 573] on button "Edit" at bounding box center [54, 569] width 56 height 23
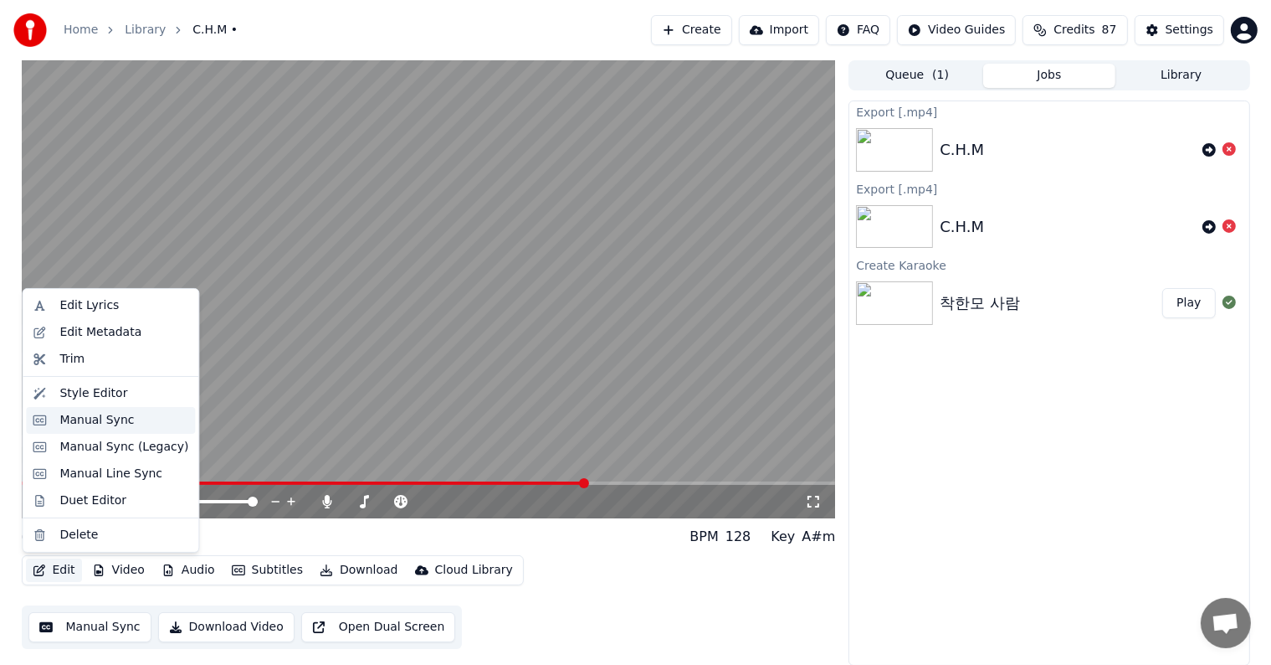
click at [95, 421] on div "Manual Sync" at bounding box center [96, 420] width 74 height 17
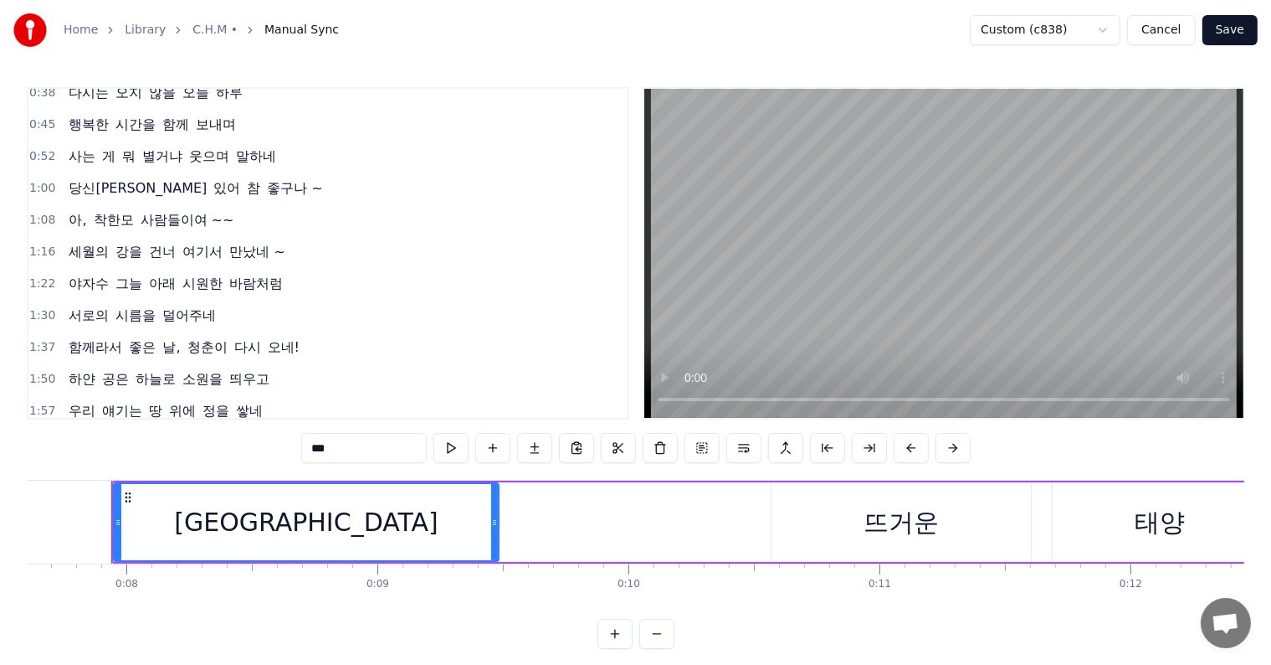
scroll to position [167, 0]
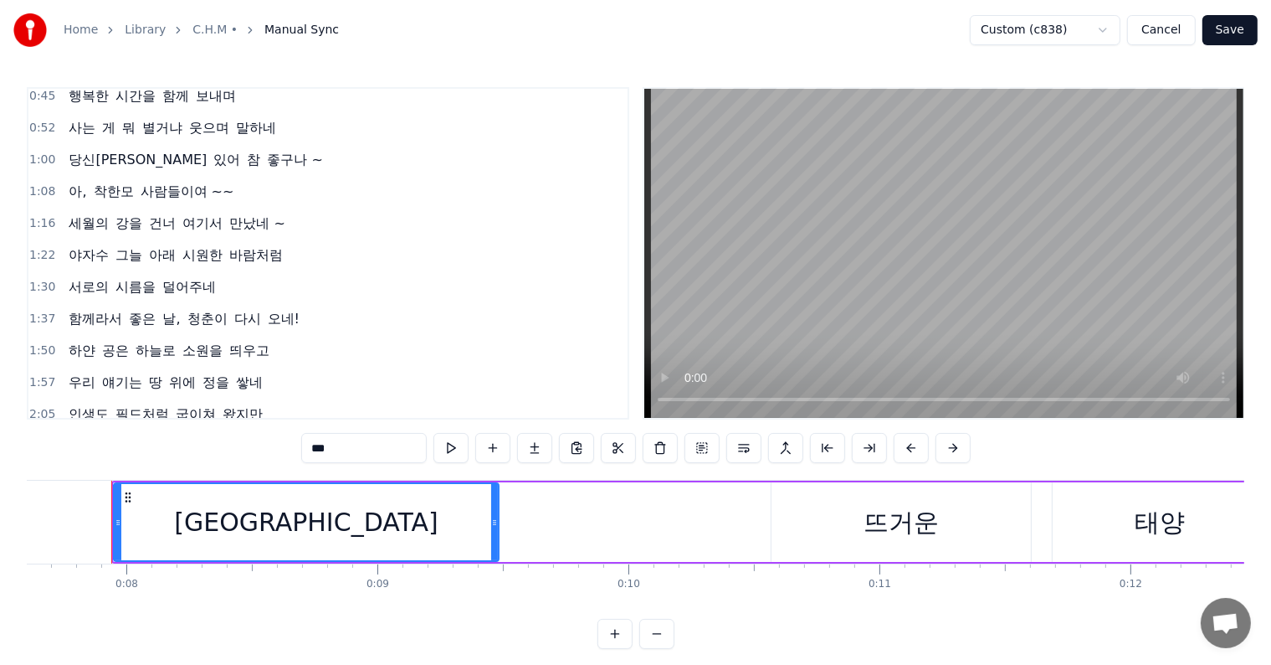
click at [32, 311] on span "1:37" at bounding box center [42, 319] width 26 height 17
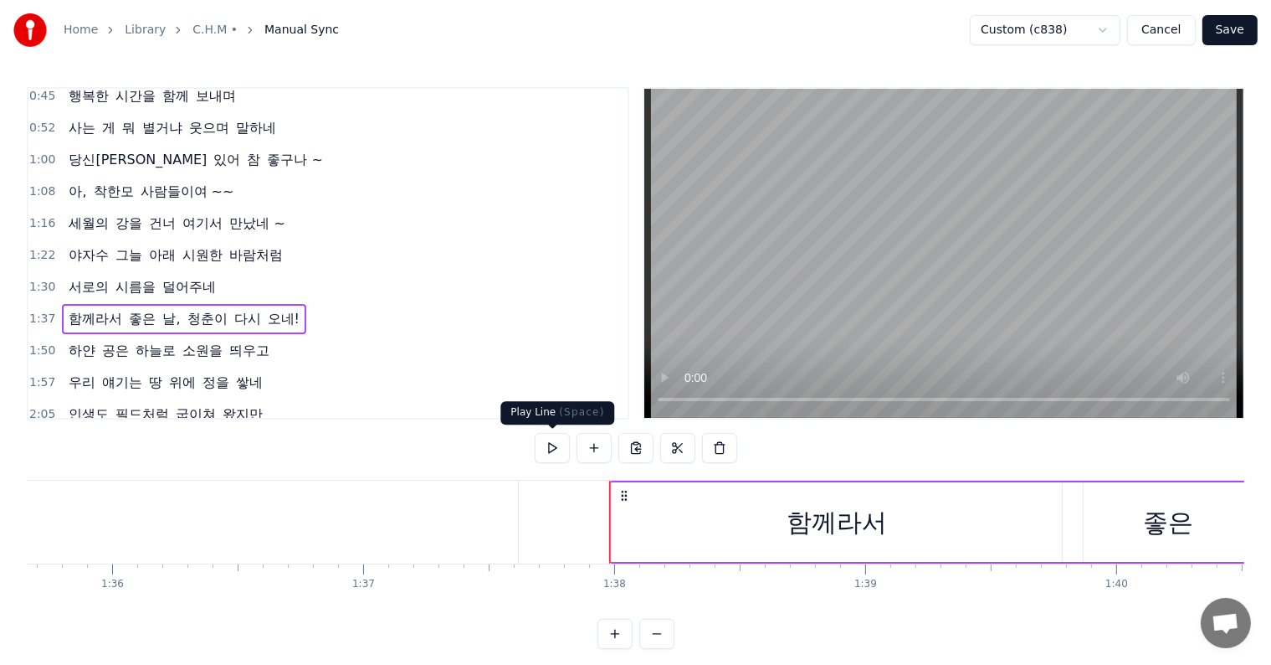
scroll to position [0, 24518]
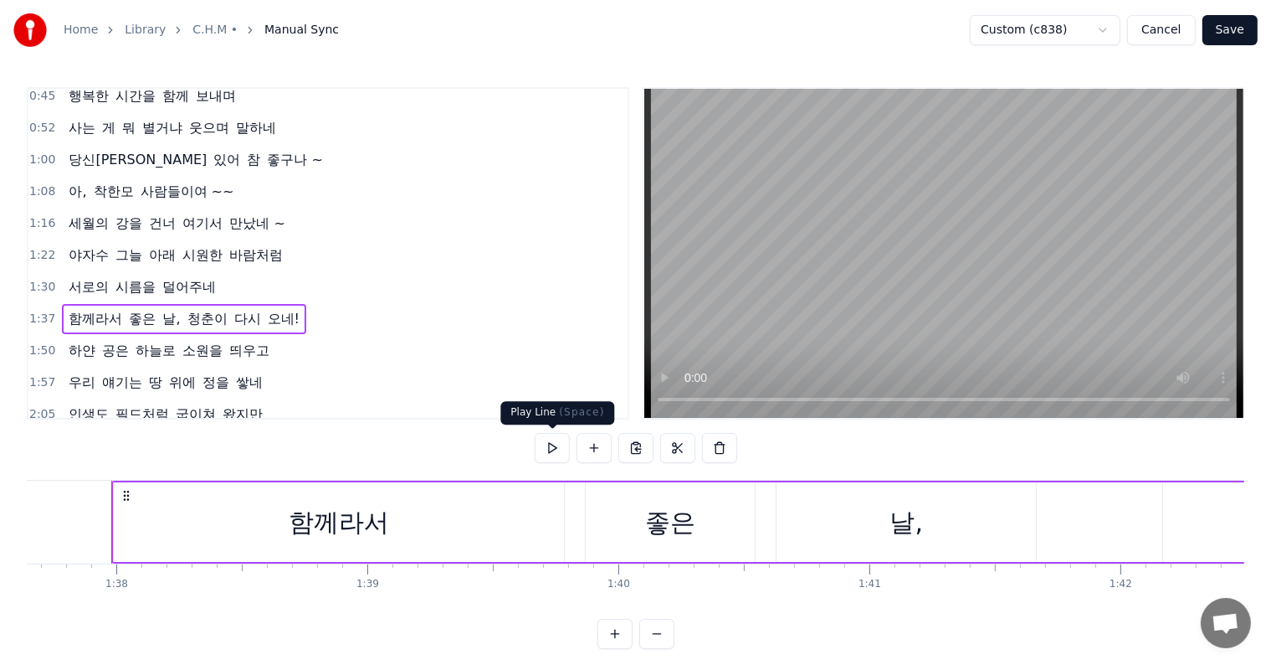
click at [548, 447] on button at bounding box center [552, 448] width 35 height 30
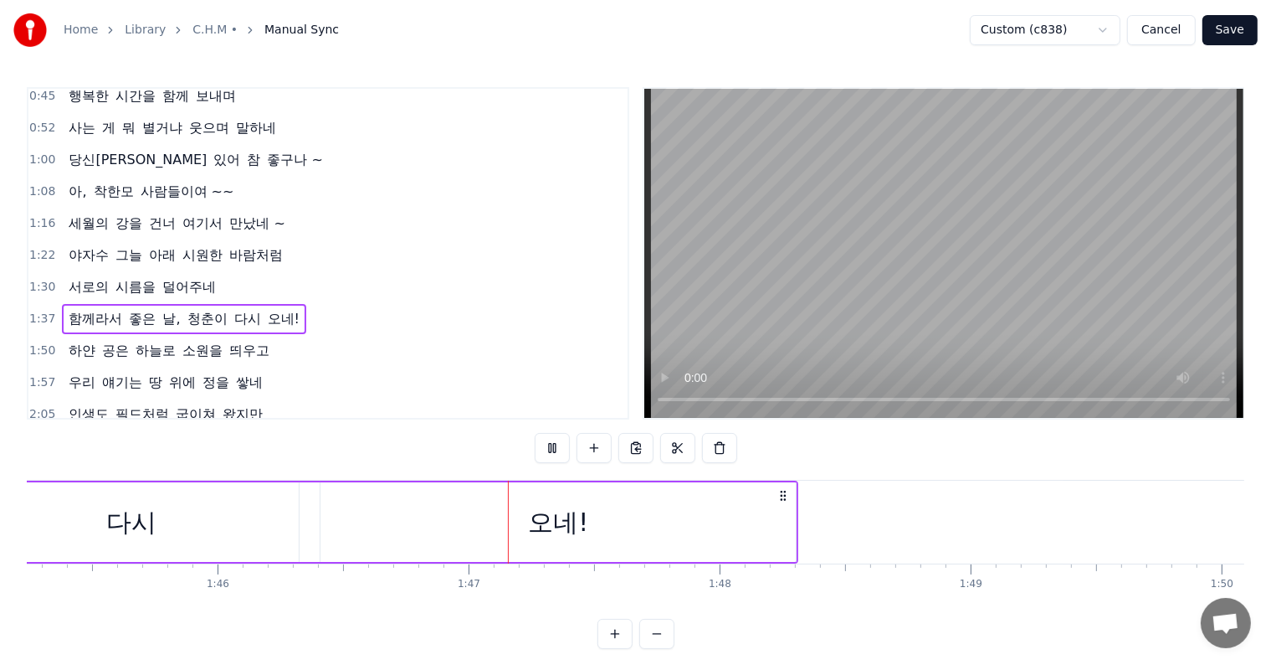
scroll to position [0, 26674]
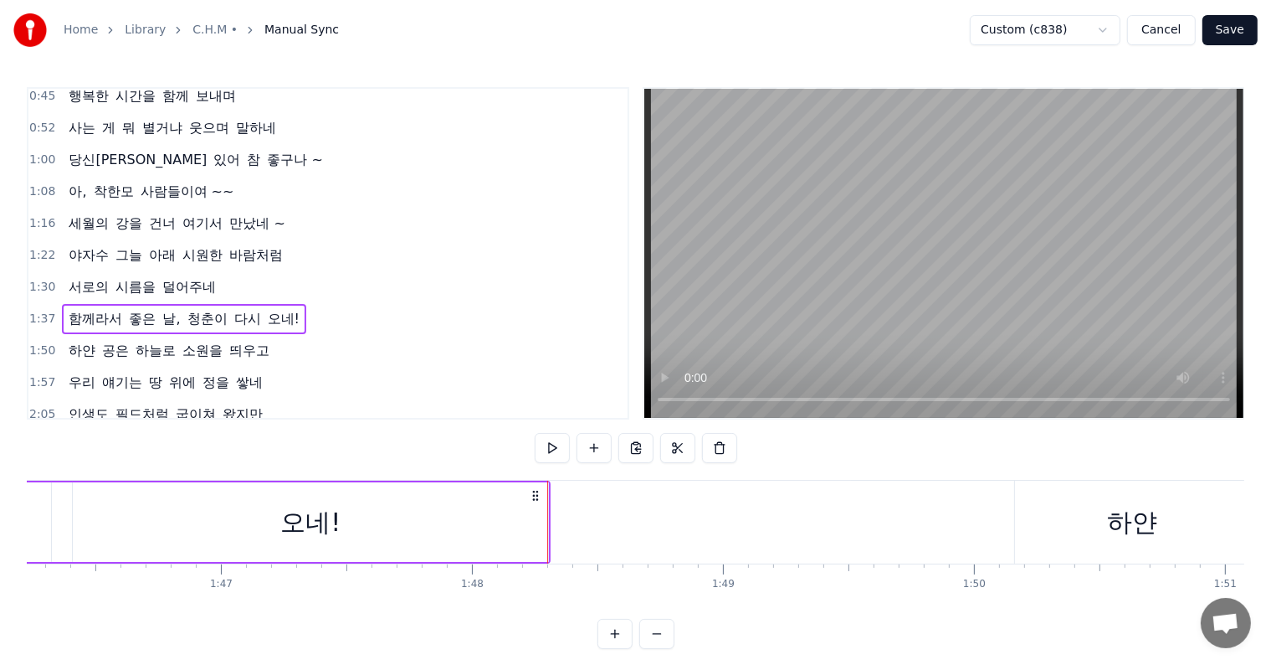
click at [37, 342] on span "1:50" at bounding box center [42, 350] width 26 height 17
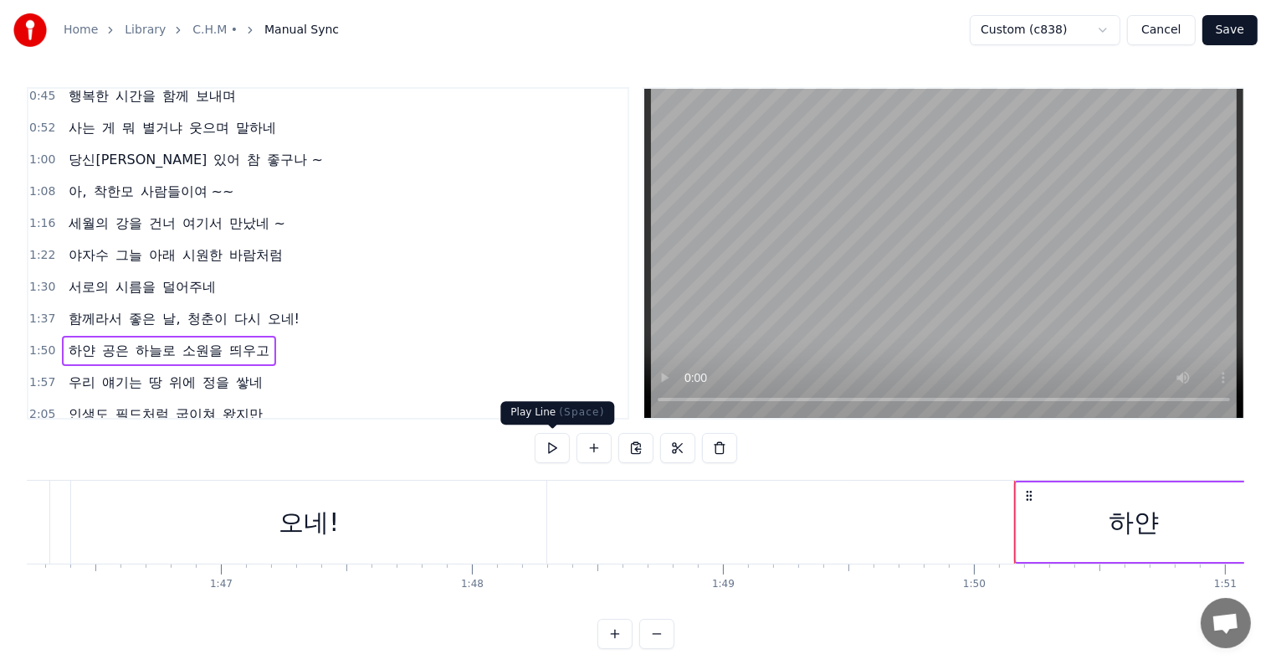
click at [549, 445] on button at bounding box center [552, 448] width 35 height 30
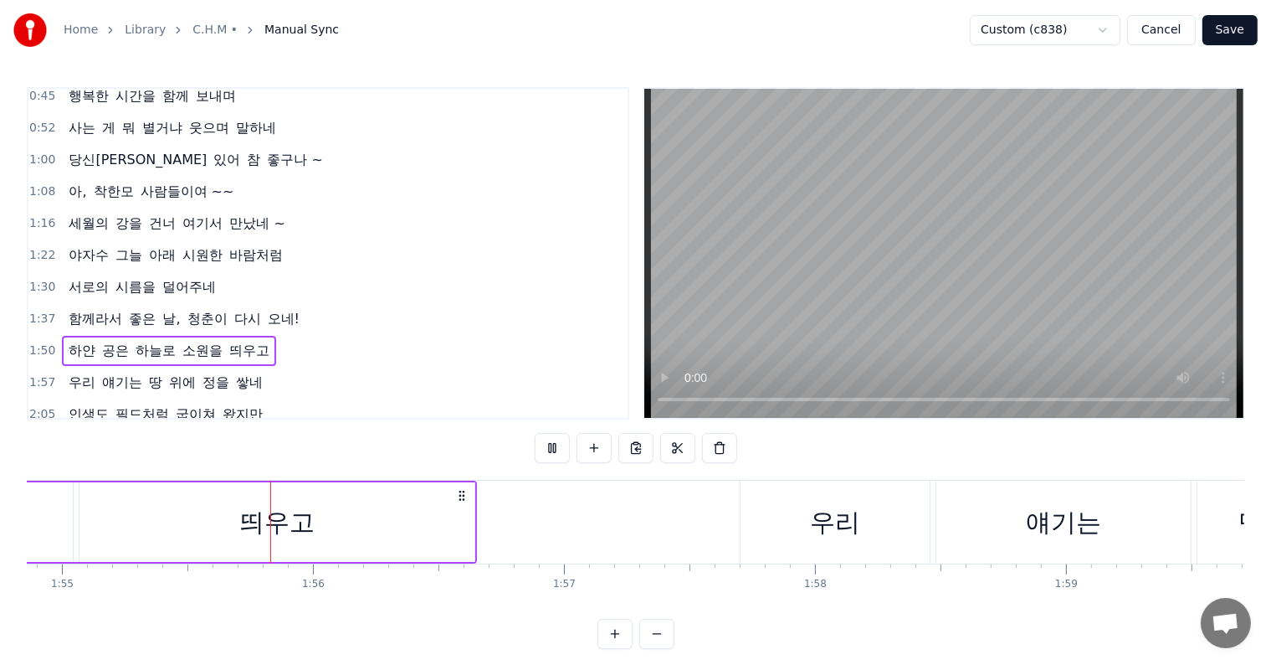
scroll to position [0, 28856]
click at [33, 374] on span "1:57" at bounding box center [42, 382] width 26 height 17
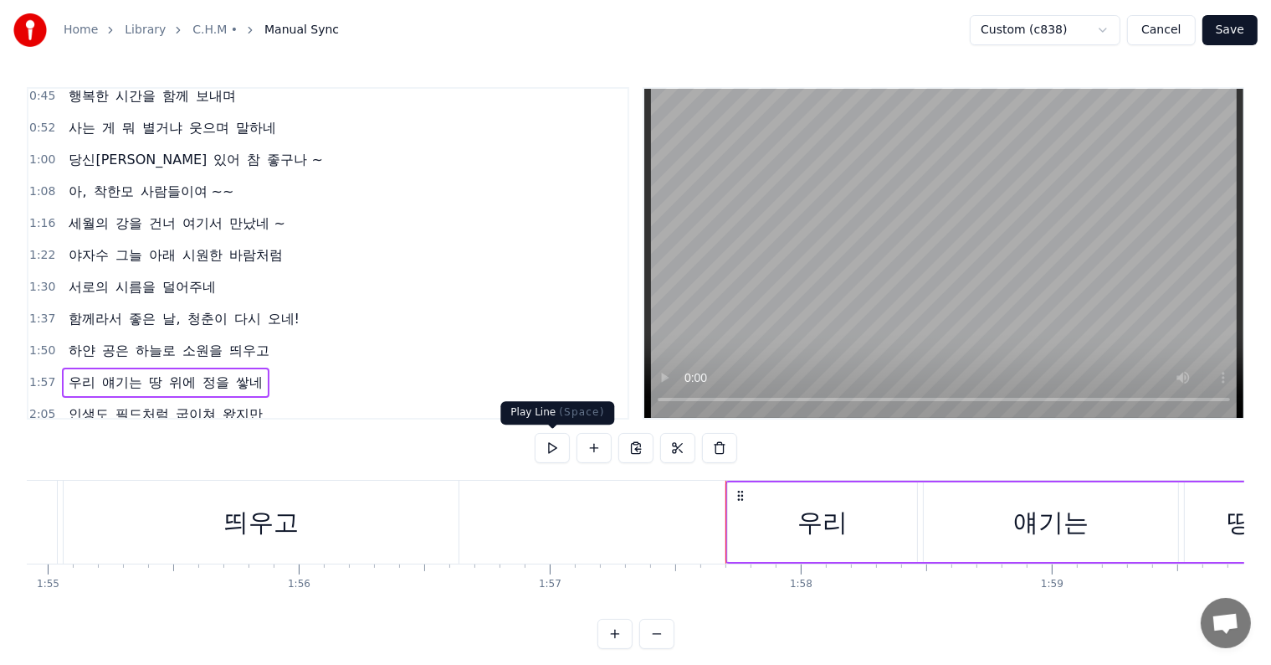
click at [552, 444] on button at bounding box center [552, 448] width 35 height 30
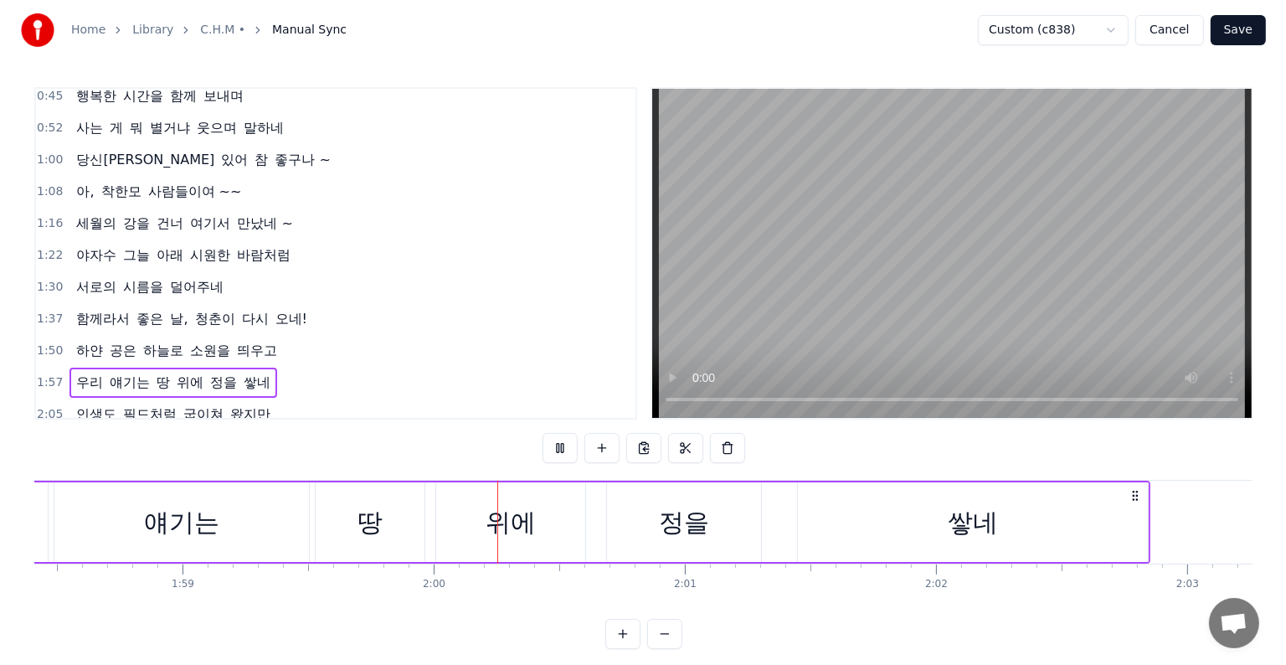
scroll to position [0, 29944]
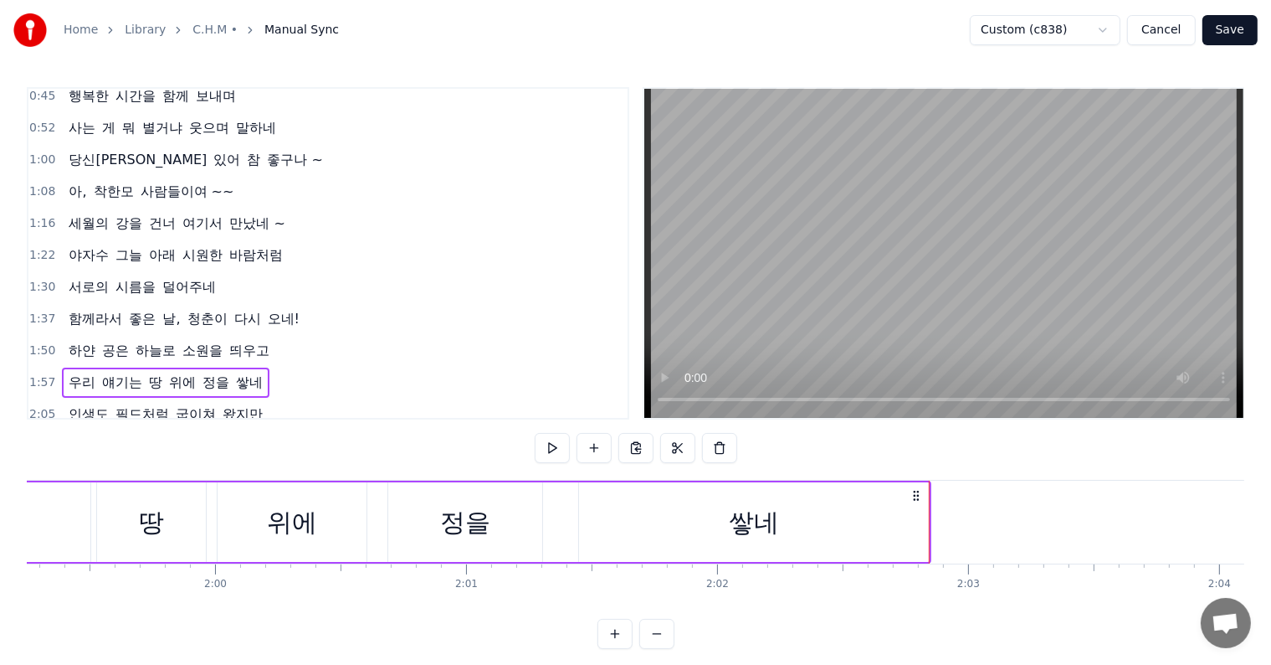
click at [1232, 31] on button "Save" at bounding box center [1230, 30] width 55 height 30
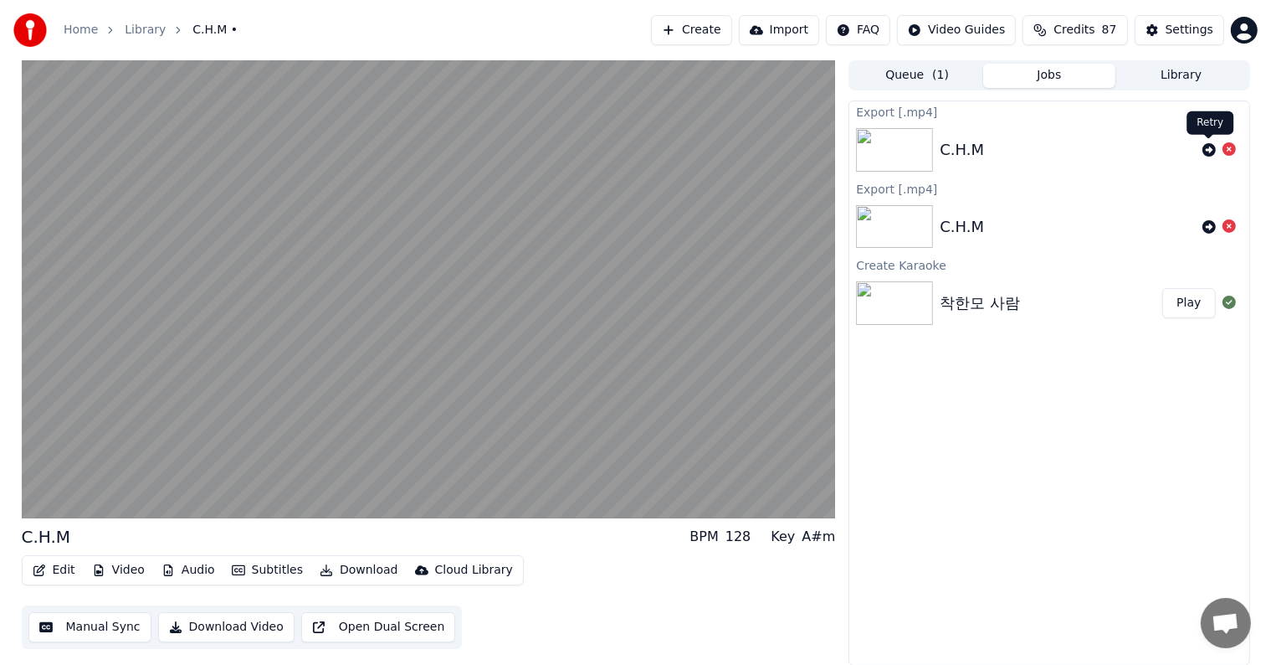
click at [1205, 150] on icon at bounding box center [1209, 149] width 13 height 13
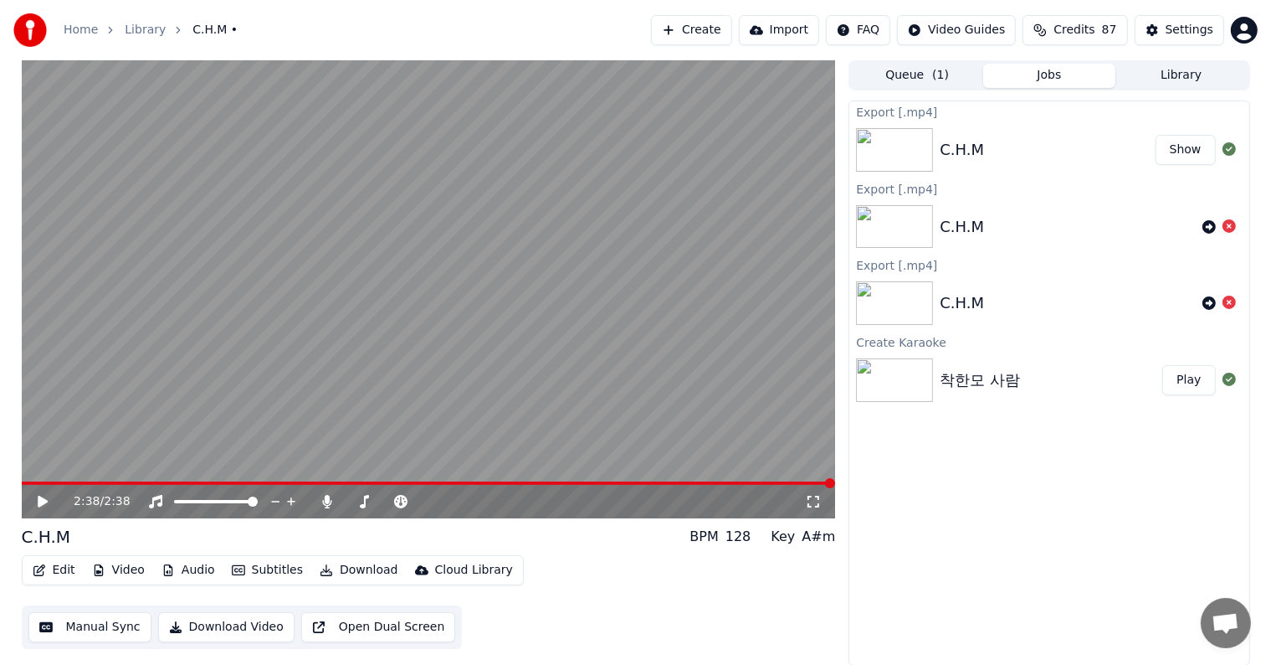
click at [707, 23] on button "Create" at bounding box center [691, 30] width 81 height 30
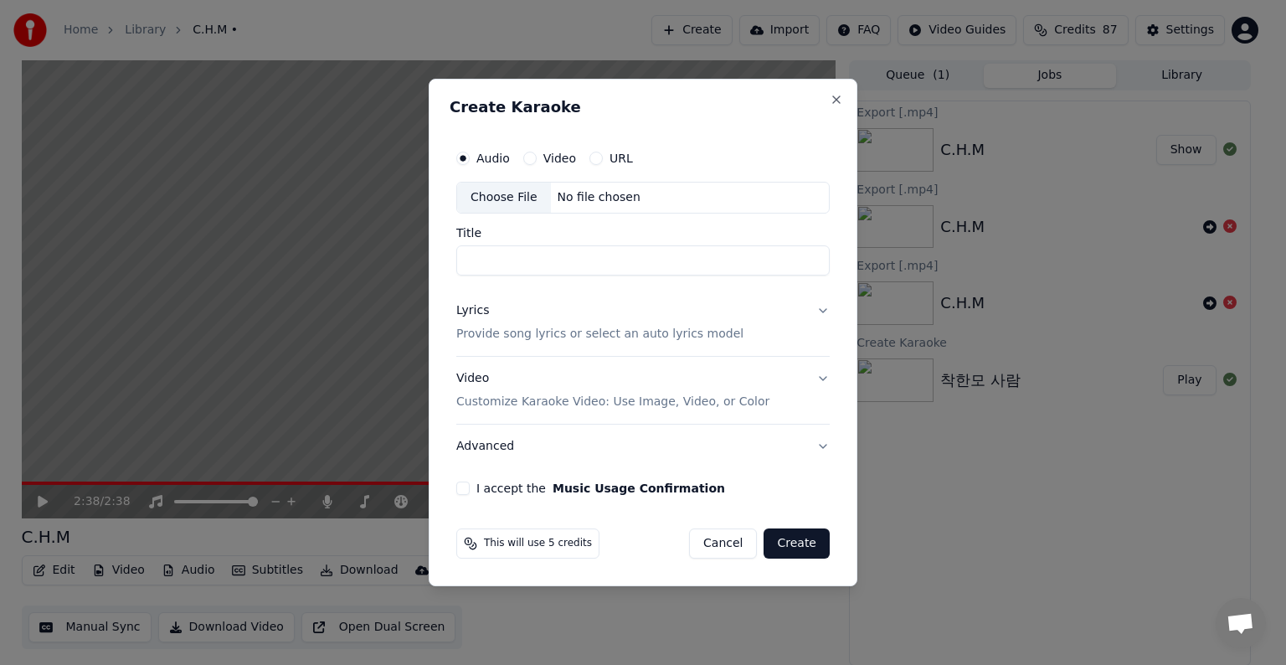
click at [502, 195] on div "Choose File" at bounding box center [504, 197] width 94 height 30
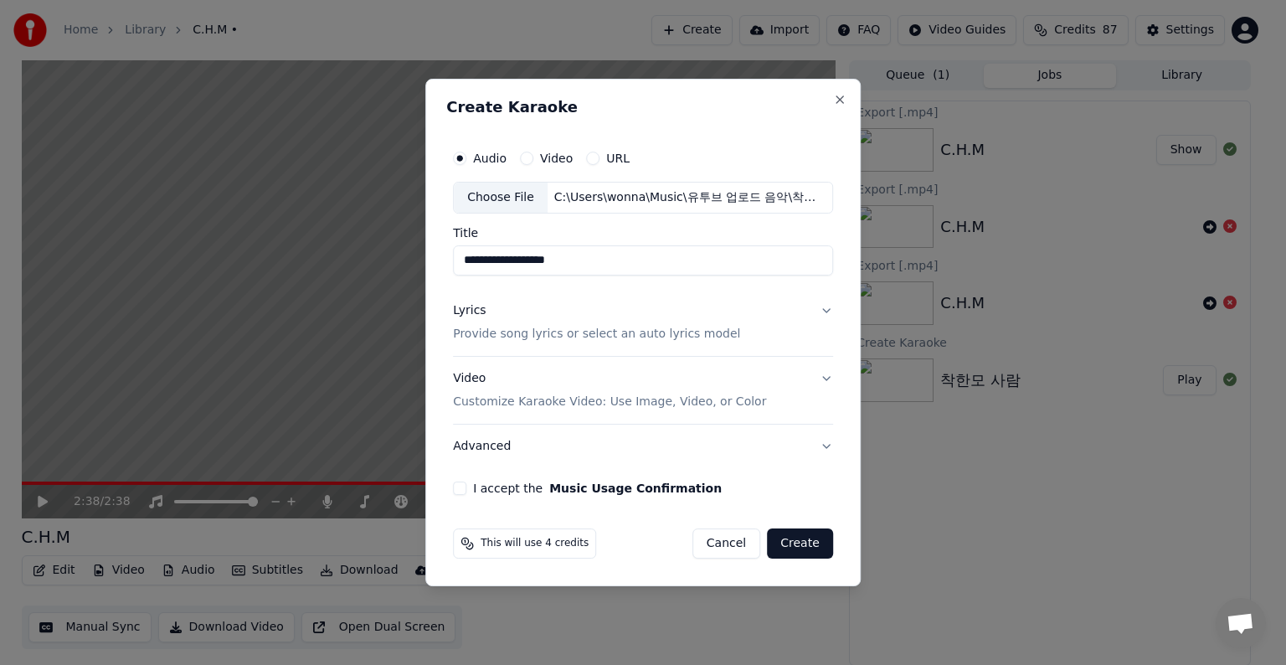
click at [616, 261] on input "**********" at bounding box center [643, 260] width 380 height 30
type input "*"
type input "*****"
click at [825, 310] on button "Lyrics Provide song lyrics or select an auto lyrics model" at bounding box center [643, 322] width 380 height 67
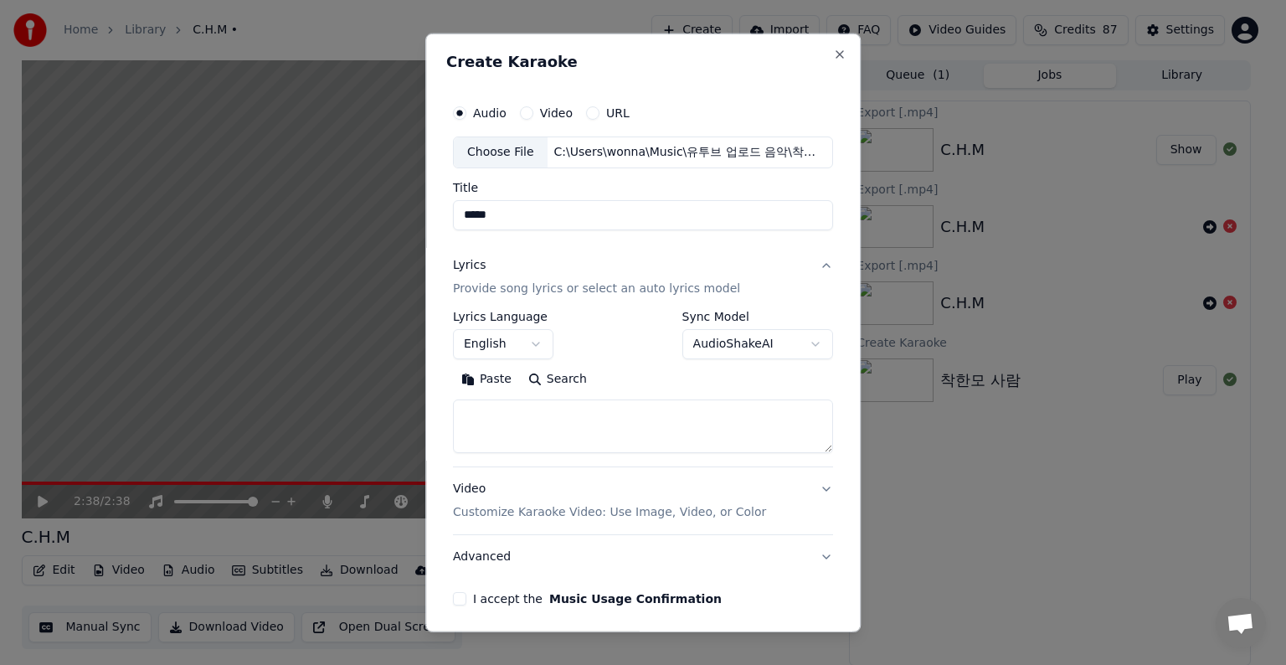
click at [534, 343] on button "English" at bounding box center [503, 344] width 100 height 30
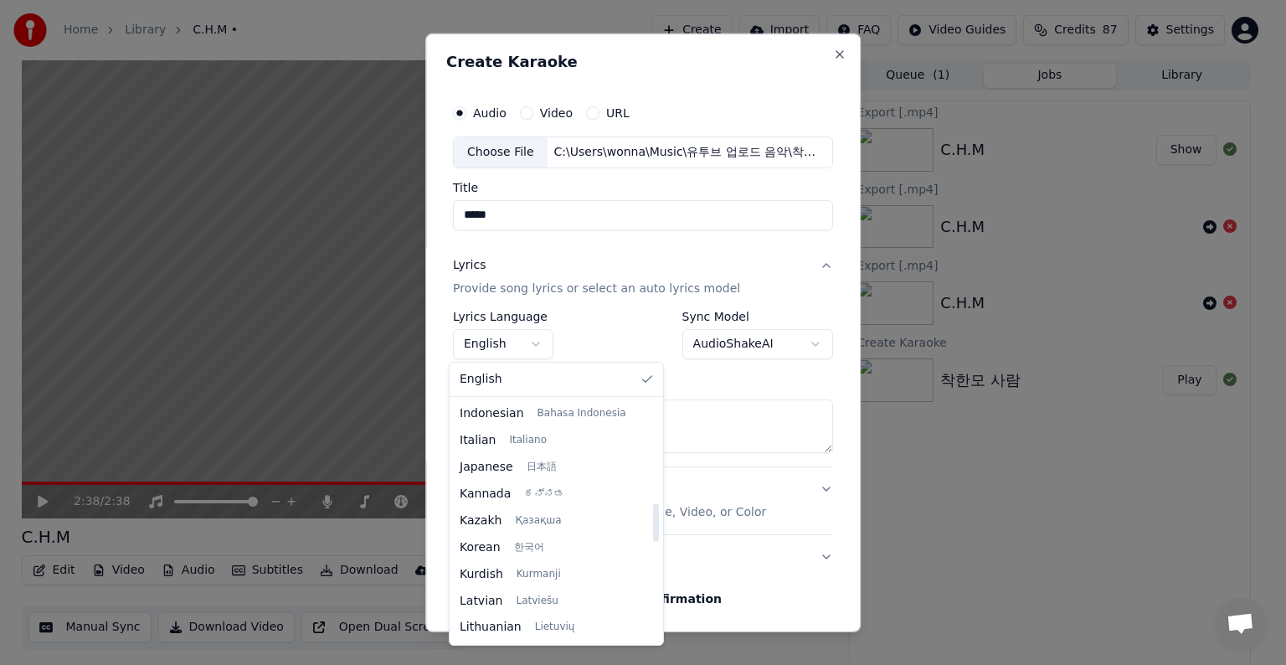
scroll to position [670, 0]
select select "**"
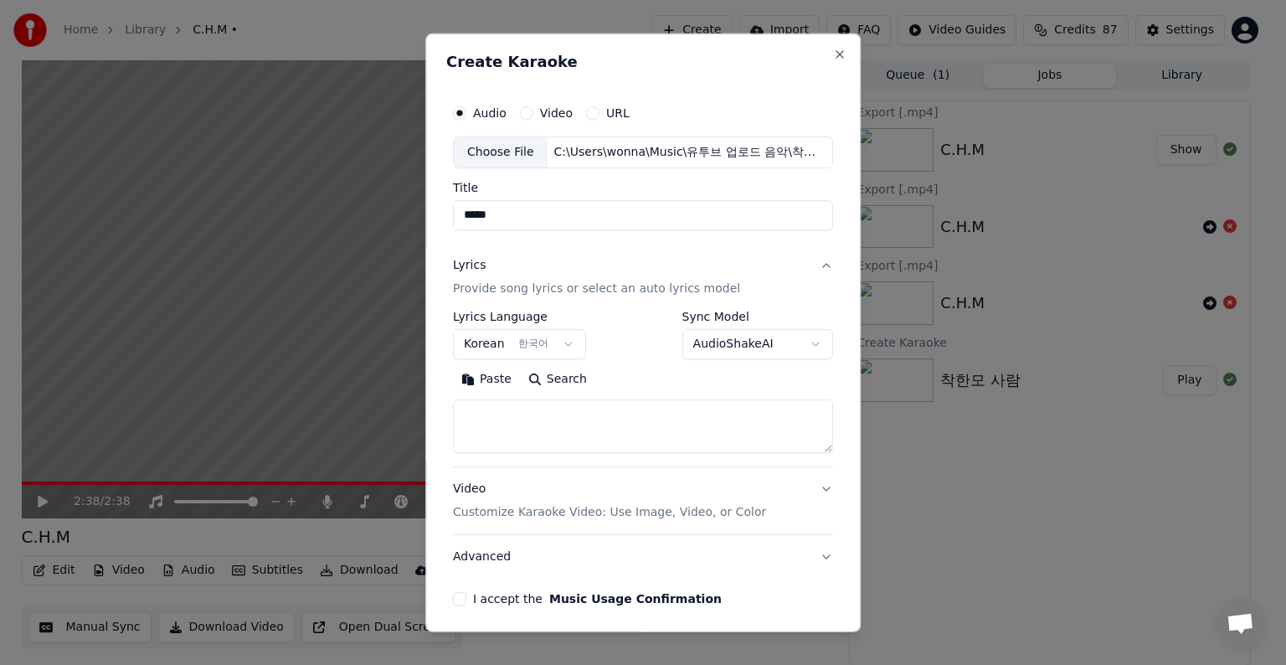
click at [474, 407] on textarea at bounding box center [643, 426] width 380 height 54
click at [470, 377] on button "Paste" at bounding box center [486, 379] width 67 height 27
click at [816, 484] on button "Video Customize Karaoke Video: Use Image, Video, or Color" at bounding box center [643, 500] width 380 height 67
type textarea "**********"
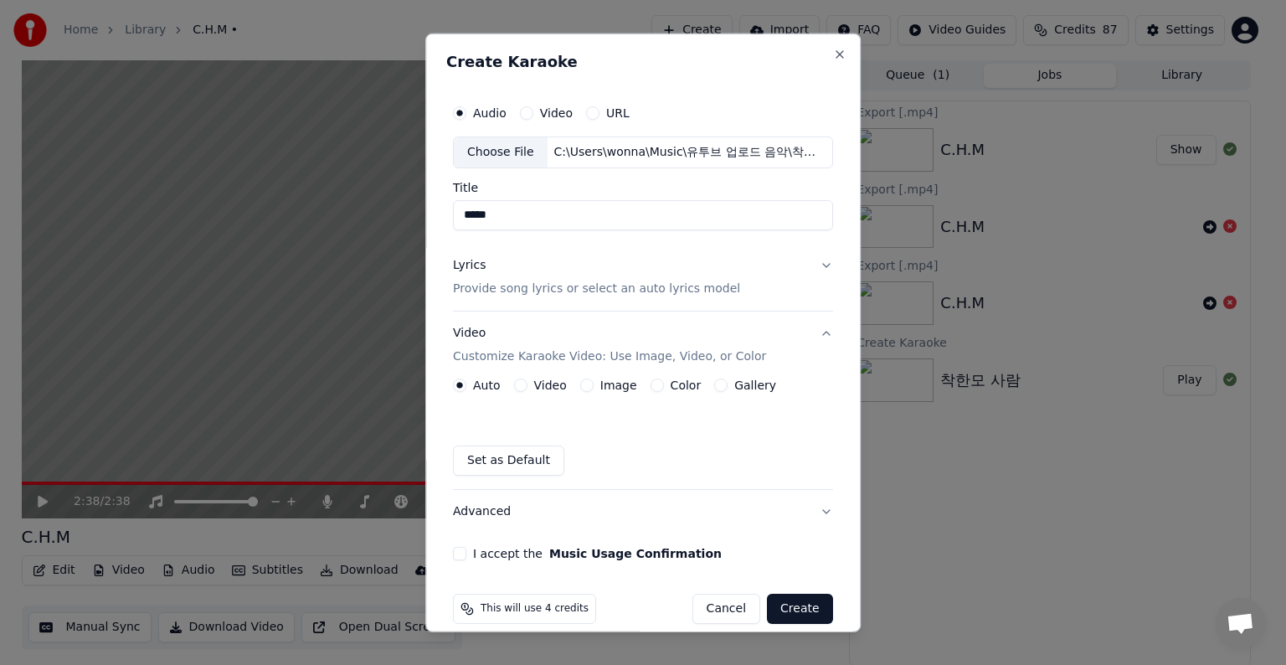
click at [582, 383] on button "Image" at bounding box center [586, 384] width 13 height 13
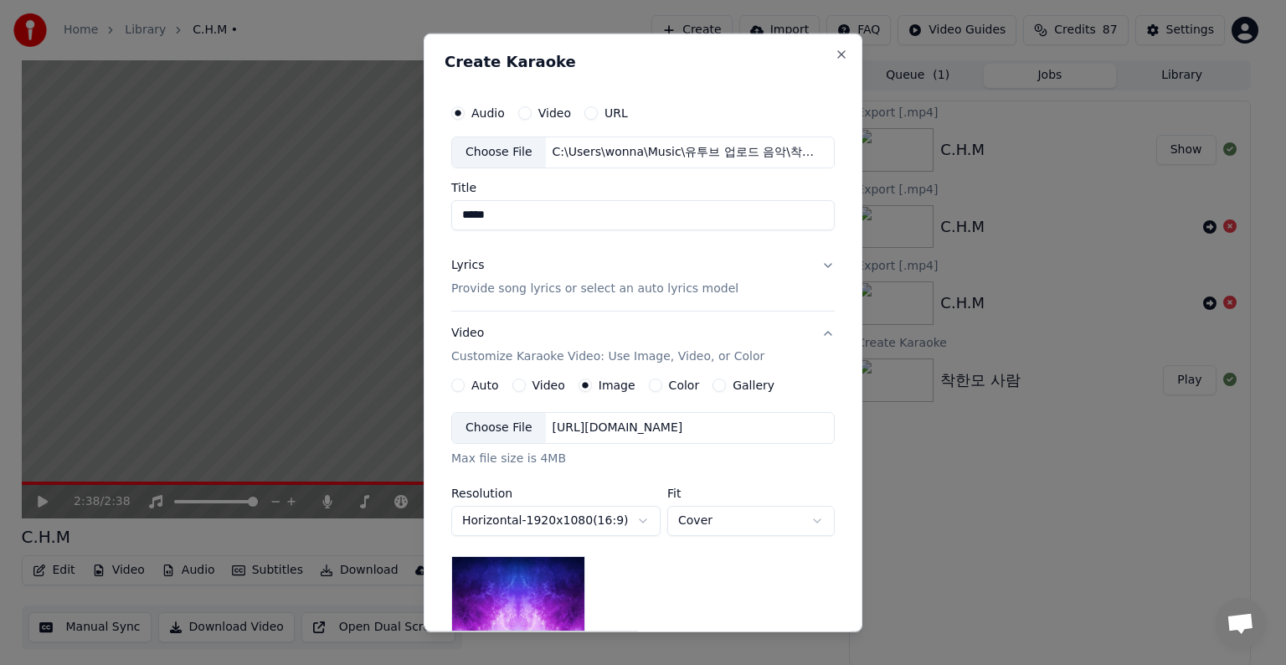
click at [495, 428] on div "Choose File" at bounding box center [499, 428] width 94 height 30
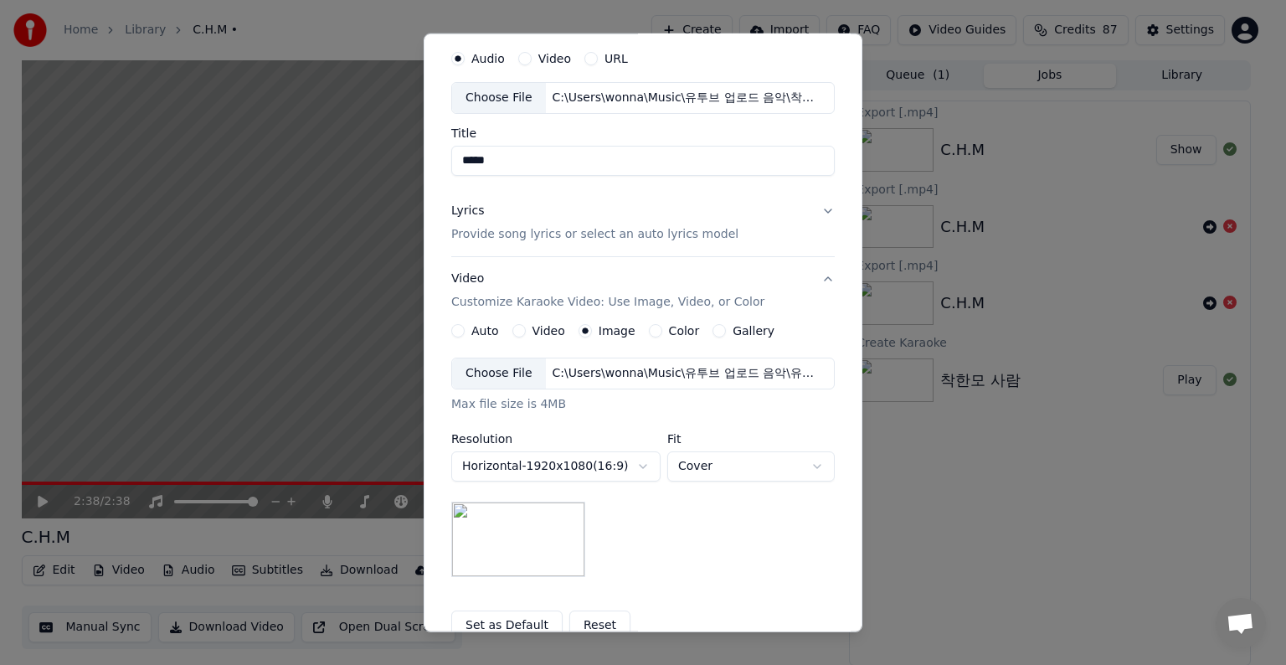
scroll to position [84, 0]
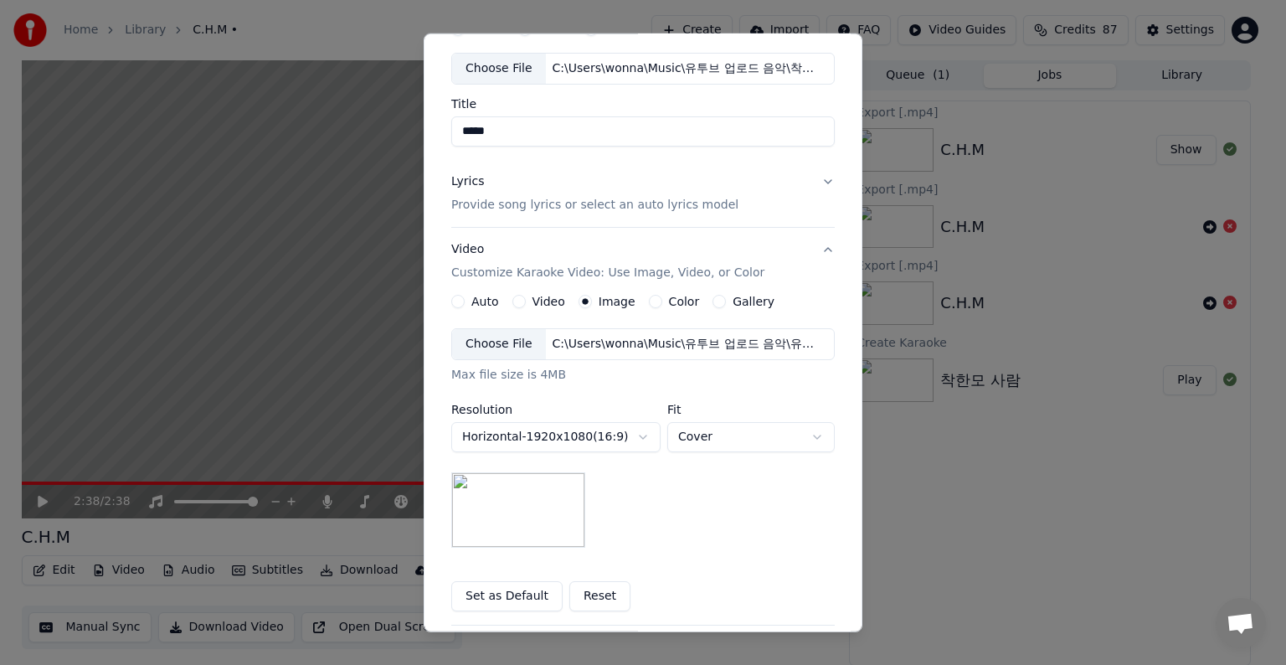
click at [806, 436] on body "**********" at bounding box center [635, 332] width 1271 height 665
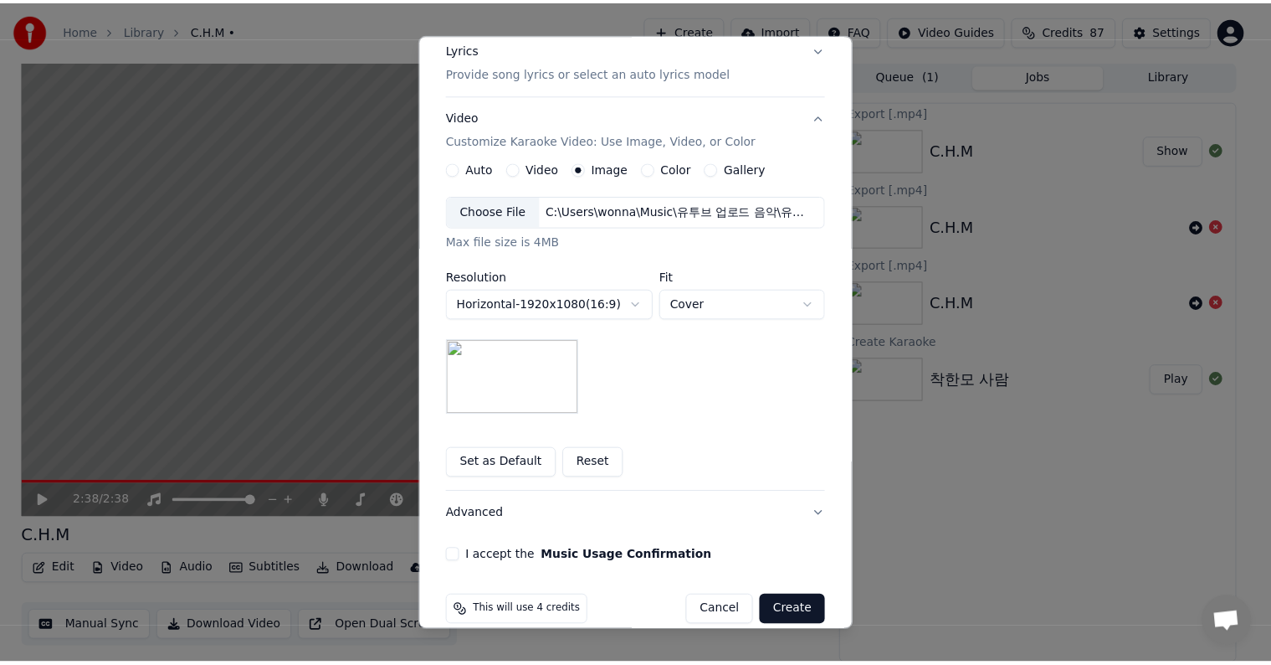
scroll to position [238, 0]
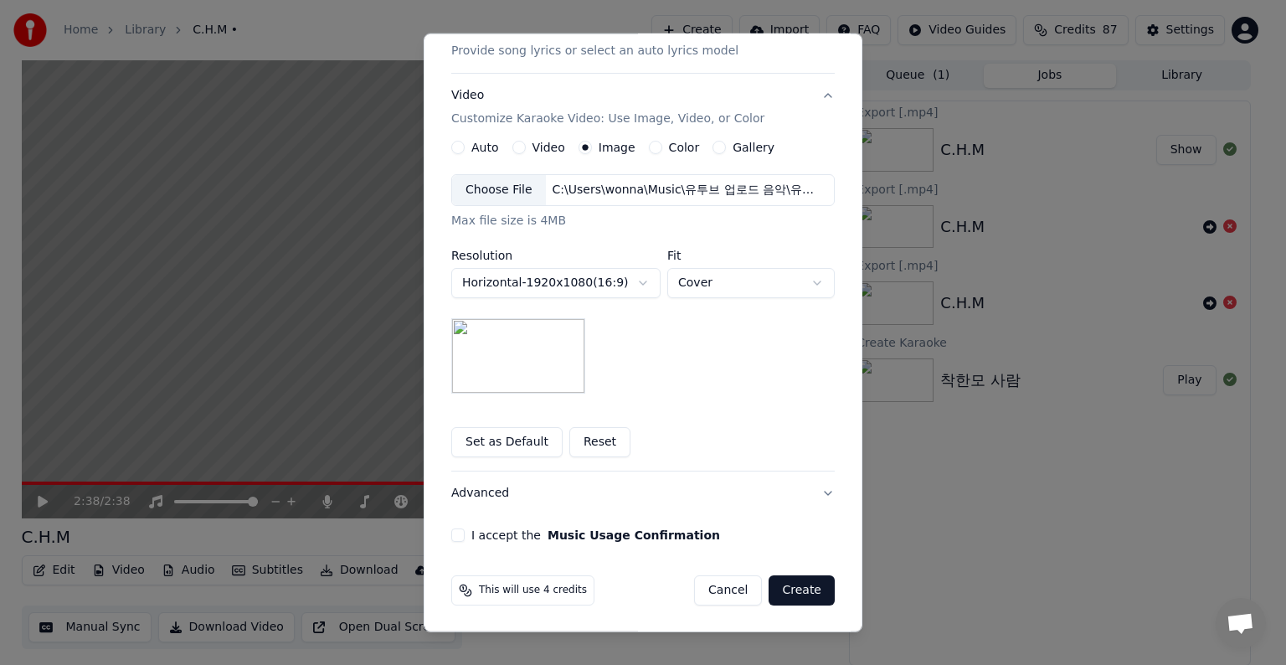
click at [451, 535] on button "I accept the Music Usage Confirmation" at bounding box center [457, 534] width 13 height 13
click at [794, 589] on button "Create" at bounding box center [801, 590] width 66 height 30
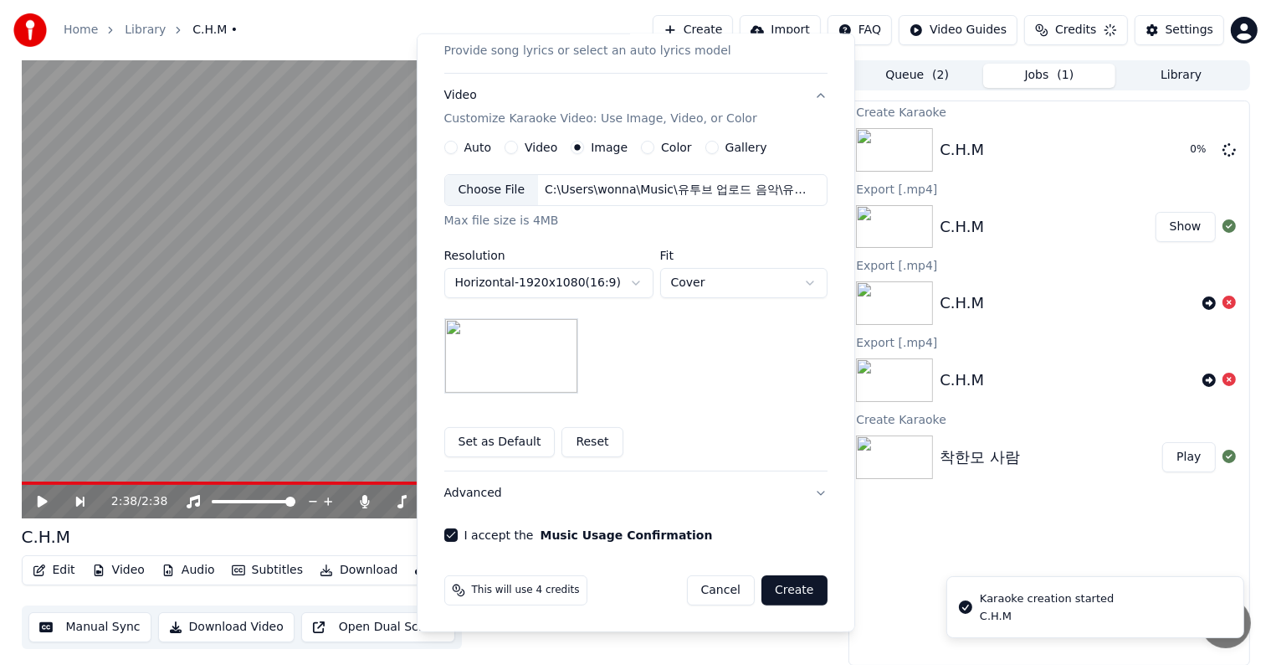
scroll to position [18, 0]
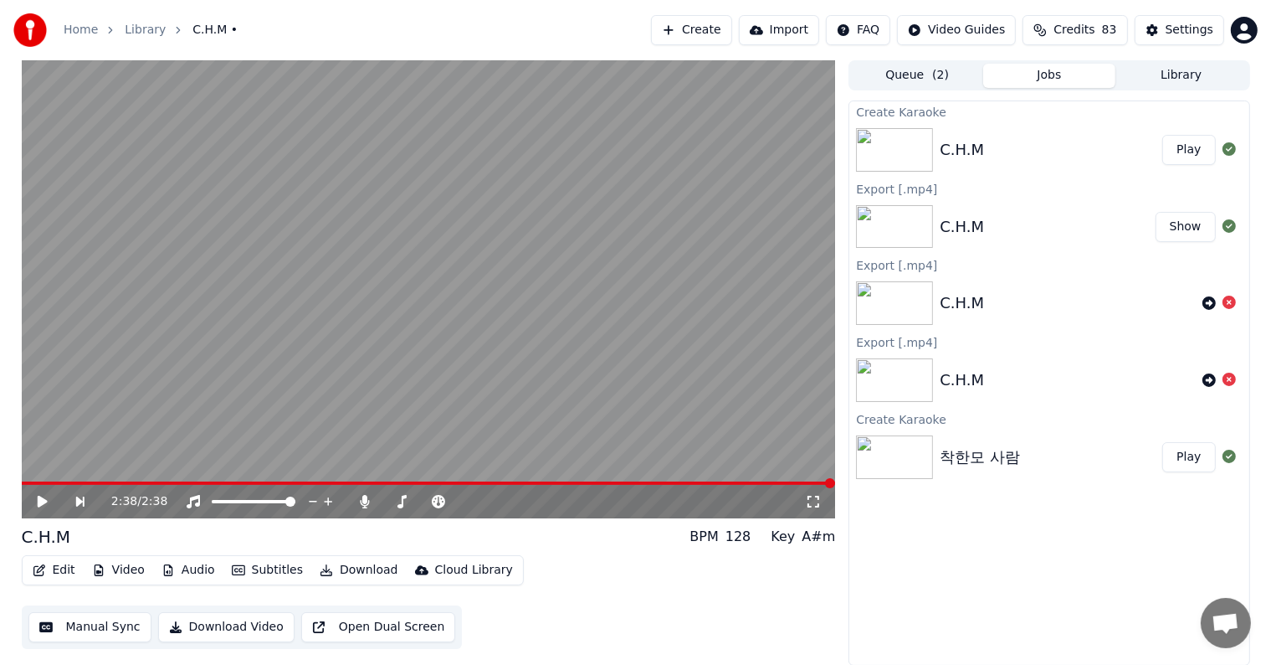
click at [36, 506] on icon at bounding box center [54, 501] width 39 height 13
click at [887, 157] on img at bounding box center [894, 150] width 77 height 44
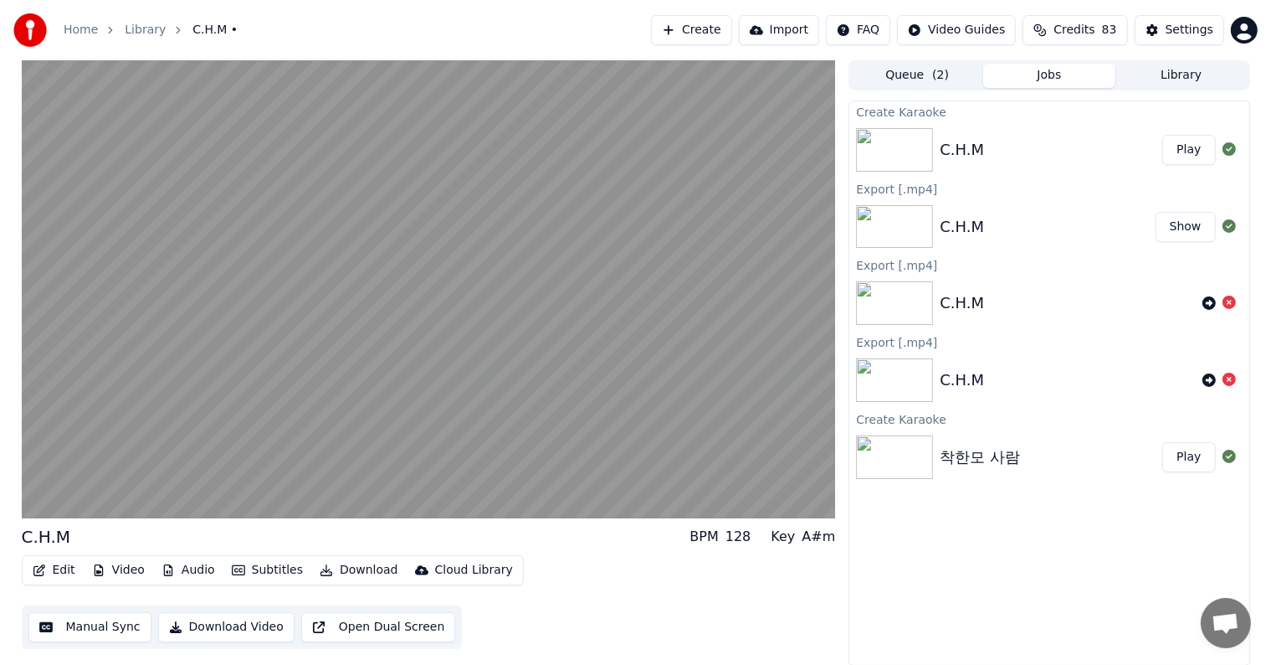
click at [1182, 148] on button "Play" at bounding box center [1189, 150] width 53 height 30
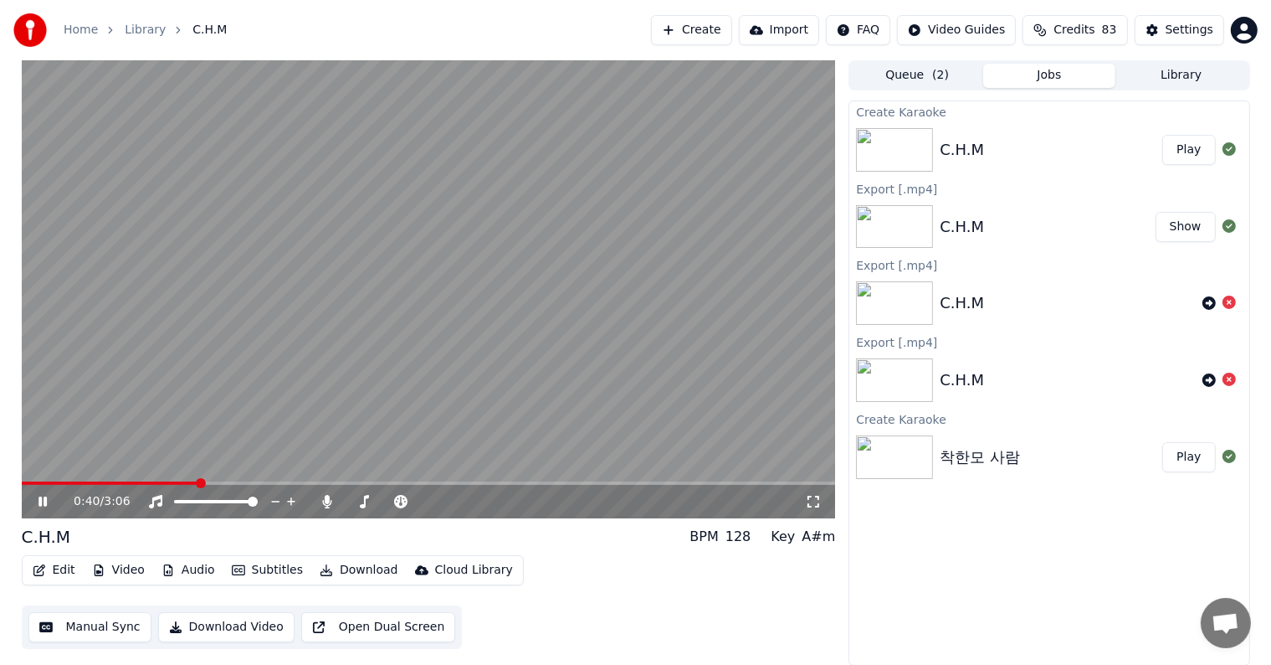
click at [94, 480] on video at bounding box center [429, 289] width 814 height 458
click at [82, 481] on span at bounding box center [61, 482] width 79 height 3
click at [35, 502] on icon at bounding box center [54, 501] width 39 height 13
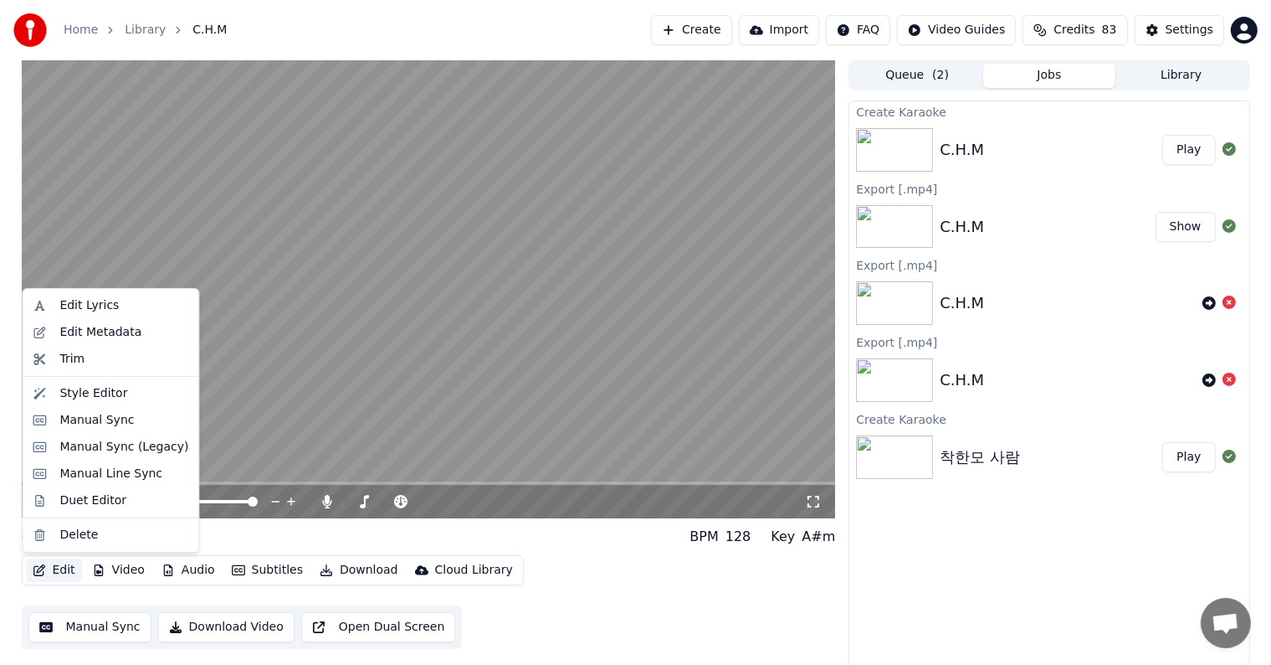
click at [64, 567] on button "Edit" at bounding box center [54, 569] width 56 height 23
click at [77, 420] on div "Manual Sync" at bounding box center [96, 420] width 74 height 17
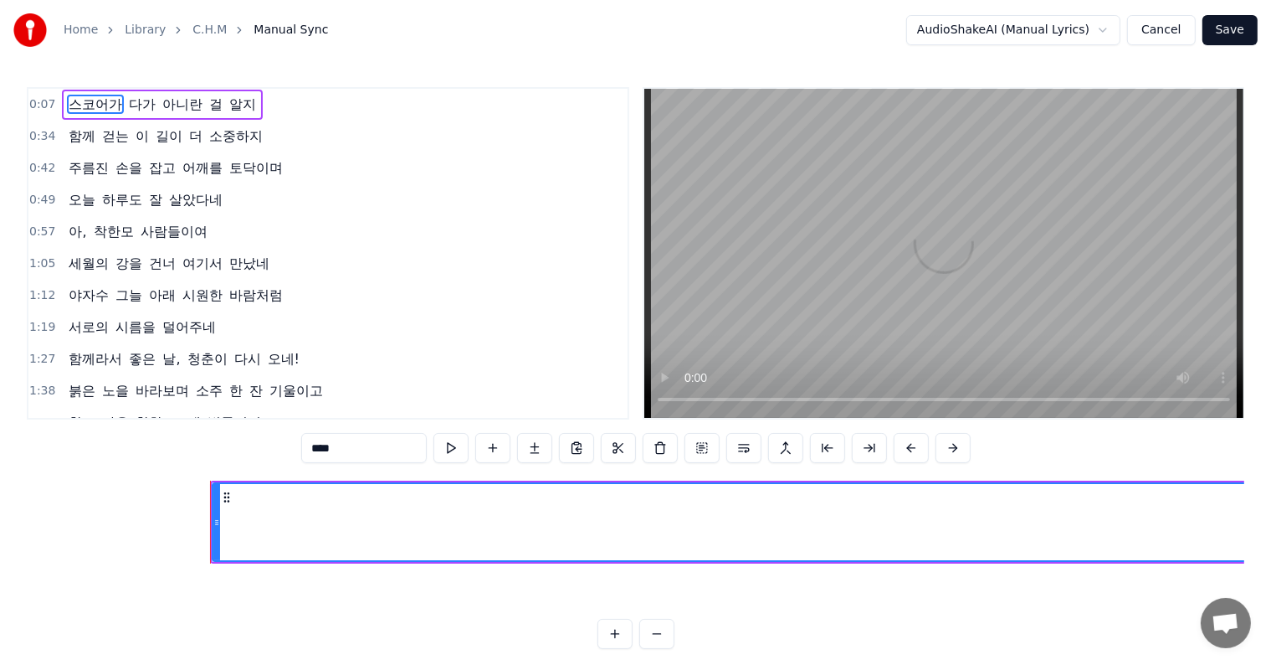
scroll to position [0, 1764]
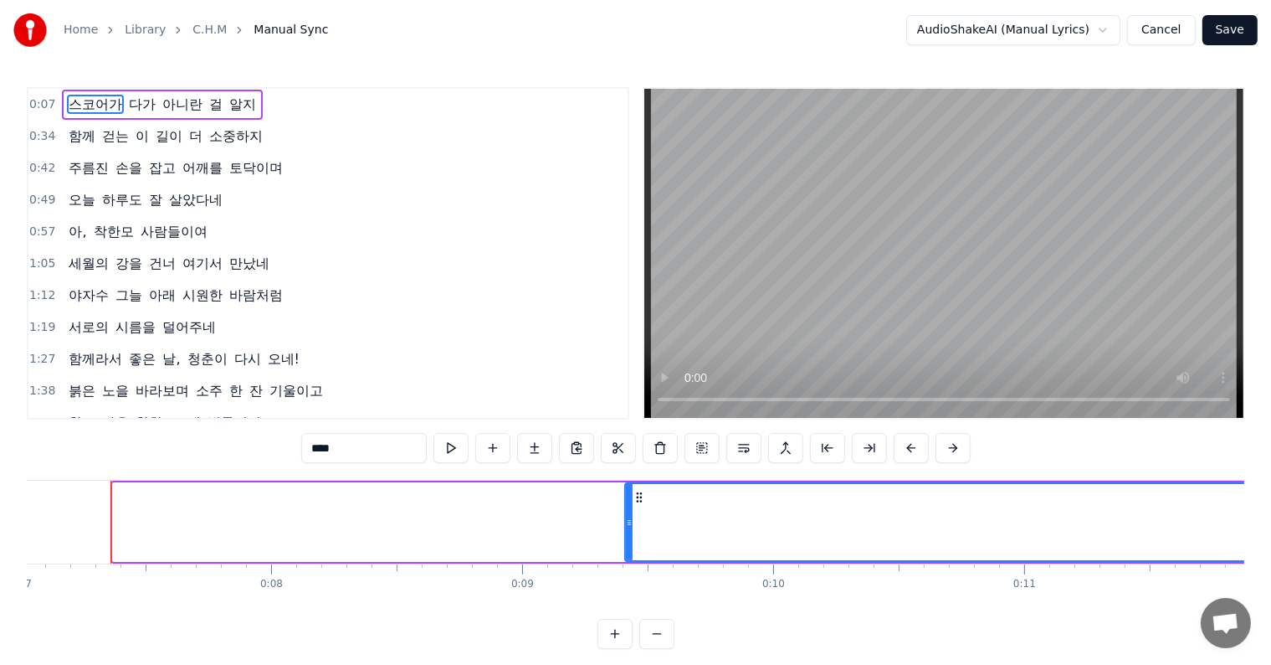
drag, startPoint x: 114, startPoint y: 525, endPoint x: 626, endPoint y: 516, distance: 512.3
click at [626, 516] on icon at bounding box center [629, 522] width 7 height 13
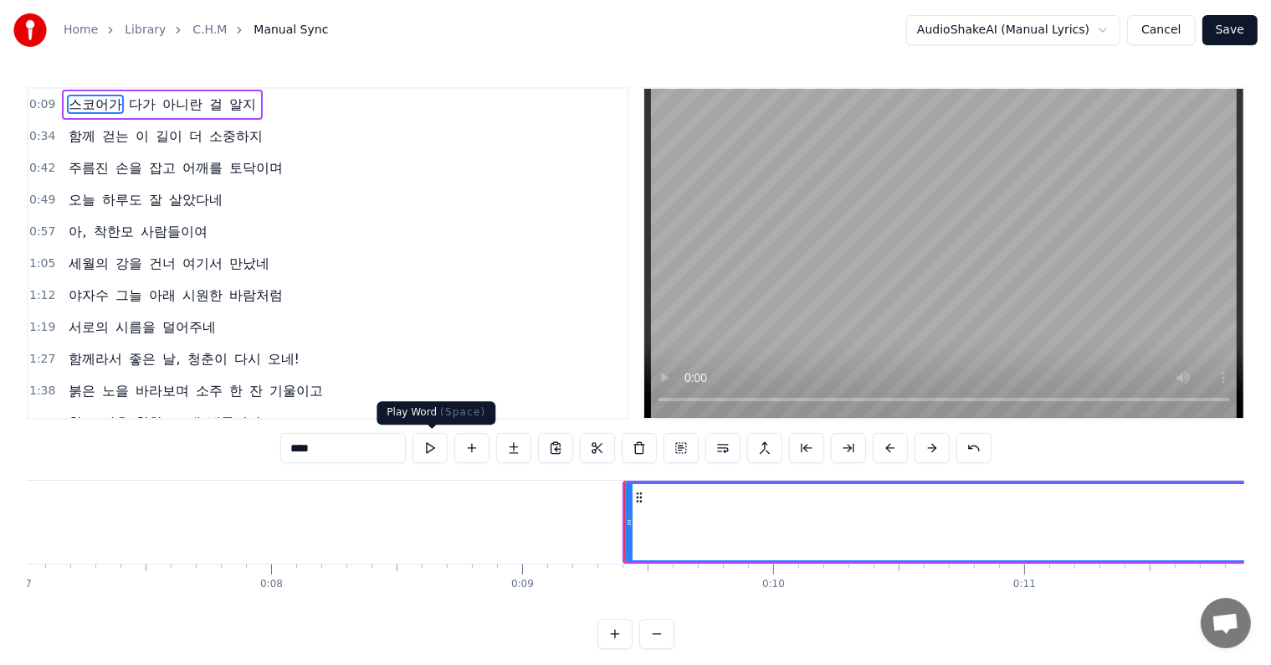
click at [425, 449] on button at bounding box center [430, 448] width 35 height 30
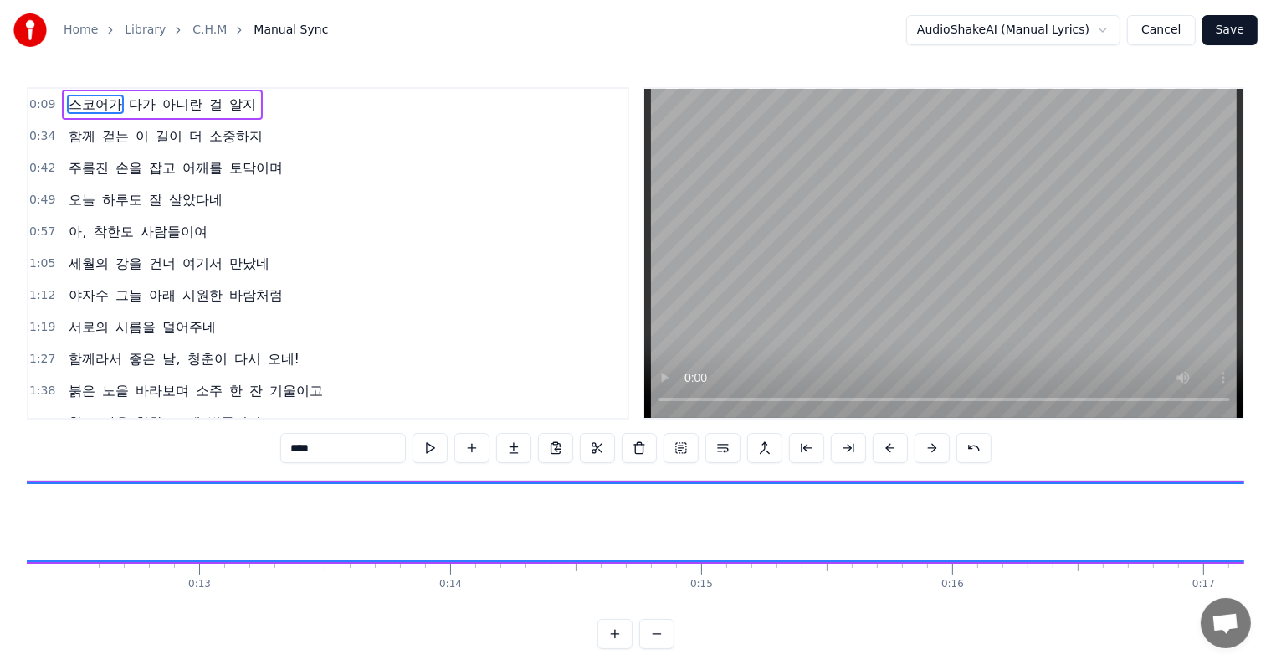
scroll to position [0, 2341]
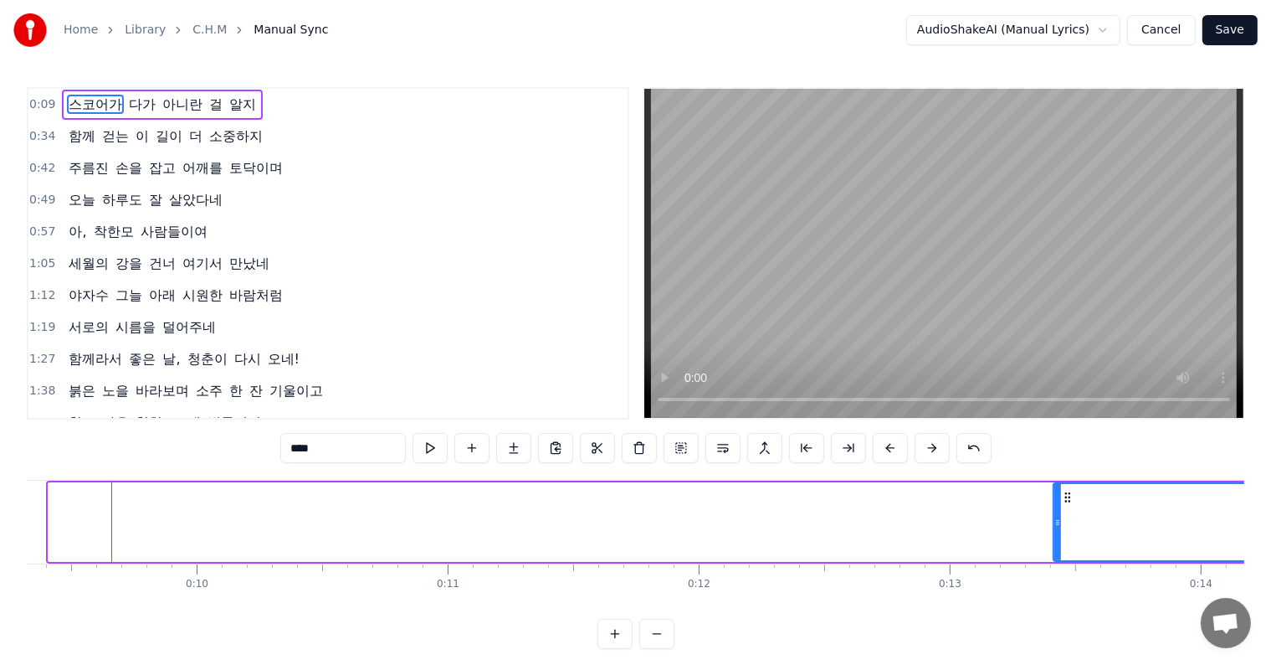
drag, startPoint x: 52, startPoint y: 520, endPoint x: 1089, endPoint y: 535, distance: 1037.2
click at [1061, 535] on div at bounding box center [1058, 522] width 7 height 76
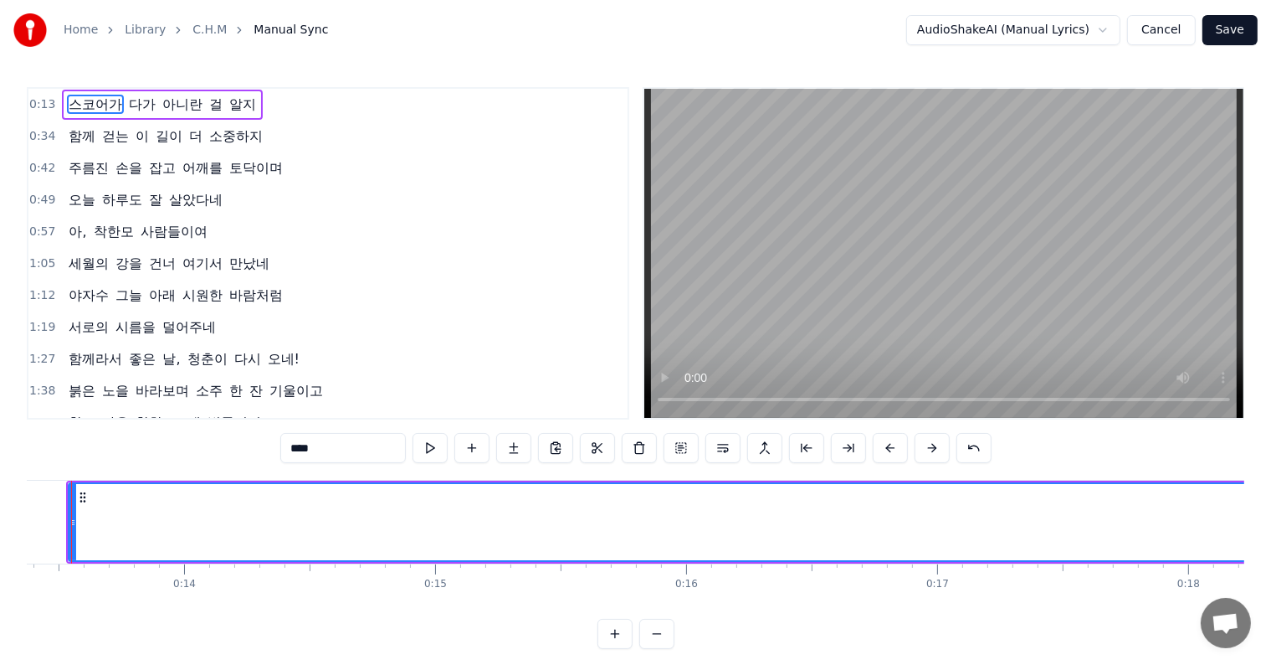
scroll to position [0, 3318]
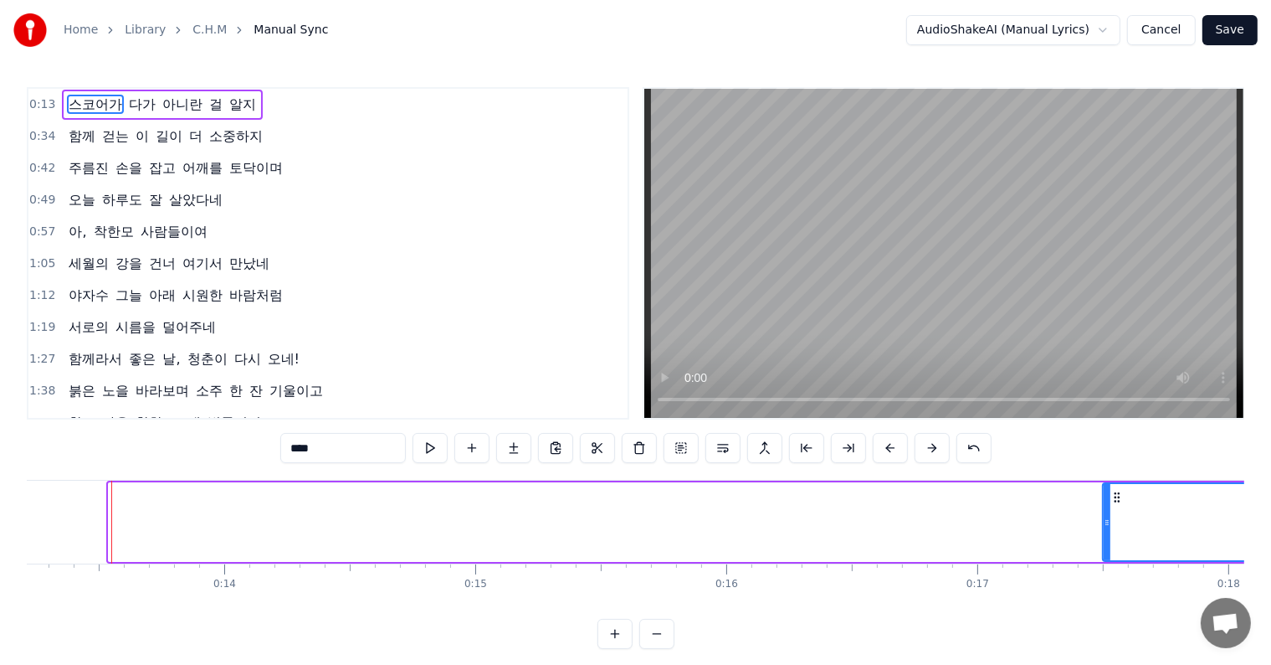
drag, startPoint x: 108, startPoint y: 521, endPoint x: 1102, endPoint y: 553, distance: 994.9
click at [1104, 553] on div at bounding box center [1107, 522] width 7 height 76
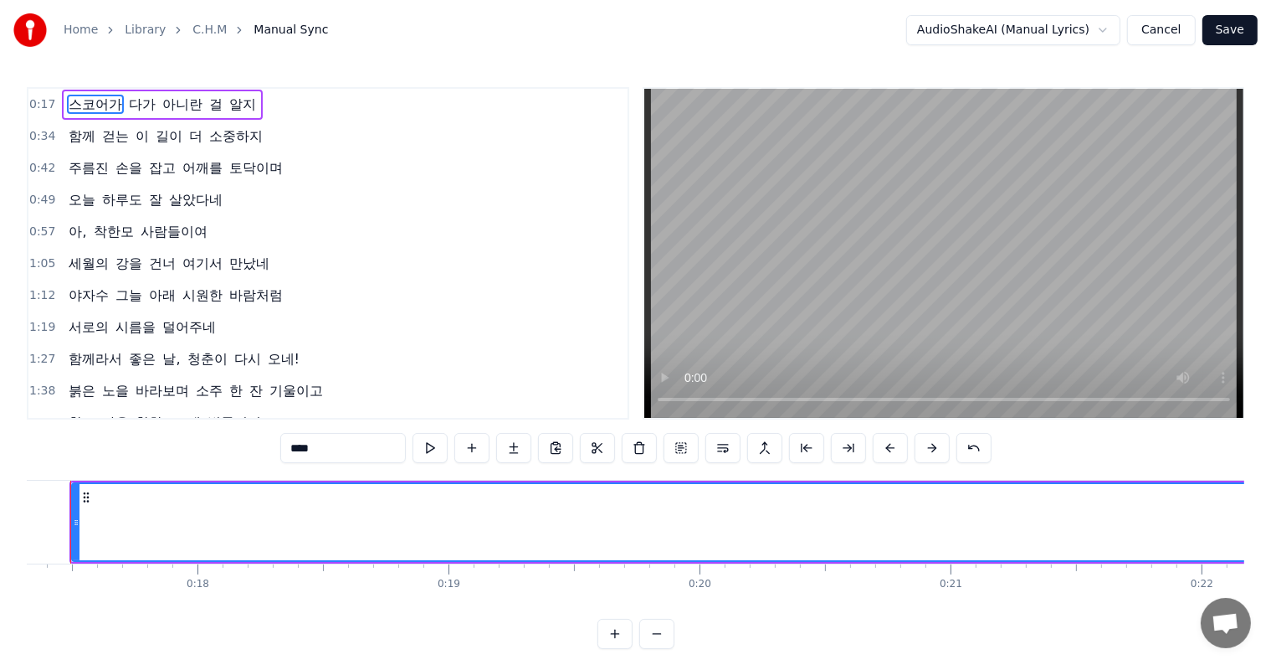
scroll to position [0, 4309]
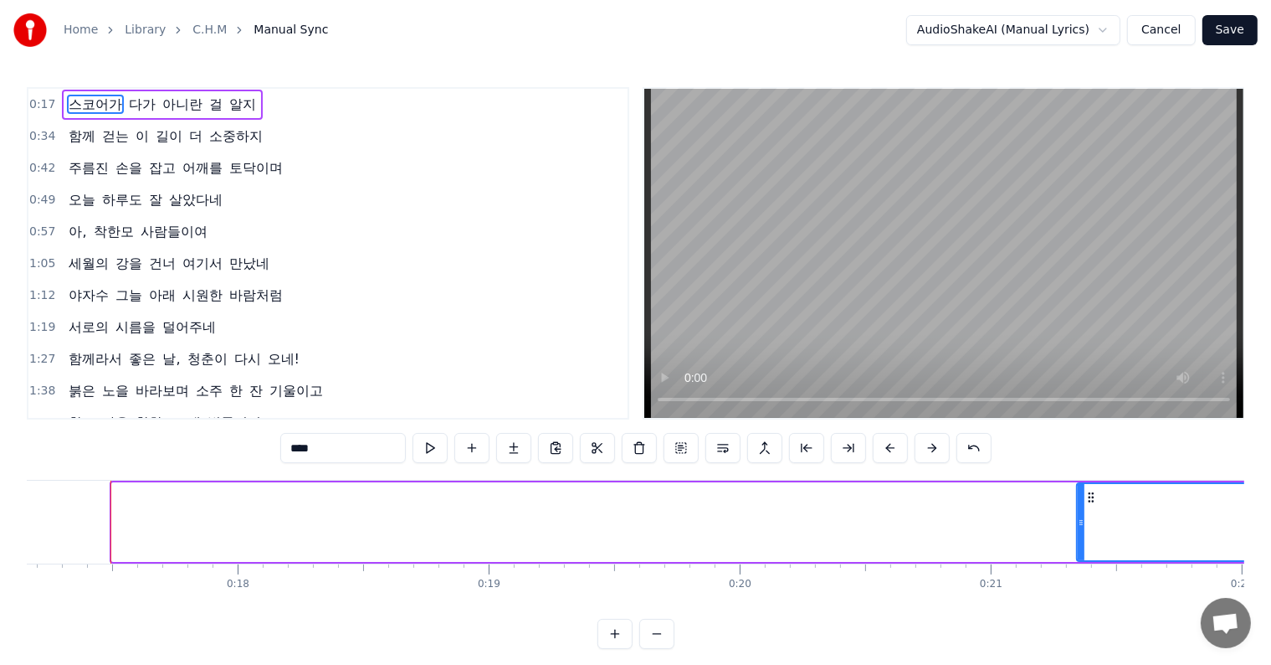
drag, startPoint x: 116, startPoint y: 521, endPoint x: 1081, endPoint y: 551, distance: 965.5
click at [1081, 551] on div at bounding box center [1081, 522] width 7 height 76
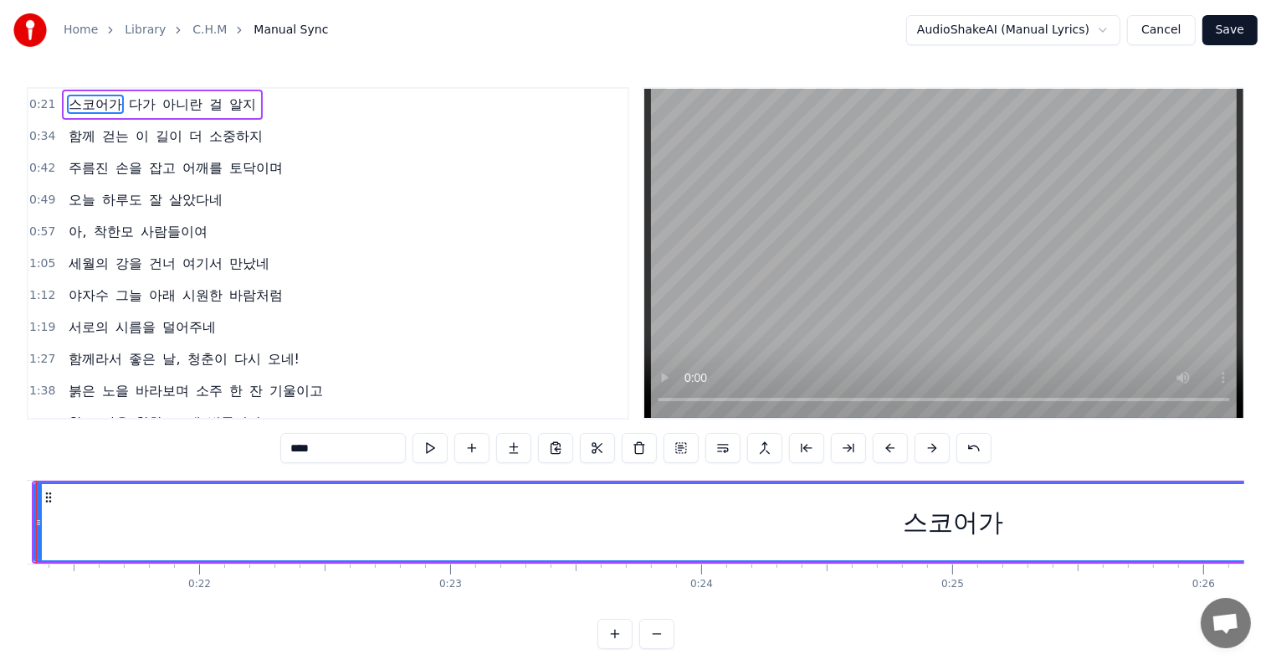
scroll to position [0, 5276]
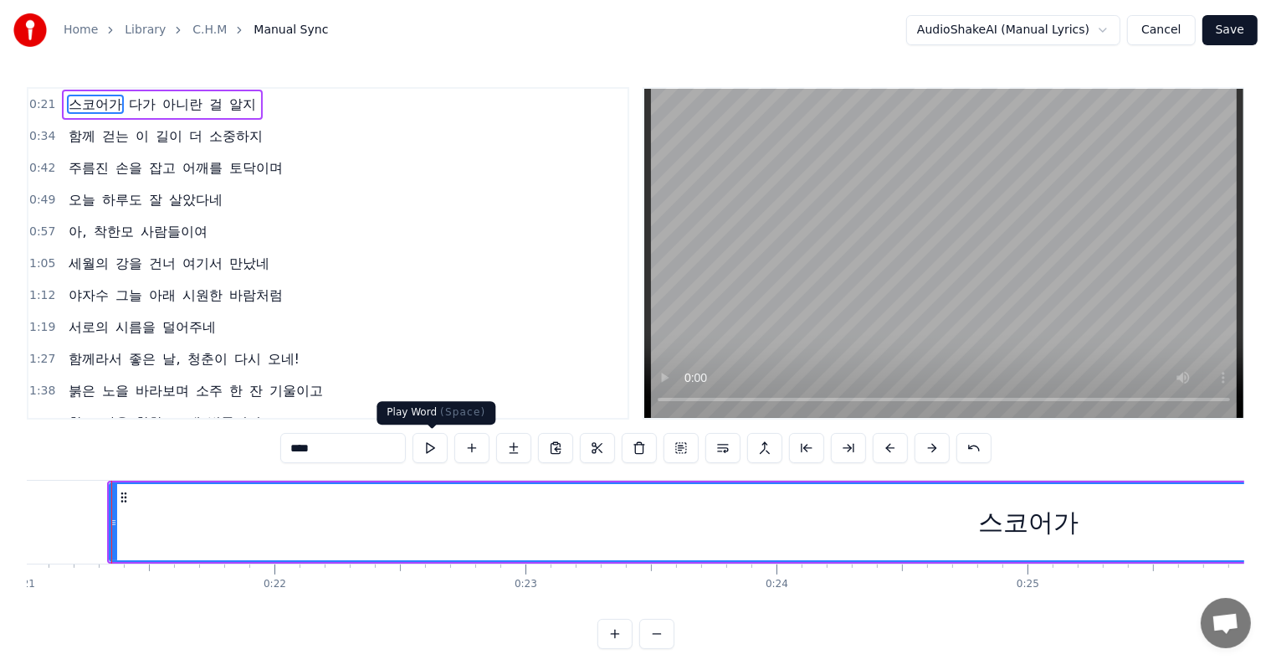
click at [432, 447] on button at bounding box center [430, 448] width 35 height 30
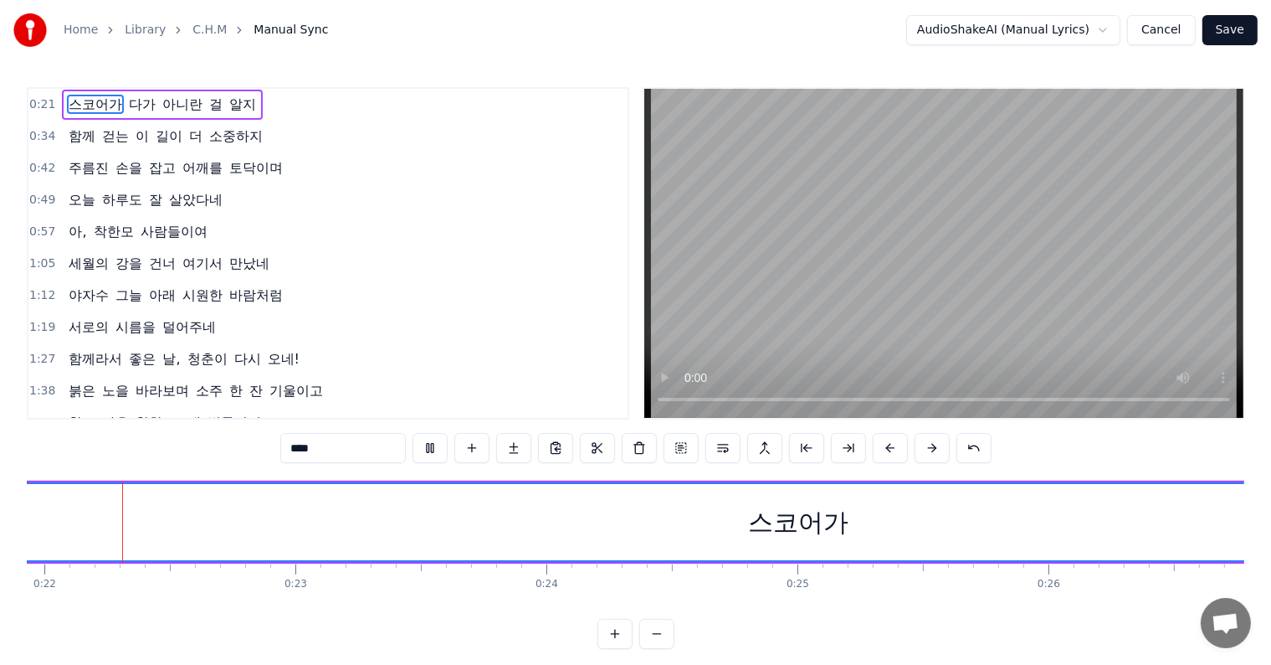
scroll to position [0, 5504]
click at [430, 450] on button at bounding box center [430, 448] width 35 height 30
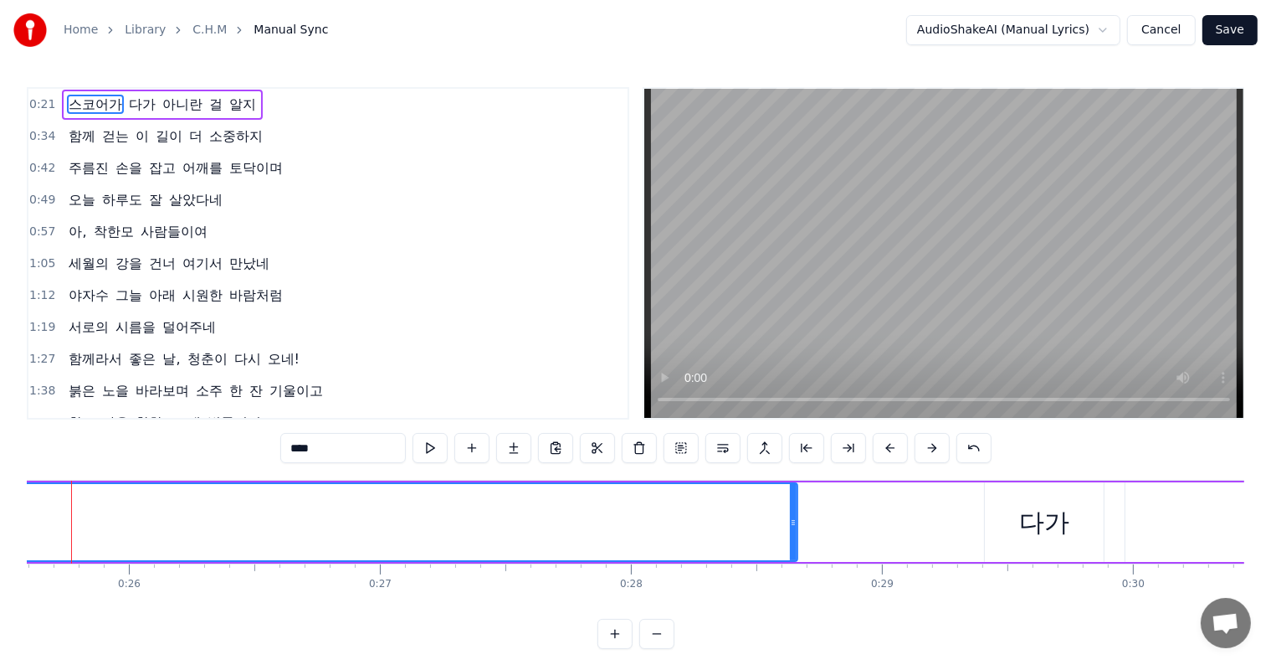
scroll to position [0, 6387]
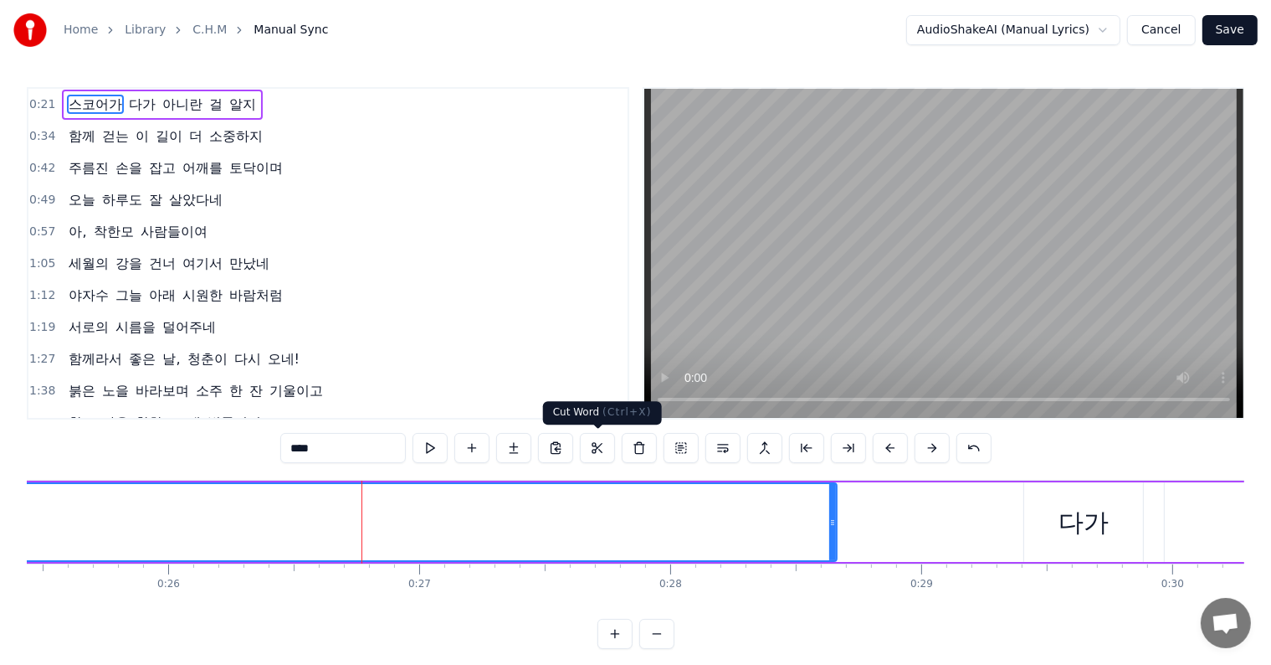
click at [598, 449] on button at bounding box center [597, 448] width 35 height 30
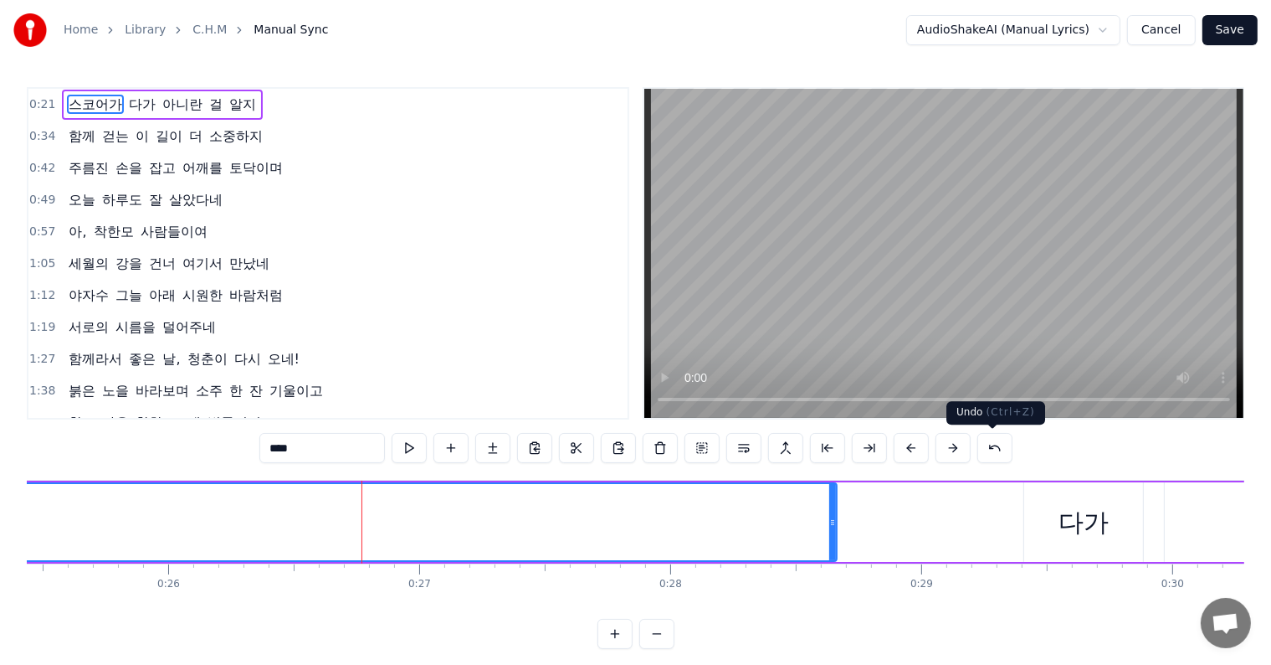
click at [989, 450] on button at bounding box center [995, 448] width 35 height 30
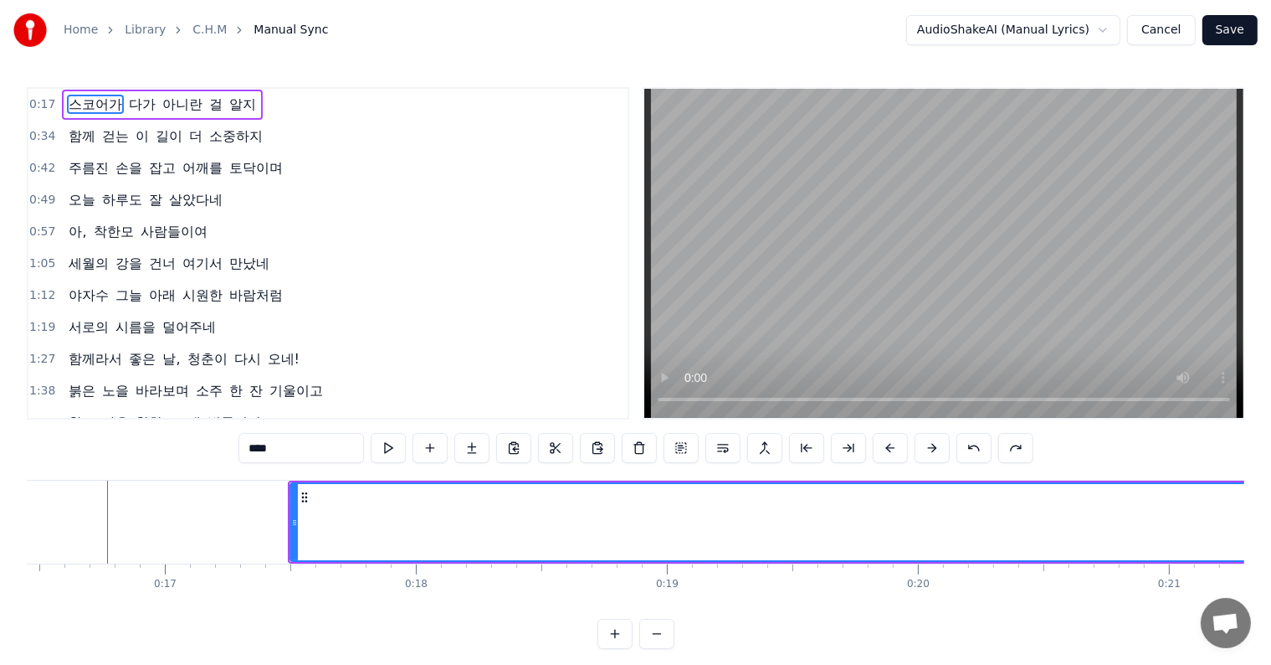
scroll to position [0, 4127]
click at [295, 524] on icon at bounding box center [298, 522] width 7 height 13
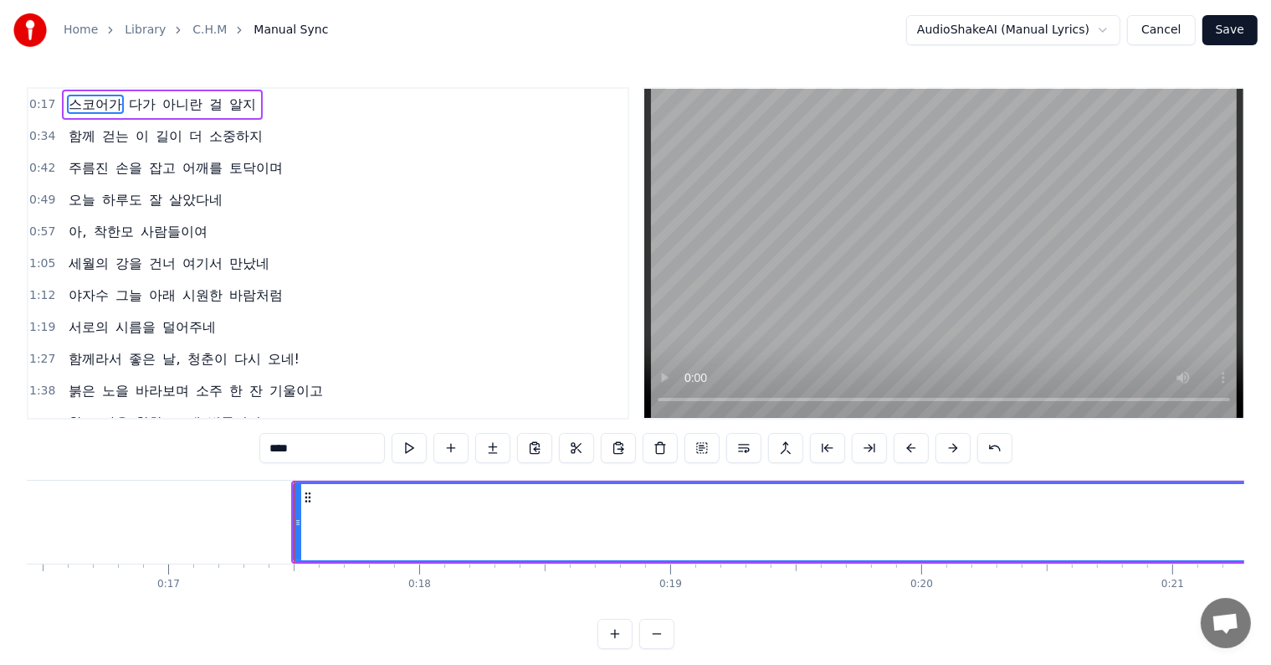
click at [311, 496] on icon at bounding box center [307, 496] width 13 height 13
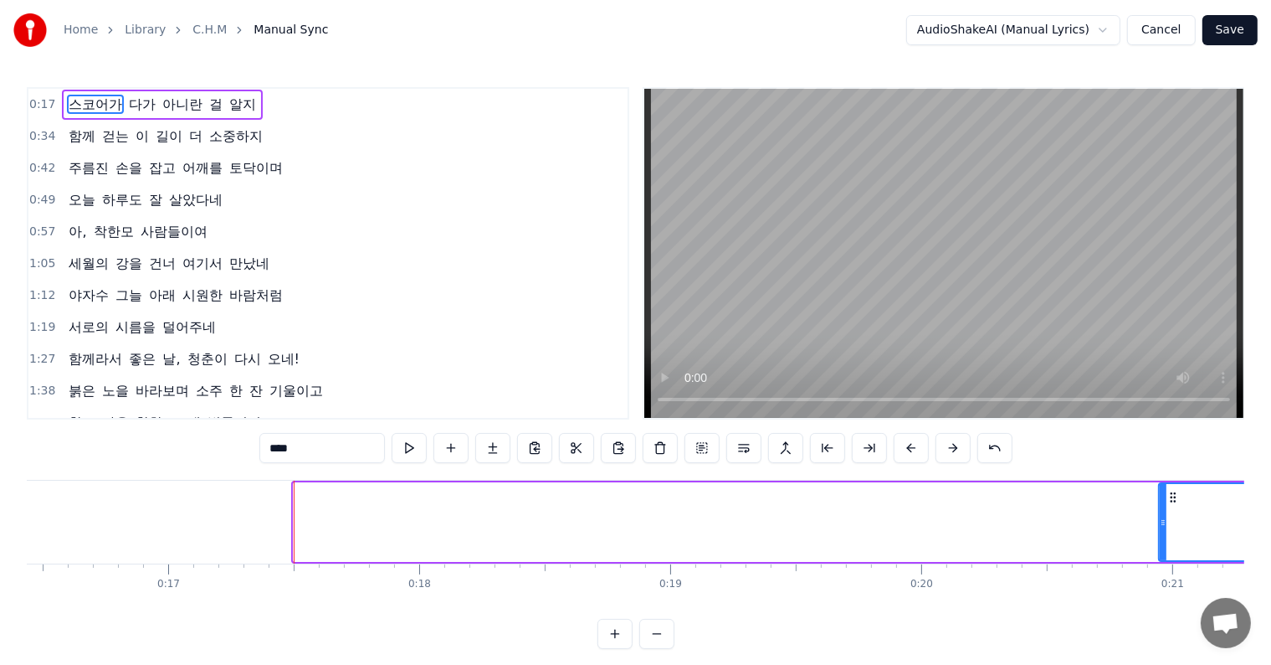
drag, startPoint x: 295, startPoint y: 517, endPoint x: 1161, endPoint y: 527, distance: 865.5
click at [1161, 527] on icon at bounding box center [1163, 522] width 7 height 13
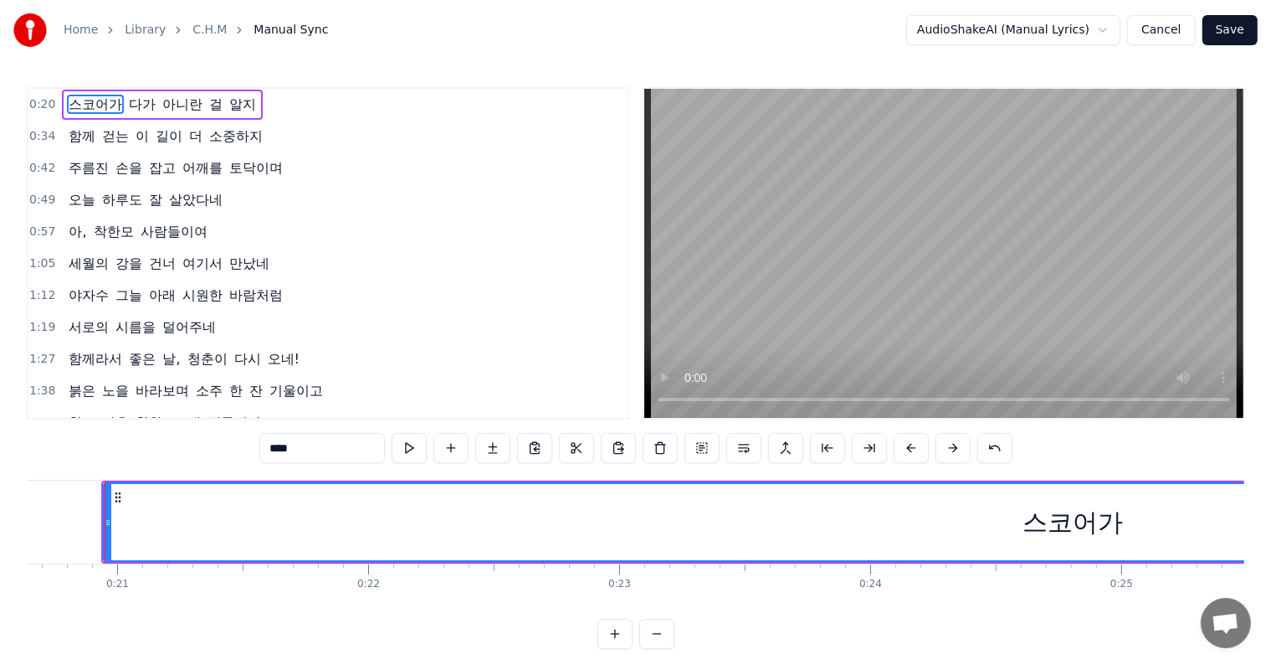
scroll to position [0, 5176]
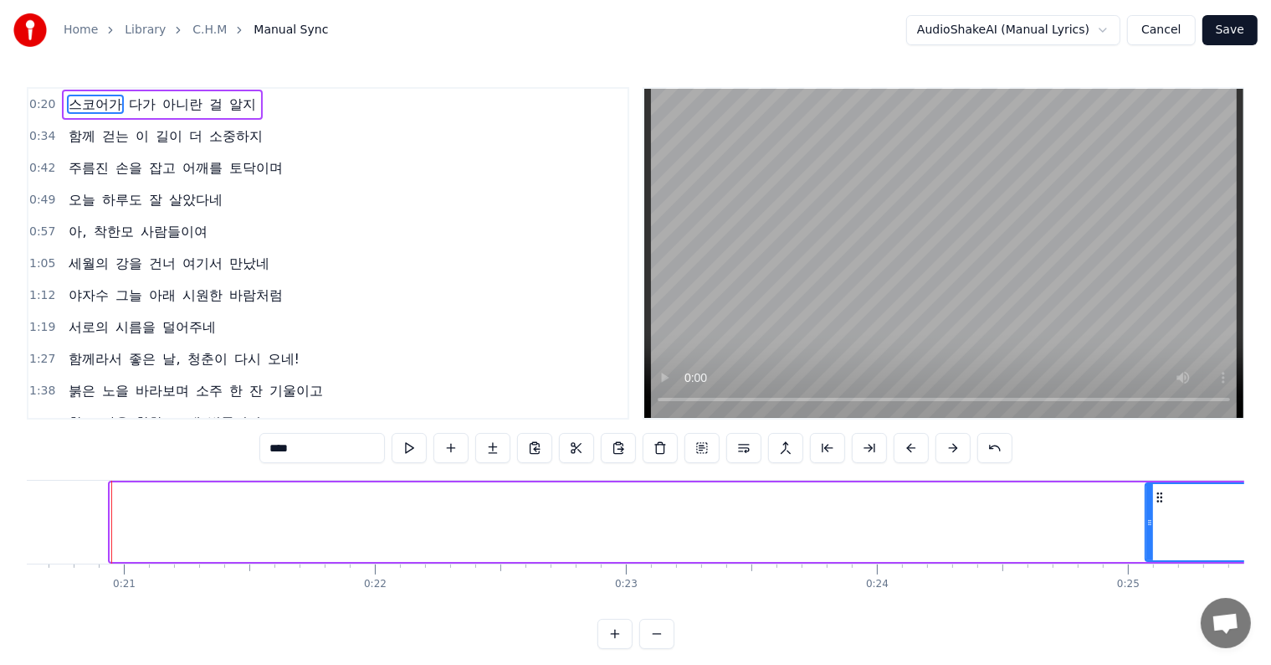
drag, startPoint x: 114, startPoint y: 522, endPoint x: 1164, endPoint y: 541, distance: 1050.6
click at [1153, 541] on div at bounding box center [1150, 522] width 7 height 76
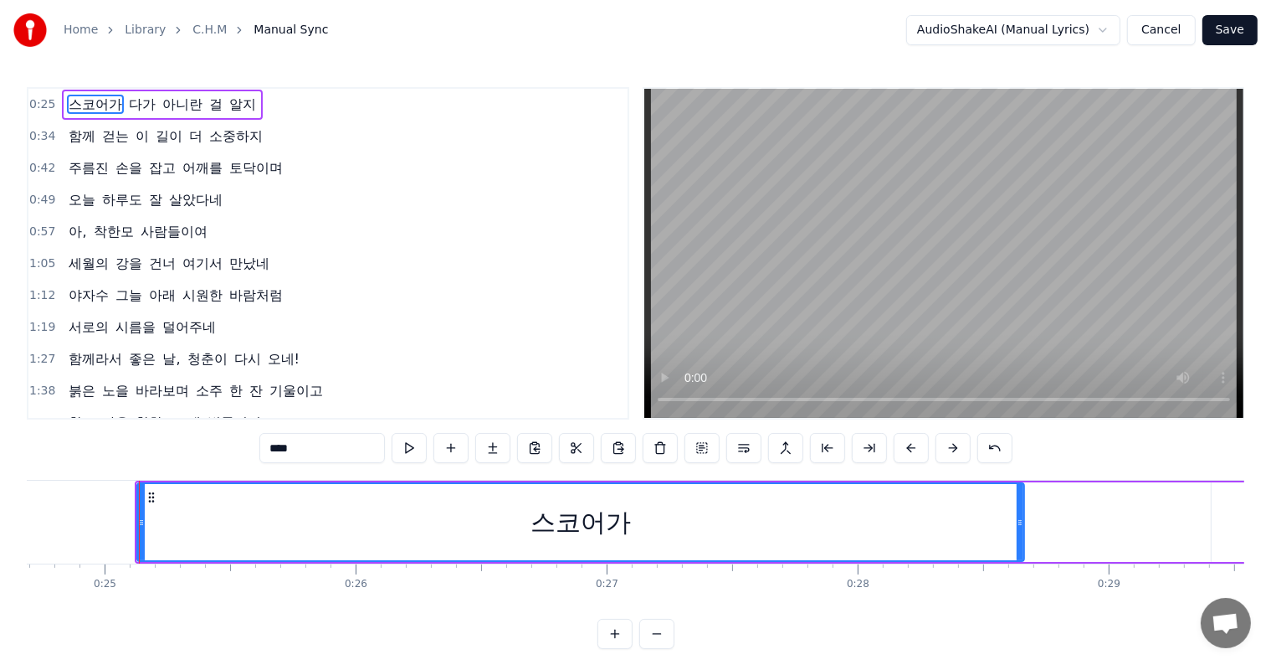
scroll to position [0, 6227]
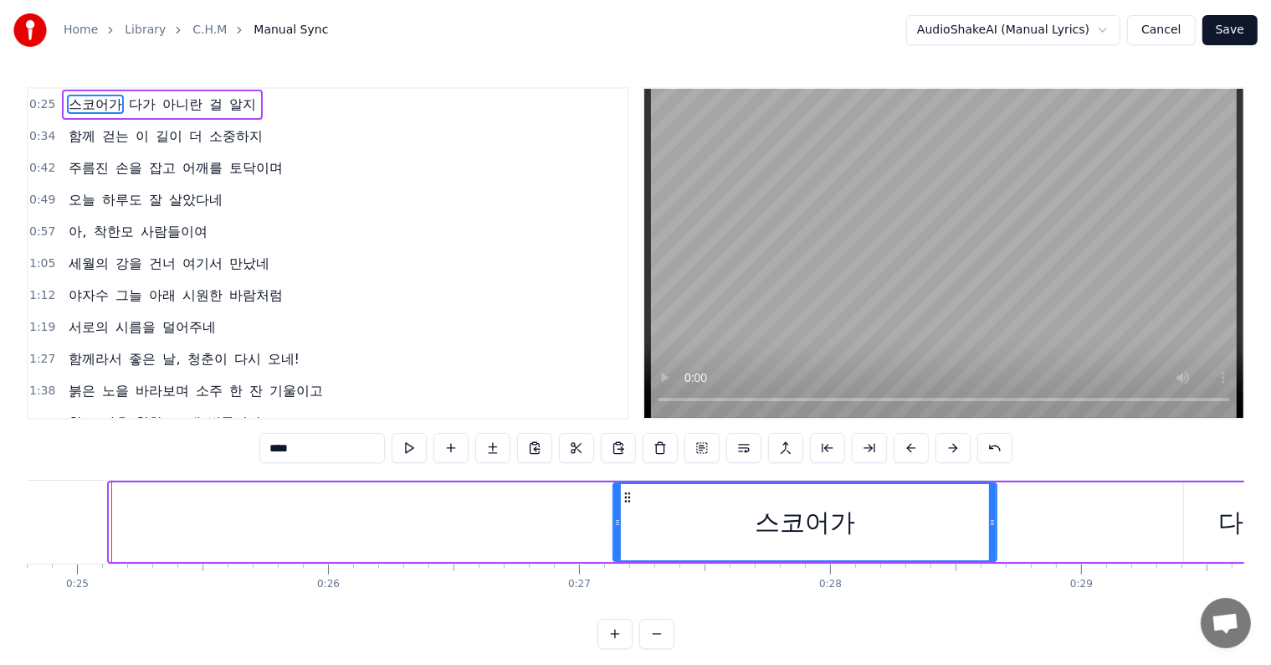
drag, startPoint x: 110, startPoint y: 518, endPoint x: 614, endPoint y: 558, distance: 505.5
click at [614, 558] on div at bounding box center [617, 522] width 7 height 76
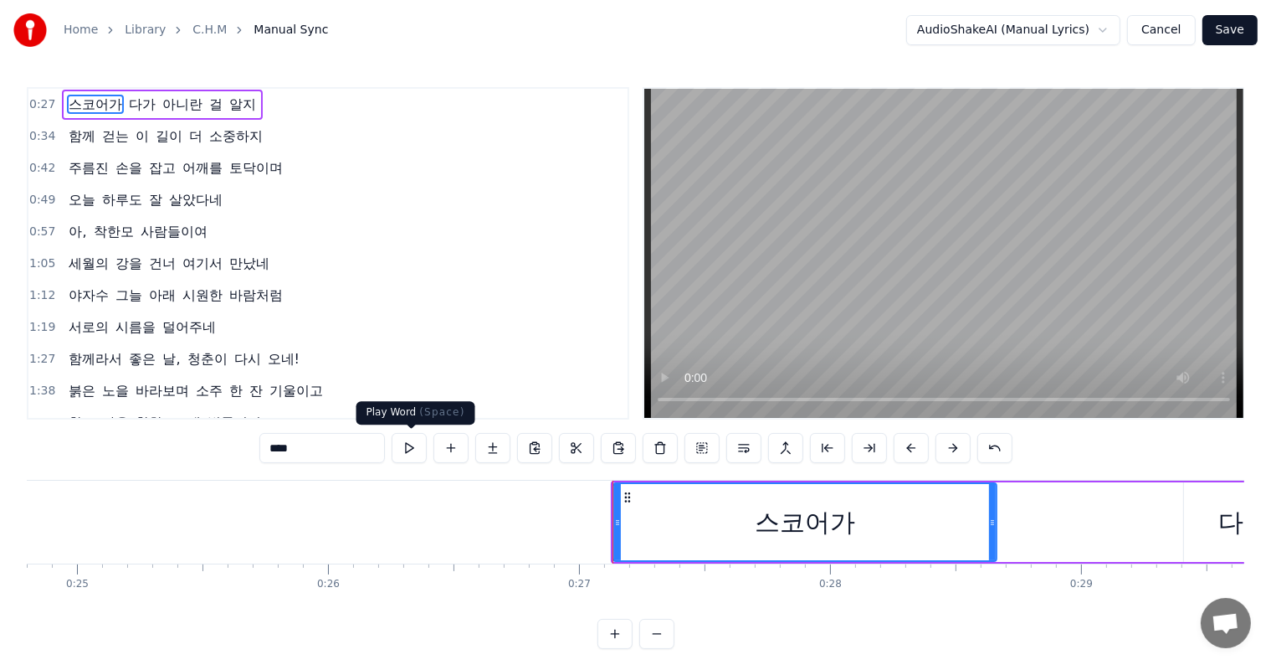
click at [414, 450] on button at bounding box center [409, 448] width 35 height 30
click at [413, 449] on button at bounding box center [409, 448] width 35 height 30
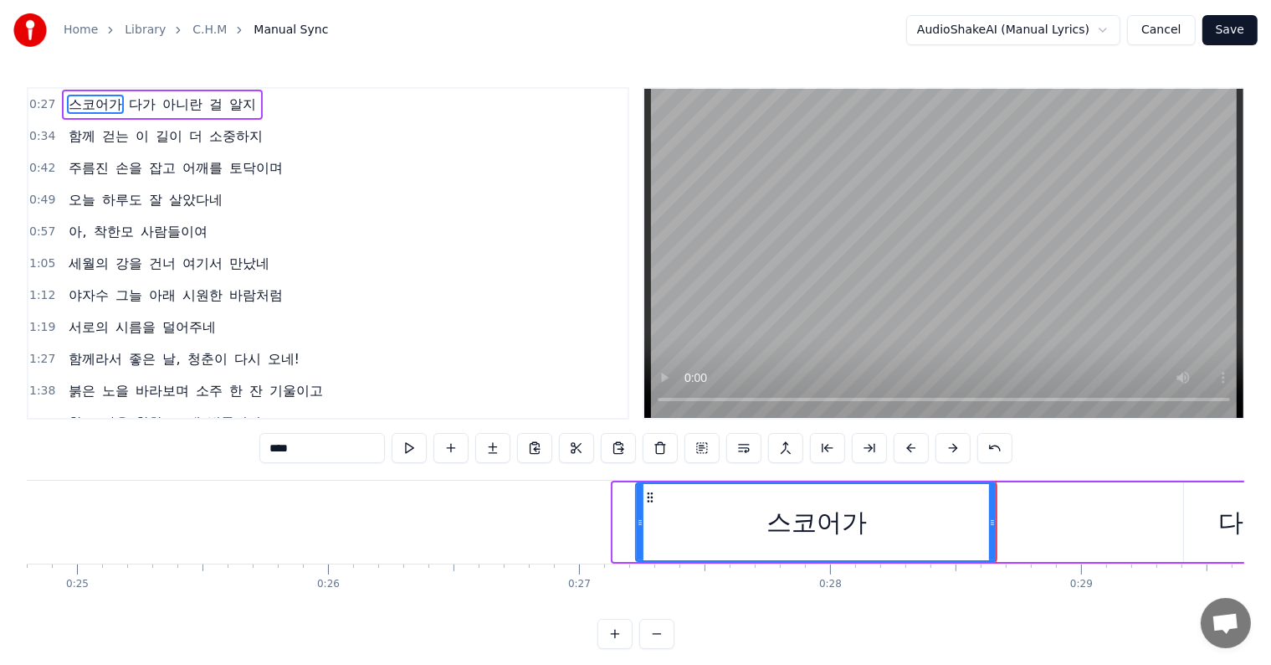
drag, startPoint x: 617, startPoint y: 519, endPoint x: 639, endPoint y: 520, distance: 22.6
click at [639, 520] on icon at bounding box center [640, 522] width 7 height 13
click at [404, 449] on button at bounding box center [409, 448] width 35 height 30
click at [403, 449] on button at bounding box center [409, 448] width 35 height 30
click at [31, 107] on span "0:27" at bounding box center [42, 104] width 26 height 17
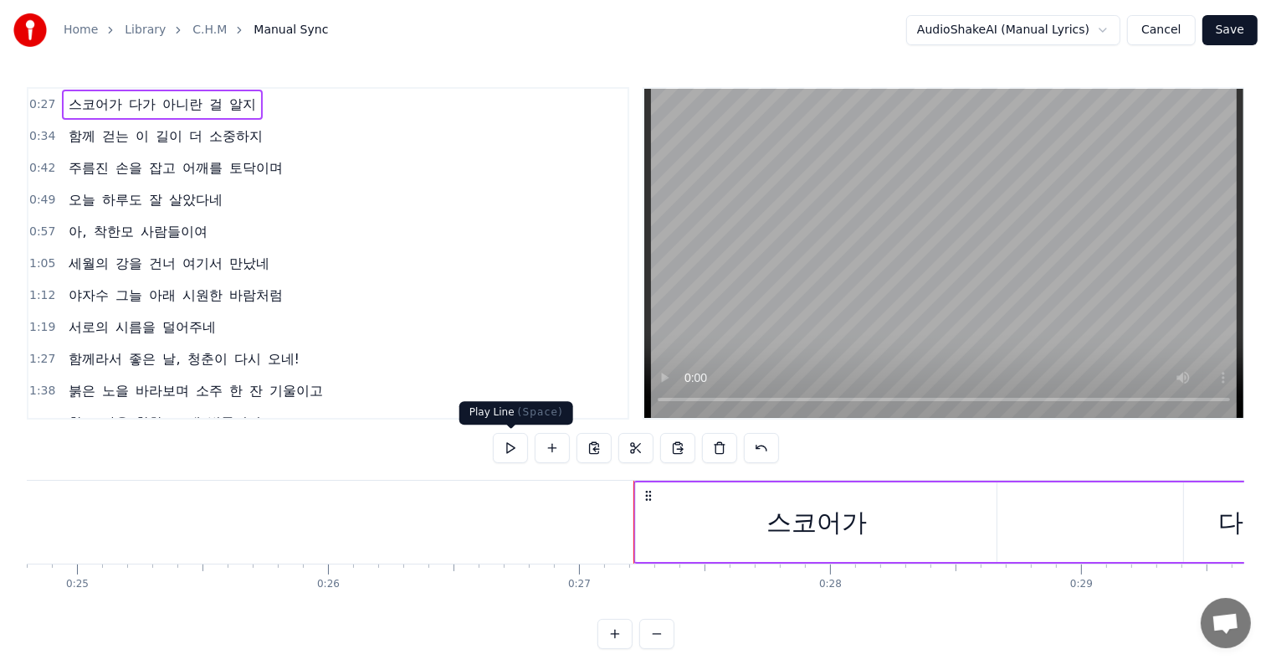
click at [508, 450] on button at bounding box center [510, 448] width 35 height 30
click at [507, 449] on button at bounding box center [510, 448] width 35 height 30
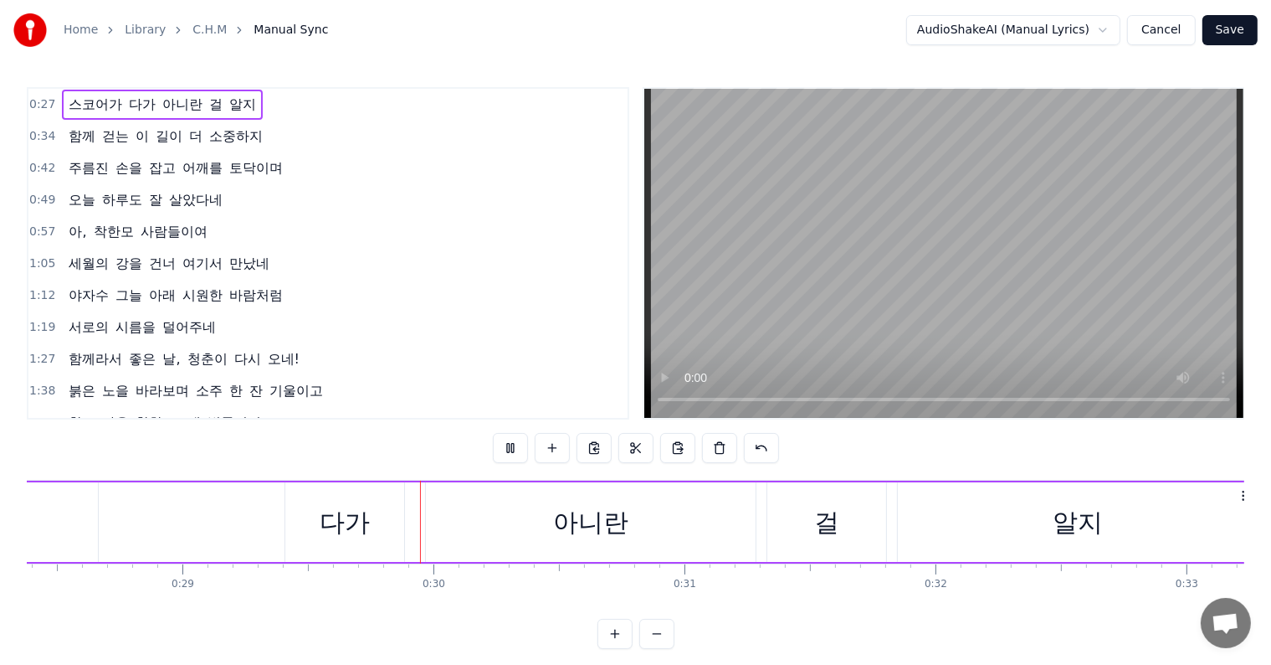
scroll to position [0, 7287]
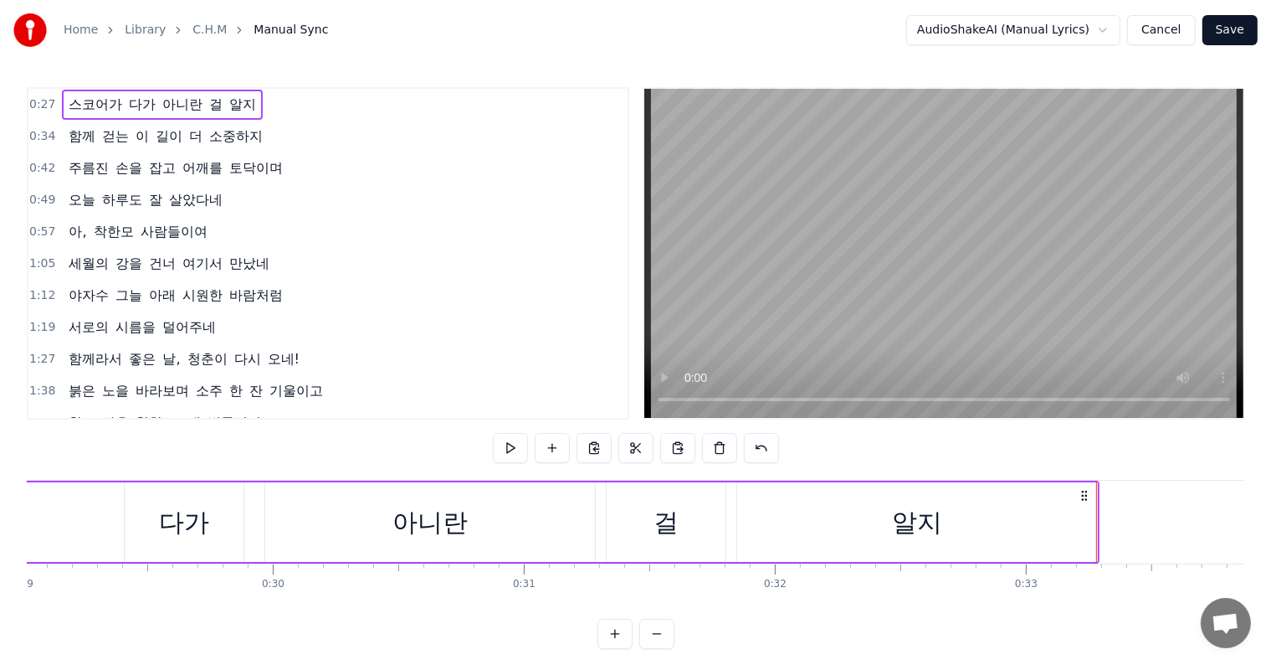
click at [407, 439] on div "0:27 스코어가 다가 아니란 걸 알지 0:34 함께 걷는 이 길이 더 소중하지 0:42 주름진 손을 잡고 어깨를 토닥이며 0:49 [DATE…" at bounding box center [636, 368] width 1218 height 562
click at [33, 134] on span "0:34" at bounding box center [42, 136] width 26 height 17
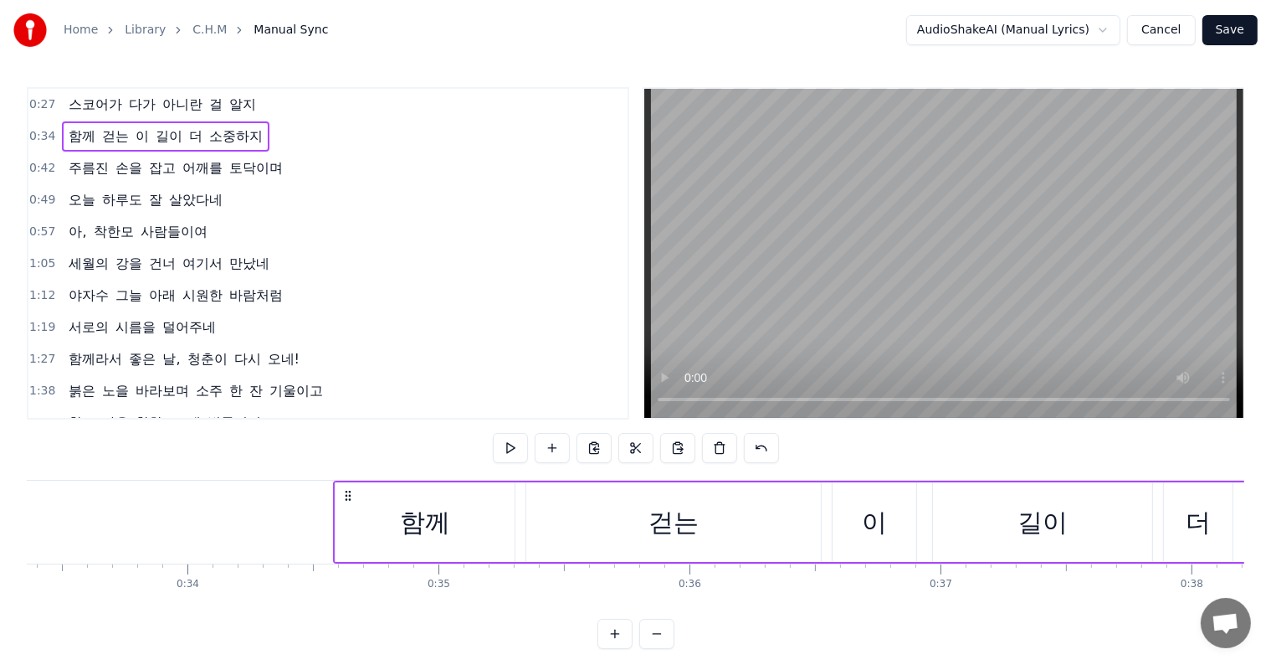
scroll to position [0, 8273]
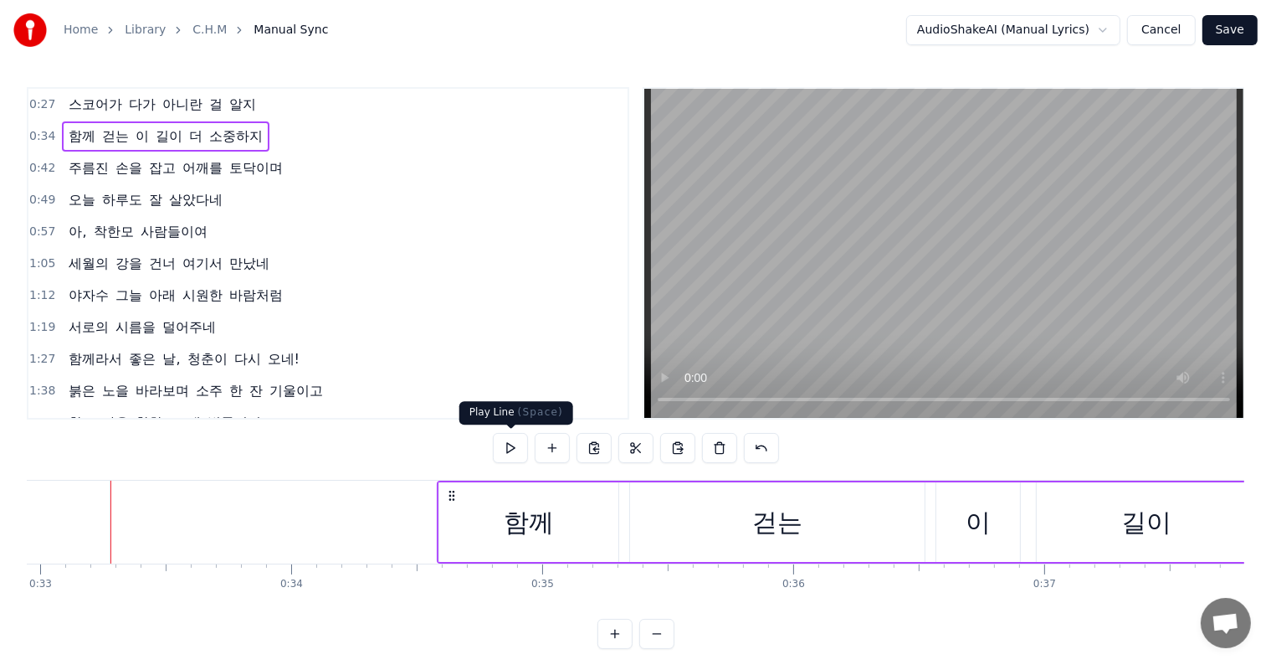
click at [514, 449] on button at bounding box center [510, 448] width 35 height 30
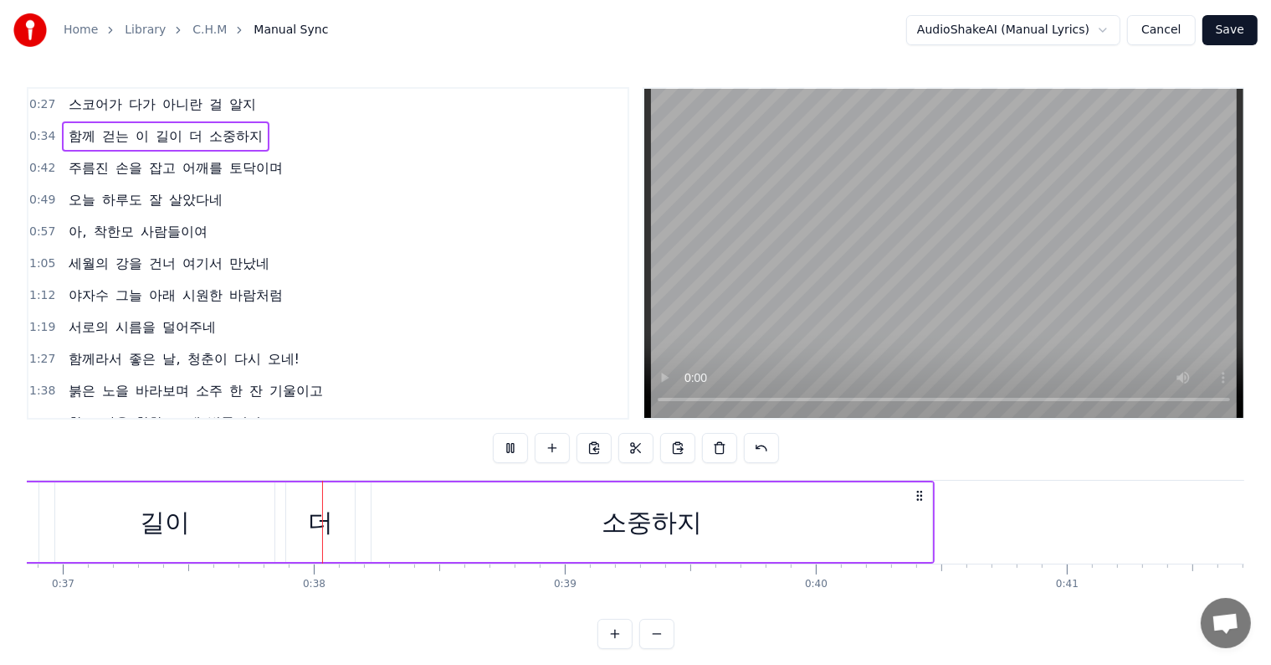
scroll to position [0, 9341]
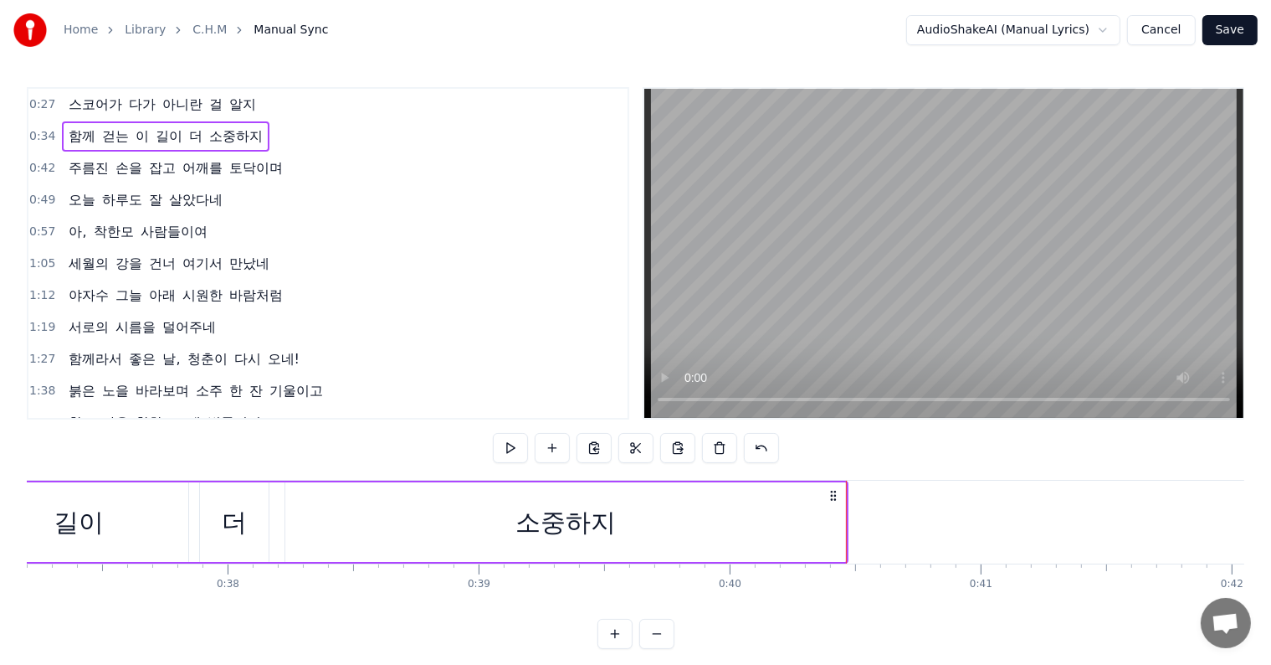
click at [1235, 28] on button "Save" at bounding box center [1230, 30] width 55 height 30
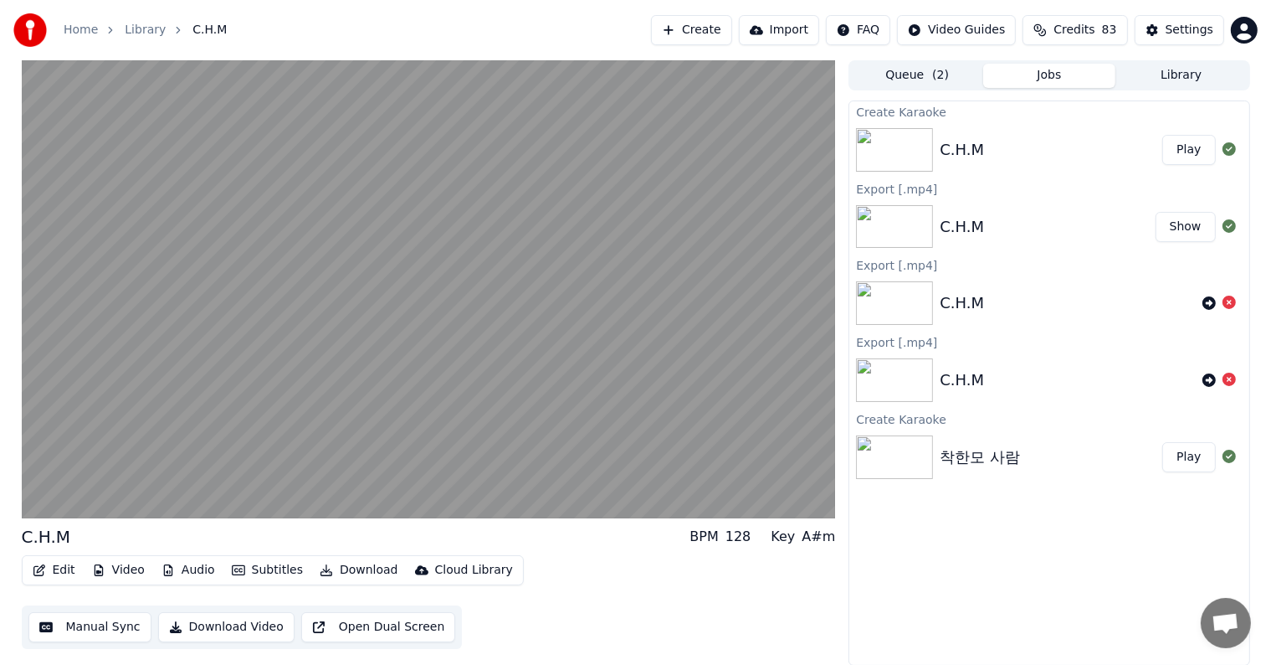
click at [348, 570] on button "Download" at bounding box center [359, 569] width 92 height 23
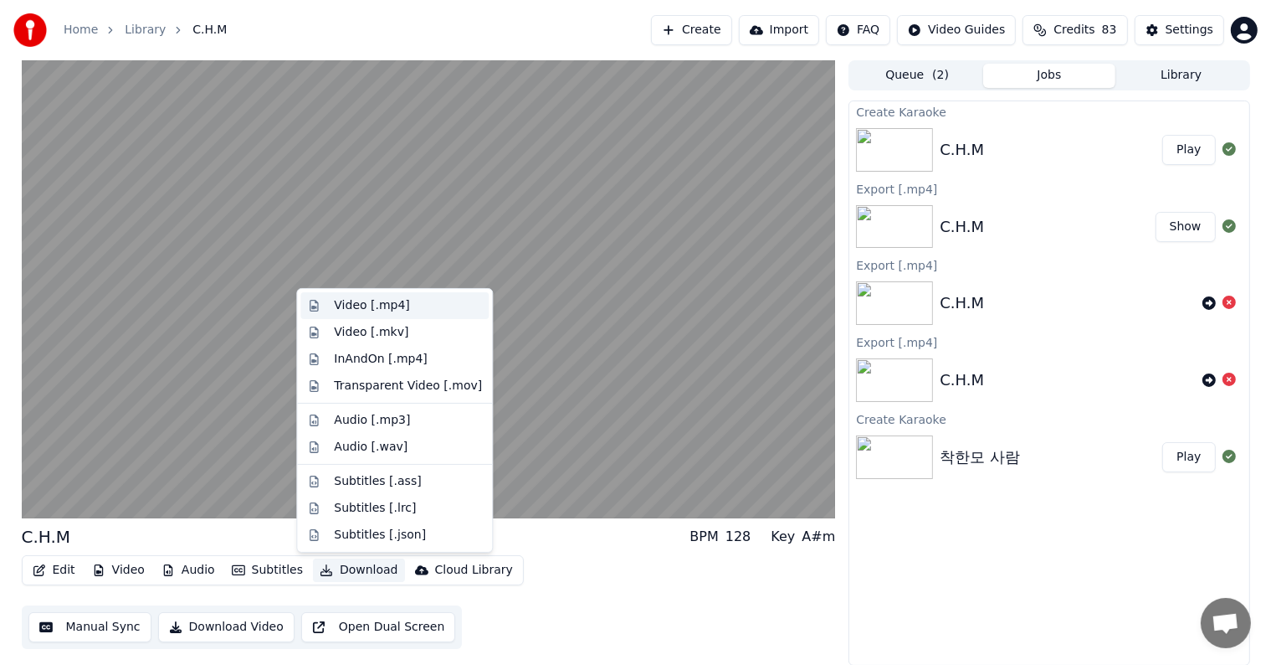
click at [383, 308] on div "Video [.mp4]" at bounding box center [371, 305] width 75 height 17
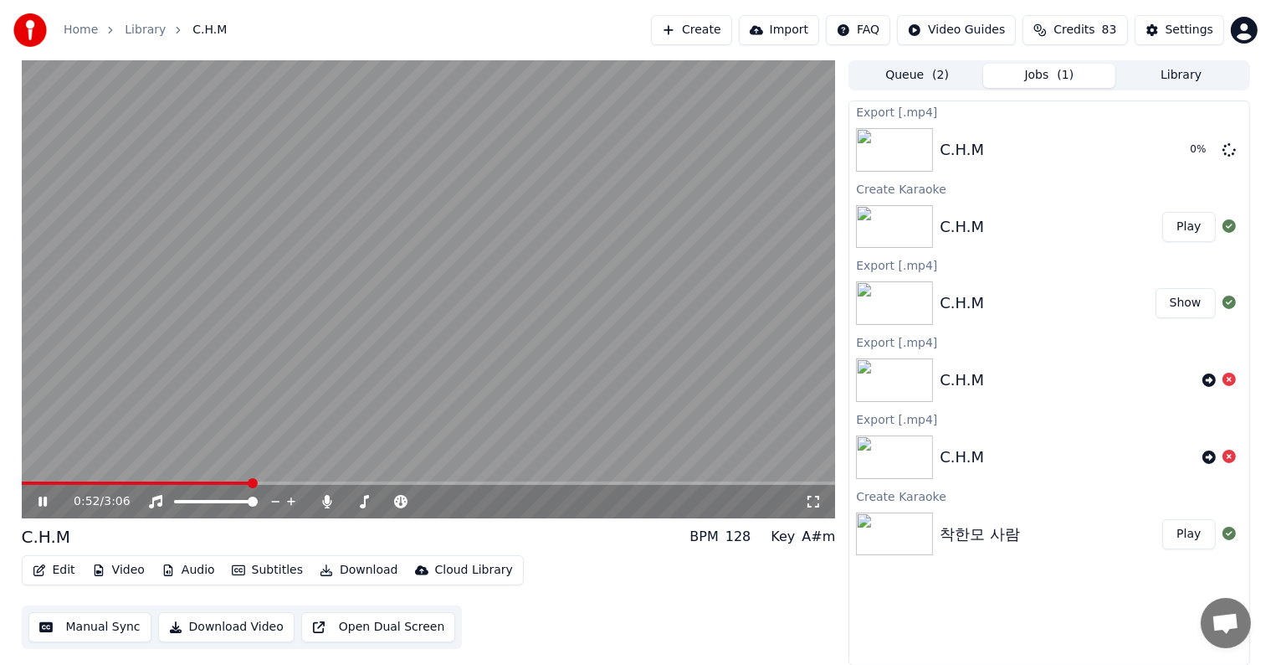
click at [44, 500] on icon at bounding box center [43, 501] width 8 height 10
